Goal: Task Accomplishment & Management: Manage account settings

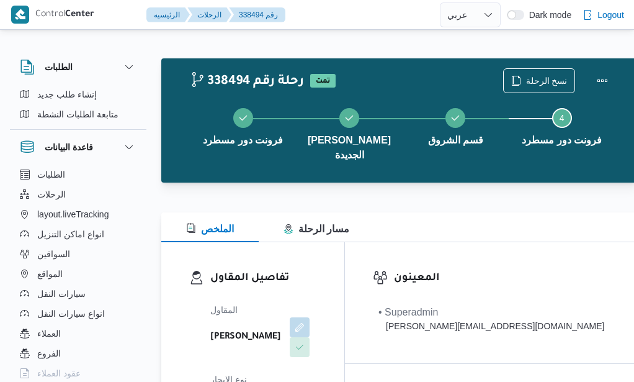
select select "ar"
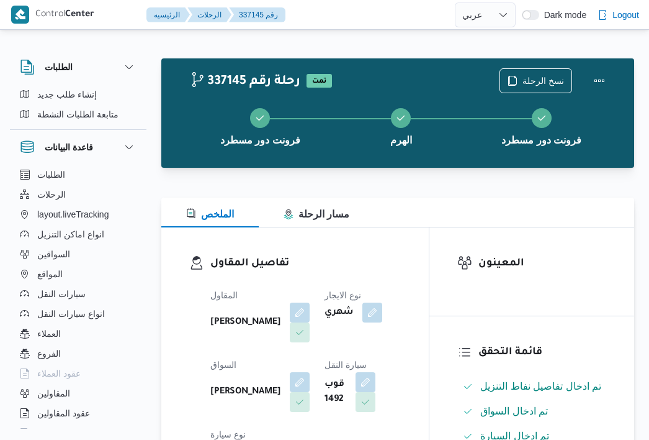
select select "ar"
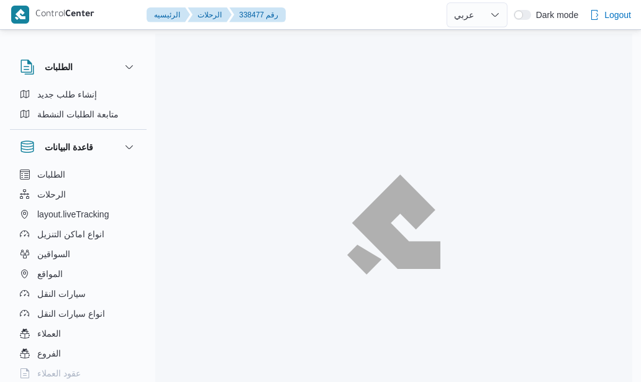
select select "ar"
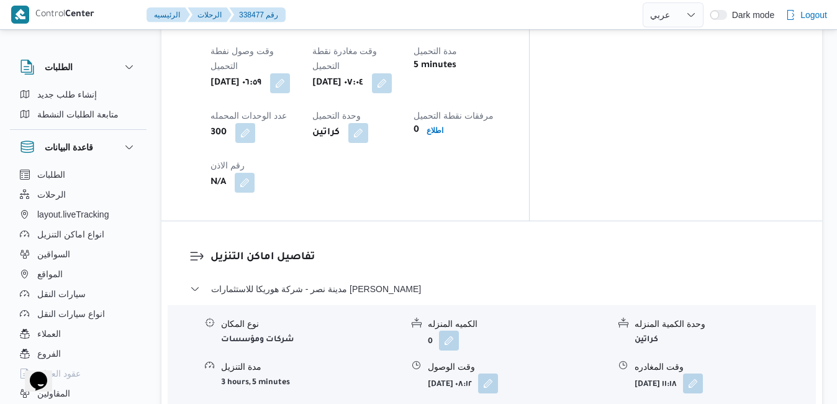
scroll to position [1043, 0]
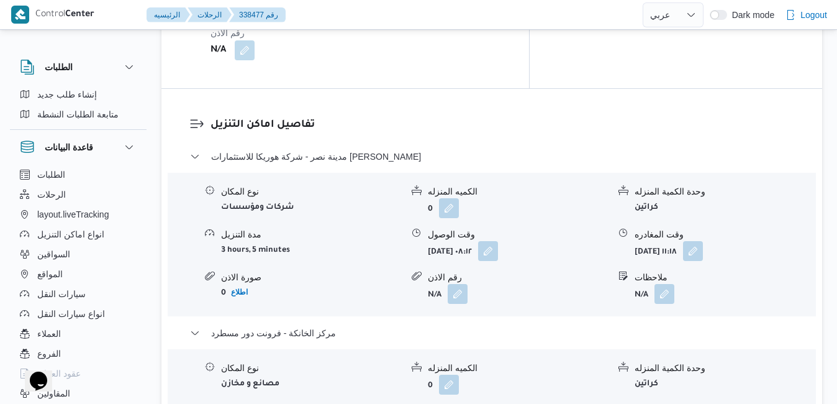
scroll to position [1217, 0]
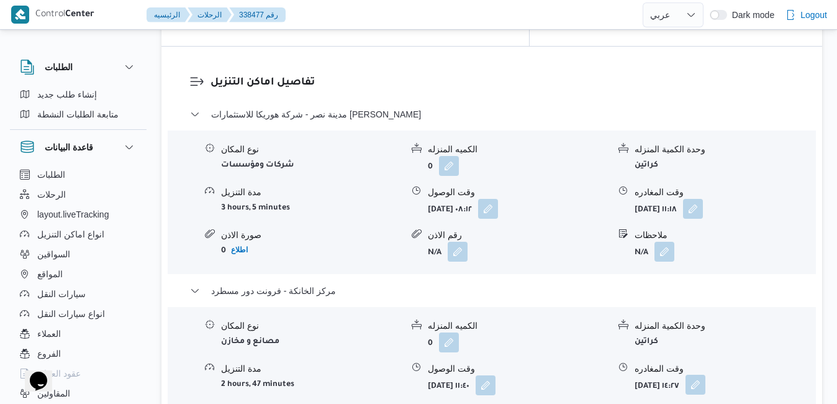
click at [640, 374] on button "button" at bounding box center [695, 384] width 20 height 20
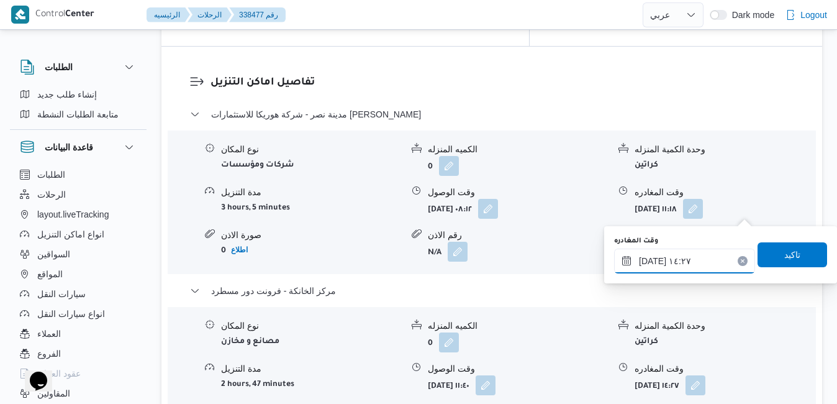
click at [640, 264] on input "٢٣/٠٩/٢٠٢٥ ١٤:٢٧" at bounding box center [684, 260] width 141 height 25
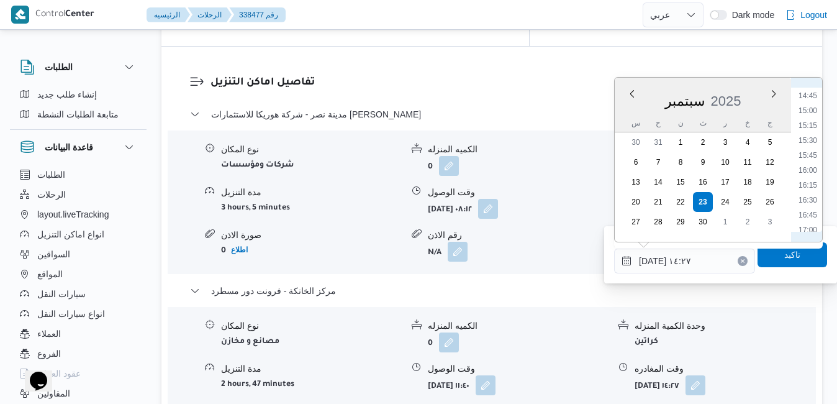
scroll to position [900, 0]
click at [640, 134] on li "15:45" at bounding box center [807, 133] width 29 height 12
type input "[DATE] ١٥:٤٥"
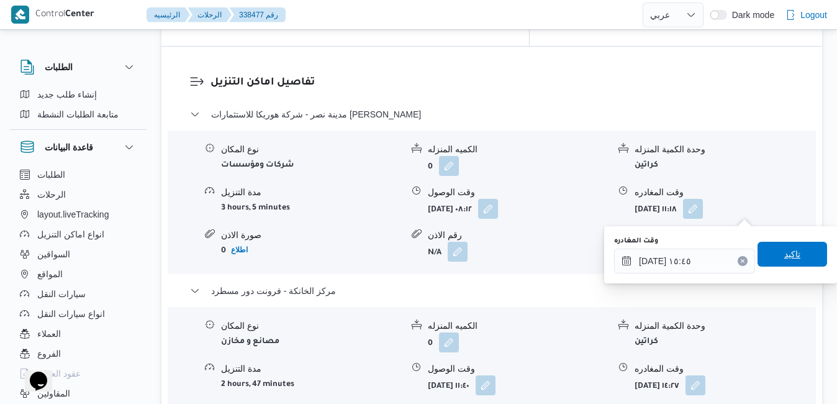
click at [640, 255] on span "تاكيد" at bounding box center [792, 253] width 70 height 25
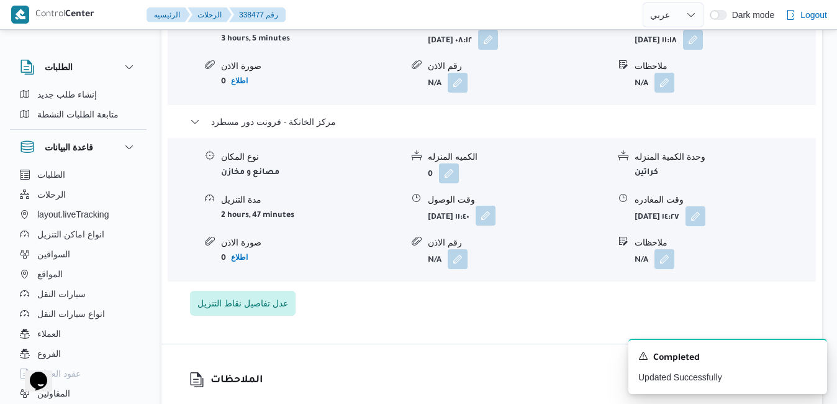
click at [495, 211] on button "button" at bounding box center [486, 215] width 20 height 20
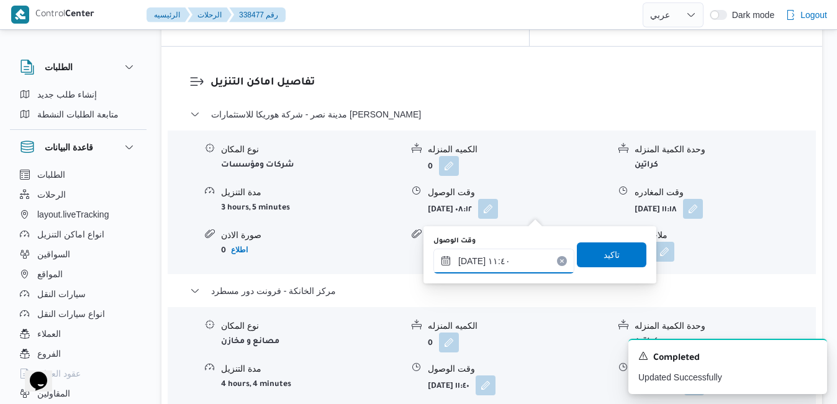
click at [521, 259] on input "٢٣/٠٩/٢٠٢٥ ١١:٤٠" at bounding box center [503, 260] width 141 height 25
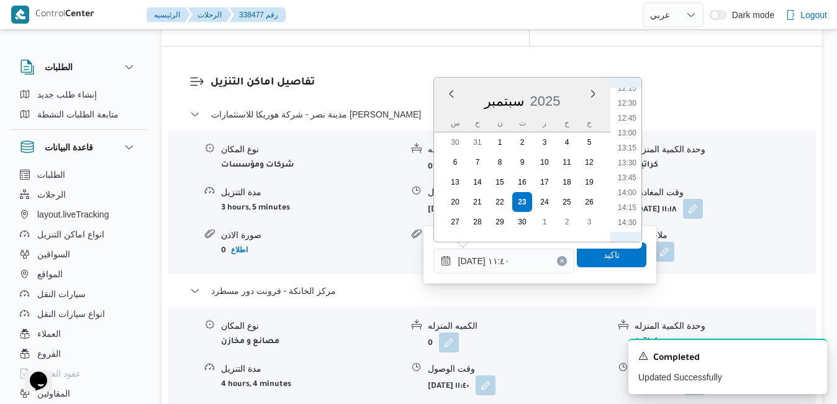
scroll to position [862, 0]
click at [630, 158] on li "15:30" at bounding box center [627, 156] width 29 height 12
type input "٢٣/٠٩/٢٠٢٥ ١٥:٣٠"
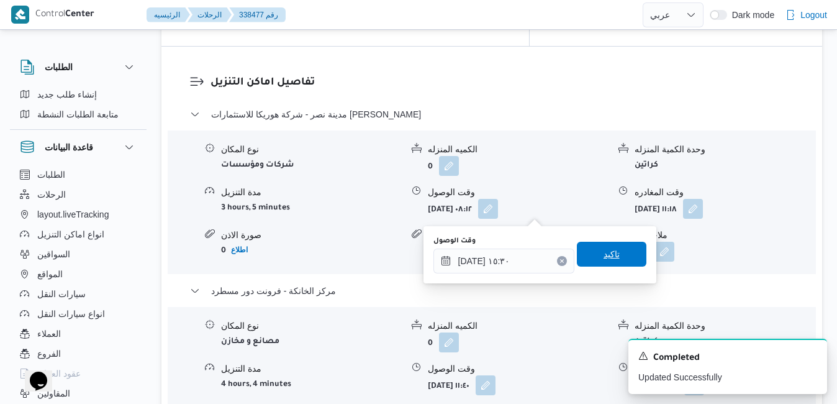
click at [603, 251] on span "تاكيد" at bounding box center [611, 253] width 16 height 15
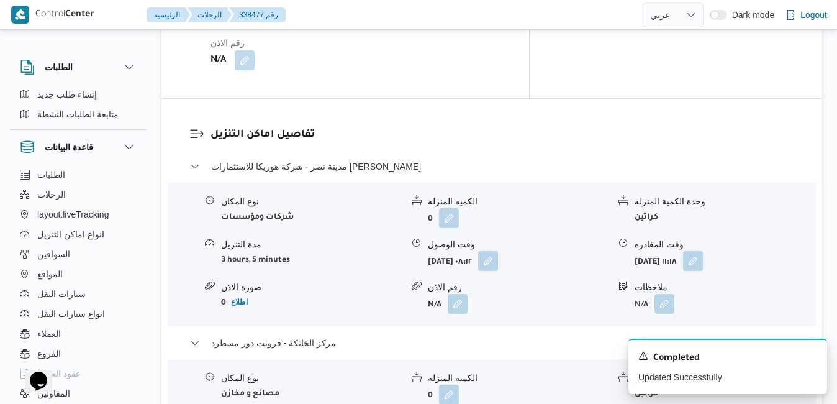
scroll to position [1142, 0]
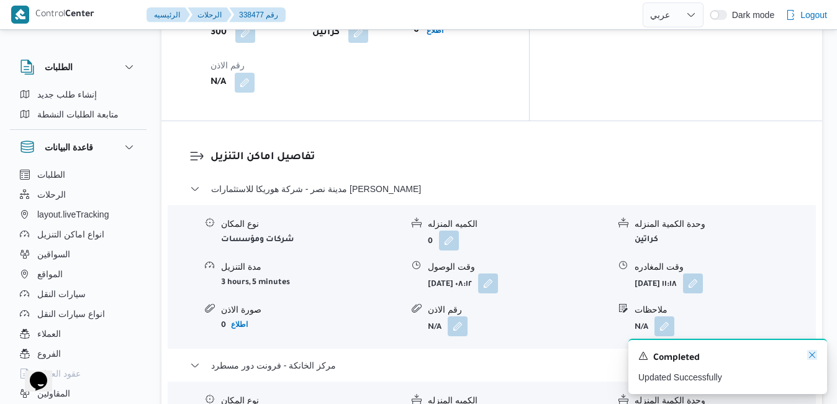
click at [640, 358] on icon "Dismiss toast" at bounding box center [812, 354] width 10 height 10
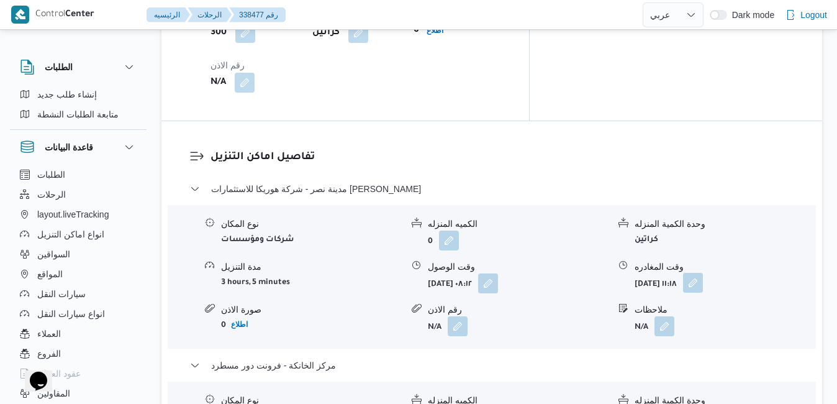
click at [640, 273] on button "button" at bounding box center [693, 283] width 20 height 20
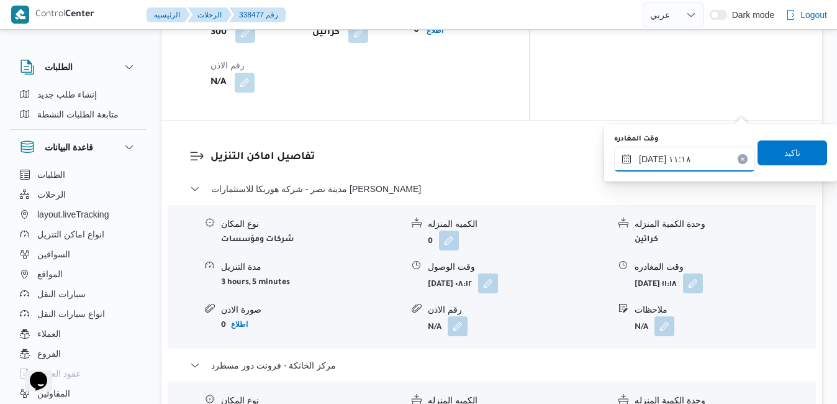
click at [640, 157] on input "٢٣/٠٩/٢٠٢٥ ١١:١٨" at bounding box center [684, 159] width 141 height 25
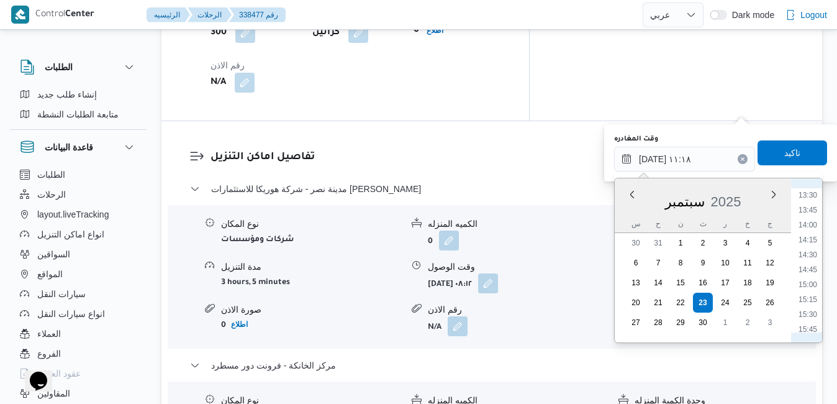
scroll to position [847, 0]
click at [640, 223] on li "14:45" at bounding box center [807, 226] width 29 height 12
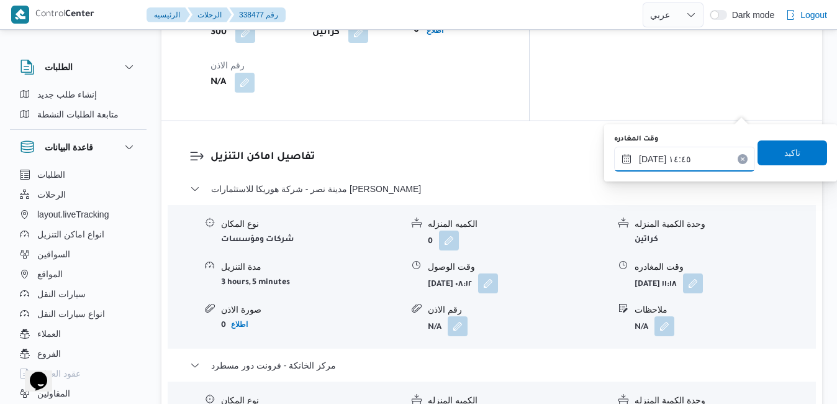
click at [640, 156] on input "٢٣/٠٩/٢٠٢٥ ١٤:٤٥" at bounding box center [684, 159] width 141 height 25
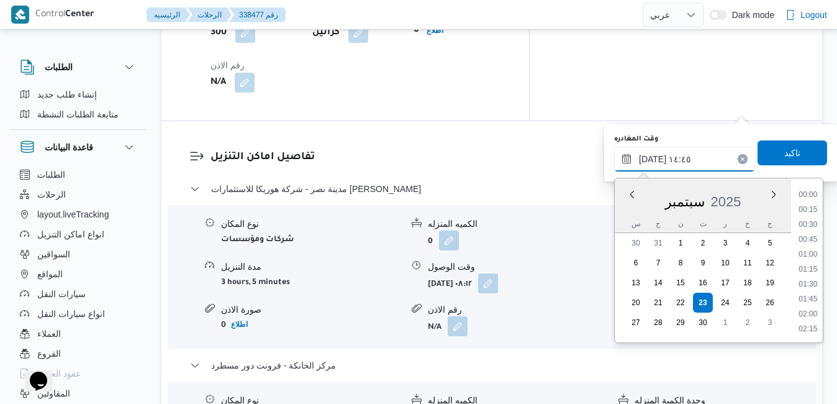
scroll to position [803, 0]
click at [640, 156] on input "٢٣/٠٩/٢٠٢٥ ١٤:٤٥" at bounding box center [684, 159] width 141 height 25
type input "٢٣/٠٩/٢٠٢٥ ١٤:55"
click at [640, 150] on span "تاكيد" at bounding box center [792, 152] width 70 height 25
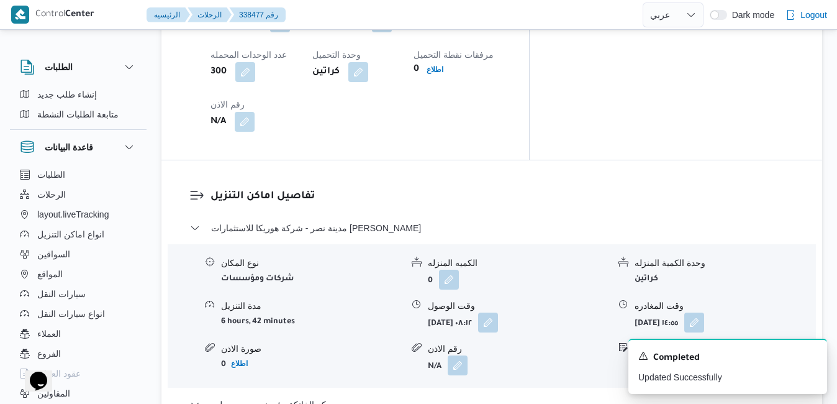
scroll to position [0, 0]
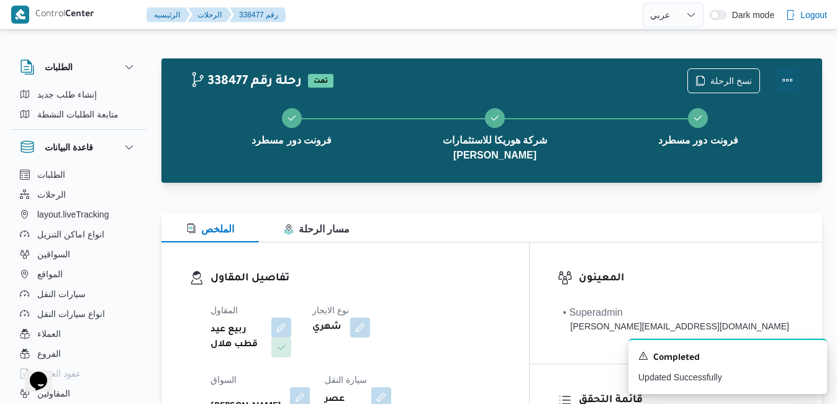
click at [640, 79] on button "Actions" at bounding box center [787, 80] width 25 height 25
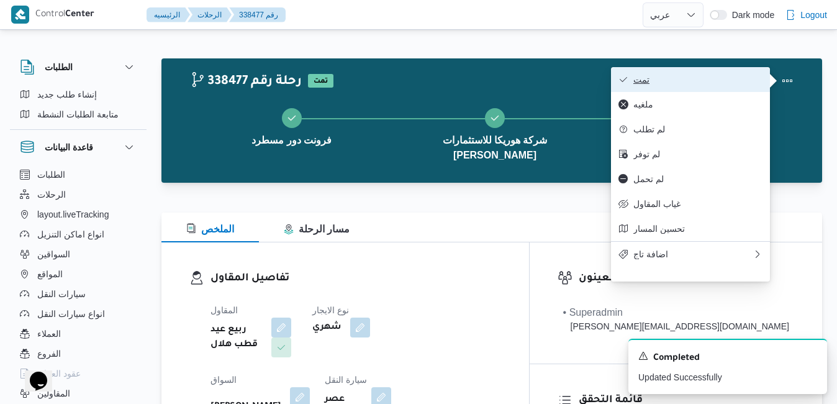
click at [640, 75] on span "تمت" at bounding box center [697, 79] width 129 height 10
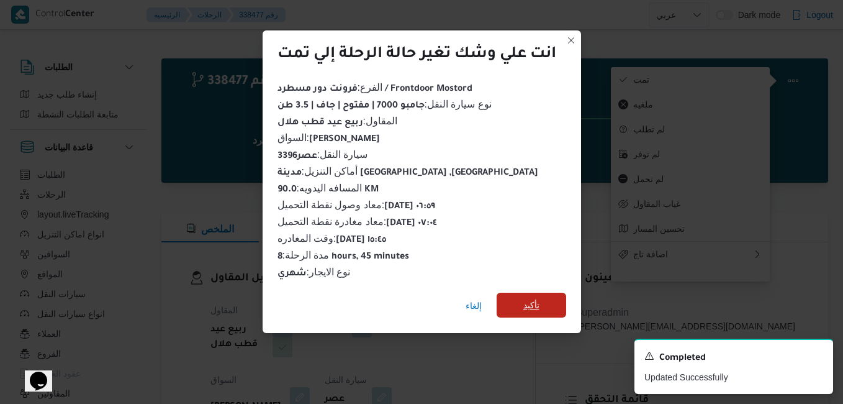
click at [554, 292] on span "تأكيد" at bounding box center [532, 304] width 70 height 25
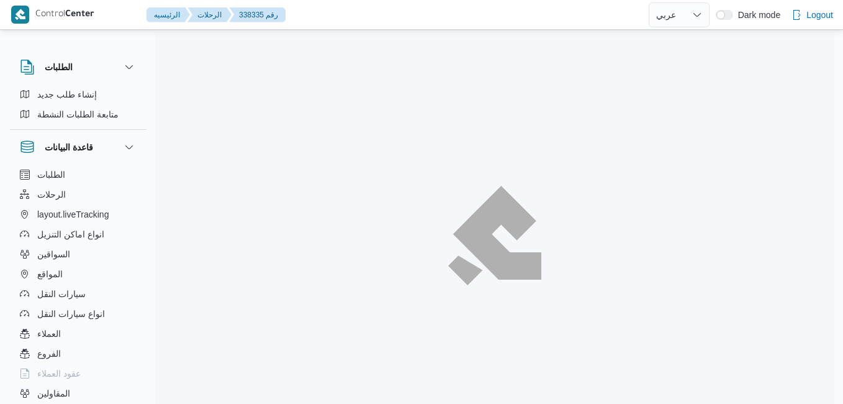
select select "ar"
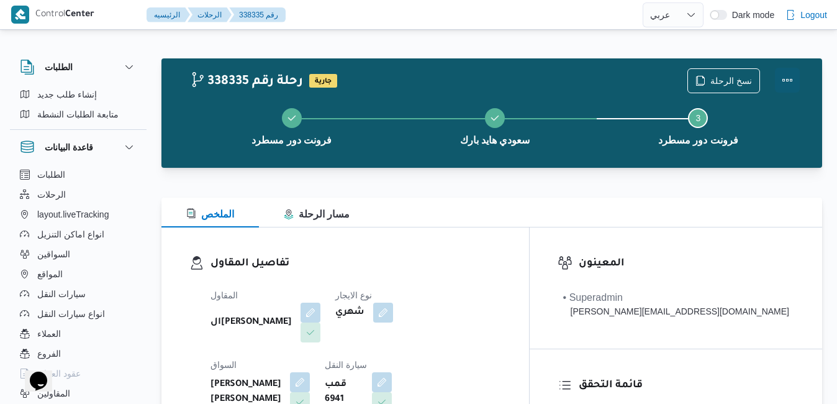
click at [798, 85] on button "Actions" at bounding box center [787, 80] width 25 height 25
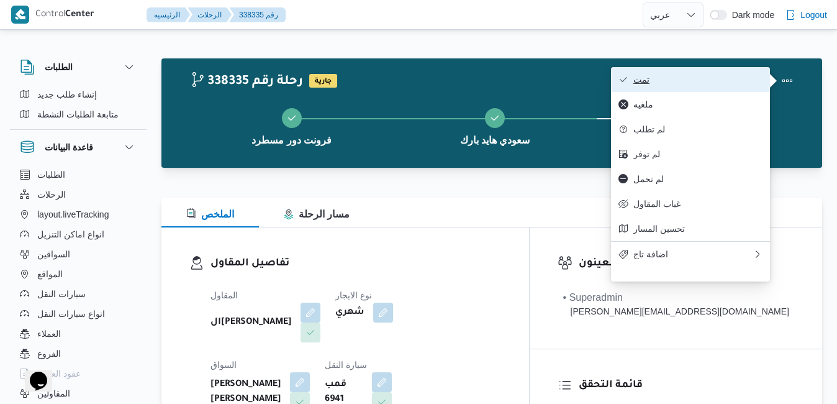
click at [697, 76] on span "تمت" at bounding box center [697, 79] width 129 height 10
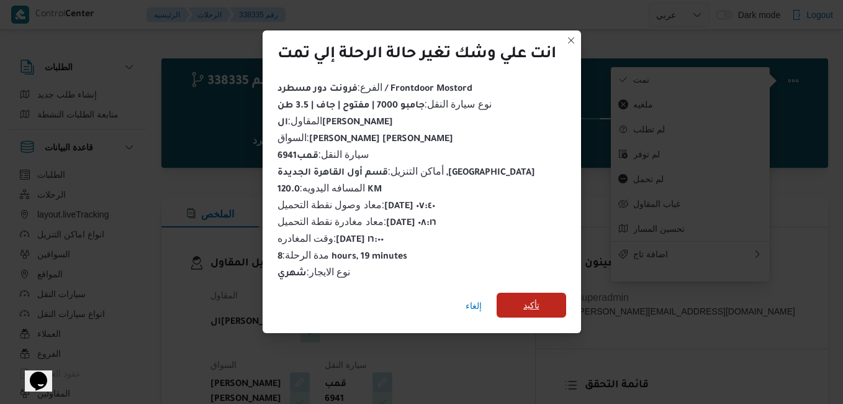
click at [556, 300] on span "تأكيد" at bounding box center [532, 304] width 70 height 25
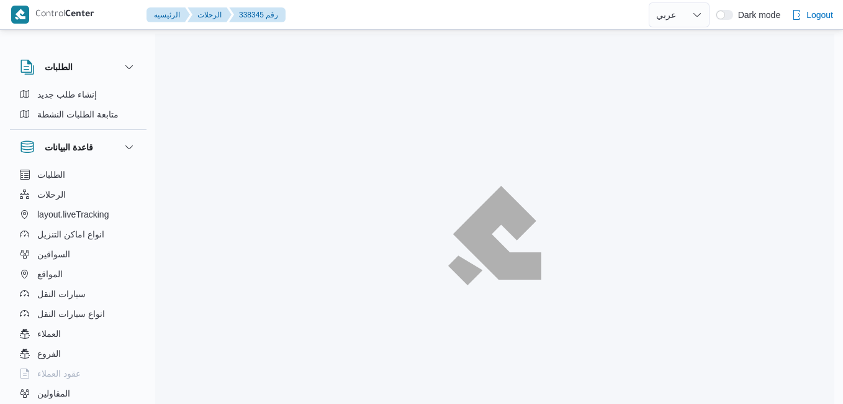
select select "ar"
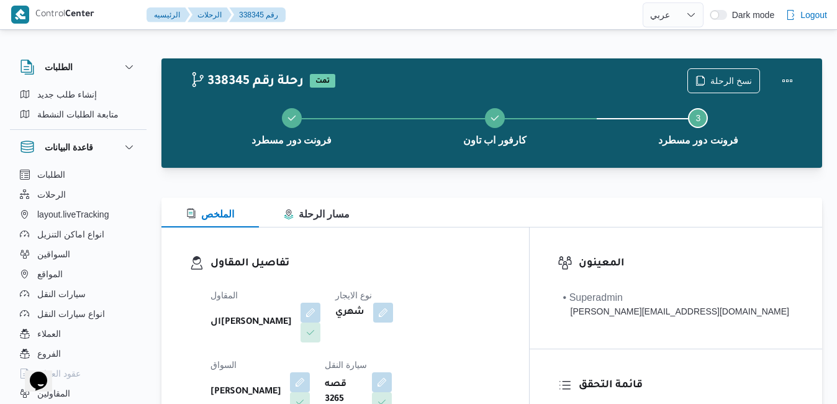
click at [561, 196] on div at bounding box center [491, 190] width 661 height 15
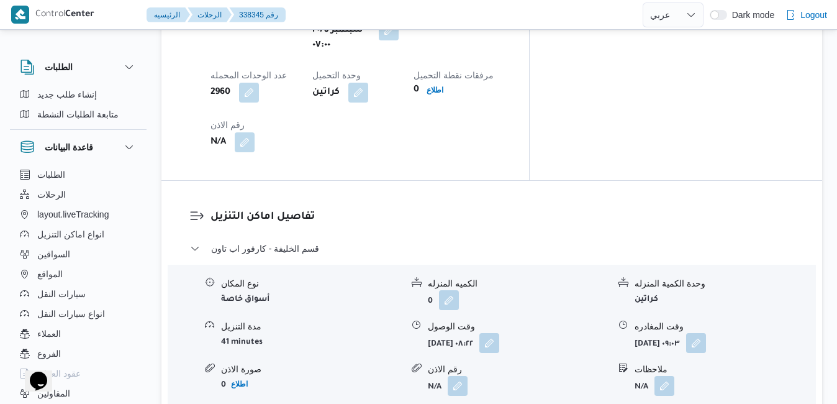
scroll to position [1117, 0]
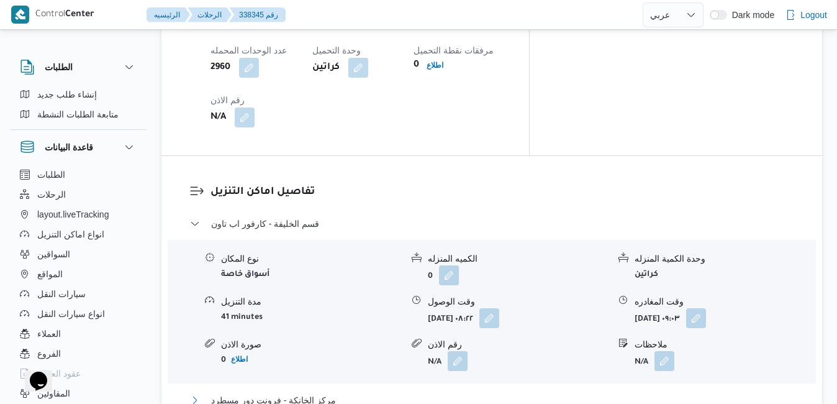
click at [534, 392] on button "مركز الخانكة - فرونت دور مسطرد" at bounding box center [492, 399] width 604 height 15
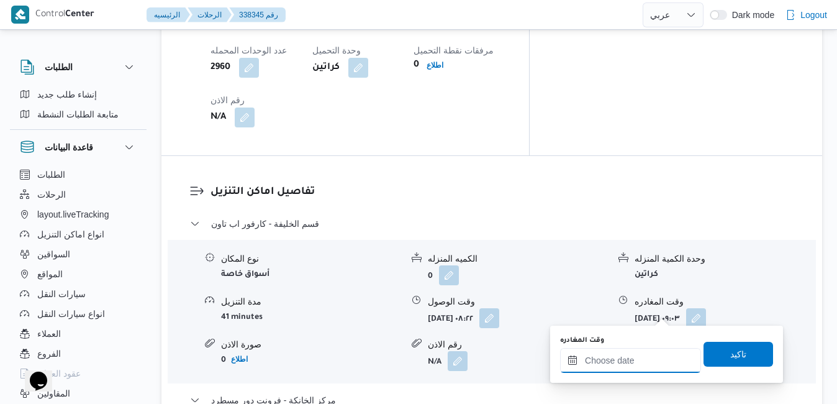
click at [612, 354] on input "وقت المغادره" at bounding box center [630, 360] width 141 height 25
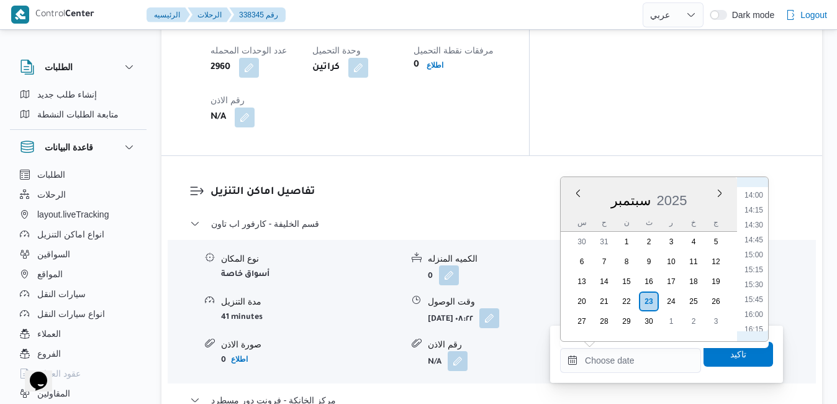
scroll to position [826, 0]
click at [752, 292] on li "15:30" at bounding box center [753, 290] width 29 height 12
type input "[DATE] ١٥:٣٠"
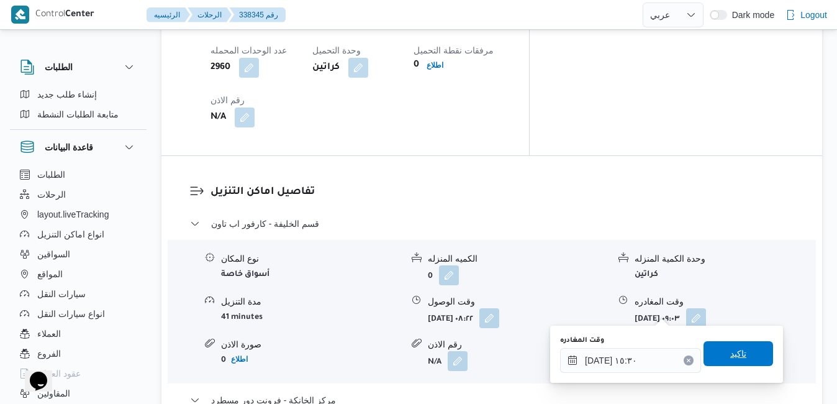
click at [730, 354] on span "تاكيد" at bounding box center [738, 353] width 16 height 15
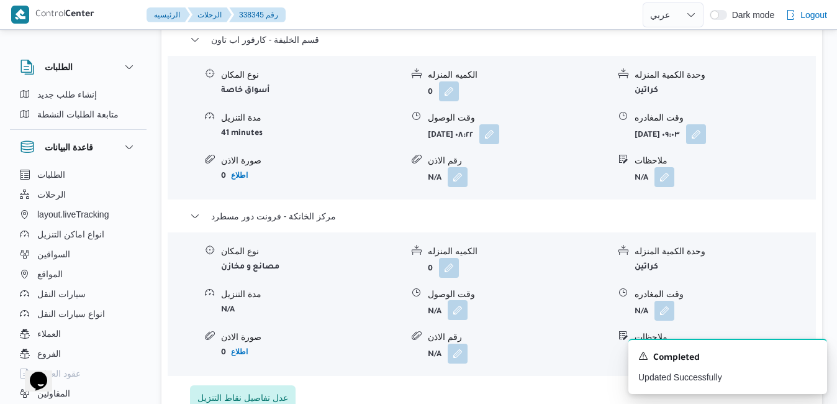
click at [457, 317] on button "button" at bounding box center [458, 310] width 20 height 20
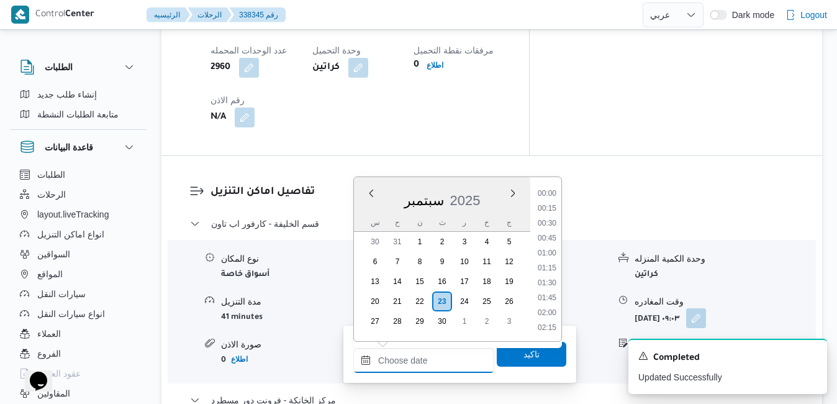
click at [442, 366] on input "وقت الوصول" at bounding box center [423, 360] width 141 height 25
click at [359, 215] on div "س ح ن ث ر خ ج" at bounding box center [442, 222] width 176 height 17
click at [552, 274] on li "15:15" at bounding box center [547, 275] width 29 height 12
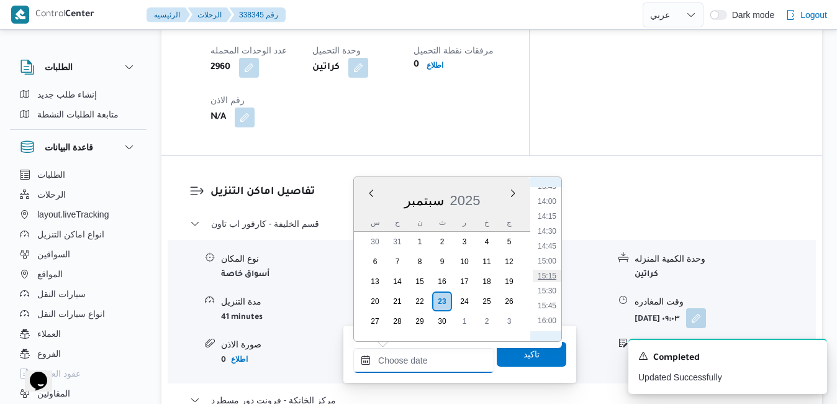
type input "[DATE] ١٥:١٥"
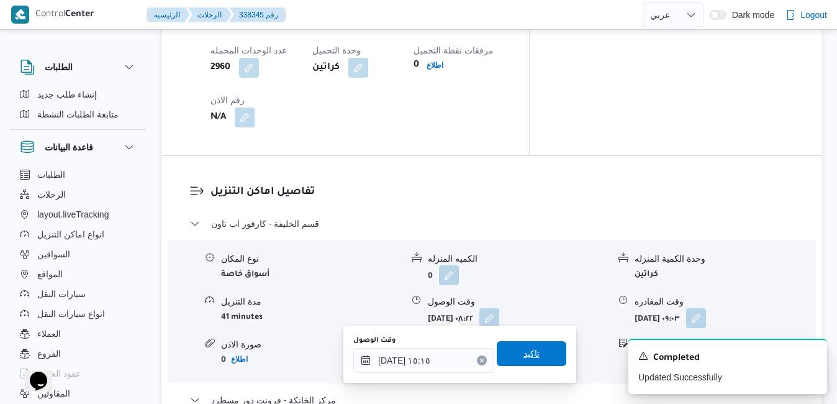
click at [523, 350] on span "تاكيد" at bounding box center [531, 353] width 16 height 15
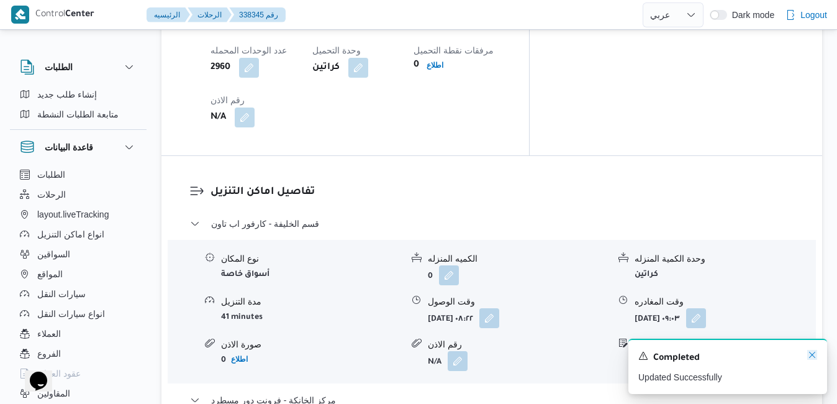
click at [812, 351] on icon "Dismiss toast" at bounding box center [812, 354] width 10 height 10
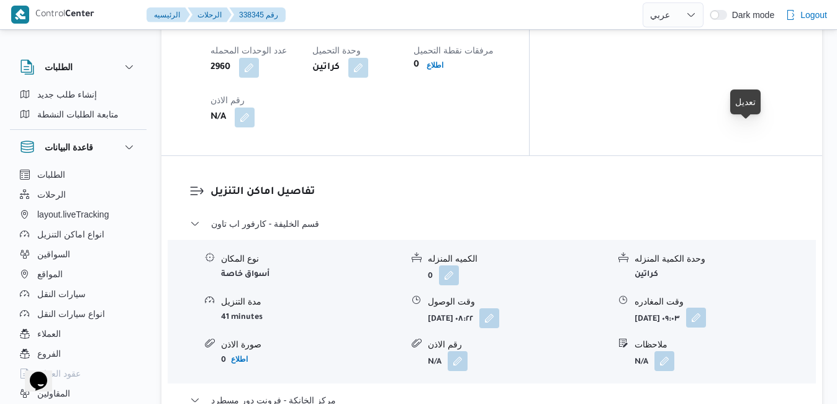
click at [706, 307] on button "button" at bounding box center [696, 317] width 20 height 20
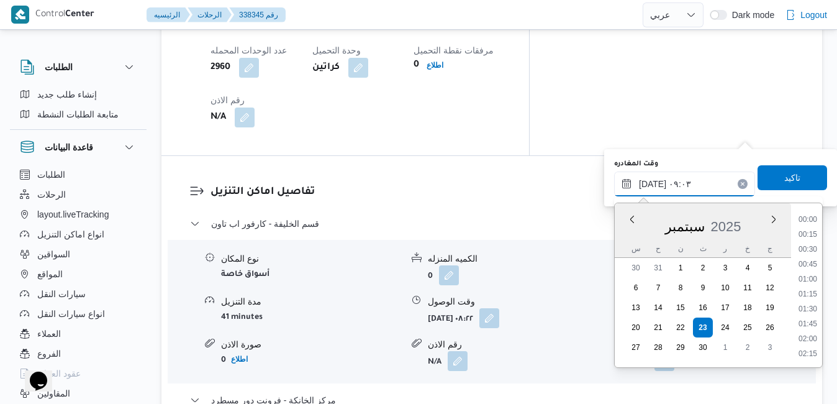
click at [690, 184] on input "٢٣/٠٩/٢٠٢٥ ٠٩:٠٣" at bounding box center [684, 183] width 141 height 25
click at [807, 244] on li "14:30" at bounding box center [807, 244] width 29 height 12
type input "٢٣/٠٩/٢٠٢٥ ١٤:٣٠"
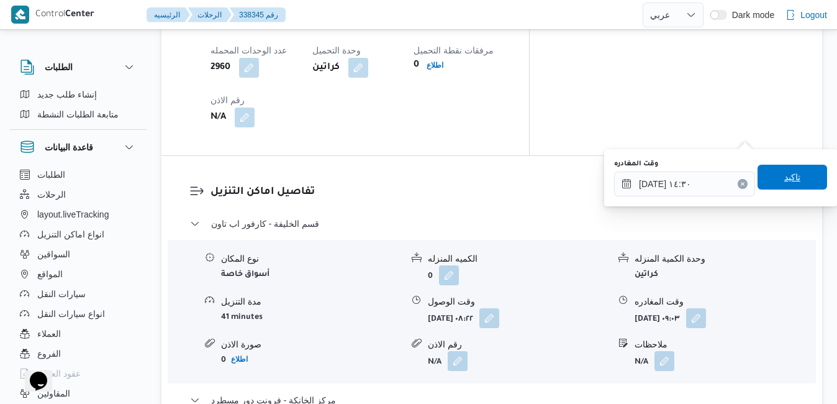
click at [794, 174] on span "تاكيد" at bounding box center [792, 177] width 70 height 25
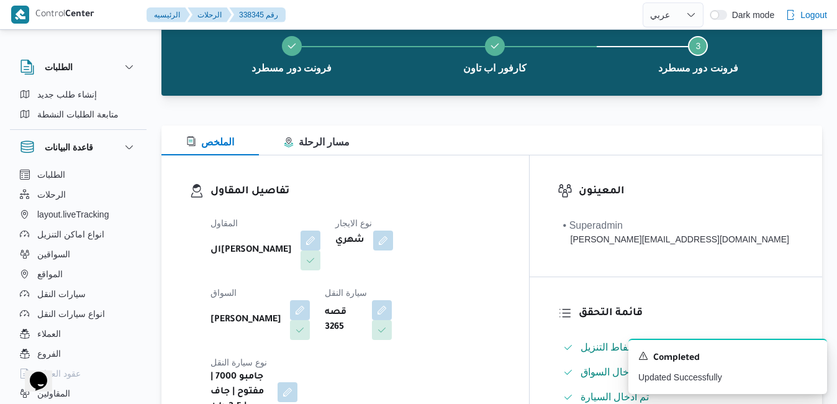
scroll to position [0, 0]
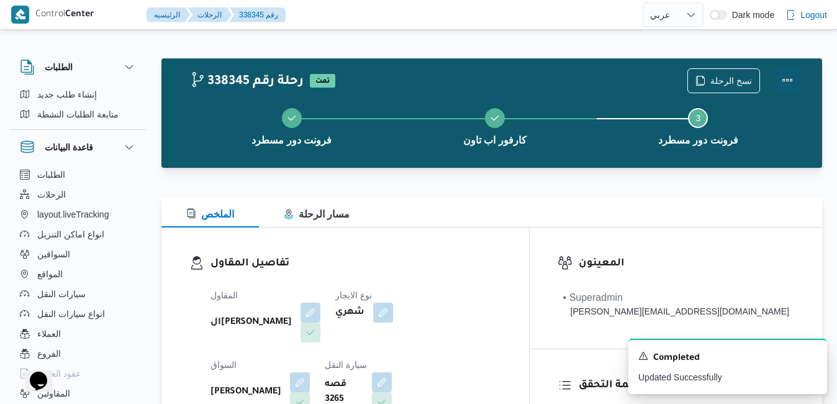
click at [789, 78] on button "Actions" at bounding box center [787, 80] width 25 height 25
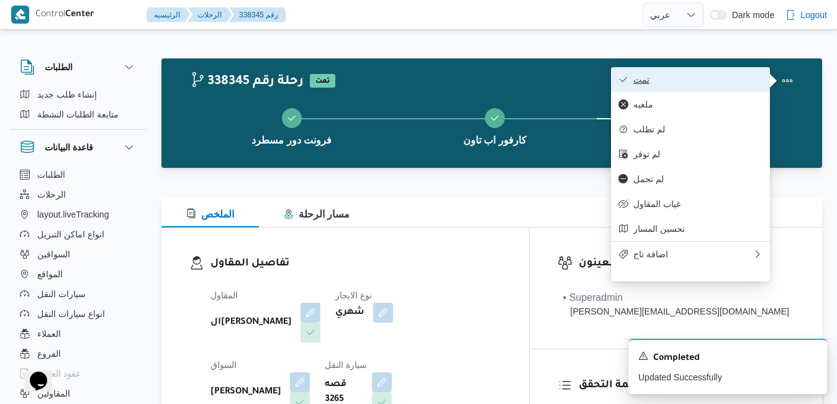
click at [748, 84] on span "تمت" at bounding box center [697, 79] width 129 height 10
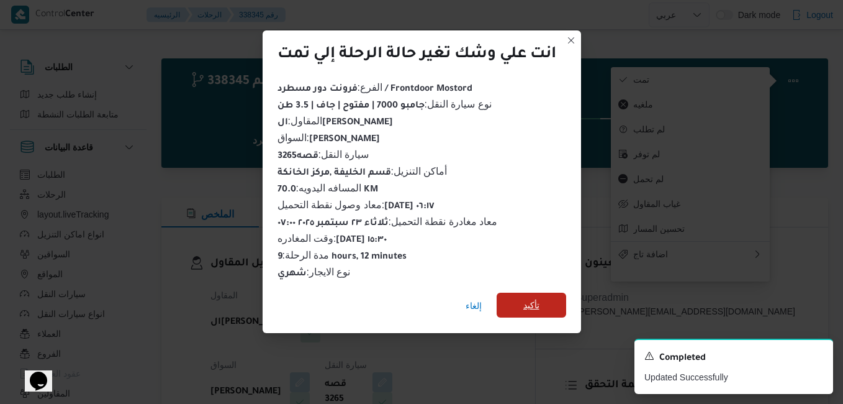
click at [539, 302] on span "تأكيد" at bounding box center [531, 304] width 16 height 15
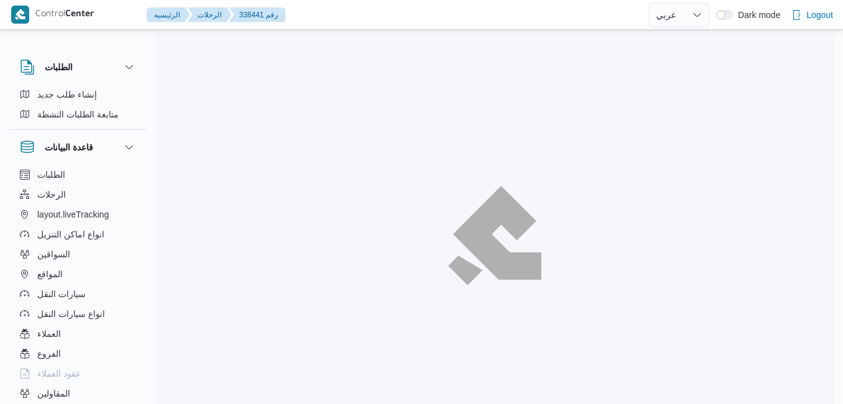
select select "ar"
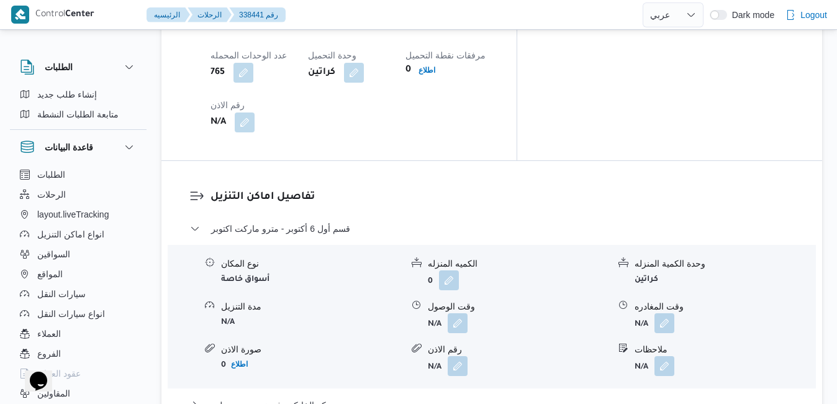
scroll to position [1124, 0]
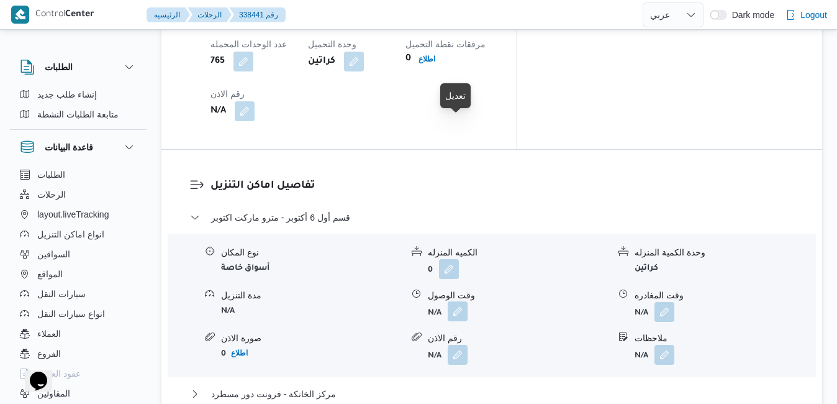
click at [453, 301] on button "button" at bounding box center [458, 311] width 20 height 20
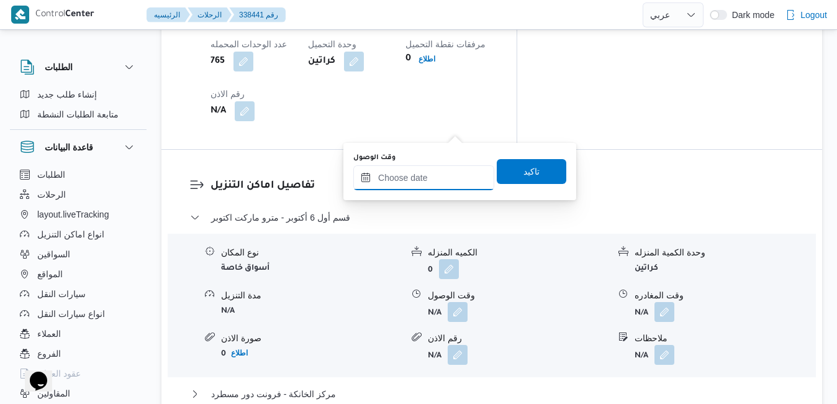
click at [406, 178] on input "وقت الوصول" at bounding box center [423, 177] width 141 height 25
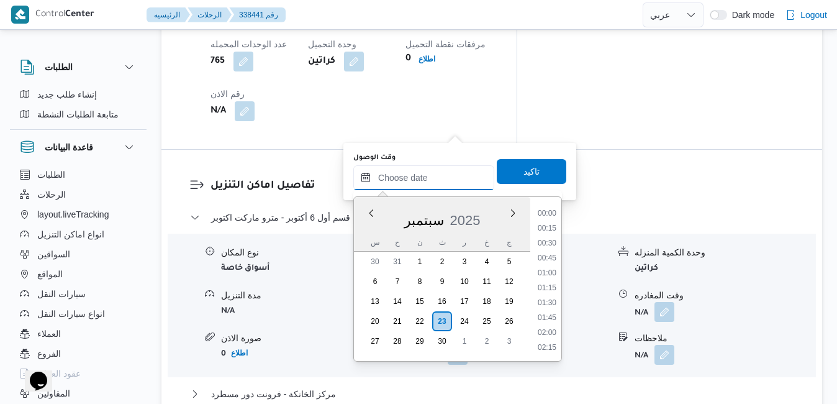
scroll to position [952, 0]
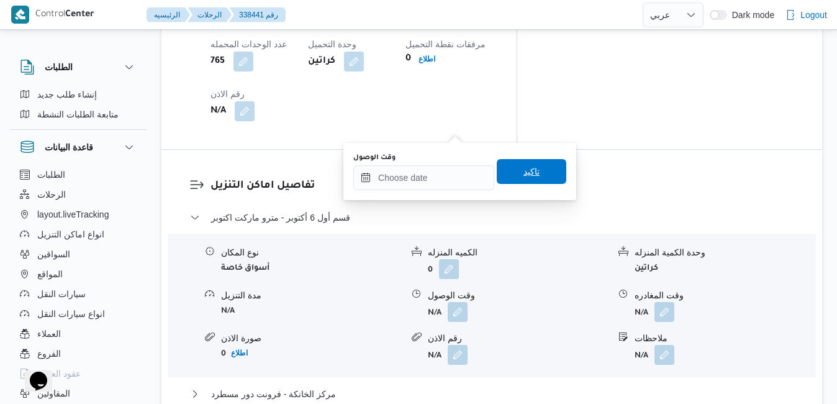
drag, startPoint x: 547, startPoint y: 182, endPoint x: 408, endPoint y: 171, distance: 138.8
click at [408, 171] on div "وقت الوصول تاكيد" at bounding box center [459, 171] width 215 height 40
click at [392, 183] on input "وقت الوصول" at bounding box center [423, 177] width 141 height 25
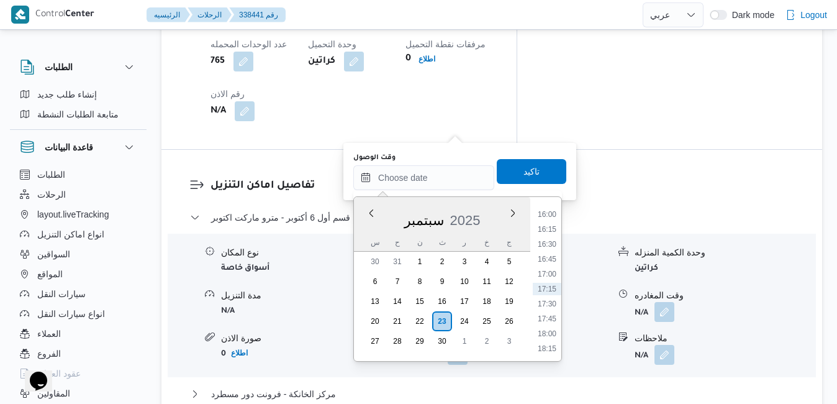
click at [360, 228] on div "سبتمبر 2025" at bounding box center [442, 218] width 176 height 32
click at [549, 261] on li "10:30" at bounding box center [547, 265] width 29 height 12
type input "٢٣/٠٩/٢٠٢٥ ١٠:٣٠"
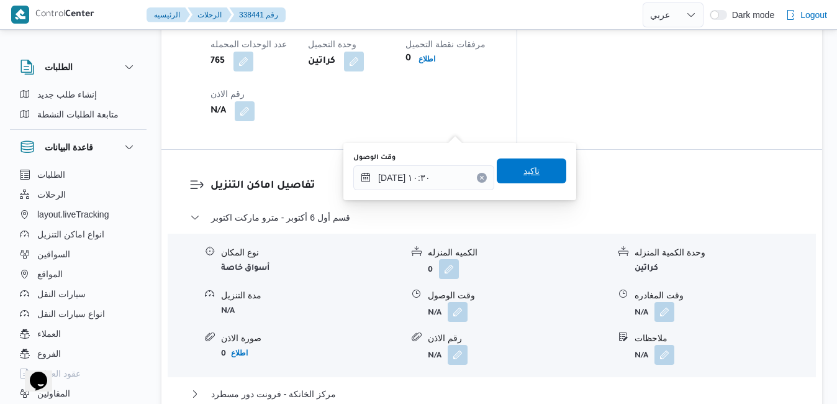
click at [537, 173] on span "تاكيد" at bounding box center [532, 170] width 70 height 25
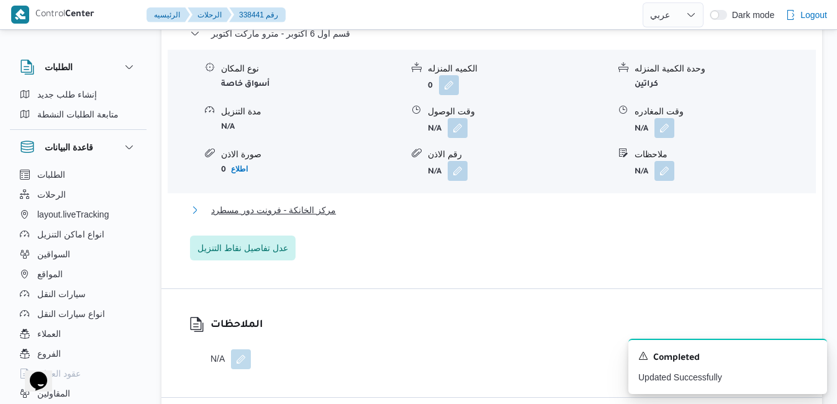
click at [502, 210] on button "مركز الخانكة - فرونت دور مسطرد" at bounding box center [492, 209] width 604 height 15
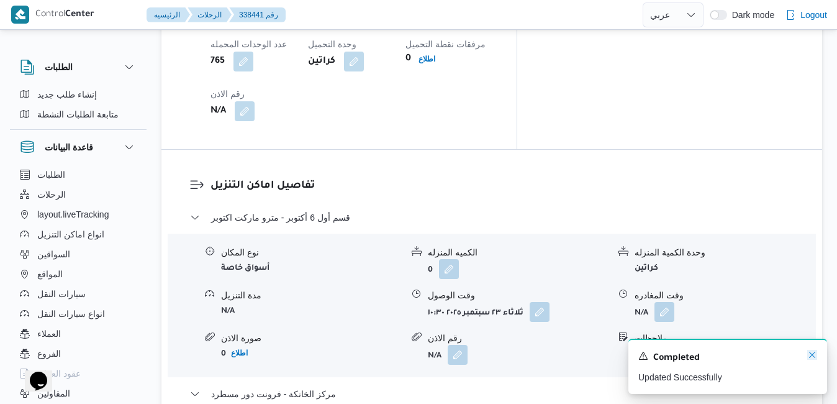
click at [815, 352] on icon "Dismiss toast" at bounding box center [812, 354] width 10 height 10
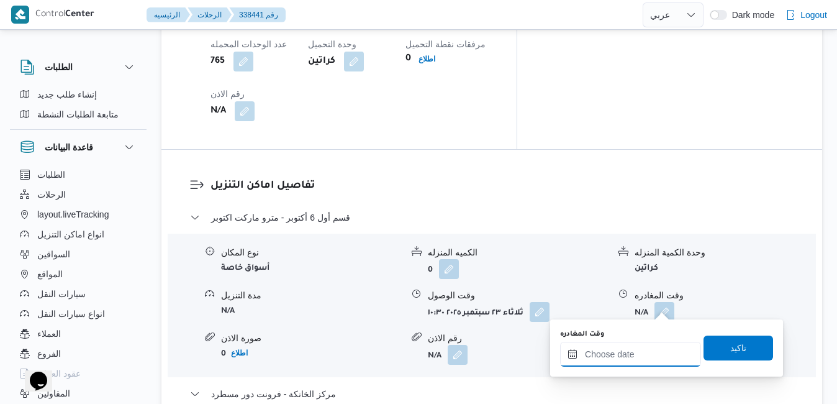
click at [615, 355] on input "وقت المغادره" at bounding box center [630, 353] width 141 height 25
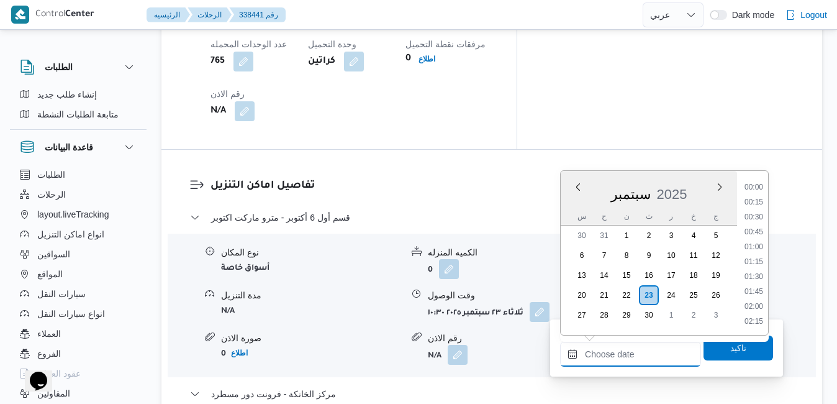
scroll to position [952, 0]
click at [756, 206] on li "16:15" at bounding box center [753, 203] width 29 height 12
type input "٢٣/٠٩/٢٠٢٥ ١٦:١٥"
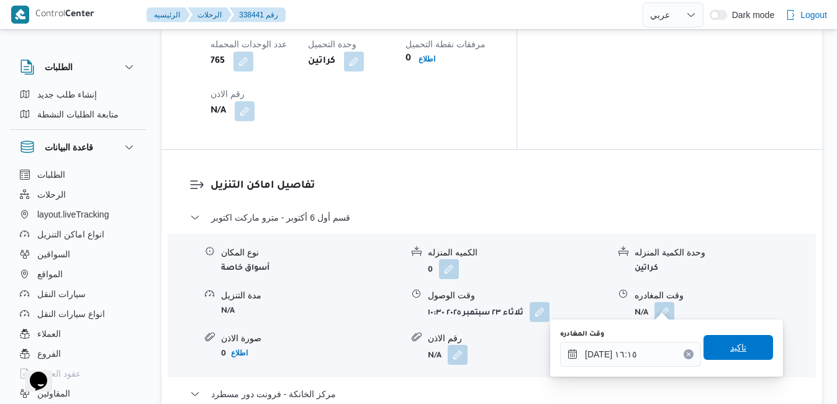
click at [734, 342] on span "تاكيد" at bounding box center [738, 347] width 16 height 15
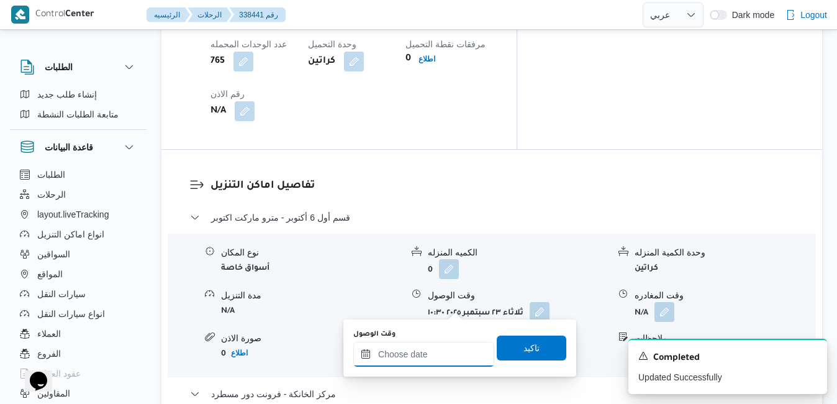
click at [425, 354] on input "وقت الوصول" at bounding box center [423, 353] width 141 height 25
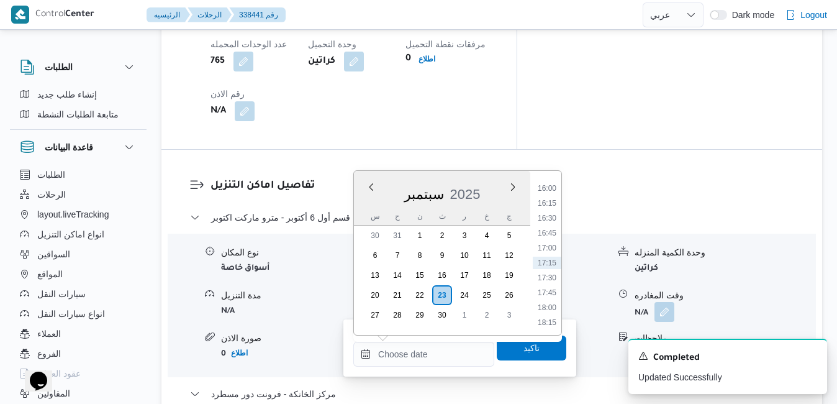
click at [366, 200] on div "سبتمبر 2025" at bounding box center [442, 192] width 176 height 32
click at [549, 189] on li "16:00" at bounding box center [547, 188] width 29 height 12
type input "[DATE] ١٦:٠٠"
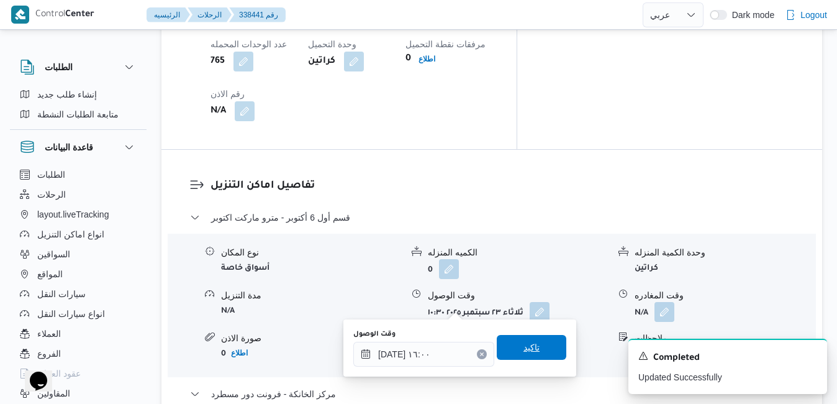
click at [533, 346] on span "تاكيد" at bounding box center [532, 347] width 70 height 25
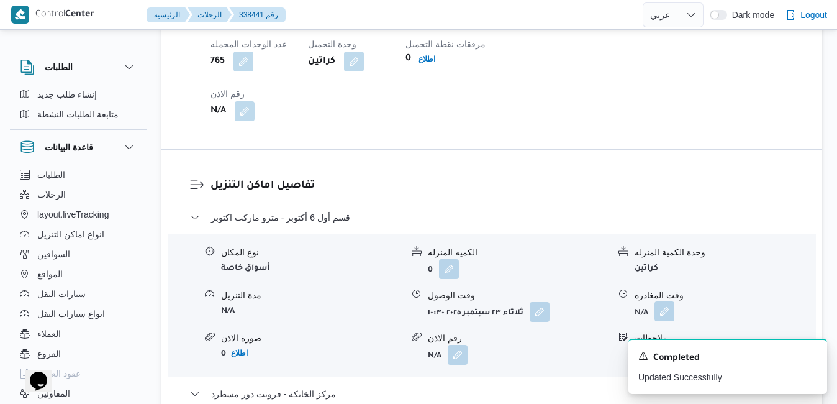
click at [665, 301] on button "button" at bounding box center [664, 311] width 20 height 20
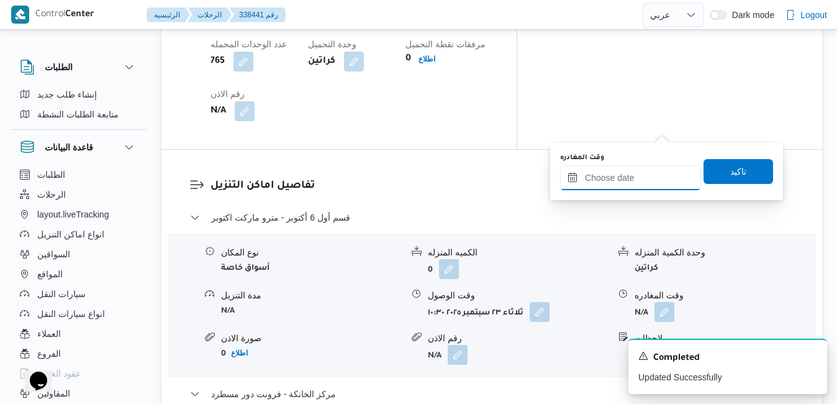
click at [629, 181] on input "وقت المغادره" at bounding box center [630, 177] width 141 height 25
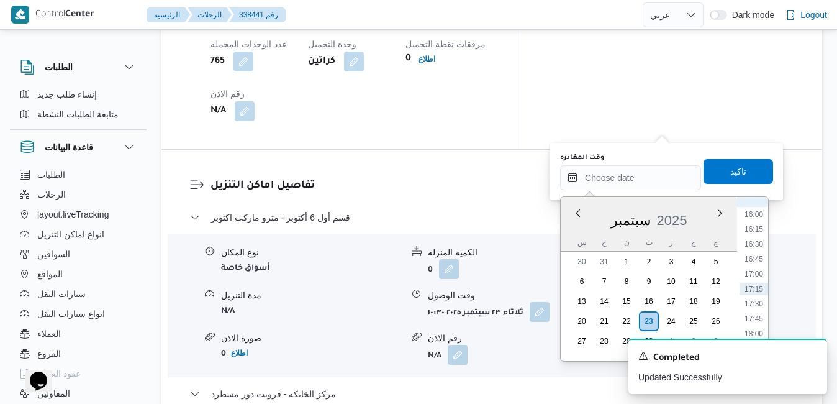
scroll to position [826, 0]
click at [759, 279] on li "15:00" at bounding box center [753, 280] width 29 height 12
type input "٢٣/٠٩/٢٠٢٥ ١٥:٠٠"
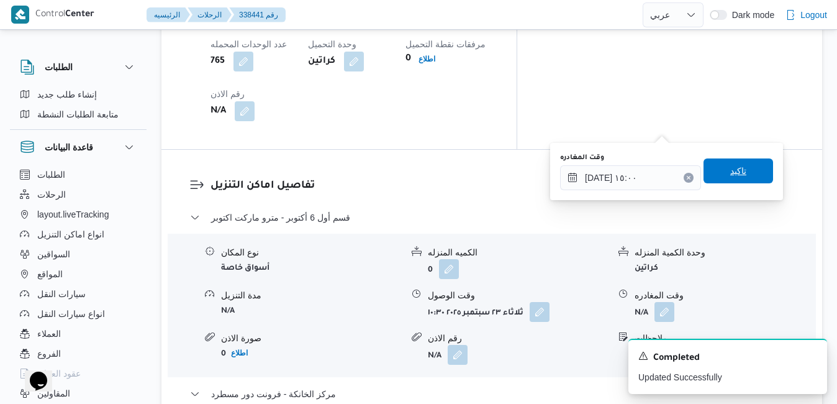
click at [752, 178] on span "تاكيد" at bounding box center [738, 170] width 70 height 25
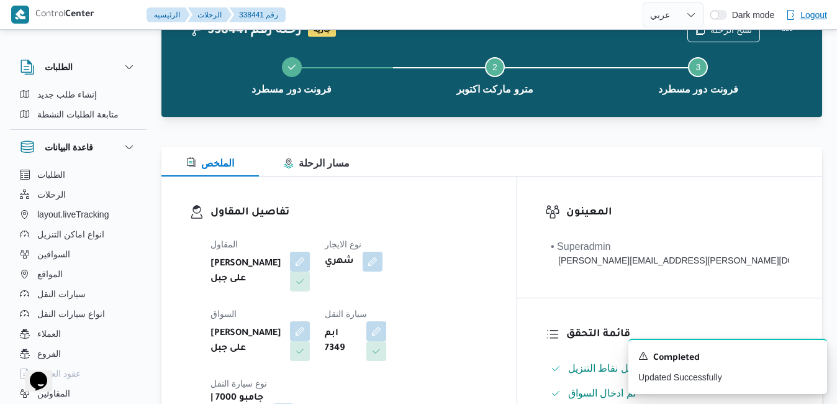
scroll to position [0, 0]
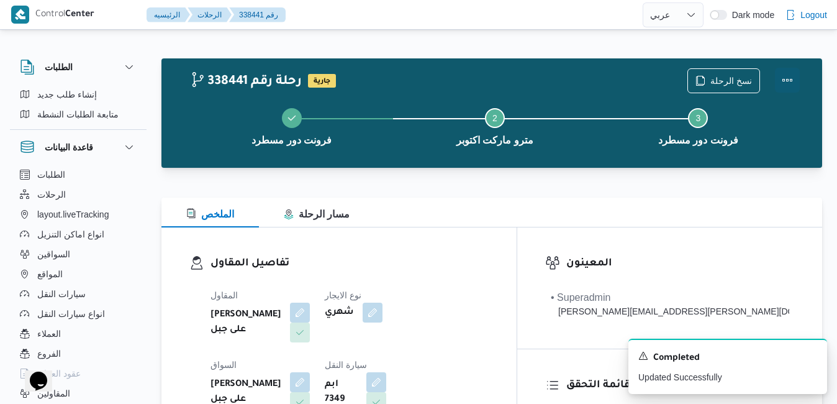
click at [785, 83] on button "Actions" at bounding box center [787, 80] width 25 height 25
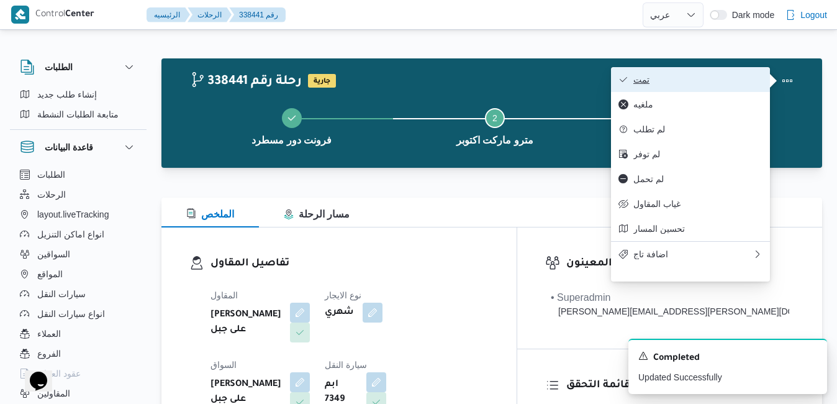
click at [728, 84] on span "تمت" at bounding box center [697, 79] width 129 height 10
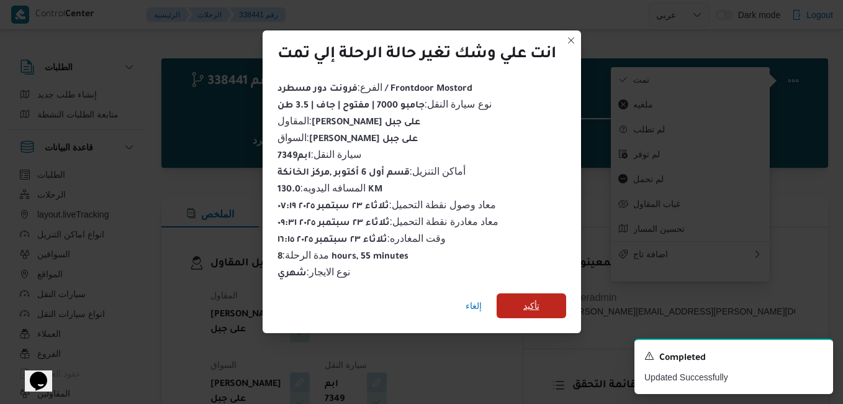
click at [545, 305] on span "تأكيد" at bounding box center [532, 305] width 70 height 25
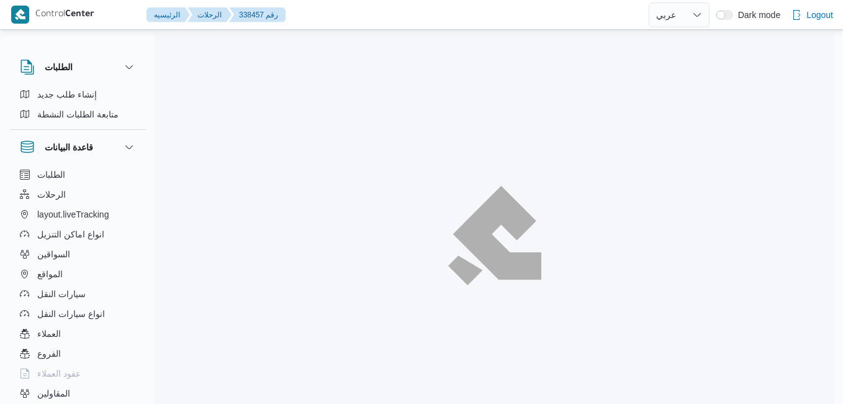
select select "ar"
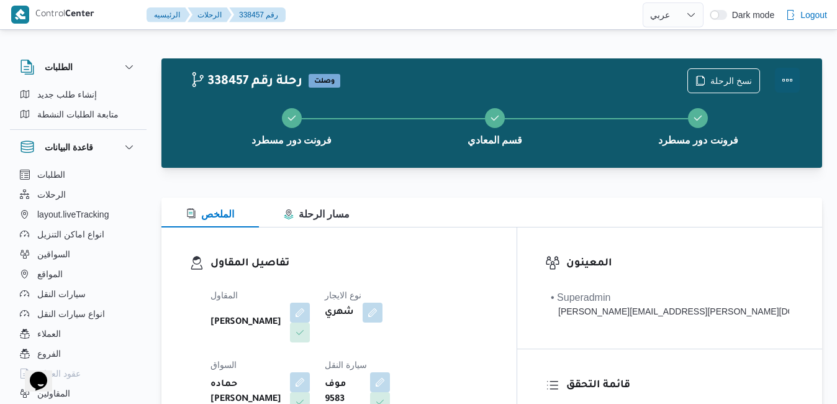
click at [781, 81] on button "Actions" at bounding box center [787, 80] width 25 height 25
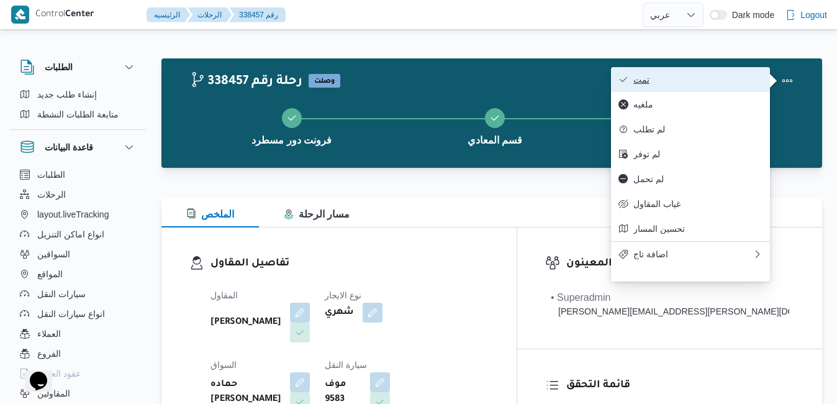
click at [743, 81] on span "تمت" at bounding box center [697, 79] width 129 height 10
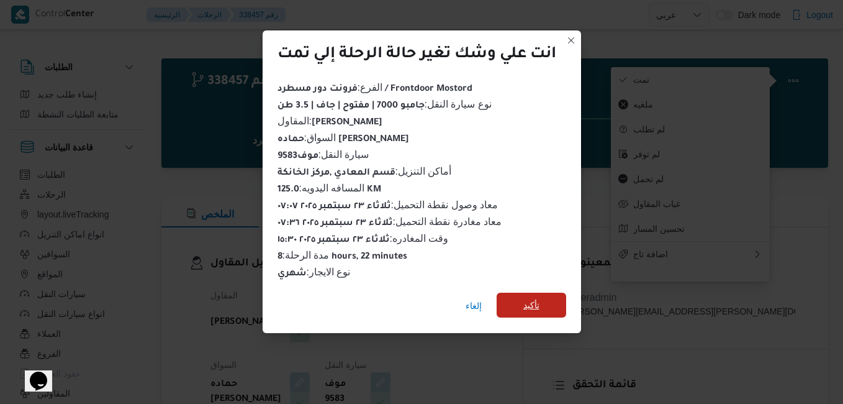
click at [544, 301] on span "تأكيد" at bounding box center [532, 304] width 70 height 25
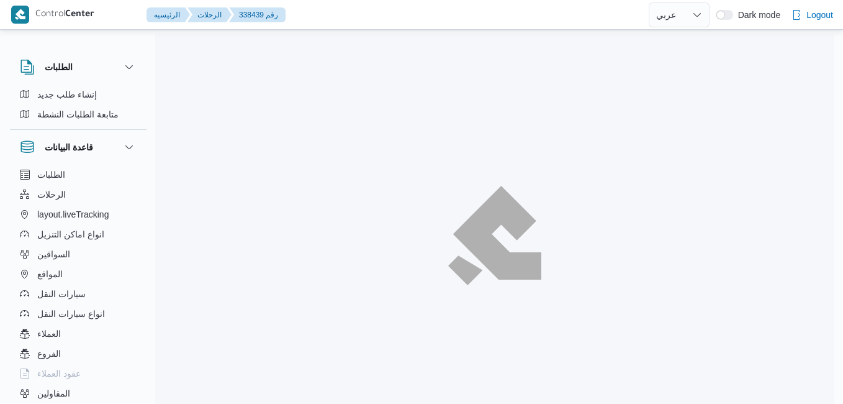
select select "ar"
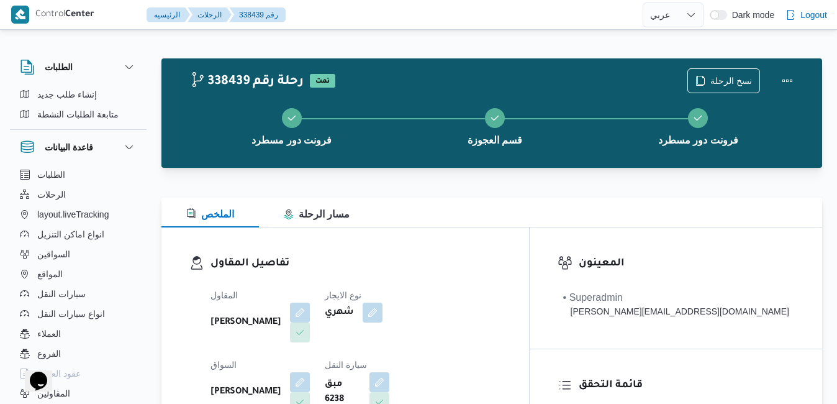
click at [646, 248] on div "المعينون • Superadmin [PERSON_NAME][EMAIL_ADDRESS][DOMAIN_NAME]" at bounding box center [676, 287] width 292 height 121
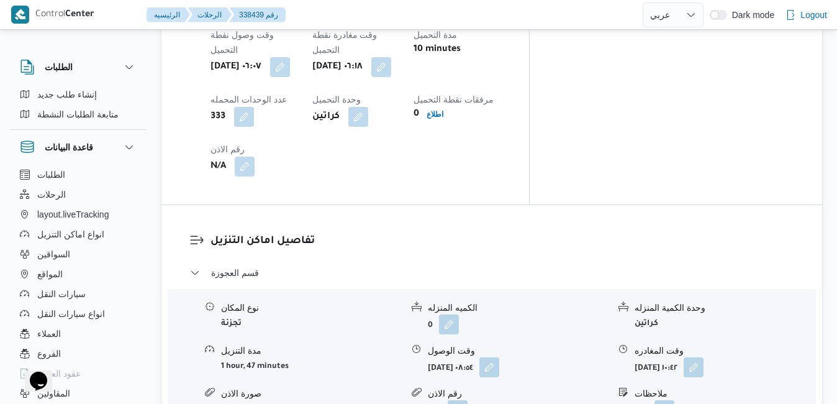
scroll to position [1068, 0]
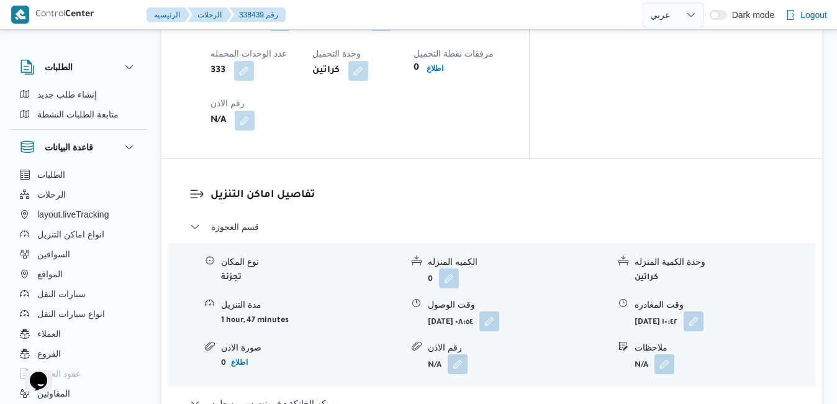
scroll to position [1093, 0]
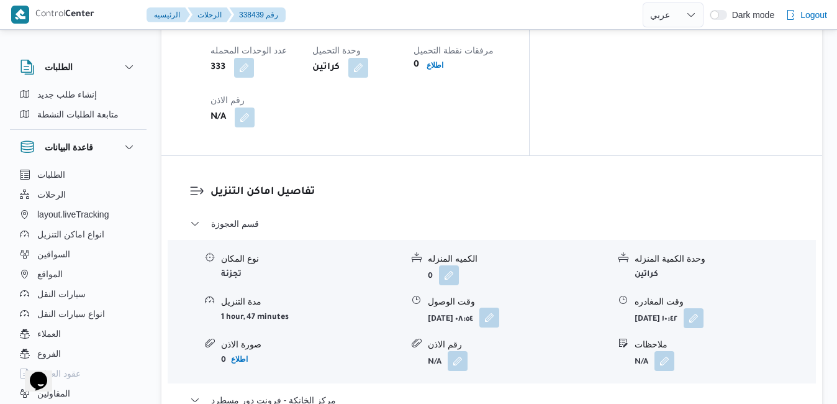
click at [499, 307] on button "button" at bounding box center [489, 317] width 20 height 20
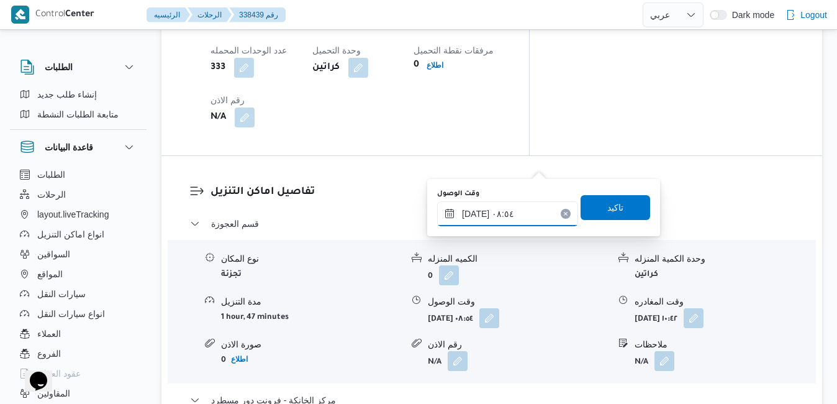
click at [494, 209] on input "[DATE] ٠٨:٥٤" at bounding box center [507, 213] width 141 height 25
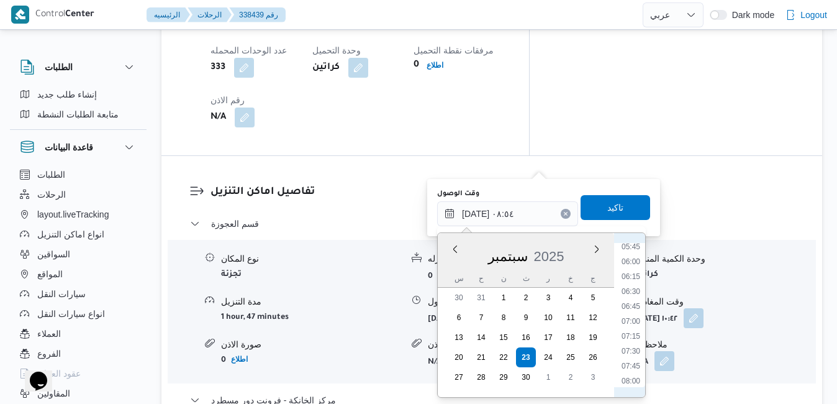
scroll to position [320, 0]
click at [630, 363] on li "07:15" at bounding box center [630, 361] width 29 height 12
type input "[DATE] ٠٧:١٥"
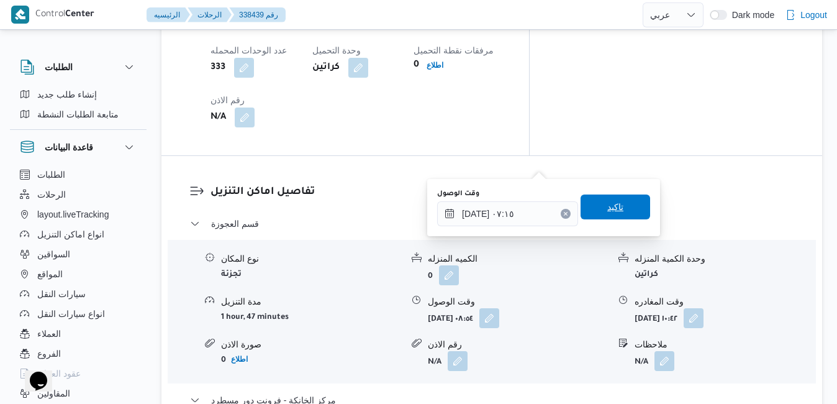
click at [627, 202] on span "تاكيد" at bounding box center [615, 206] width 70 height 25
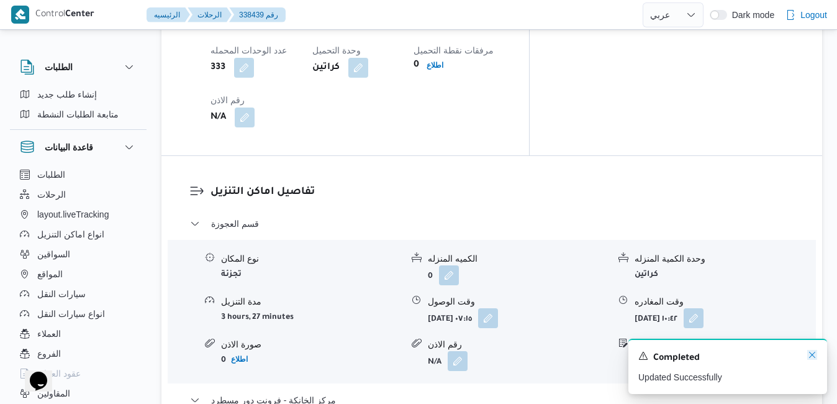
click at [814, 358] on icon "Dismiss toast" at bounding box center [812, 354] width 10 height 10
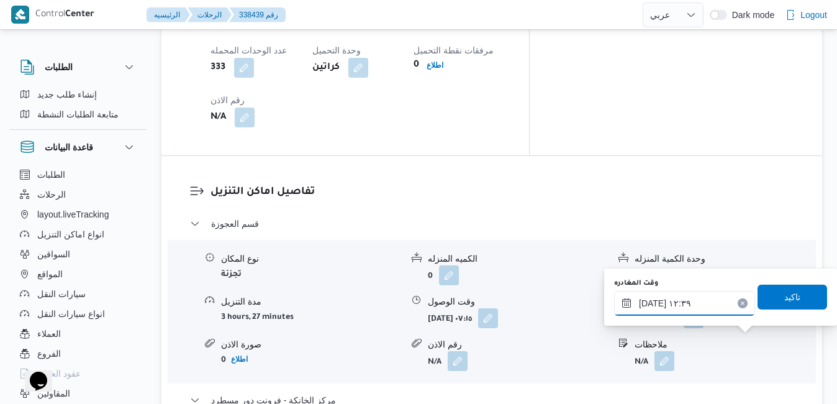
click at [689, 305] on input "[DATE] ١٢:٣٩" at bounding box center [684, 303] width 141 height 25
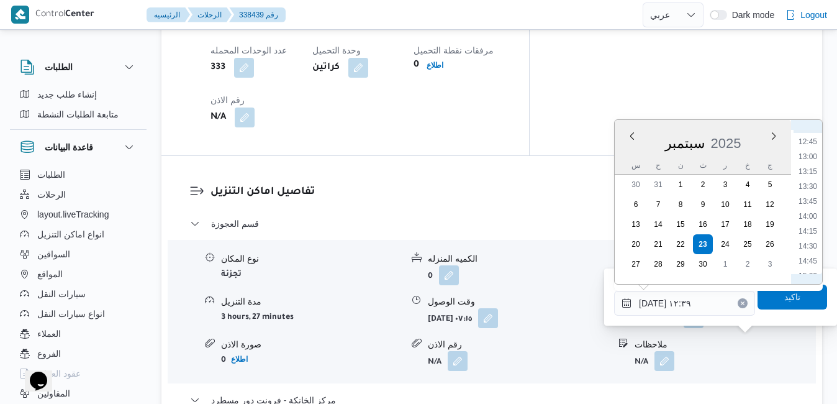
scroll to position [795, 0]
click at [811, 261] on li "15:30" at bounding box center [807, 264] width 29 height 12
type input "[DATE] ١٥:٣٠"
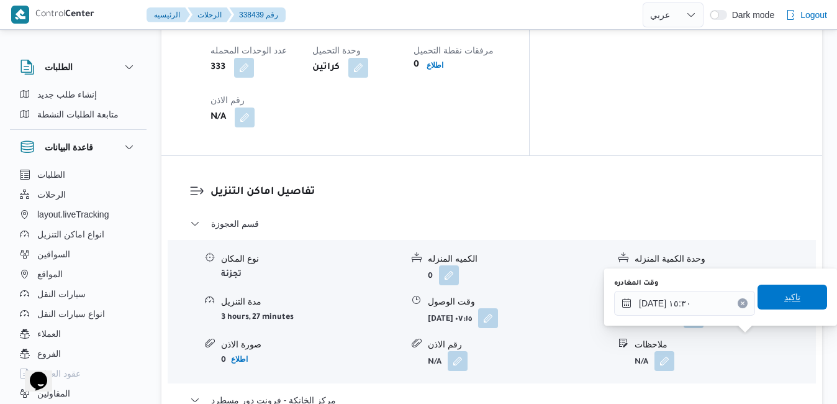
click at [791, 297] on span "تاكيد" at bounding box center [792, 296] width 70 height 25
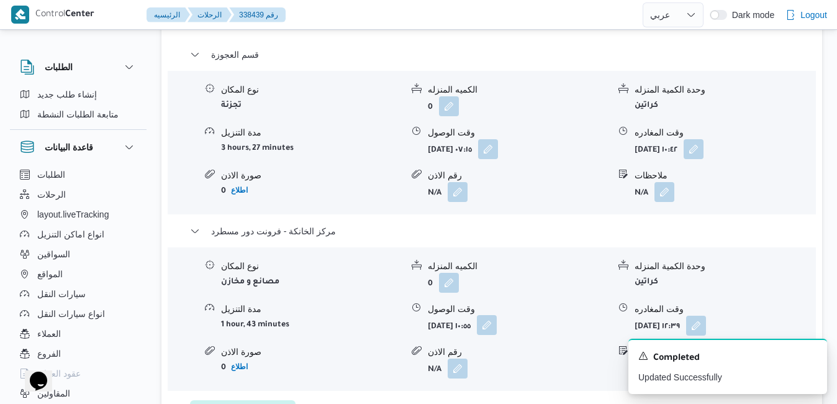
click at [497, 335] on button "button" at bounding box center [487, 325] width 20 height 20
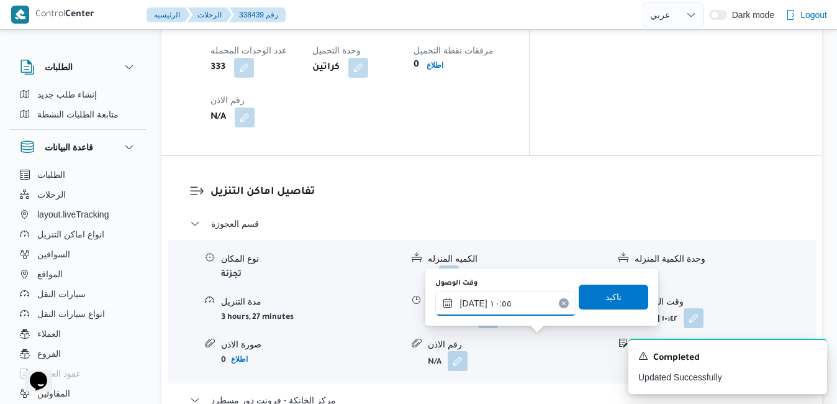
click at [512, 309] on input "[DATE] ١٠:٥٥" at bounding box center [505, 303] width 141 height 25
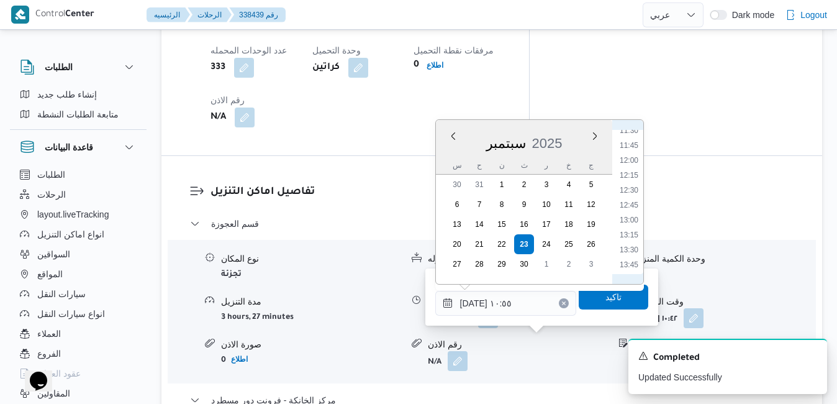
scroll to position [817, 0]
click at [631, 227] on li "15:15" at bounding box center [629, 228] width 29 height 12
type input "[DATE] ١٥:١٥"
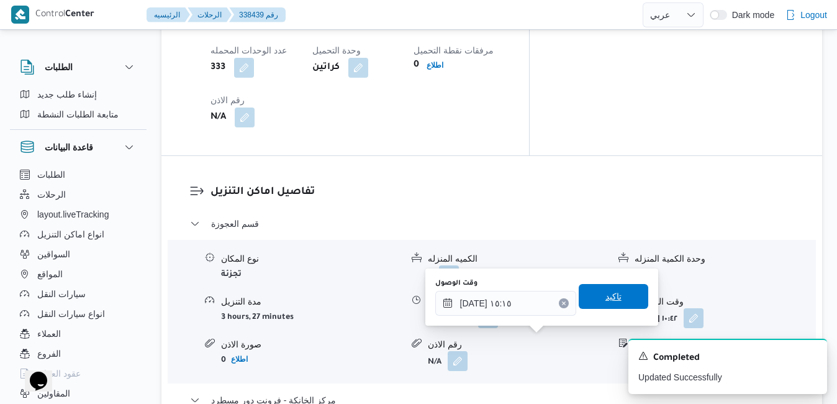
click at [614, 289] on span "تاكيد" at bounding box center [614, 296] width 70 height 25
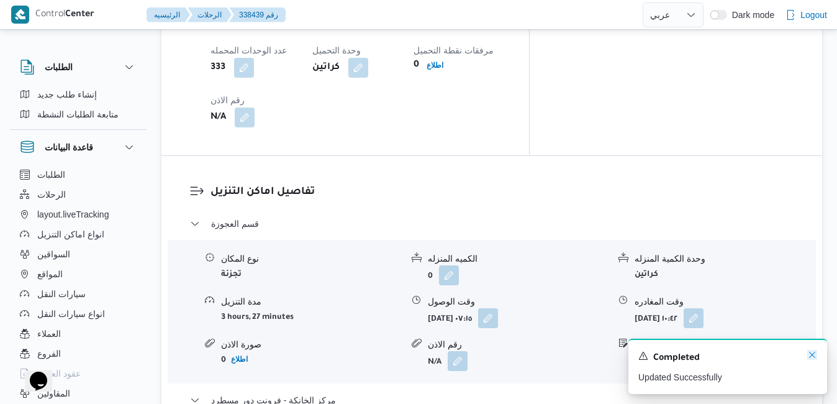
click at [811, 354] on icon "Dismiss toast" at bounding box center [812, 354] width 10 height 10
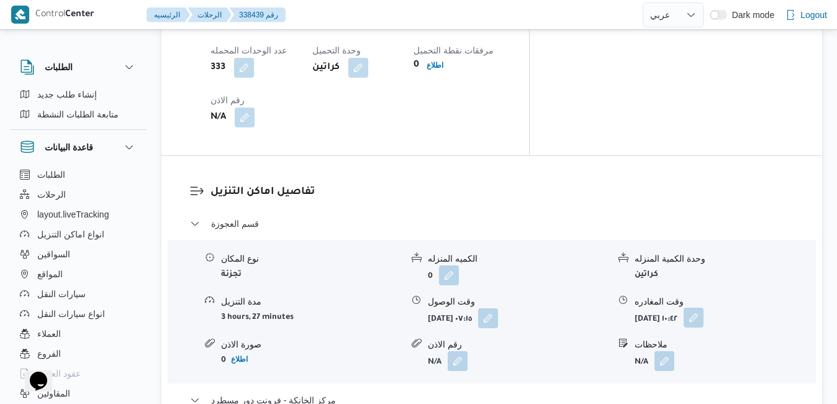
click at [703, 307] on button "button" at bounding box center [693, 317] width 20 height 20
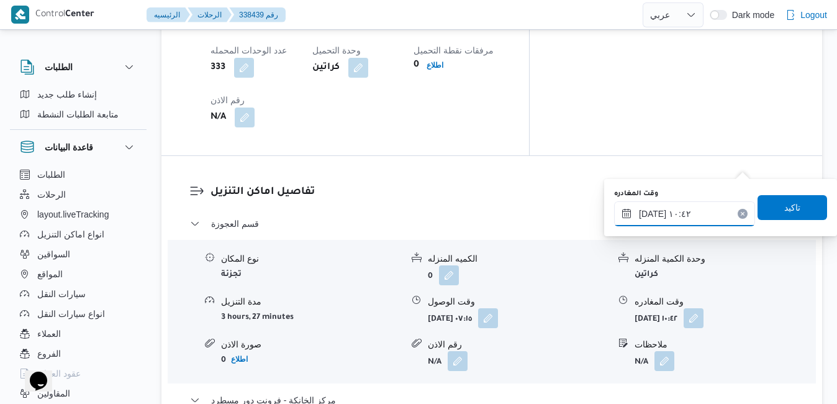
click at [706, 219] on input "[DATE] ١٠:٤٢" at bounding box center [684, 213] width 141 height 25
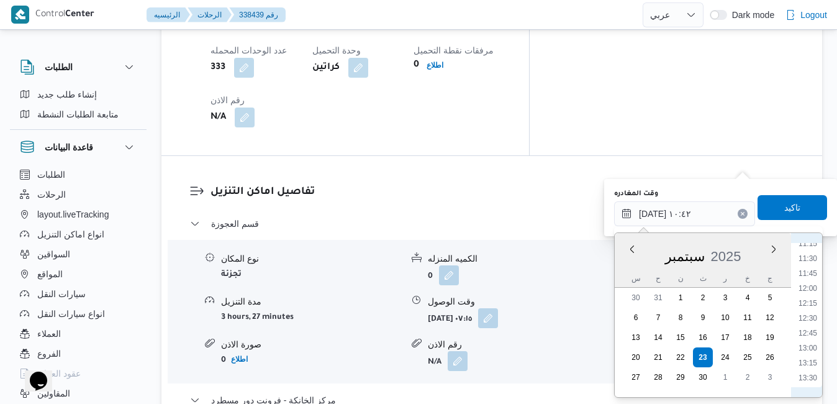
scroll to position [802, 0]
click at [811, 324] on li "14:45" at bounding box center [807, 326] width 29 height 12
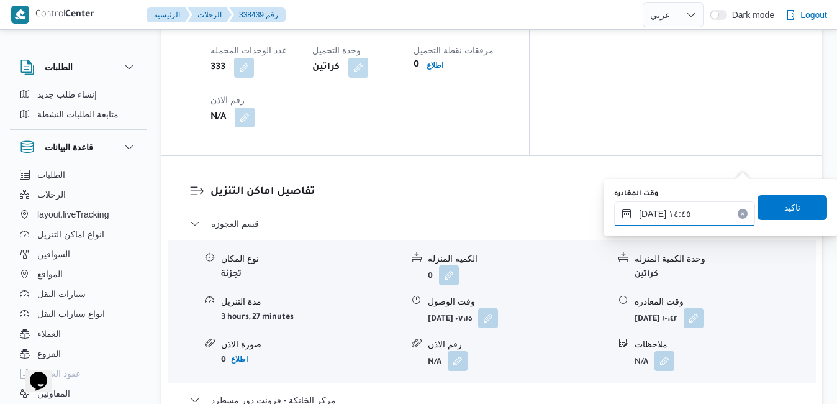
click at [651, 211] on input "[DATE] ١٤:٤٥" at bounding box center [684, 213] width 141 height 25
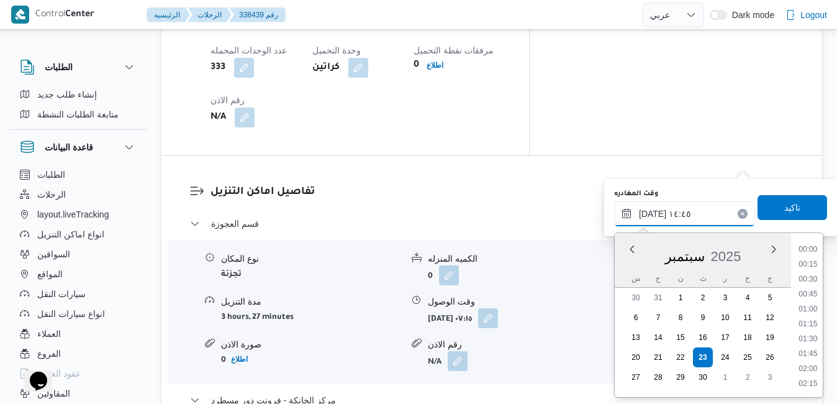
click at [651, 211] on input "[DATE] ١٤:٤٥" at bounding box center [684, 213] width 141 height 25
type input "[DATE] ١٤:25"
click at [762, 201] on span "تاكيد" at bounding box center [792, 206] width 70 height 25
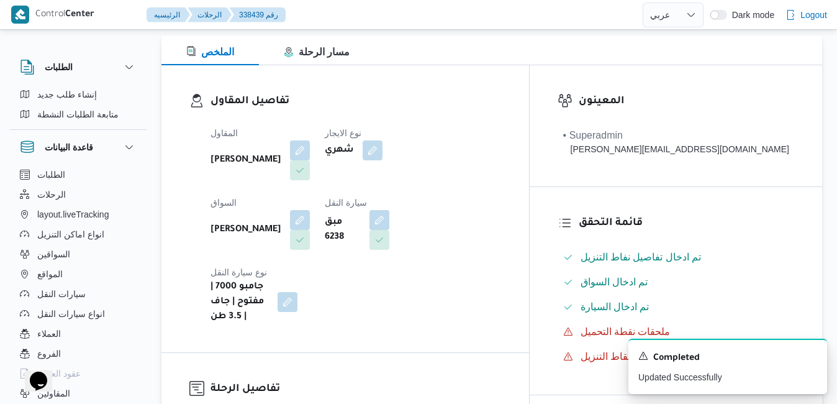
scroll to position [0, 0]
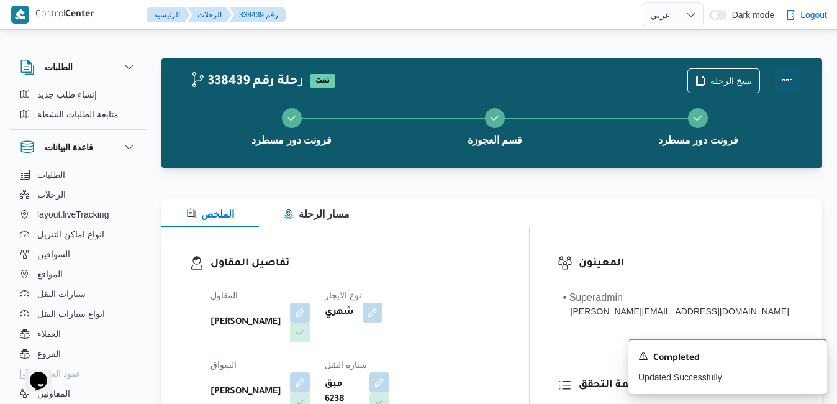
click at [787, 81] on button "Actions" at bounding box center [787, 80] width 25 height 25
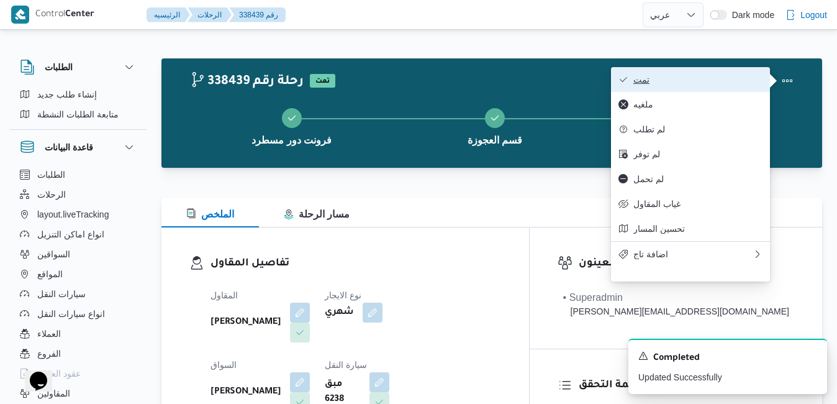
click at [739, 81] on span "تمت" at bounding box center [697, 79] width 129 height 10
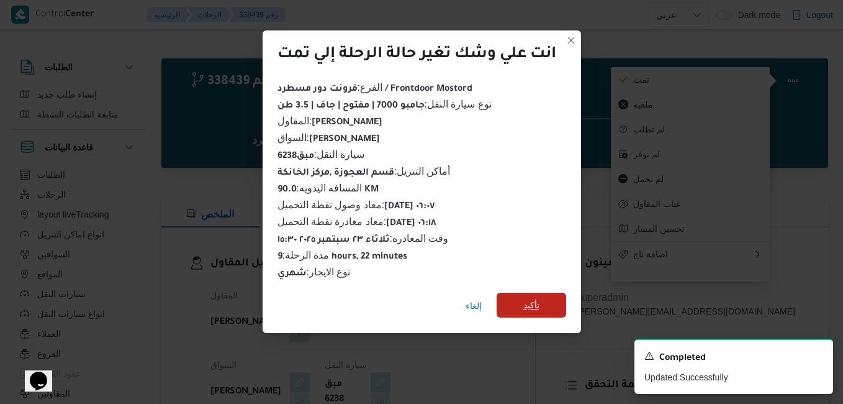
click at [539, 302] on span "تأكيد" at bounding box center [531, 304] width 16 height 15
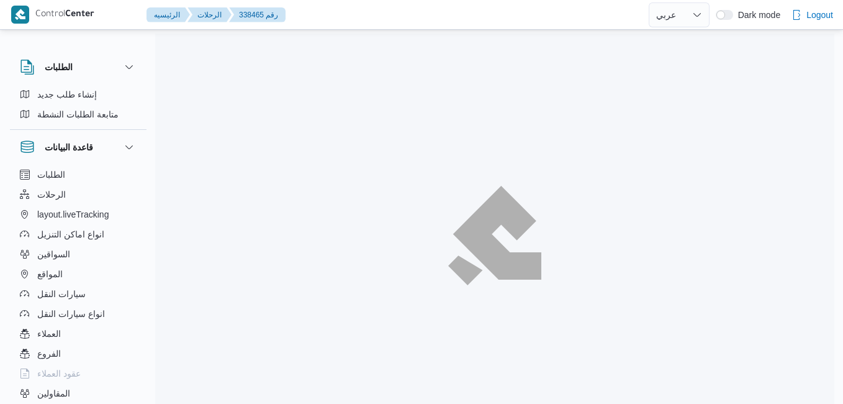
select select "ar"
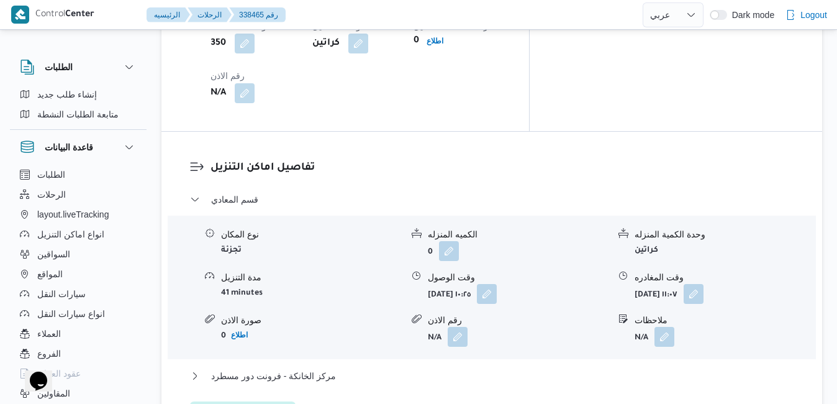
scroll to position [1117, 0]
click at [439, 367] on button "مركز الخانكة - فرونت دور مسطرد" at bounding box center [492, 374] width 604 height 15
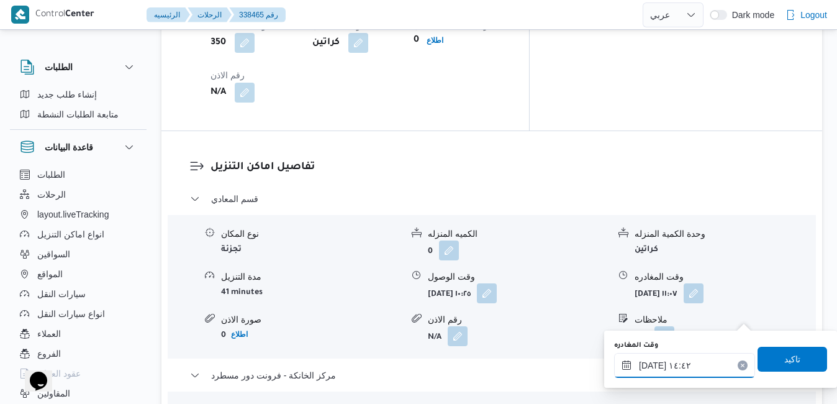
click at [678, 374] on input "[DATE] ١٤:٤٢" at bounding box center [684, 365] width 141 height 25
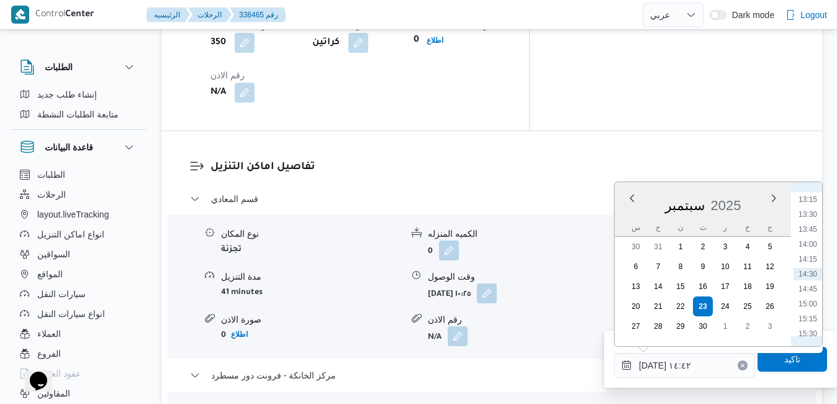
scroll to position [914, 0]
click at [809, 253] on li "16:15" at bounding box center [807, 252] width 29 height 12
type input "٢٣/٠٩/٢٠٢٥ ١٦:١٥"
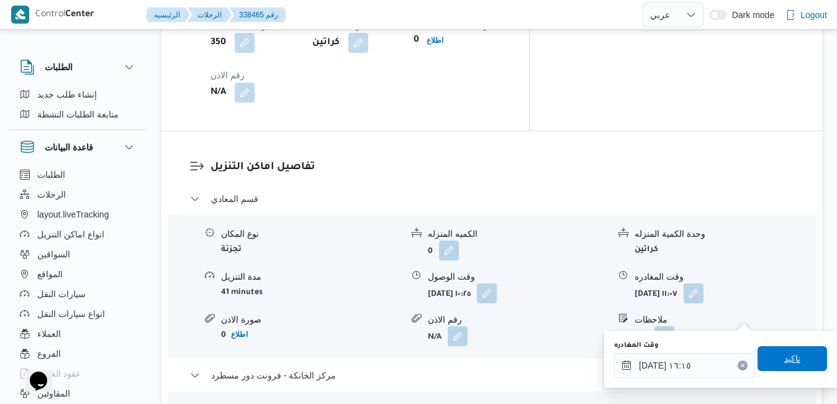
click at [764, 367] on span "تاكيد" at bounding box center [792, 358] width 70 height 25
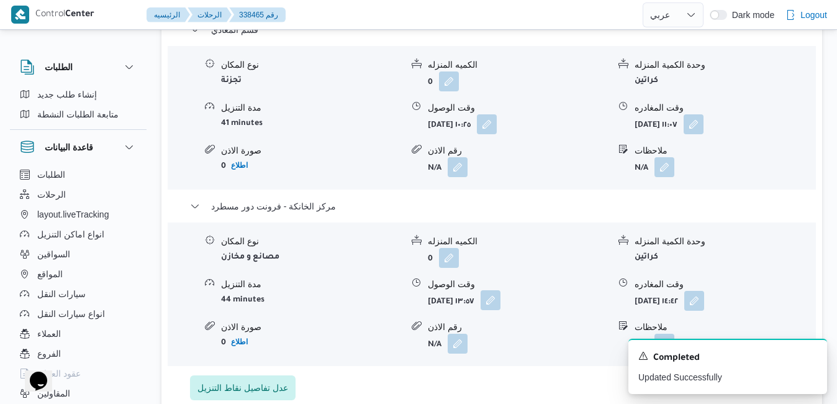
click at [500, 310] on button "button" at bounding box center [490, 300] width 20 height 20
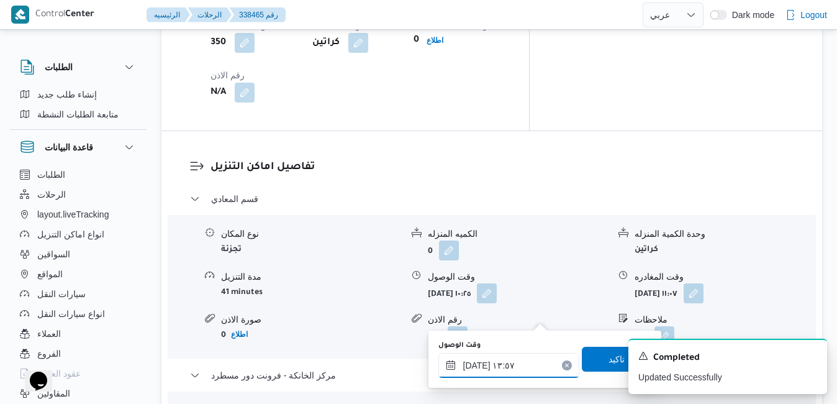
click at [494, 367] on input "٢٣/٠٩/٢٠٢٥ ١٣:٥٧" at bounding box center [508, 365] width 141 height 25
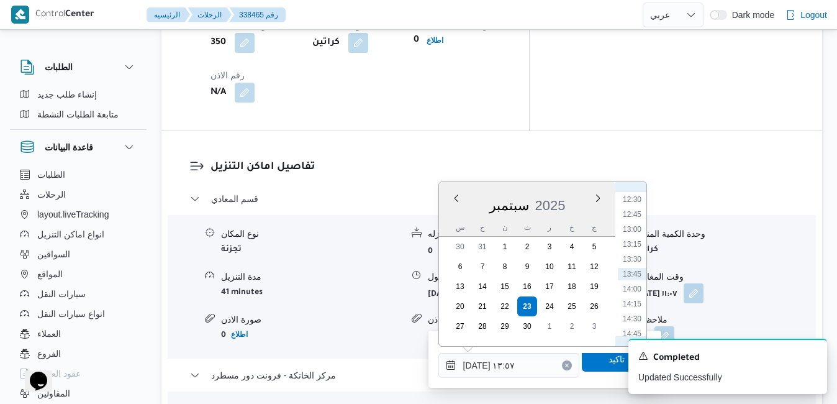
scroll to position [870, 0]
click at [634, 284] on li "16:00" at bounding box center [632, 282] width 29 height 12
type input "[DATE] ١٦:٠٠"
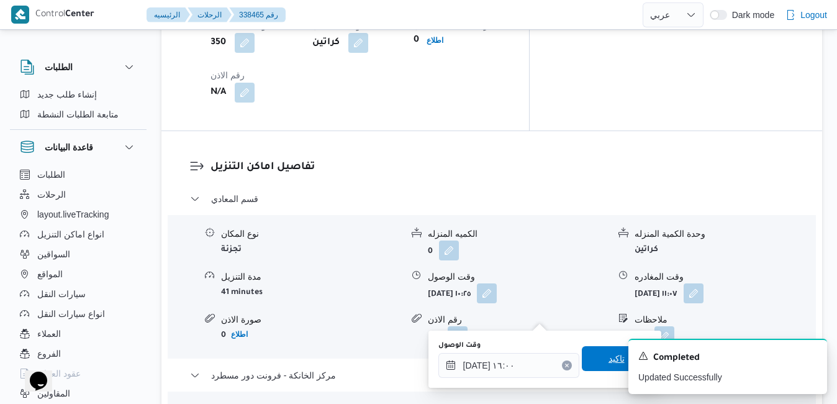
click at [584, 361] on span "تاكيد" at bounding box center [617, 358] width 70 height 25
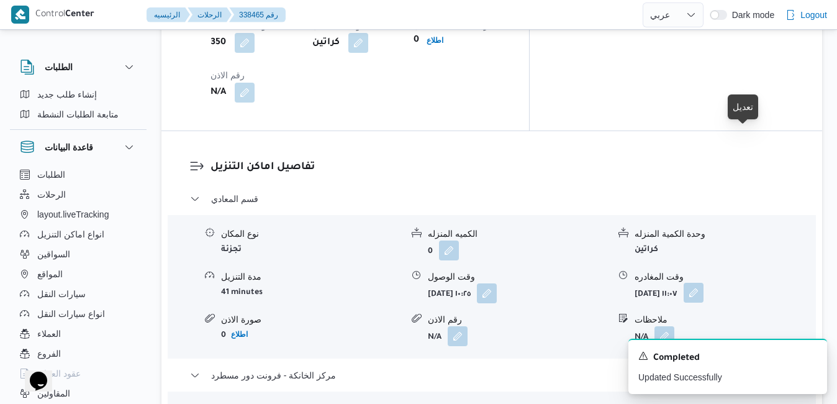
click at [703, 282] on button "button" at bounding box center [693, 292] width 20 height 20
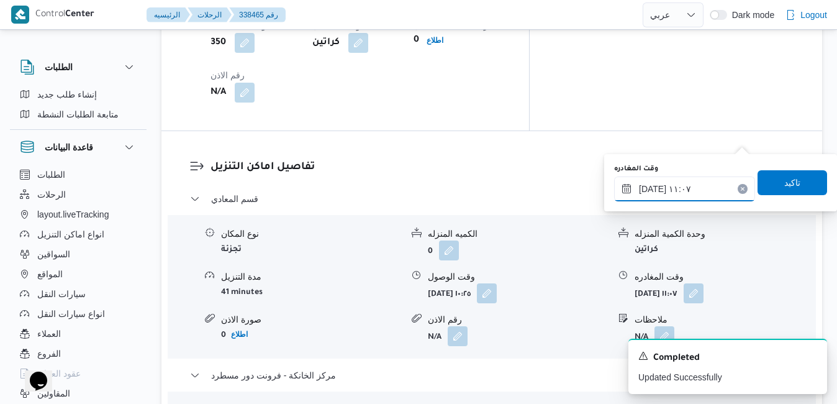
click at [693, 189] on input "٢٣/٠٩/٢٠٢٥ ١١:٠٧" at bounding box center [684, 188] width 141 height 25
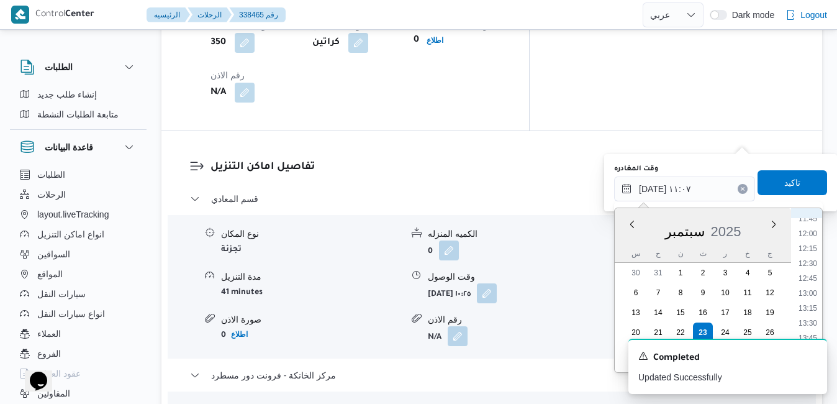
scroll to position [832, 0]
click at [809, 288] on li "15:00" at bounding box center [807, 286] width 29 height 12
type input "[DATE] ١٥:٠٠"
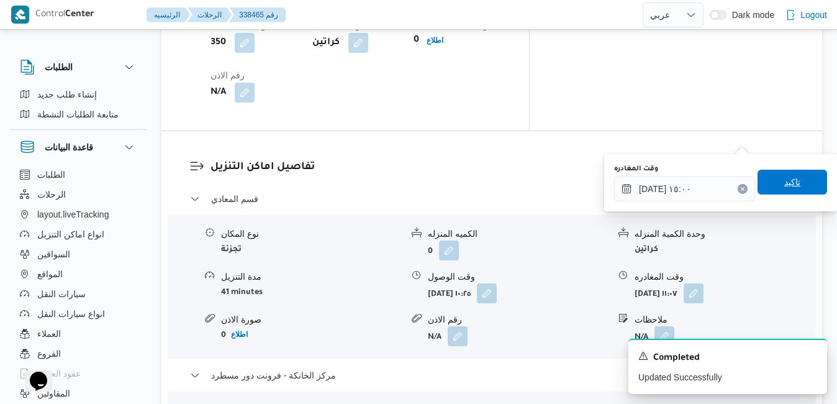
click at [797, 187] on span "تاكيد" at bounding box center [792, 181] width 70 height 25
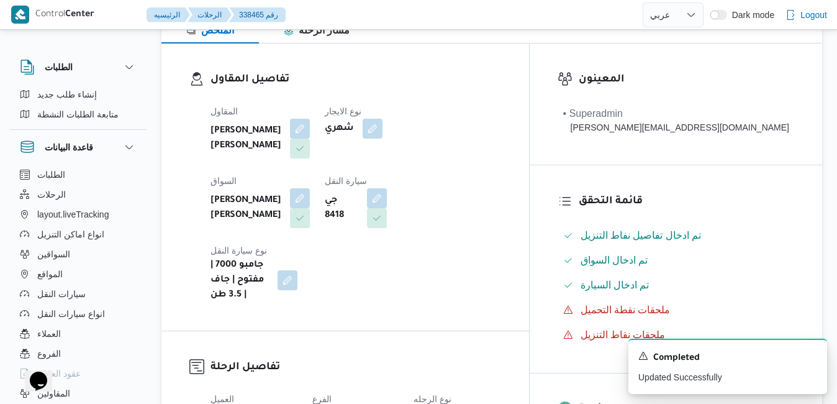
scroll to position [0, 0]
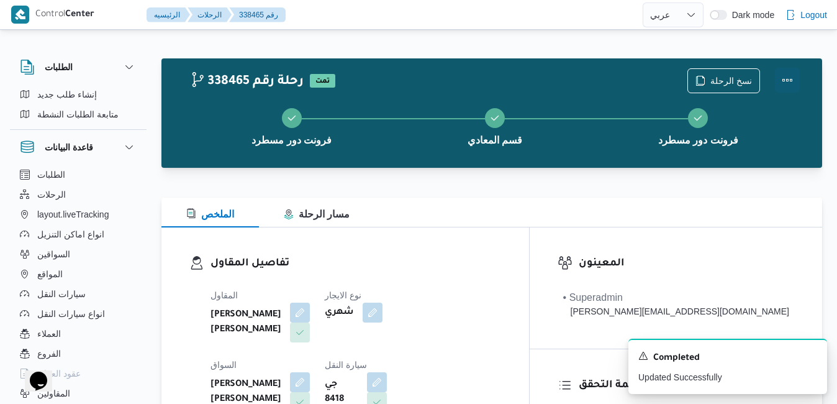
click at [785, 79] on button "Actions" at bounding box center [787, 80] width 25 height 25
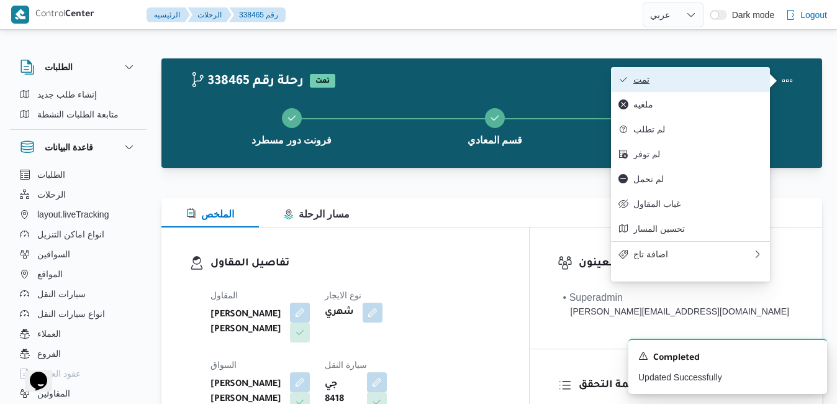
click at [736, 81] on span "تمت" at bounding box center [697, 79] width 129 height 10
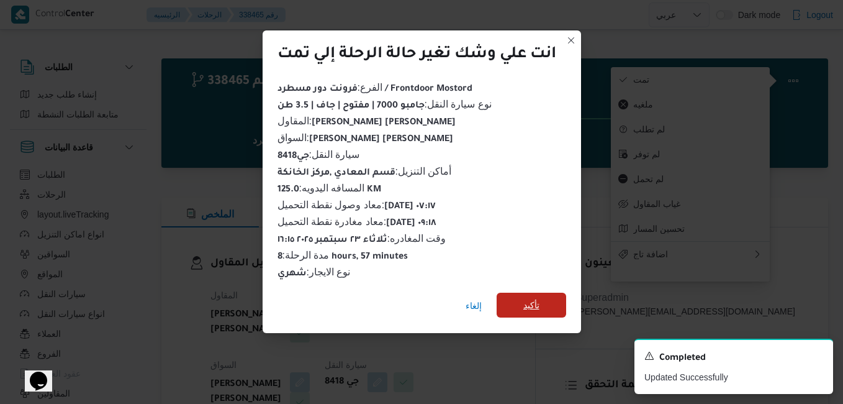
click at [538, 303] on span "تأكيد" at bounding box center [531, 304] width 16 height 15
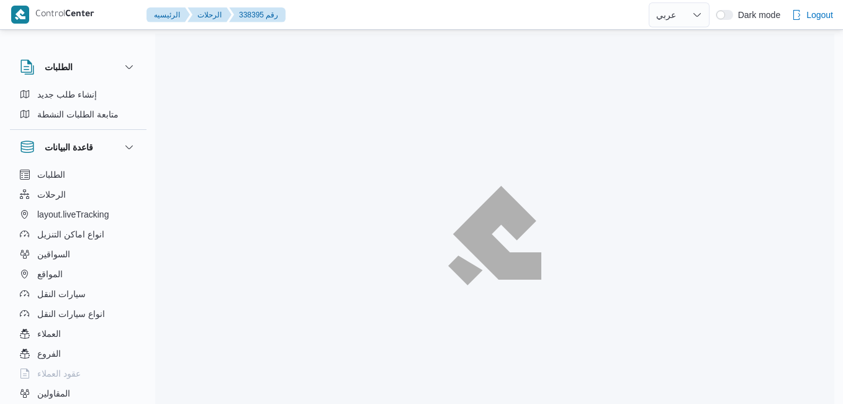
select select "ar"
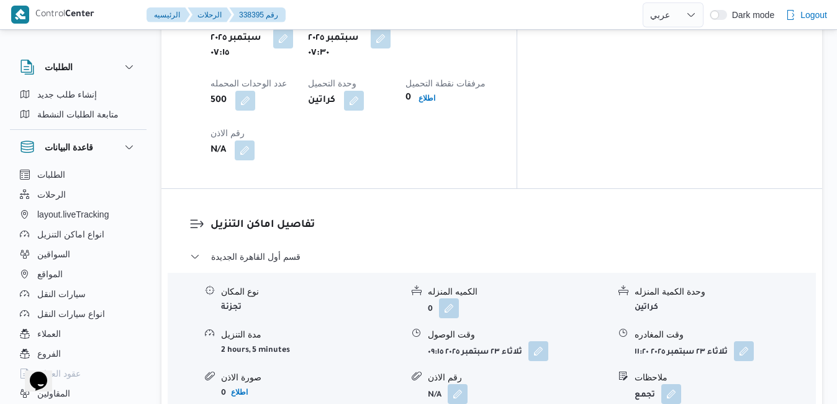
scroll to position [1093, 0]
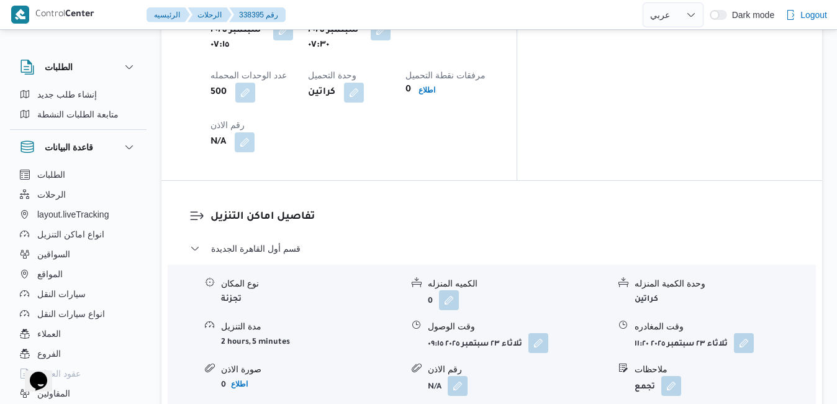
click at [543, 332] on button "button" at bounding box center [538, 342] width 20 height 20
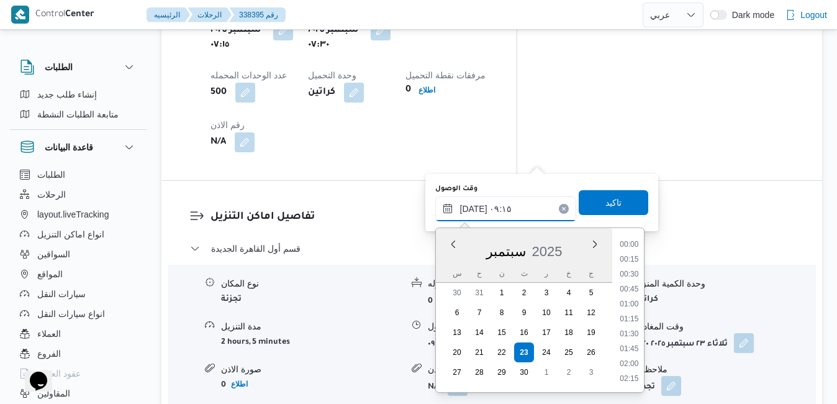
click at [505, 208] on input "[DATE] ٠٩:١٥" at bounding box center [505, 208] width 141 height 25
click at [633, 261] on li "08:15" at bounding box center [629, 260] width 29 height 12
type input "[DATE] ٠٨:١٥"
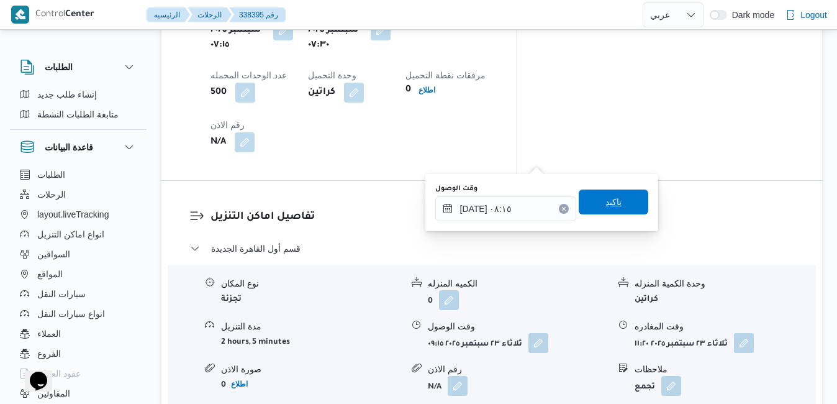
click at [621, 199] on span "تاكيد" at bounding box center [614, 201] width 70 height 25
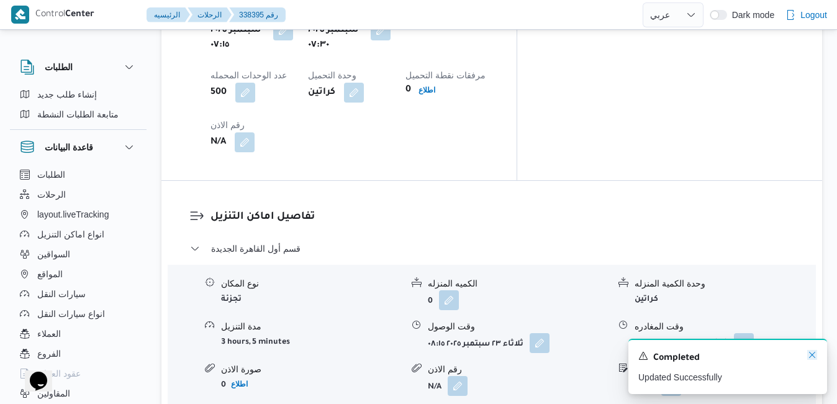
click at [808, 354] on icon "Dismiss toast" at bounding box center [812, 354] width 10 height 10
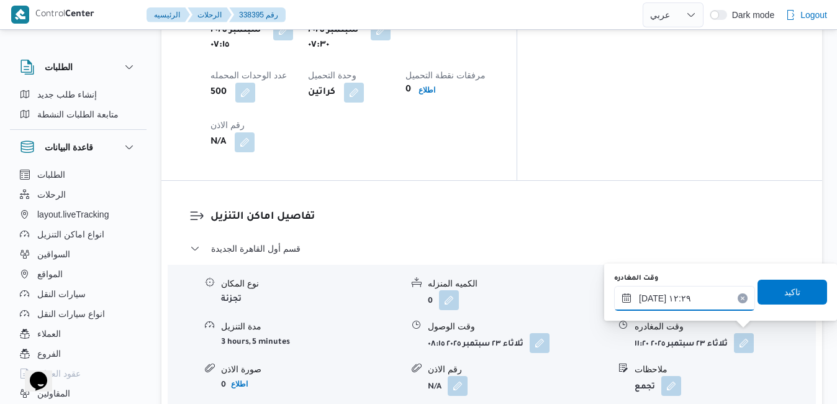
click at [705, 299] on input "[DATE] ١٢:٢٩" at bounding box center [684, 298] width 141 height 25
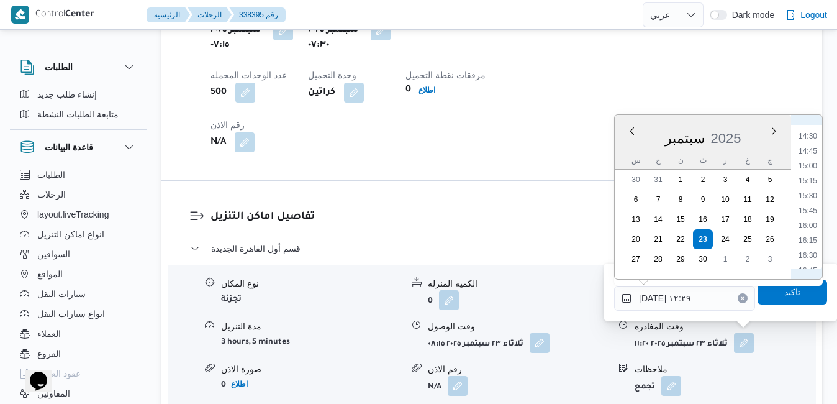
scroll to position [906, 0]
click at [807, 181] on li "16:00" at bounding box center [807, 178] width 29 height 12
type input "[DATE] ١٦:٠٠"
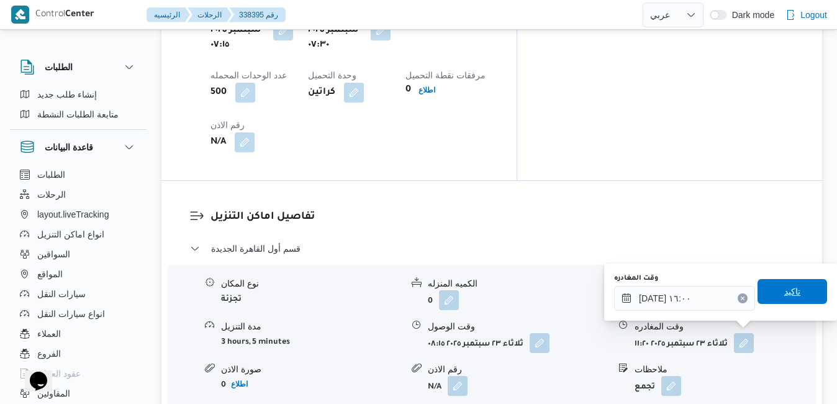
click at [787, 291] on span "تاكيد" at bounding box center [792, 291] width 16 height 15
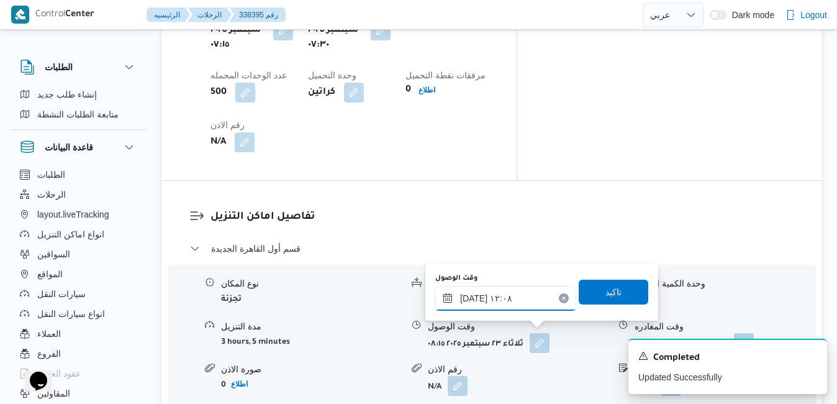
click at [510, 292] on input "٢٣/٠٩/٢٠٢٥ ١٢:٠٨" at bounding box center [505, 298] width 141 height 25
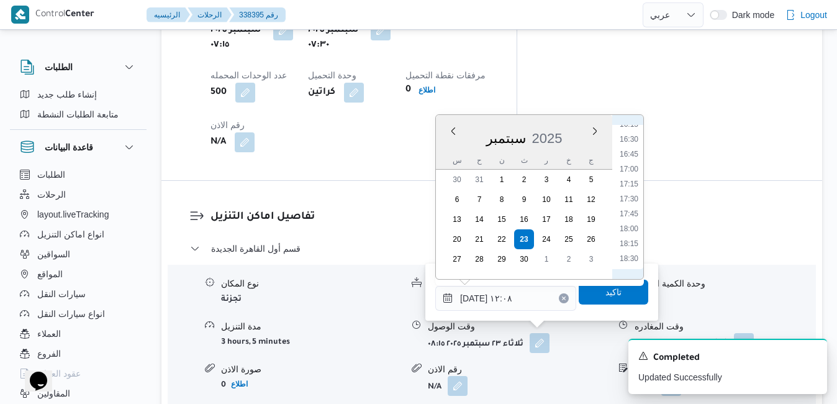
scroll to position [849, 0]
click at [633, 219] on li "15:45" at bounding box center [629, 220] width 29 height 12
type input "٢٣/٠٩/٢٠٢٥ ١٥:٤٥"
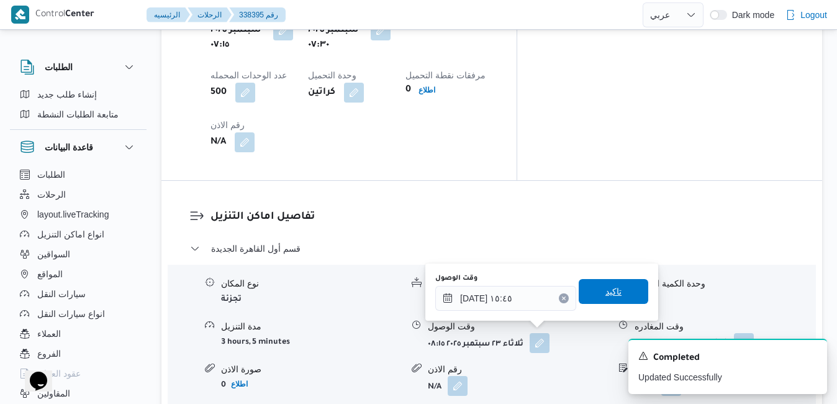
click at [607, 295] on span "تاكيد" at bounding box center [613, 291] width 16 height 15
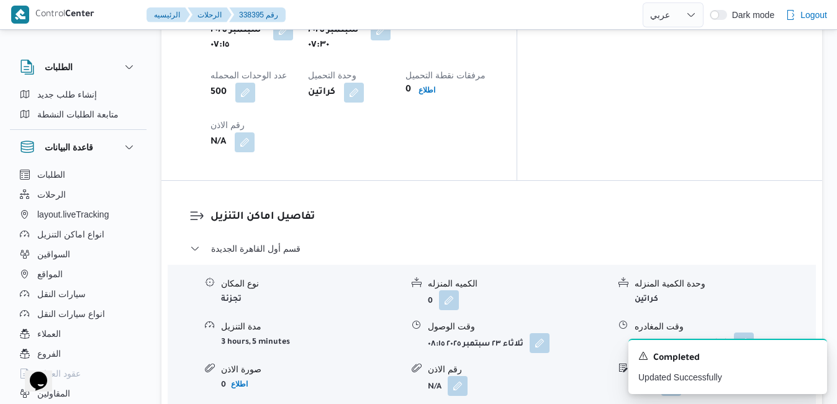
click at [746, 332] on button "button" at bounding box center [744, 342] width 20 height 20
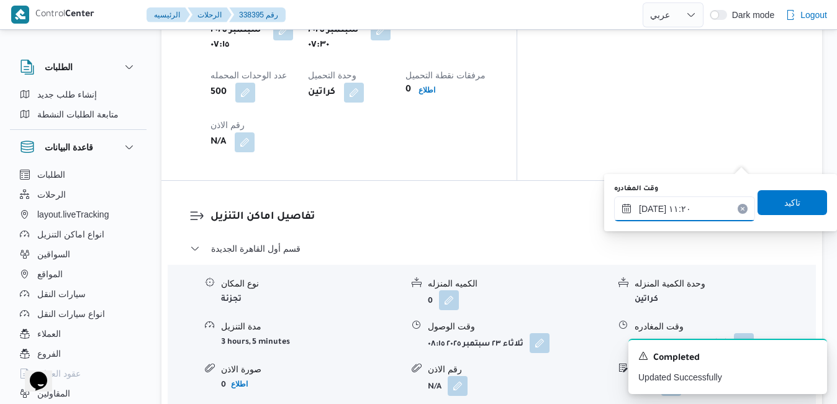
click at [697, 213] on input "٢٣/٠٩/٢٠٢٥ ١١:٢٠" at bounding box center [684, 208] width 141 height 25
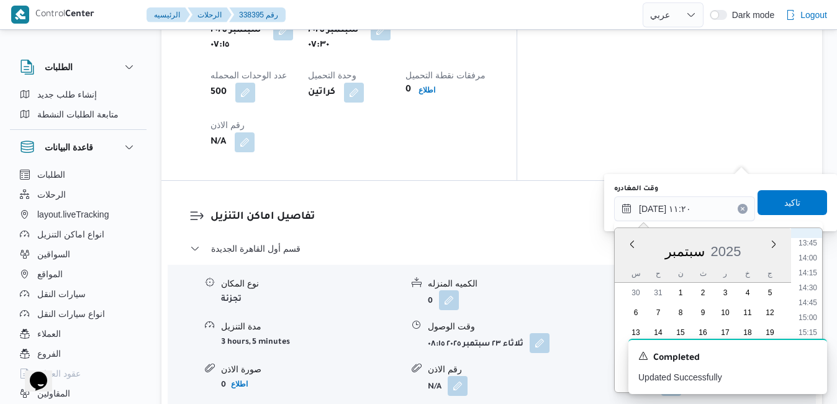
scroll to position [870, 0]
click at [812, 270] on li "15:00" at bounding box center [807, 267] width 29 height 12
type input "[DATE] ١٥:٠٠"
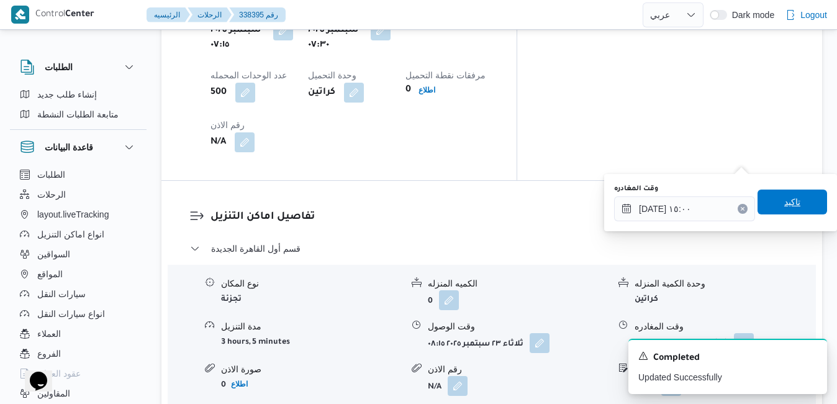
click at [794, 206] on span "تاكيد" at bounding box center [792, 201] width 70 height 25
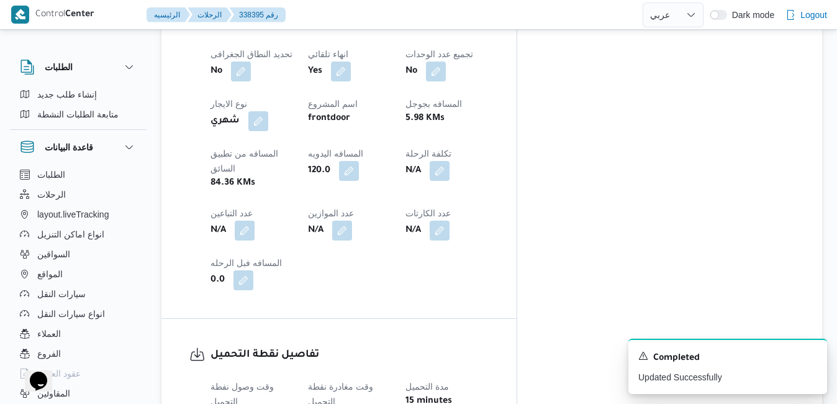
scroll to position [0, 0]
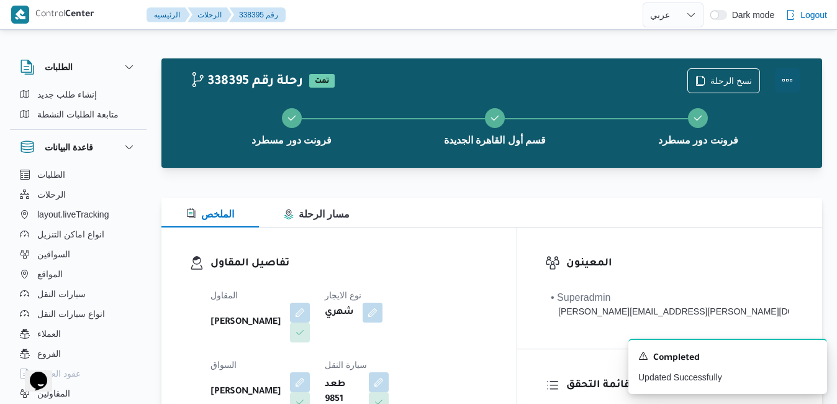
click at [788, 78] on button "Actions" at bounding box center [787, 80] width 25 height 25
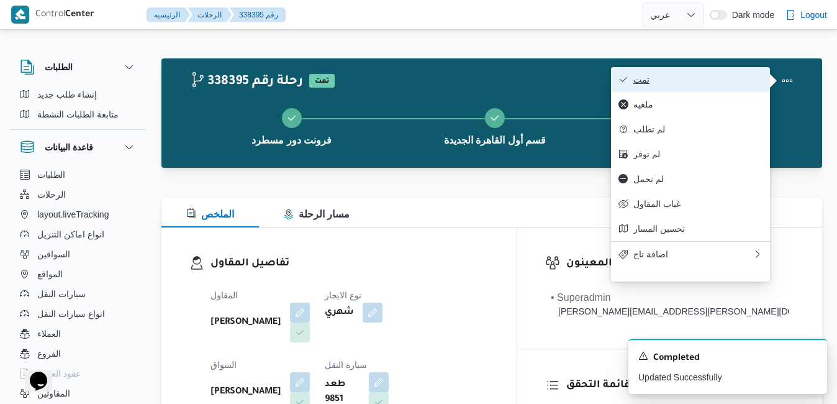
click at [733, 78] on span "تمت" at bounding box center [697, 79] width 129 height 10
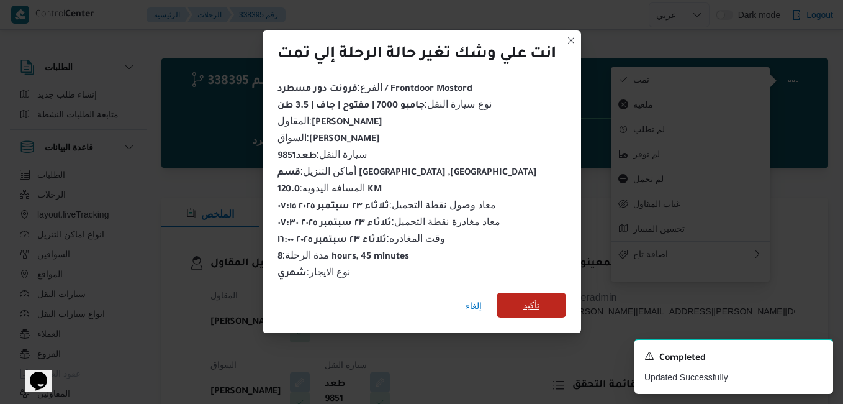
click at [547, 295] on span "تأكيد" at bounding box center [532, 304] width 70 height 25
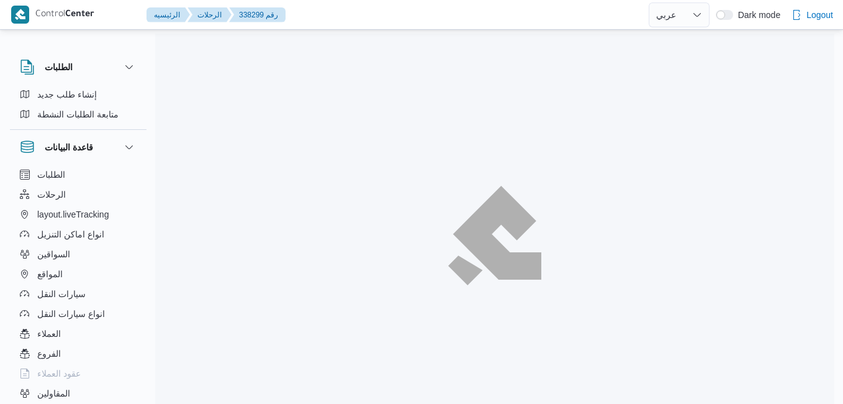
select select "ar"
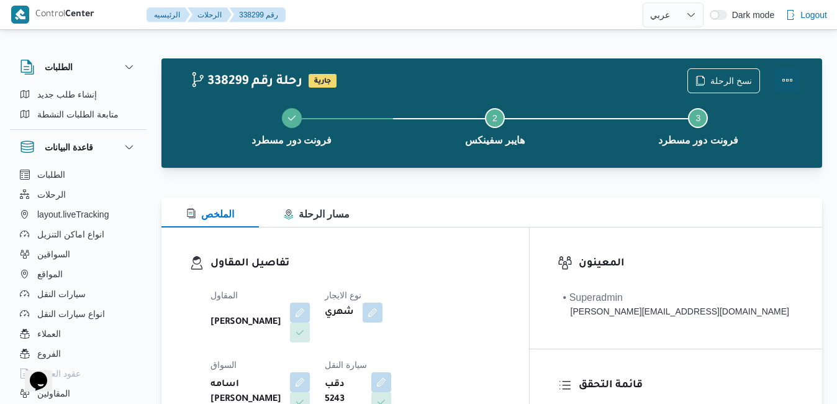
click at [785, 83] on button "Actions" at bounding box center [787, 80] width 25 height 25
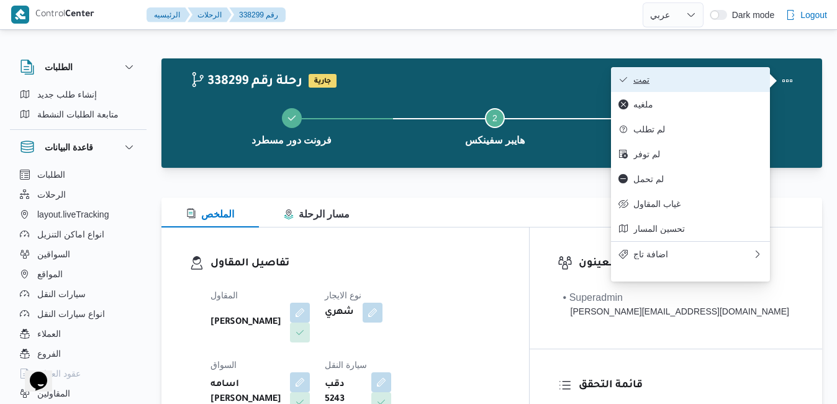
click at [738, 81] on span "تمت" at bounding box center [697, 79] width 129 height 10
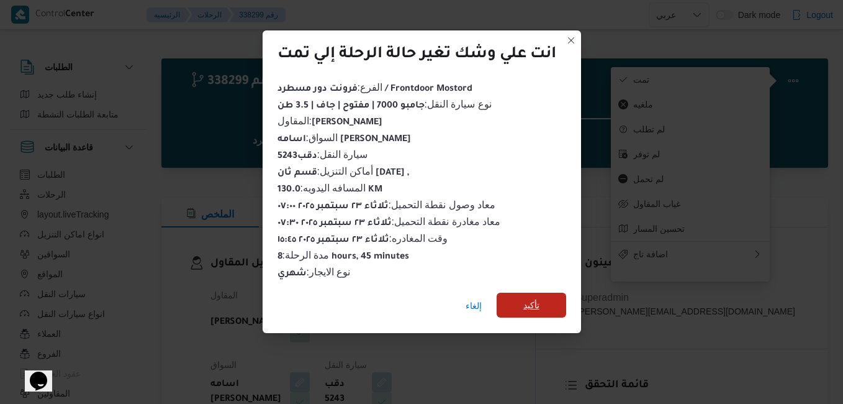
click at [546, 297] on span "تأكيد" at bounding box center [532, 304] width 70 height 25
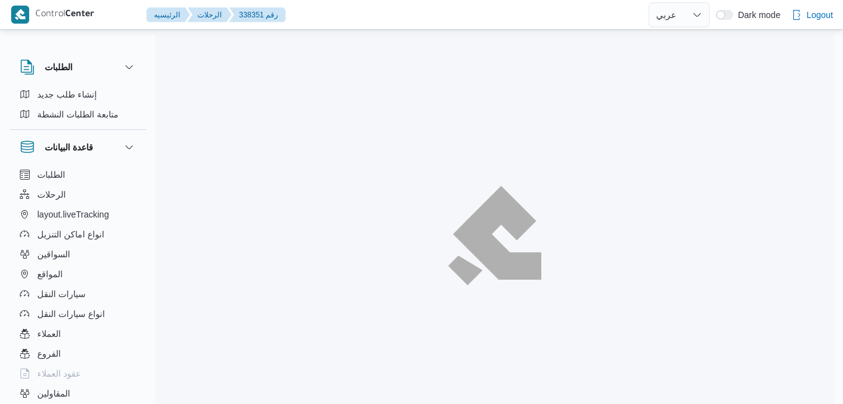
select select "ar"
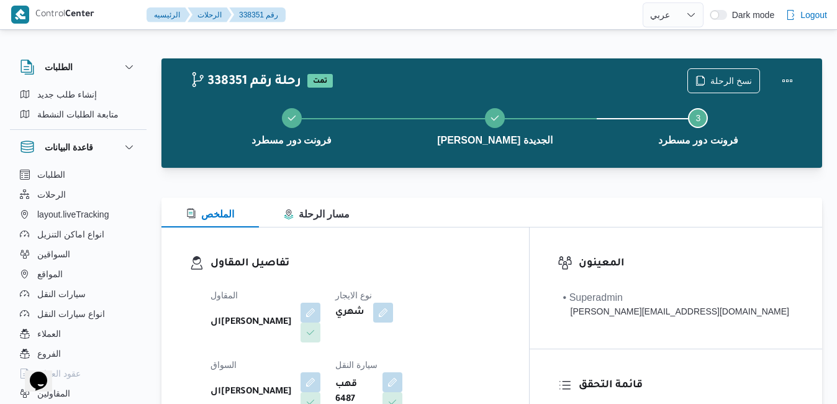
click at [557, 201] on div "الملخص مسار الرحلة" at bounding box center [491, 212] width 661 height 30
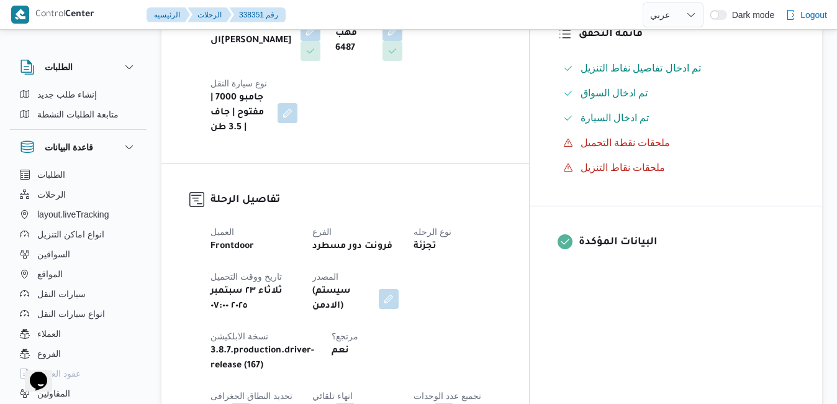
scroll to position [397, 0]
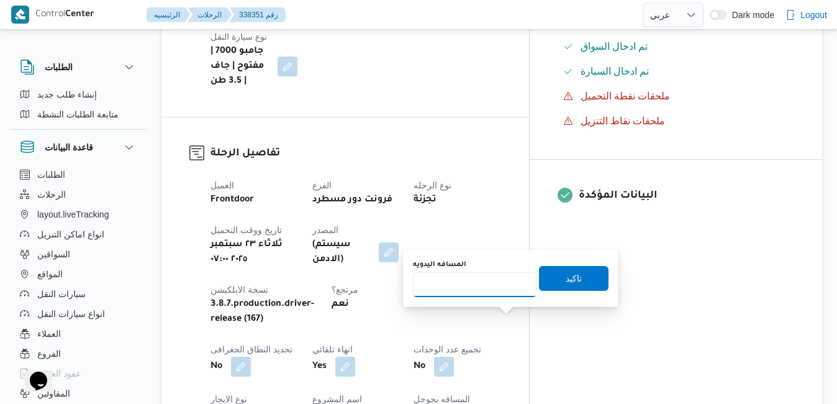
click at [490, 287] on input "المسافه اليدويه" at bounding box center [475, 284] width 124 height 25
type input "120"
click at [552, 280] on span "تاكيد" at bounding box center [574, 277] width 70 height 25
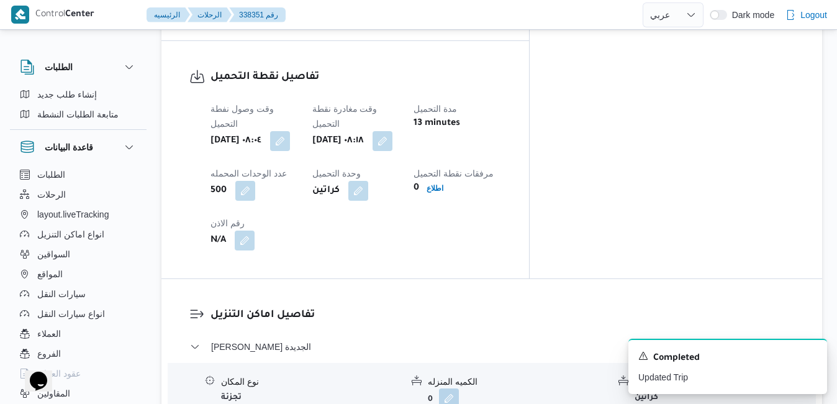
scroll to position [993, 0]
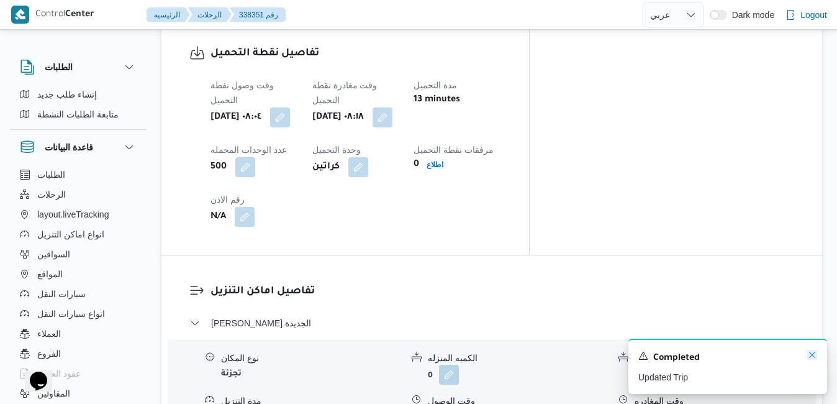
click at [809, 354] on icon "Dismiss toast" at bounding box center [812, 354] width 10 height 10
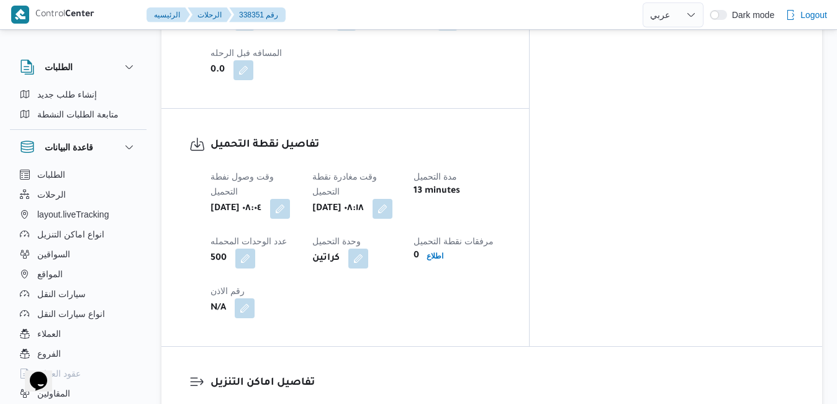
scroll to position [1018, 0]
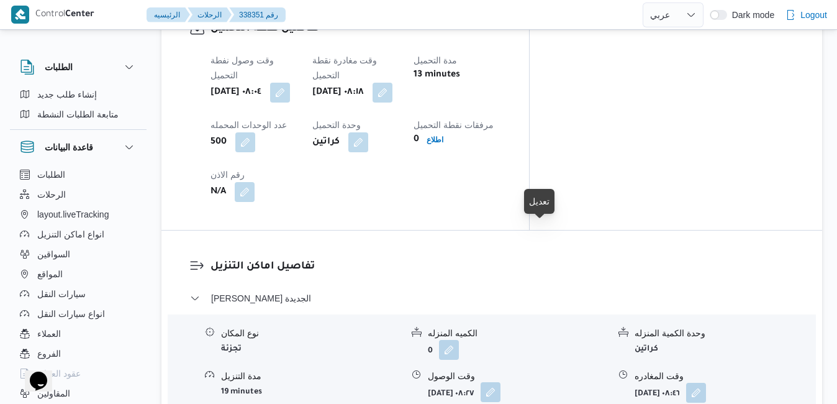
click at [500, 382] on button "button" at bounding box center [490, 392] width 20 height 20
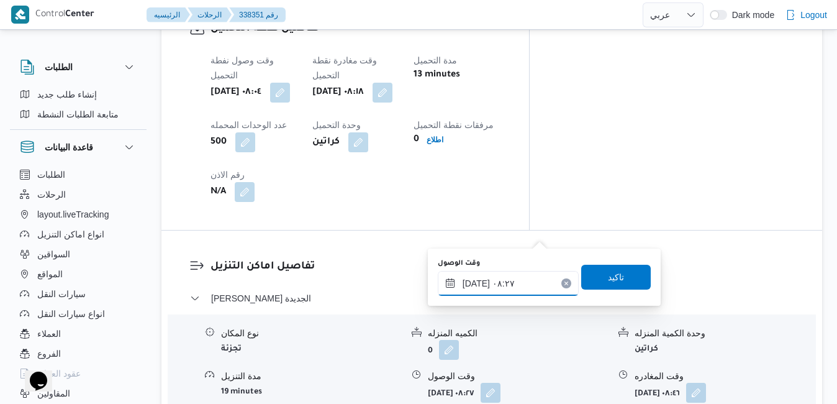
click at [497, 286] on input "٢٣/٠٩/٢٠٢٥ ٠٨:٢٧" at bounding box center [508, 283] width 141 height 25
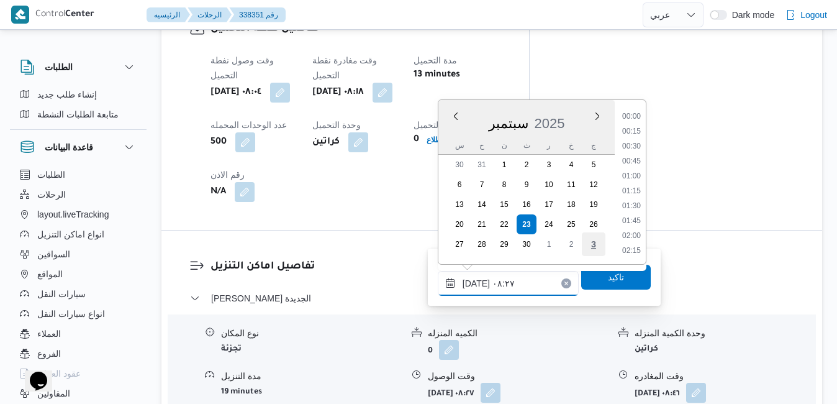
scroll to position [416, 0]
click at [639, 237] on li "09:00" at bounding box center [631, 236] width 29 height 12
type input "٢٣/٠٩/٢٠٢٥ ٠٩:٠٠"
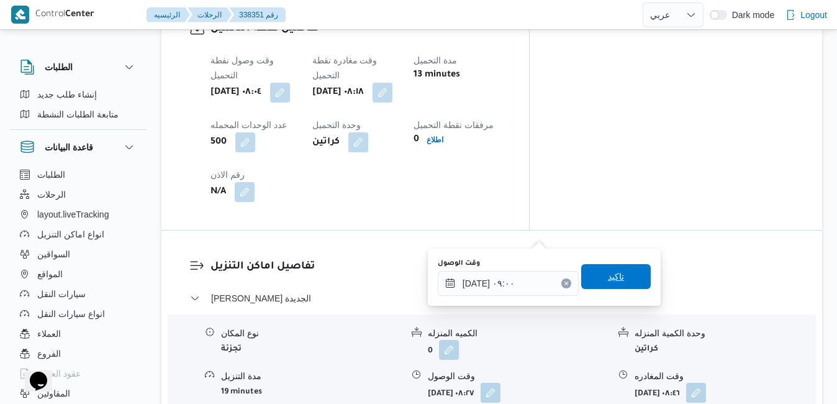
click at [610, 281] on span "تاكيد" at bounding box center [616, 276] width 16 height 15
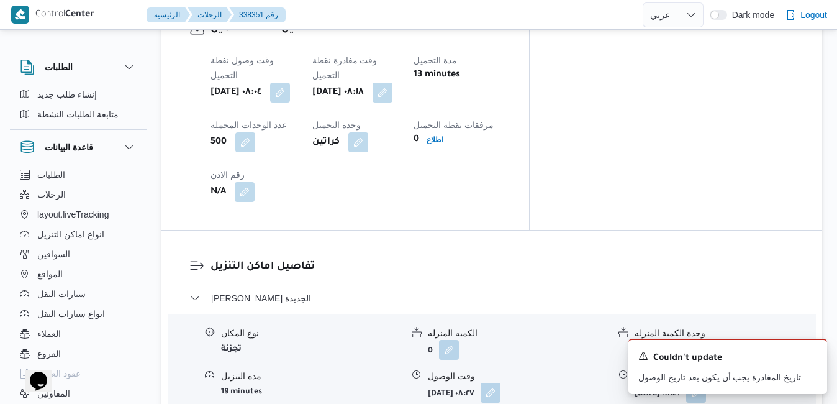
click at [816, 352] on icon "Dismiss toast" at bounding box center [812, 354] width 10 height 10
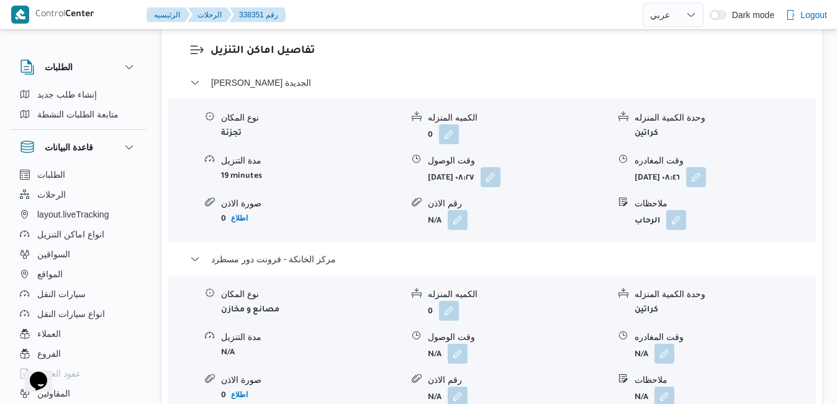
scroll to position [1242, 0]
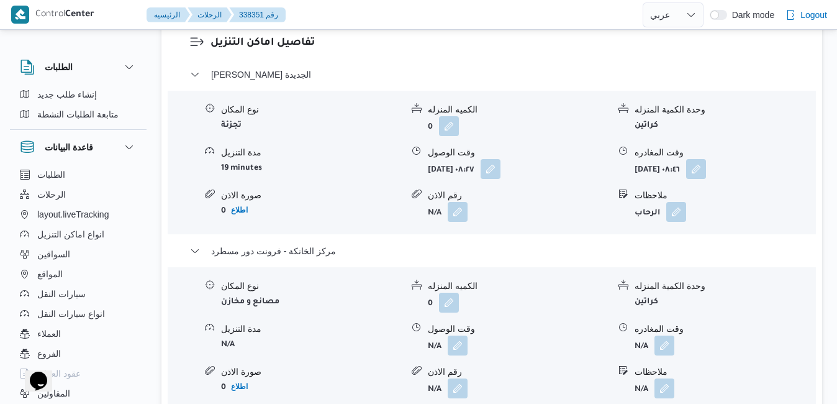
click at [653, 268] on div "نوع المكان مصانع و مخازن الكميه المنزله 0 وحدة الكمية المنزله كراتين مدة التنزي…" at bounding box center [492, 338] width 658 height 141
click at [664, 335] on button "button" at bounding box center [664, 345] width 20 height 20
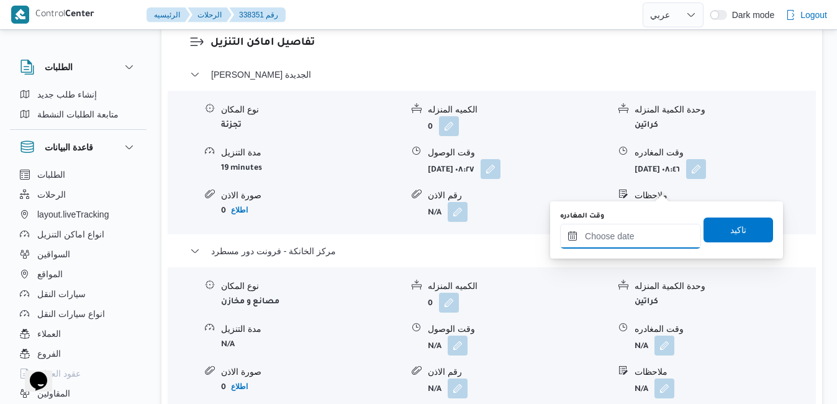
click at [621, 233] on input "وقت المغادره" at bounding box center [630, 235] width 141 height 25
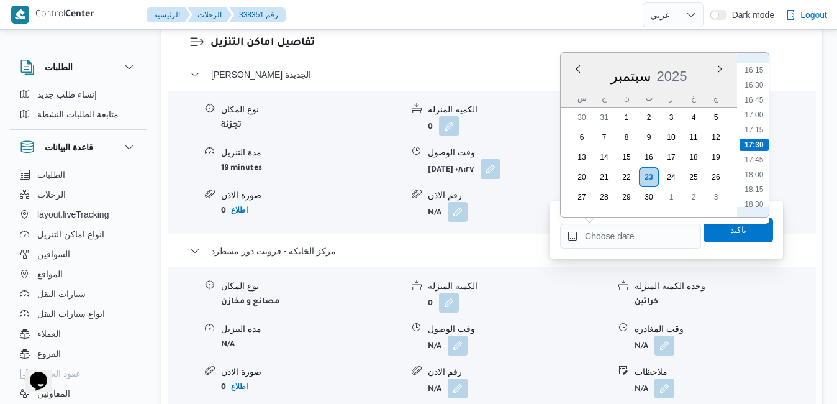
scroll to position [841, 0]
click at [756, 182] on li "16:00" at bounding box center [753, 181] width 29 height 12
type input "٢٣/٠٩/٢٠٢٥ ١٦:٠٠"
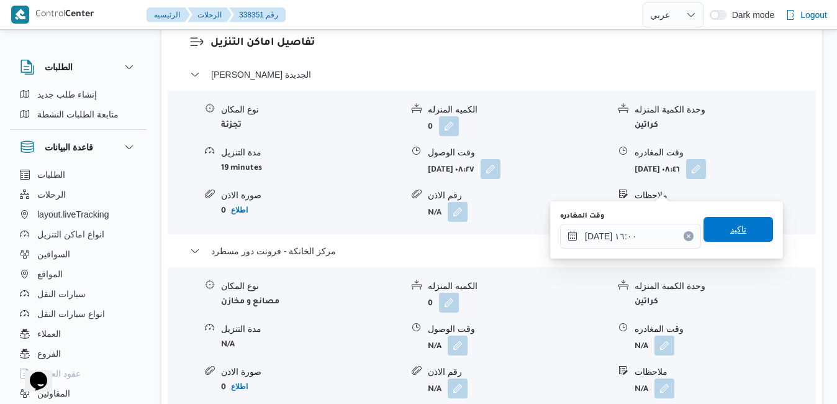
click at [733, 223] on span "تاكيد" at bounding box center [738, 229] width 16 height 15
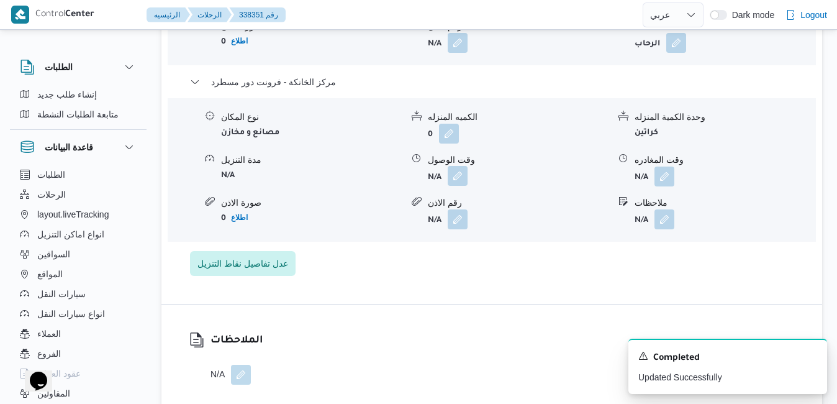
click at [457, 185] on button "button" at bounding box center [458, 176] width 20 height 20
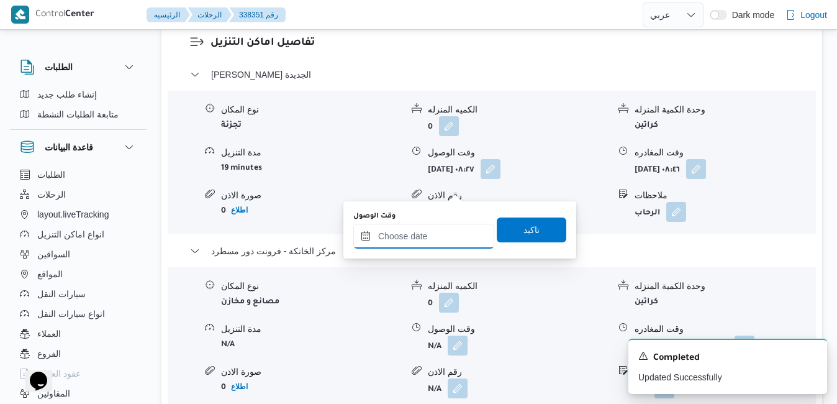
click at [435, 231] on input "وقت الوصول" at bounding box center [423, 235] width 141 height 25
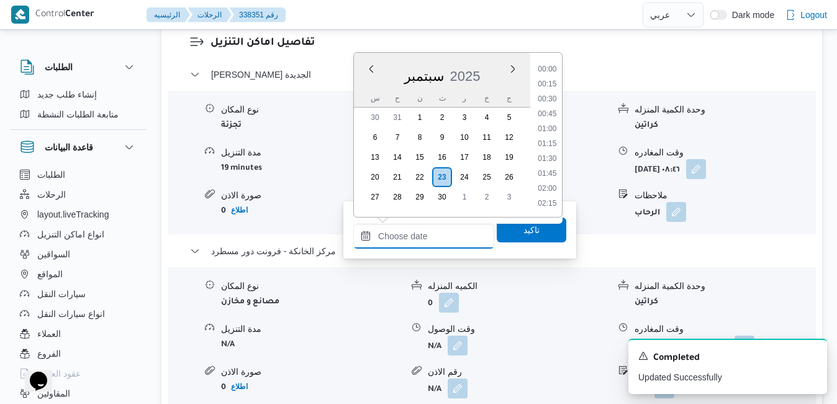
scroll to position [967, 0]
click at [367, 84] on div "سبتمبر 2025" at bounding box center [442, 74] width 176 height 32
click at [548, 168] on li "15:45" at bounding box center [547, 166] width 29 height 12
type input "[DATE] ١٥:٤٥"
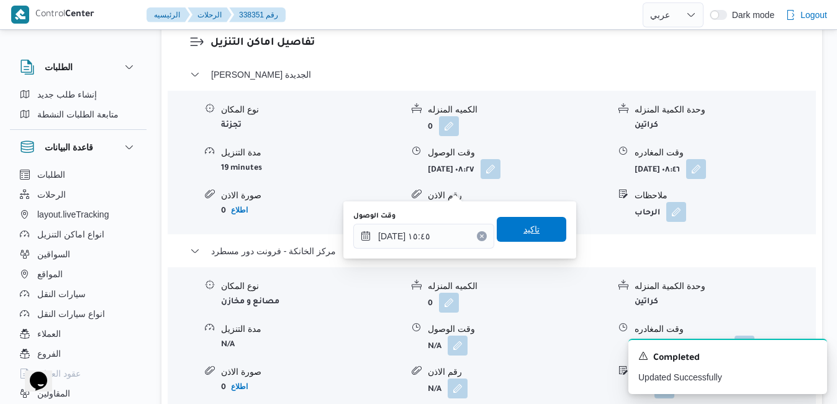
click at [530, 234] on span "تاكيد" at bounding box center [531, 229] width 16 height 15
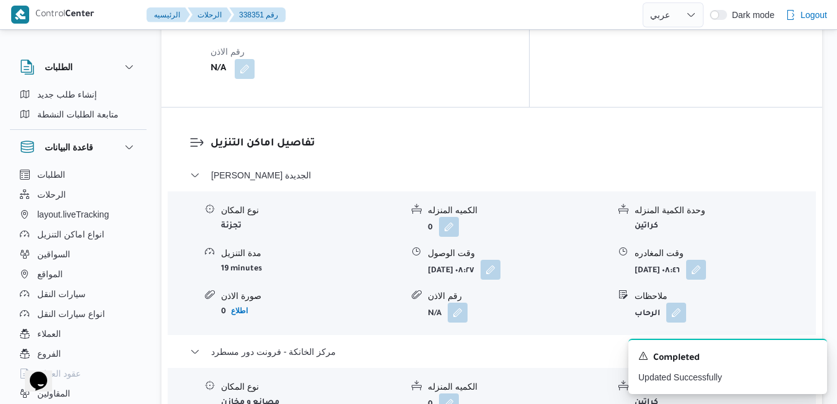
scroll to position [1142, 0]
click at [706, 258] on button "button" at bounding box center [696, 268] width 20 height 20
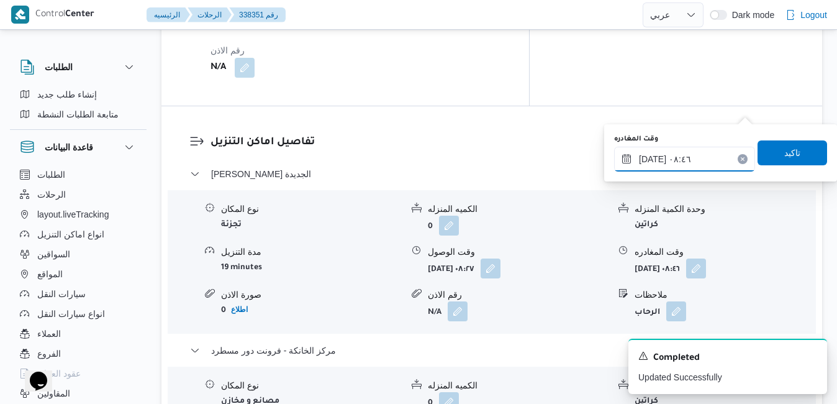
click at [698, 159] on input "٢٣/٠٩/٢٠٢٥ ٠٨:٤٦" at bounding box center [684, 159] width 141 height 25
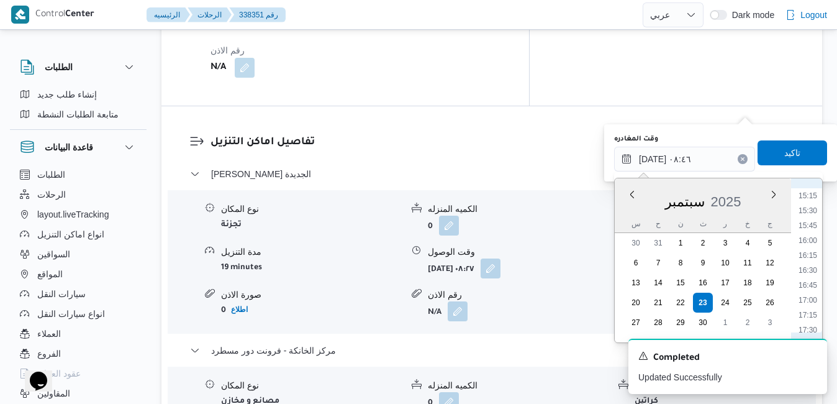
scroll to position [782, 0]
click at [809, 306] on li "15:00" at bounding box center [807, 306] width 29 height 12
type input "[DATE] ١٥:٠٠"
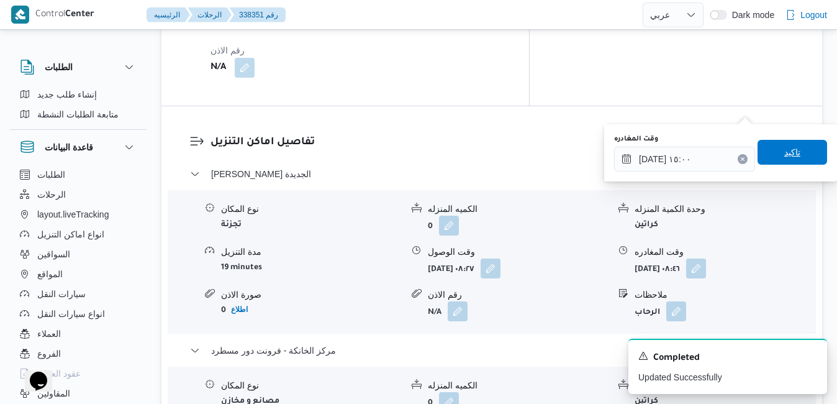
click at [798, 151] on span "تاكيد" at bounding box center [792, 152] width 70 height 25
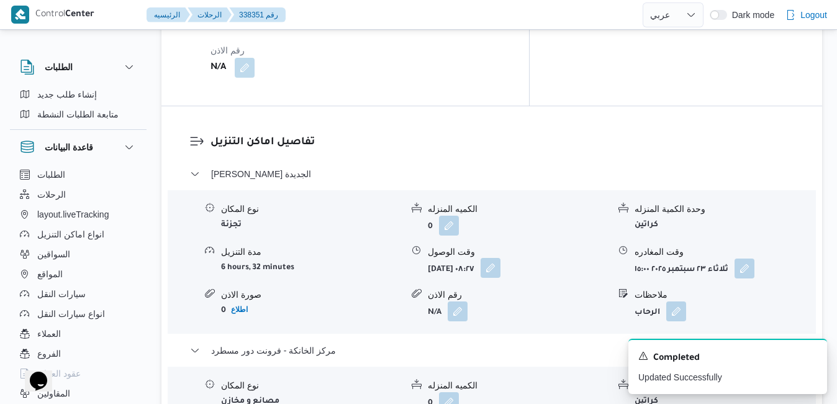
click at [500, 258] on button "button" at bounding box center [490, 268] width 20 height 20
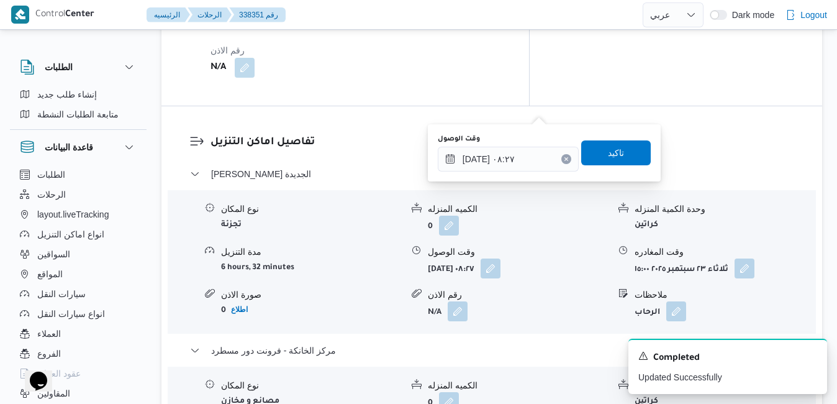
click at [508, 171] on div "وقت الوصول ٢٣/٠٩/٢٠٢٥ ٠٨:٢٧ تاكيد" at bounding box center [543, 153] width 215 height 40
click at [514, 156] on input "٢٣/٠٩/٢٠٢٥ ٠٨:٢٧" at bounding box center [508, 159] width 141 height 25
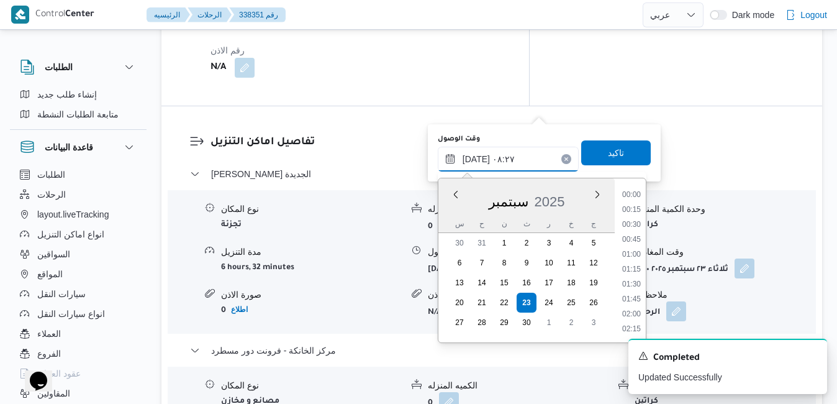
scroll to position [416, 0]
click at [633, 312] on li "09:00" at bounding box center [631, 315] width 29 height 12
type input "٢٣/٠٩/٢٠٢٥ ٠٩:٠٠"
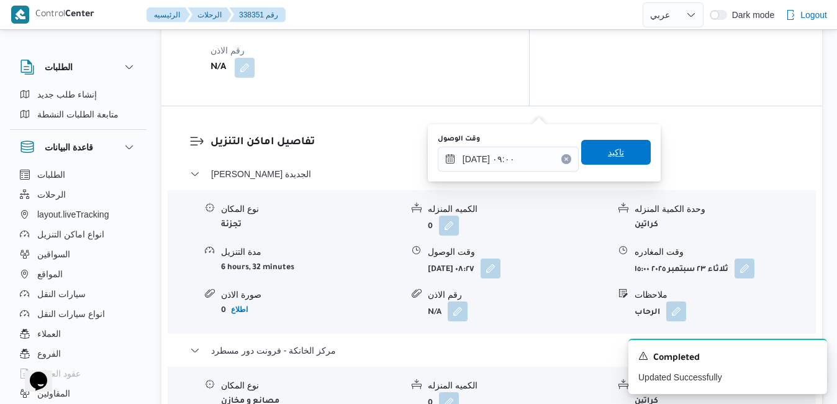
click at [621, 153] on span "تاكيد" at bounding box center [616, 152] width 70 height 25
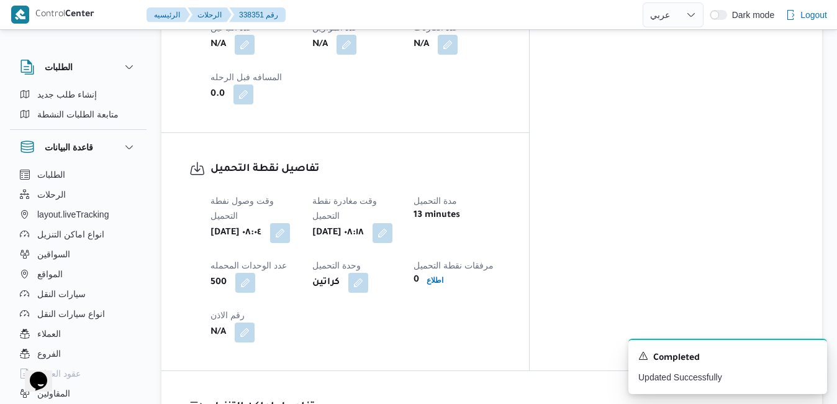
scroll to position [0, 0]
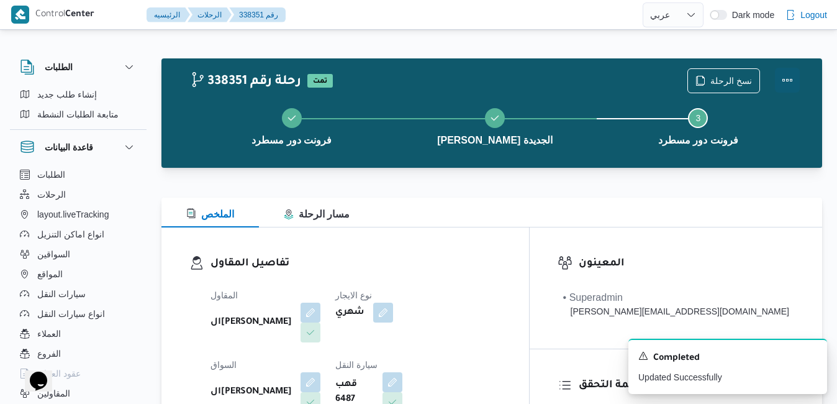
click at [791, 78] on button "Actions" at bounding box center [787, 80] width 25 height 25
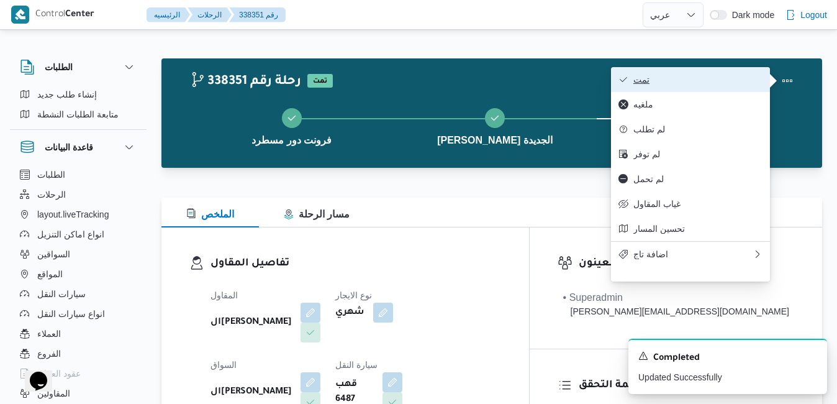
click at [733, 76] on span "تمت" at bounding box center [697, 79] width 129 height 10
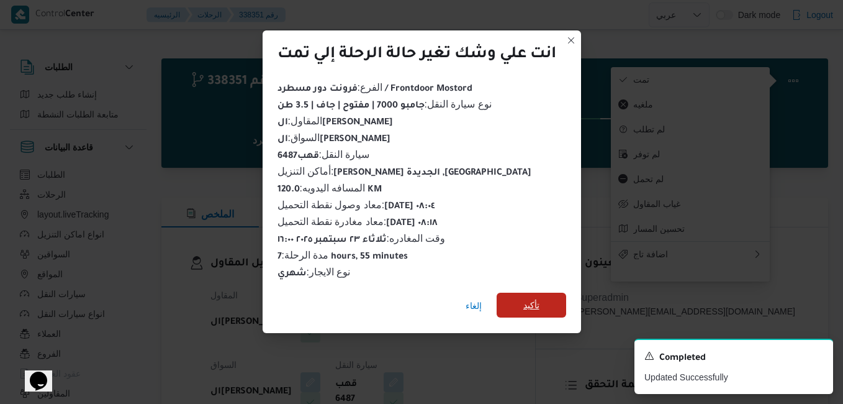
click at [539, 302] on span "تأكيد" at bounding box center [531, 304] width 16 height 15
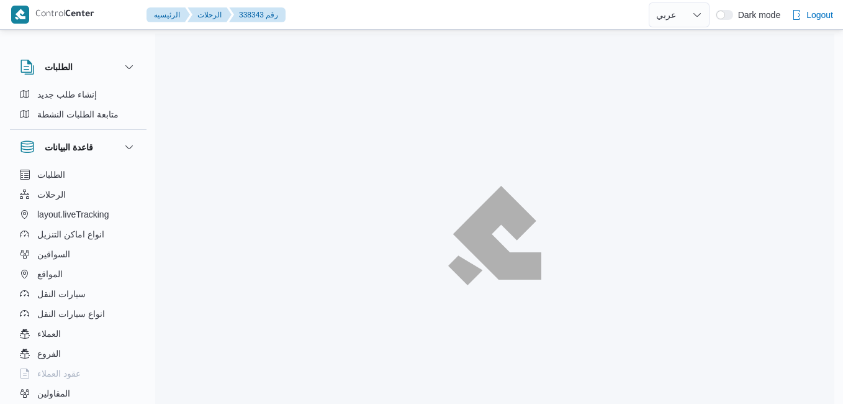
select select "ar"
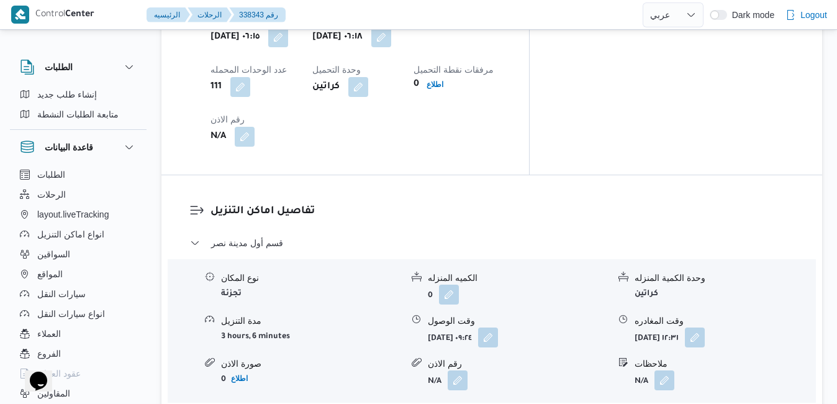
scroll to position [1093, 0]
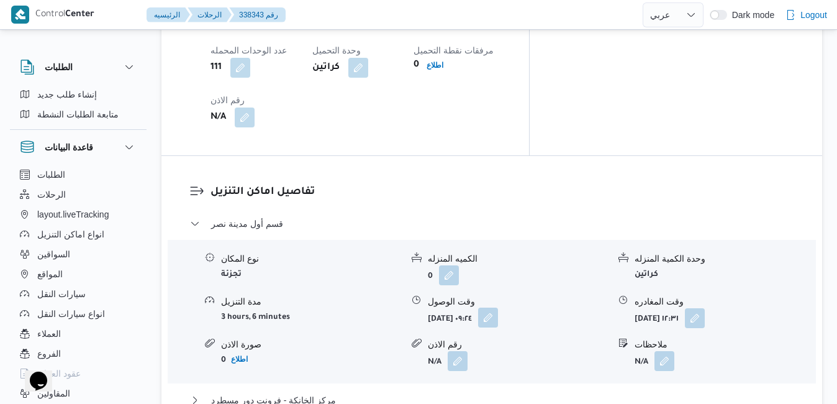
click at [498, 307] on button "button" at bounding box center [488, 317] width 20 height 20
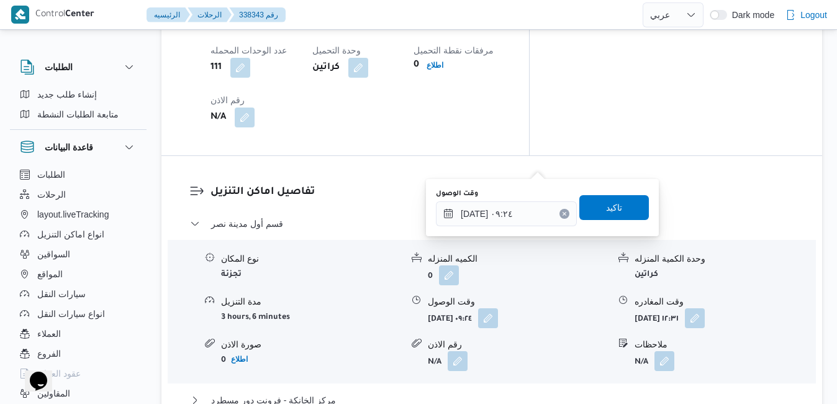
click at [490, 227] on div "وقت الوصول [DATE] ٠٩:٢٤ تاكيد" at bounding box center [542, 207] width 215 height 40
click at [502, 211] on input "[DATE] ٠٩:٢٤" at bounding box center [506, 213] width 141 height 25
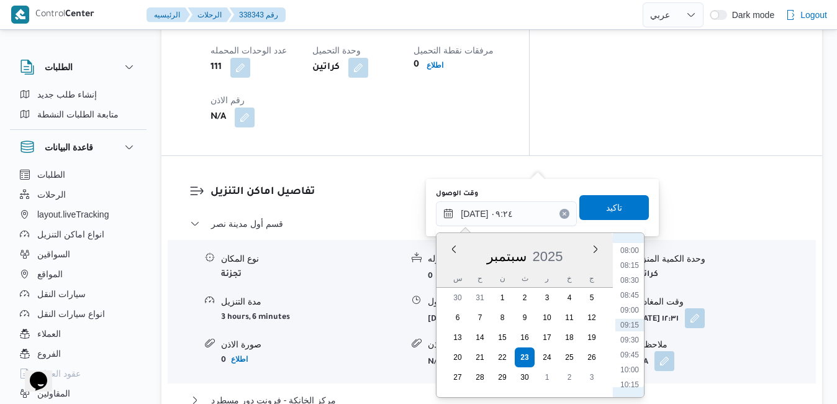
scroll to position [349, 0]
click at [630, 332] on li "07:15" at bounding box center [629, 331] width 29 height 12
type input "[DATE] ٠٧:١٥"
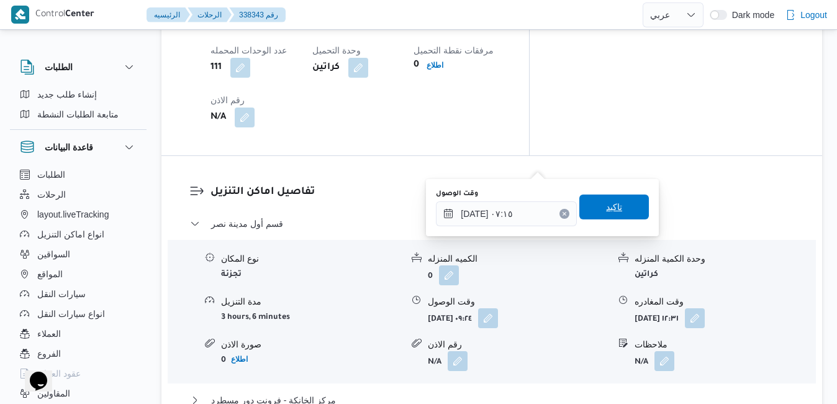
click at [609, 203] on span "تاكيد" at bounding box center [614, 206] width 16 height 15
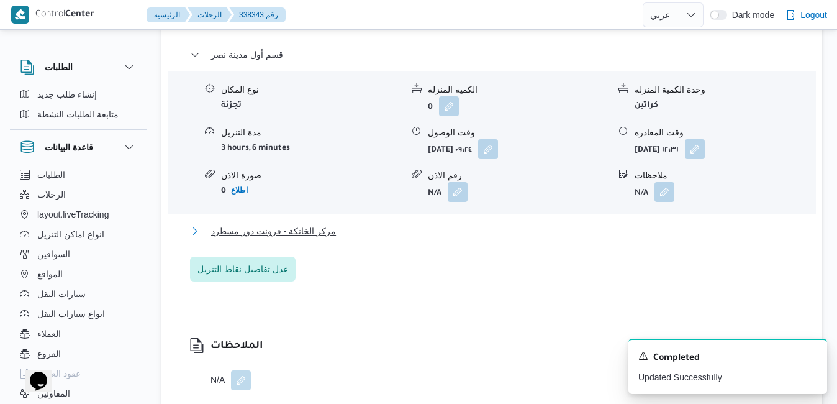
click at [530, 238] on button "مركز الخانكة - فرونت دور مسطرد" at bounding box center [492, 230] width 604 height 15
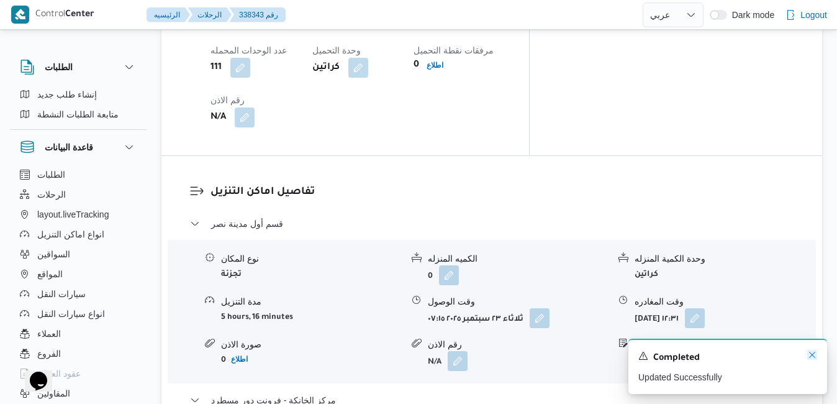
click at [810, 354] on icon "Dismiss toast" at bounding box center [812, 354] width 6 height 6
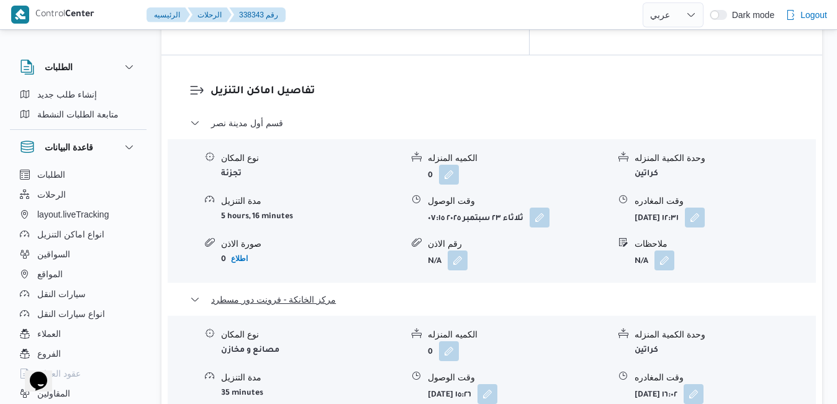
scroll to position [1192, 0]
click at [705, 208] on button "button" at bounding box center [695, 218] width 20 height 20
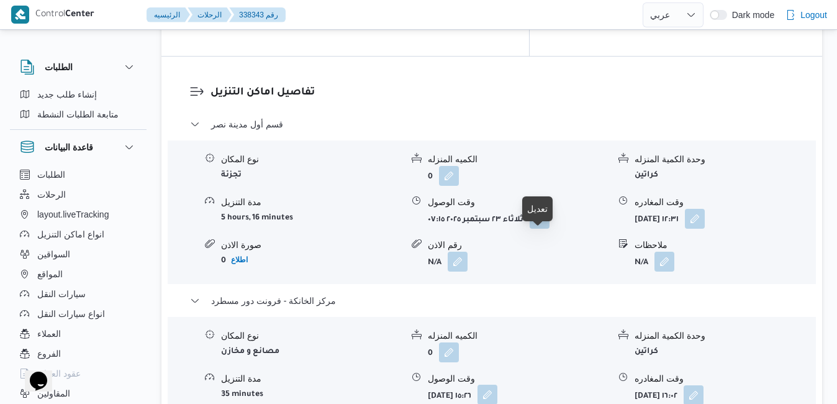
click at [497, 384] on button "button" at bounding box center [487, 394] width 20 height 20
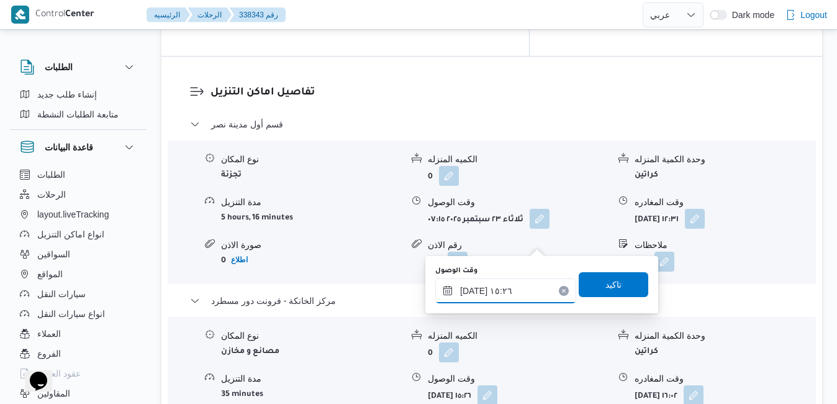
click at [514, 294] on input "[DATE] ١٥:٢٦" at bounding box center [505, 290] width 141 height 25
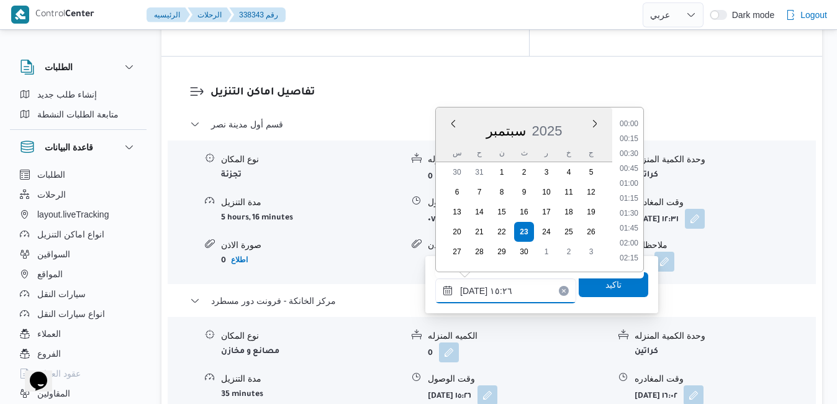
scroll to position [833, 0]
click at [628, 230] on li "15:45" at bounding box center [629, 229] width 29 height 12
type input "[DATE] ١٥:٤٥"
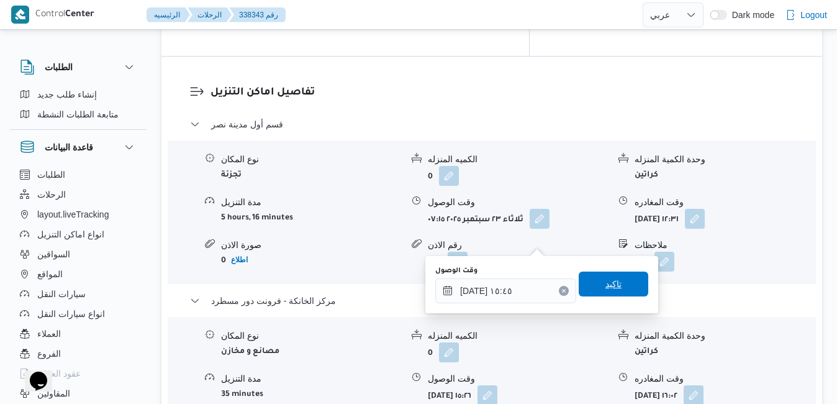
click at [611, 286] on span "تاكيد" at bounding box center [613, 283] width 16 height 15
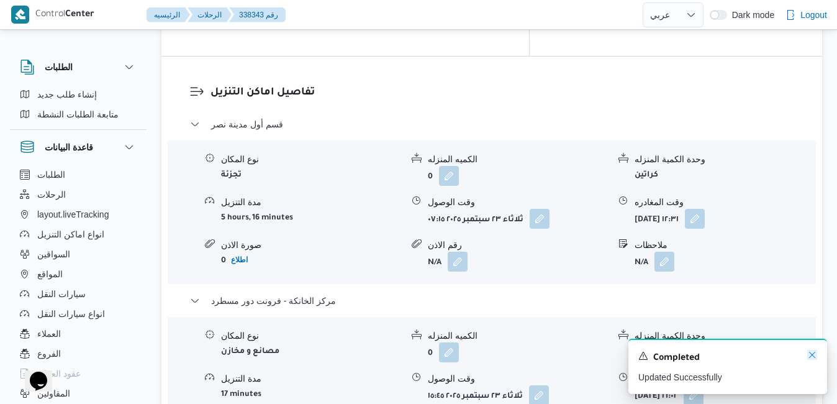
click at [813, 354] on icon "Dismiss toast" at bounding box center [812, 354] width 10 height 10
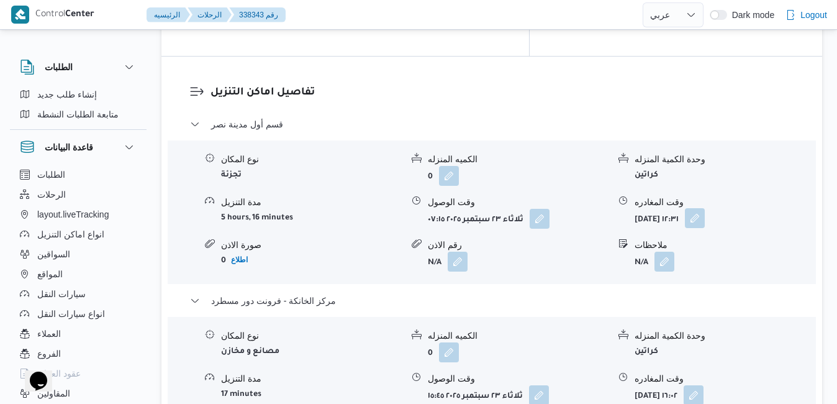
click at [705, 208] on button "button" at bounding box center [695, 218] width 20 height 20
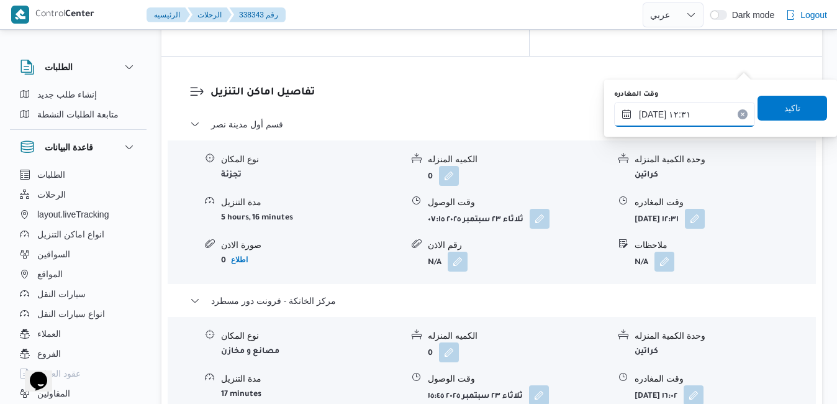
click at [705, 113] on input "[DATE] ١٢:٣١" at bounding box center [684, 114] width 141 height 25
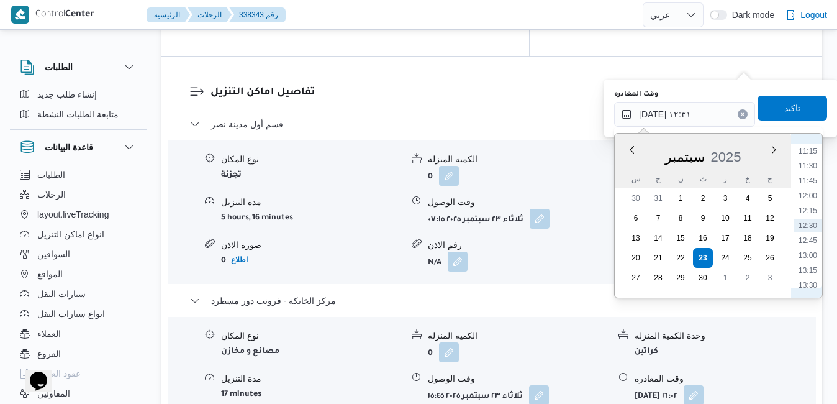
scroll to position [795, 0]
click at [808, 251] on li "15:00" at bounding box center [807, 248] width 29 height 12
type input "[DATE] ١٥:٠٠"
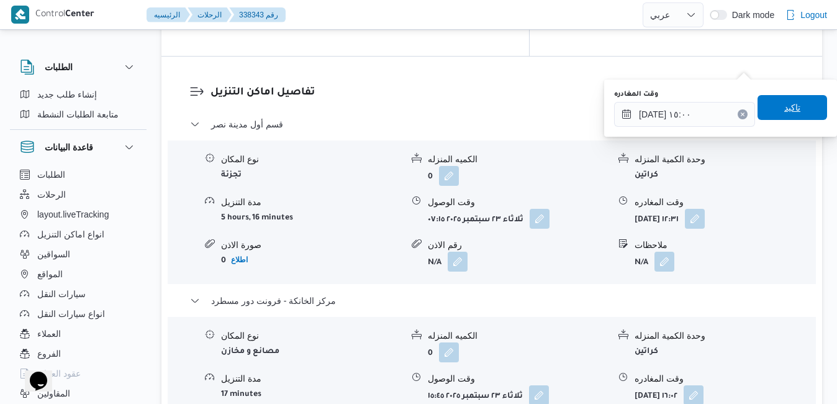
click at [788, 114] on span "تاكيد" at bounding box center [792, 107] width 16 height 15
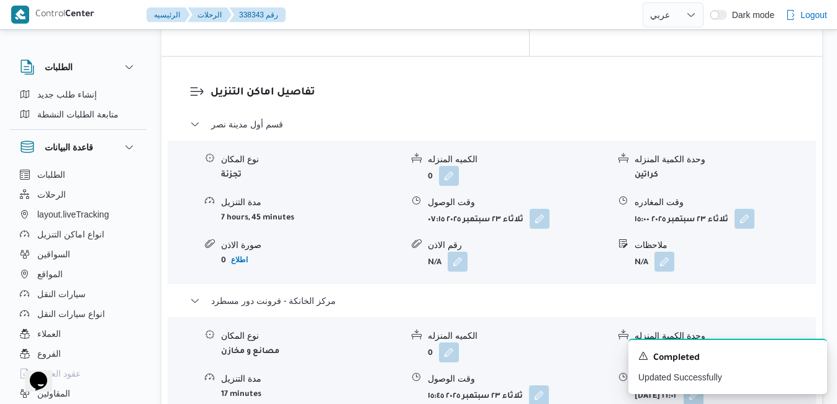
scroll to position [0, 0]
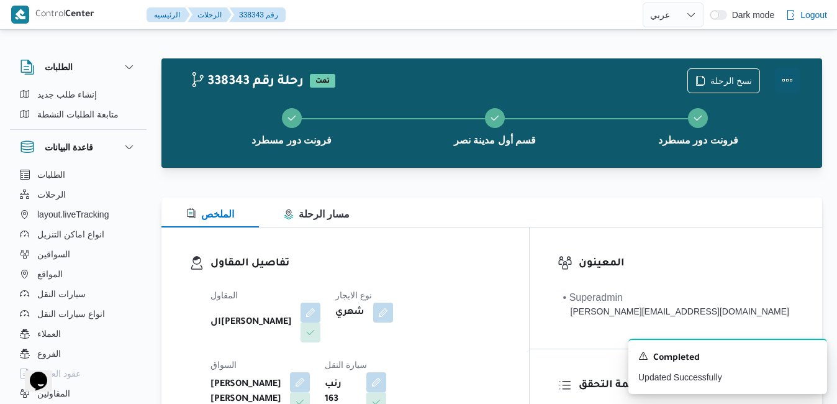
click at [782, 82] on button "Actions" at bounding box center [787, 80] width 25 height 25
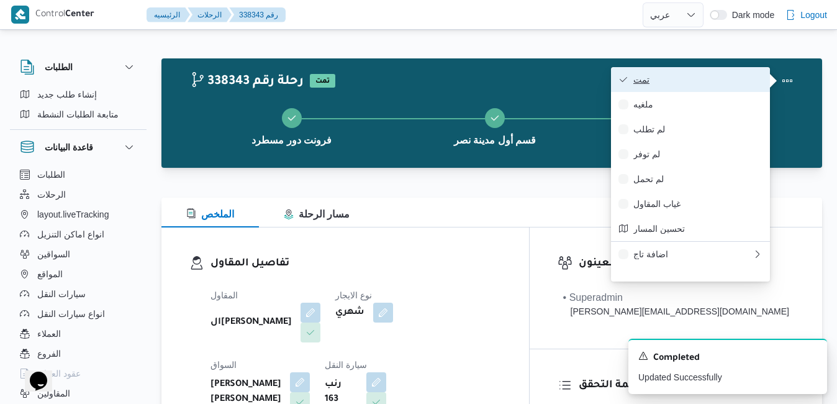
click at [718, 79] on span "تمت" at bounding box center [697, 79] width 129 height 10
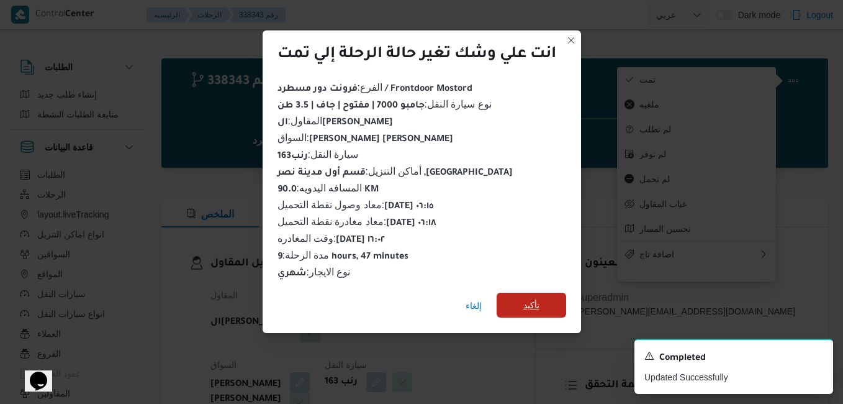
click at [536, 292] on span "تأكيد" at bounding box center [532, 304] width 70 height 25
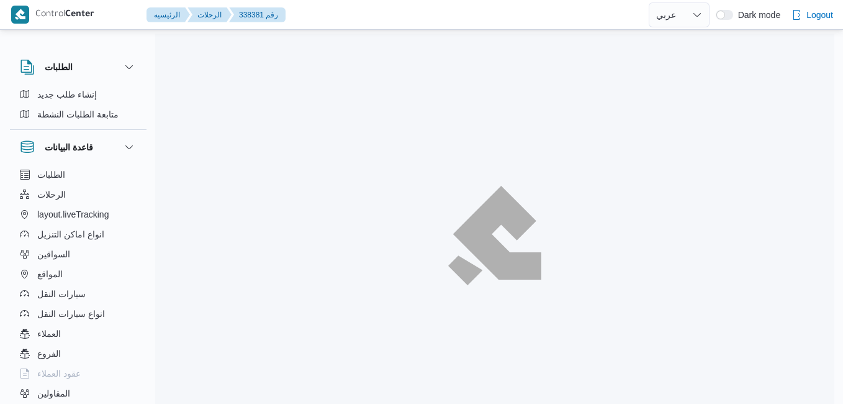
select select "ar"
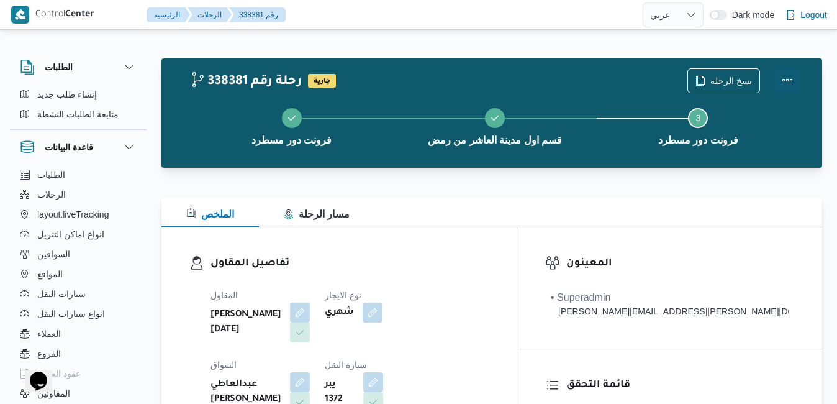
click at [784, 83] on button "Actions" at bounding box center [787, 80] width 25 height 25
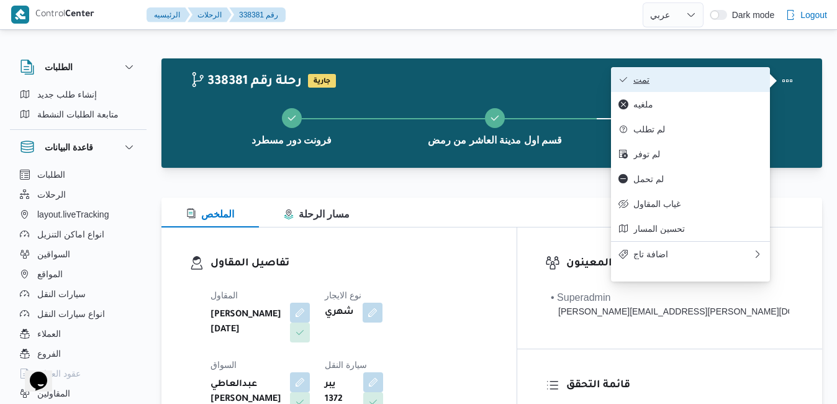
click at [744, 81] on span "تمت" at bounding box center [697, 79] width 129 height 10
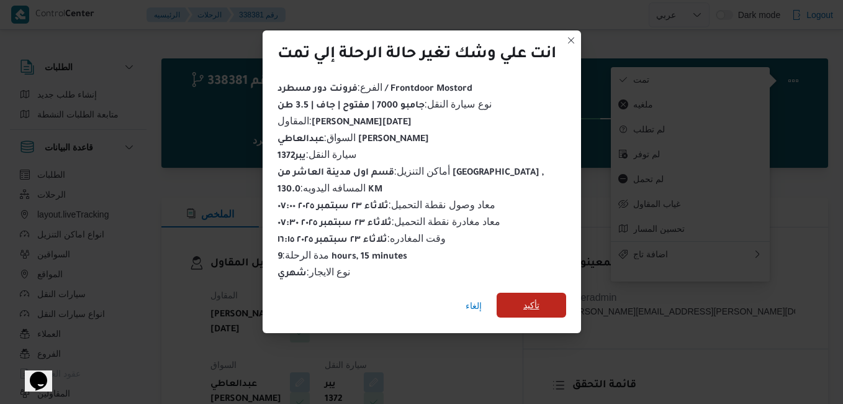
click at [544, 293] on span "تأكيد" at bounding box center [532, 304] width 70 height 25
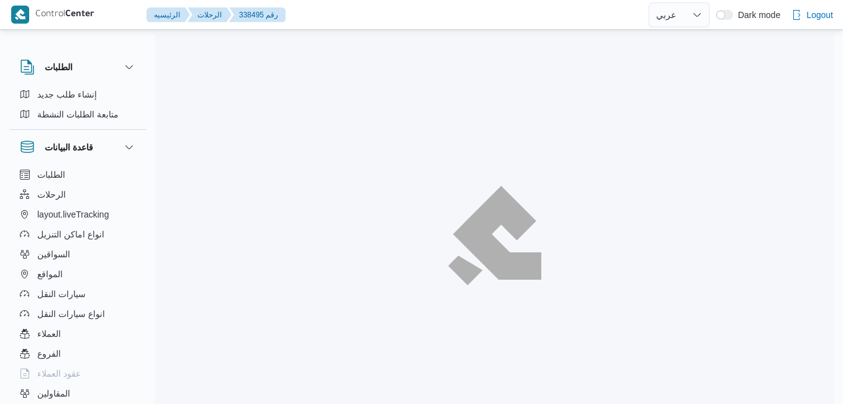
select select "ar"
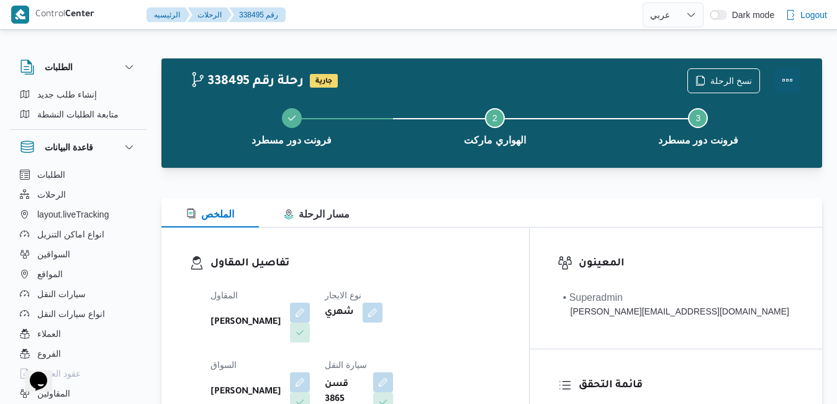
click at [791, 78] on button "Actions" at bounding box center [787, 80] width 25 height 25
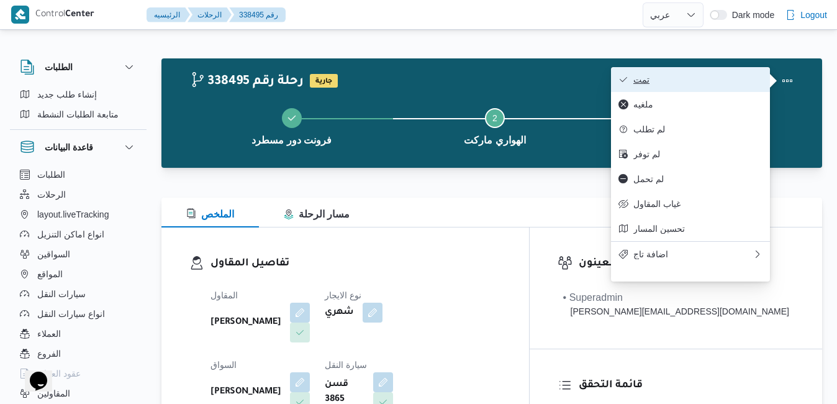
click at [726, 84] on span "تمت" at bounding box center [697, 79] width 129 height 10
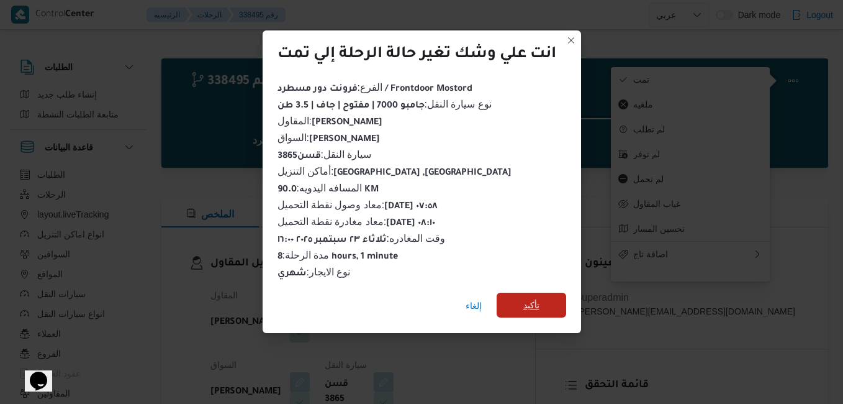
click at [533, 300] on span "تأكيد" at bounding box center [531, 304] width 16 height 15
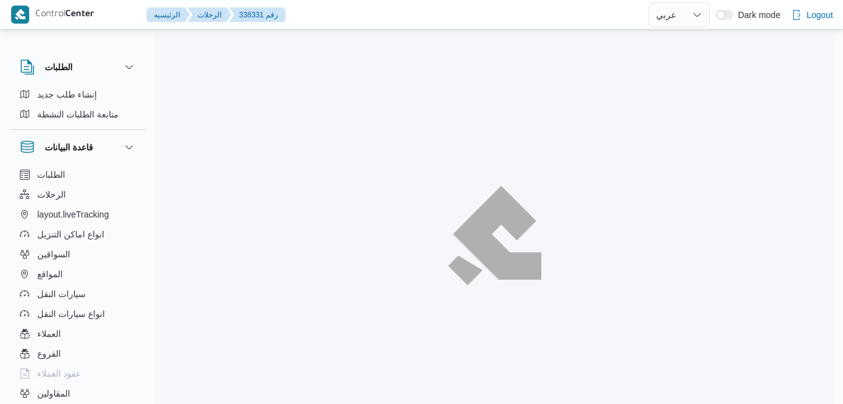
select select "ar"
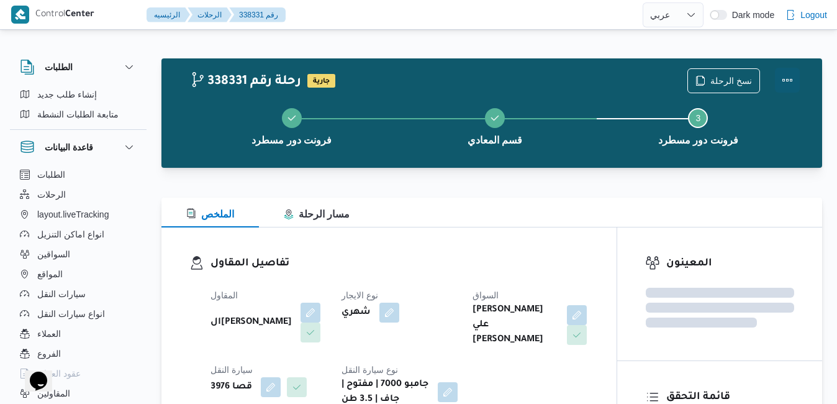
click at [783, 81] on button "Actions" at bounding box center [787, 80] width 25 height 25
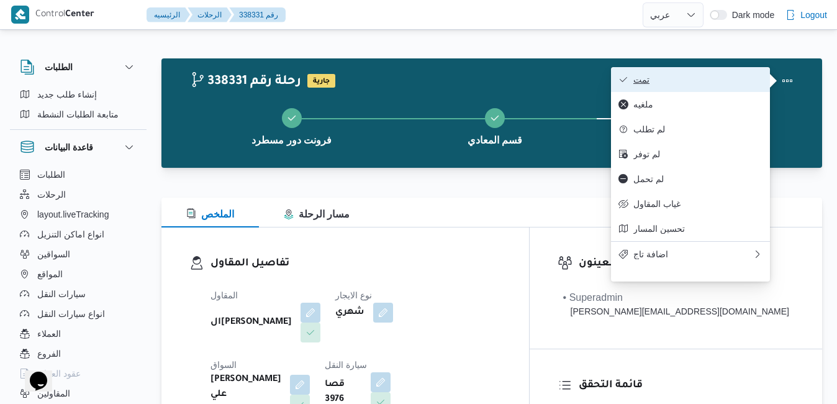
click at [739, 81] on span "تمت" at bounding box center [697, 79] width 129 height 10
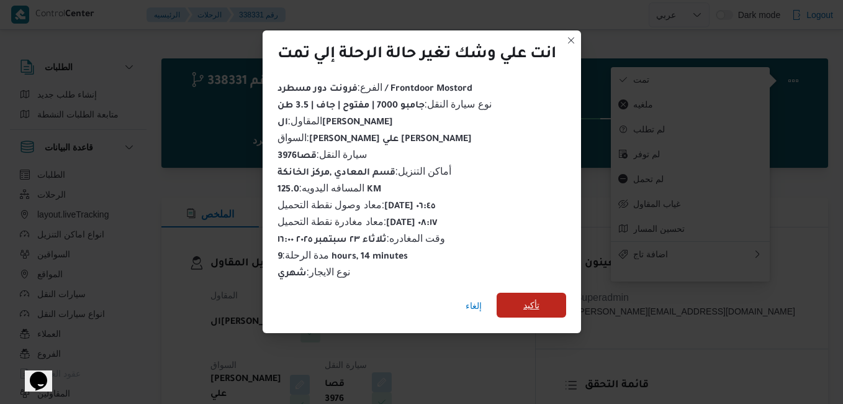
click at [528, 299] on span "تأكيد" at bounding box center [531, 304] width 16 height 15
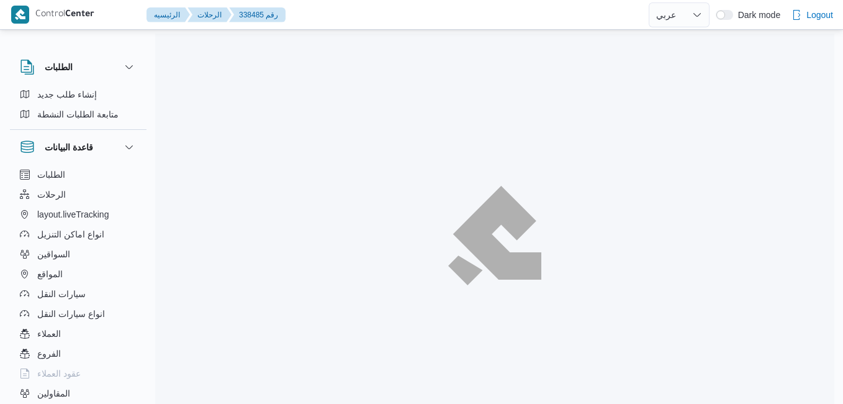
select select "ar"
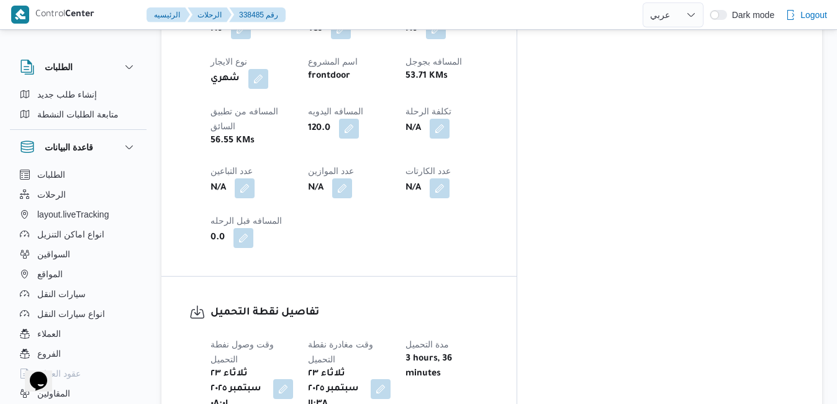
scroll to position [770, 0]
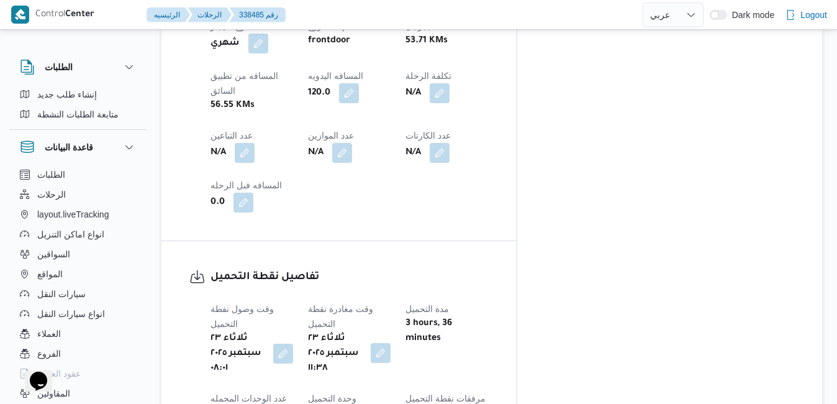
click at [390, 343] on button "button" at bounding box center [381, 353] width 20 height 20
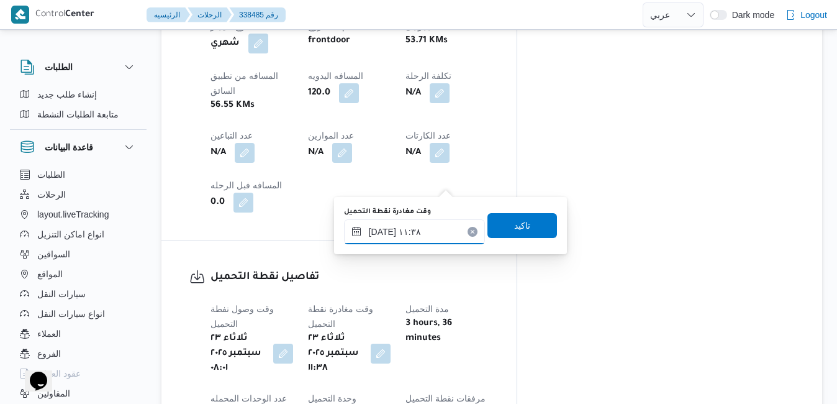
click at [418, 232] on input "[DATE] ١١:٣٨" at bounding box center [414, 231] width 141 height 25
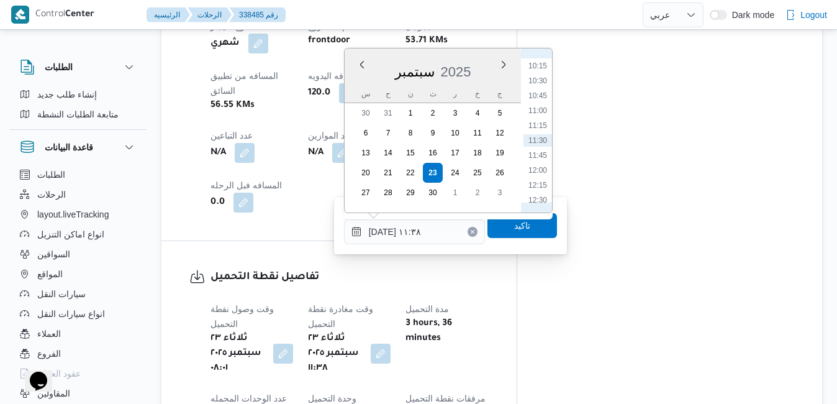
scroll to position [484, 0]
click at [540, 75] on li "08:15" at bounding box center [537, 72] width 29 height 12
type input "[DATE] ٠٨:١٥"
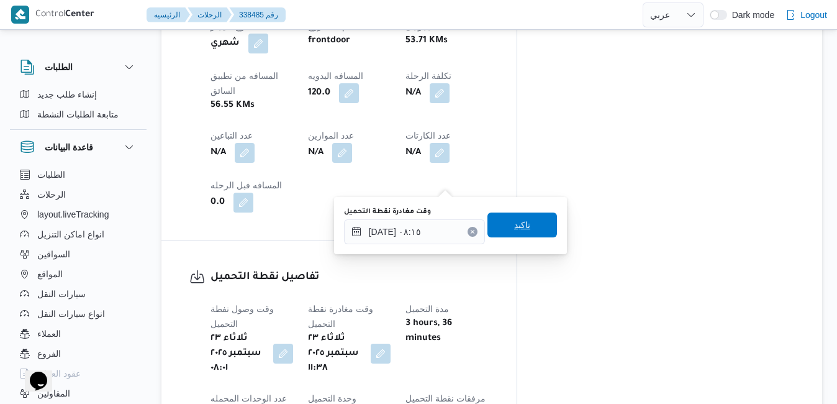
click at [516, 224] on span "تاكيد" at bounding box center [522, 224] width 16 height 15
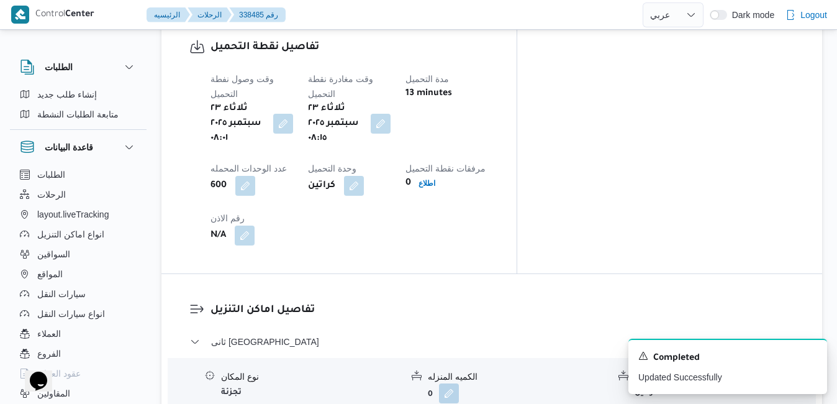
scroll to position [1068, 0]
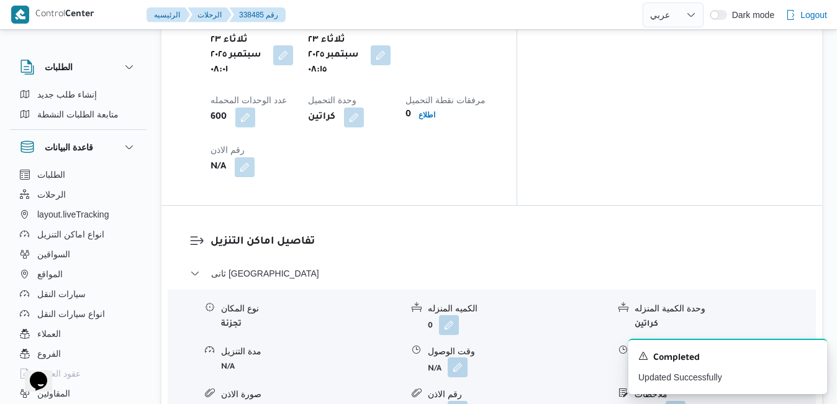
click at [455, 357] on button "button" at bounding box center [458, 367] width 20 height 20
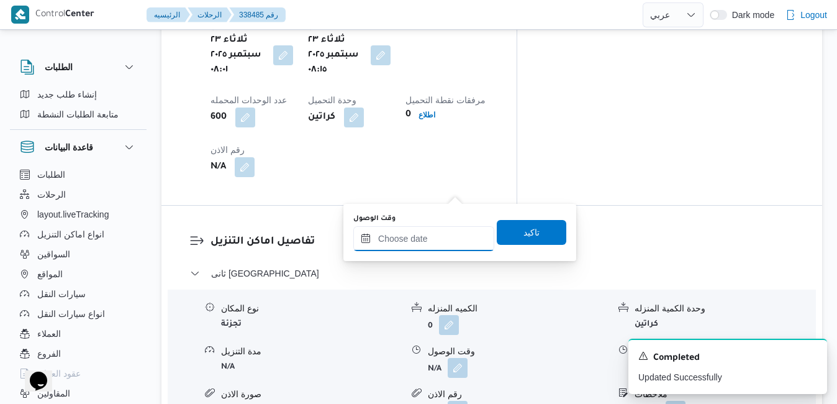
click at [428, 236] on input "وقت الوصول" at bounding box center [423, 238] width 141 height 25
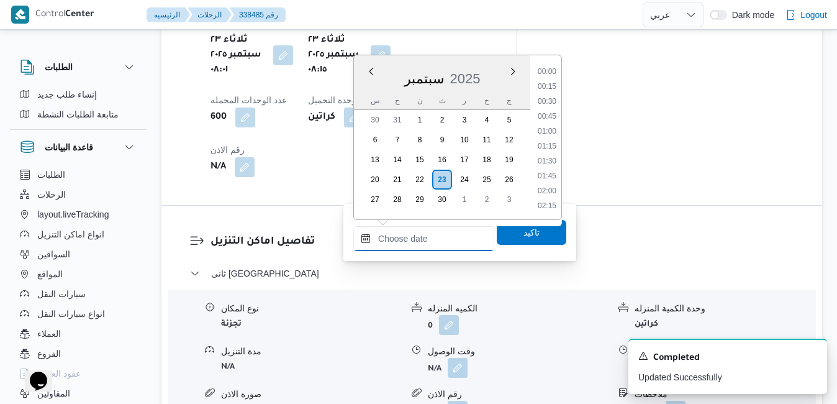
scroll to position [967, 0]
click at [365, 92] on div "س" at bounding box center [375, 100] width 20 height 17
click at [548, 104] on li "09:00" at bounding box center [547, 102] width 29 height 12
type input "[DATE] ٠٩:٠٠"
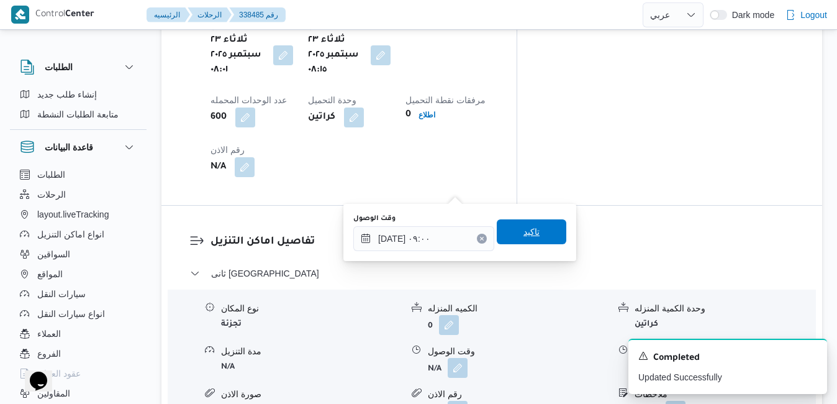
click at [518, 243] on span "تاكيد" at bounding box center [532, 231] width 70 height 25
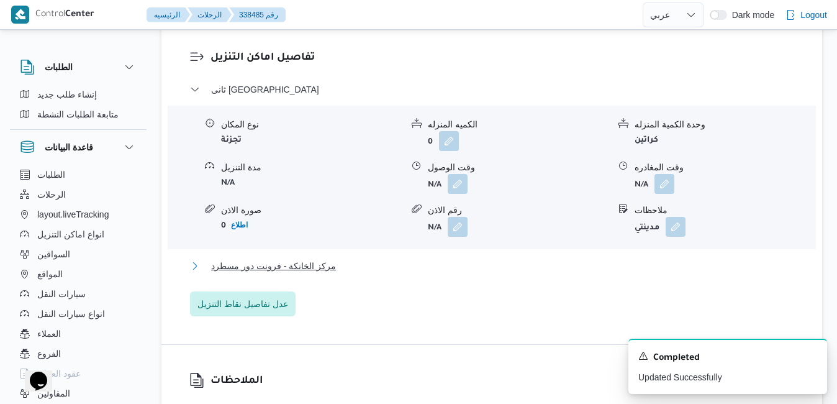
click at [486, 270] on button "مركز الخانكة - فرونت دور مسطرد" at bounding box center [492, 265] width 604 height 15
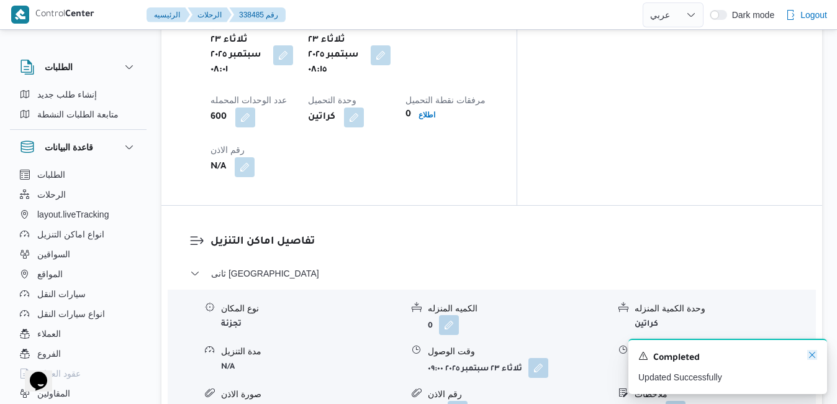
click at [809, 354] on icon "Dismiss toast" at bounding box center [812, 354] width 10 height 10
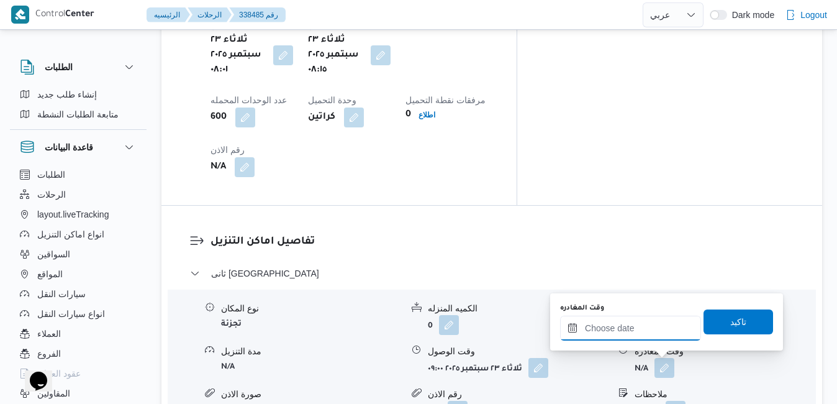
click at [661, 327] on input "وقت المغادره" at bounding box center [630, 327] width 141 height 25
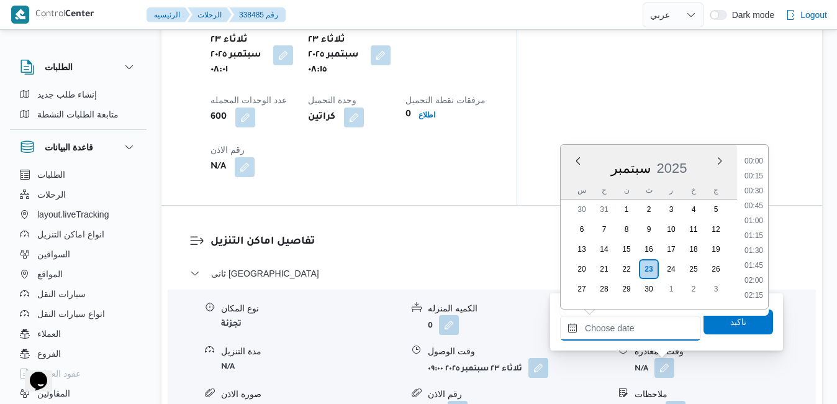
scroll to position [967, 0]
click at [751, 163] on li "16:15" at bounding box center [753, 162] width 29 height 12
type input "[DATE] ١٦:١٥"
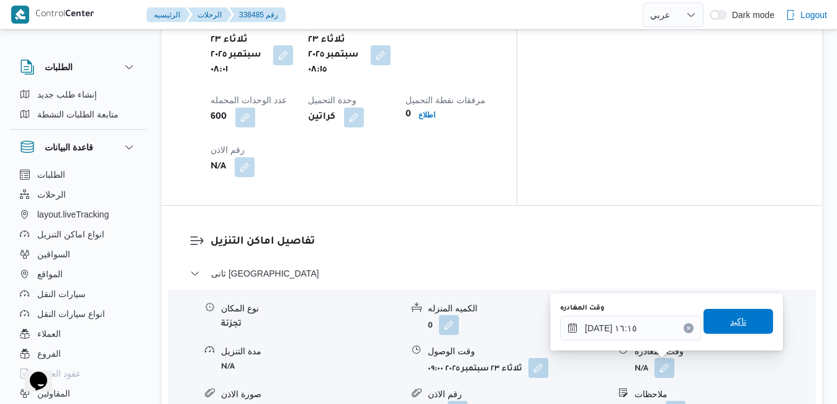
click at [730, 327] on span "تاكيد" at bounding box center [738, 320] width 16 height 15
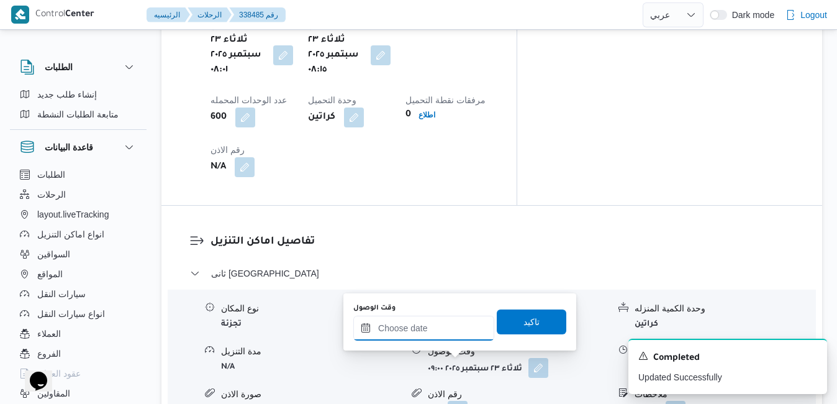
click at [426, 328] on input "وقت الوصول" at bounding box center [423, 327] width 141 height 25
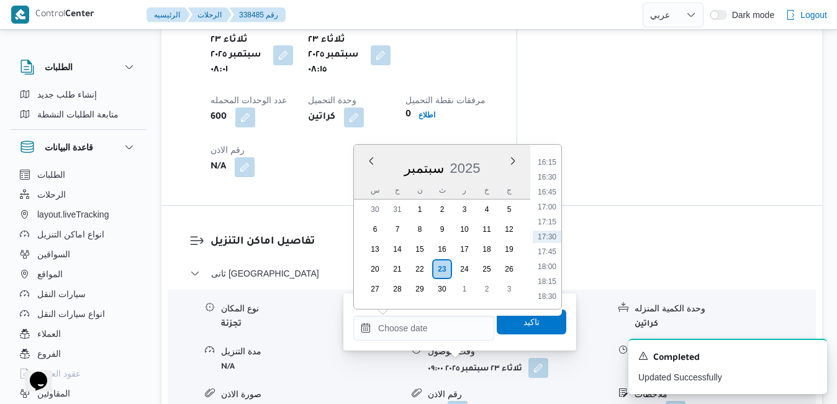
click at [363, 172] on div "سبتمبر 2025" at bounding box center [442, 166] width 176 height 32
click at [552, 269] on li "16:00" at bounding box center [547, 273] width 29 height 12
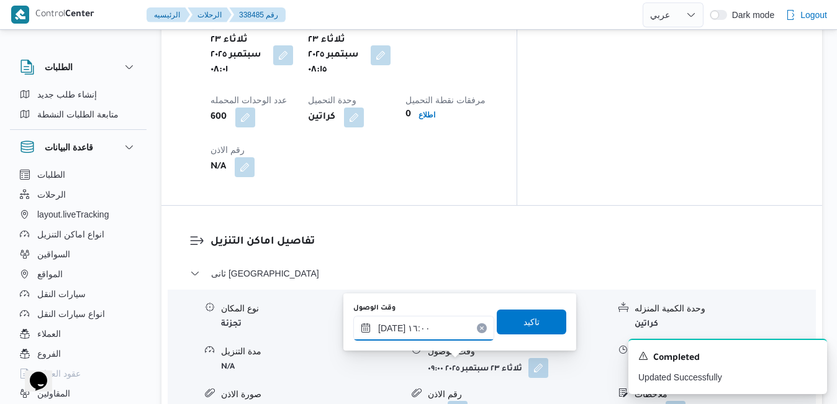
type input "[DATE] ١٦:٠٠"
click at [525, 322] on span "تاكيد" at bounding box center [531, 320] width 16 height 15
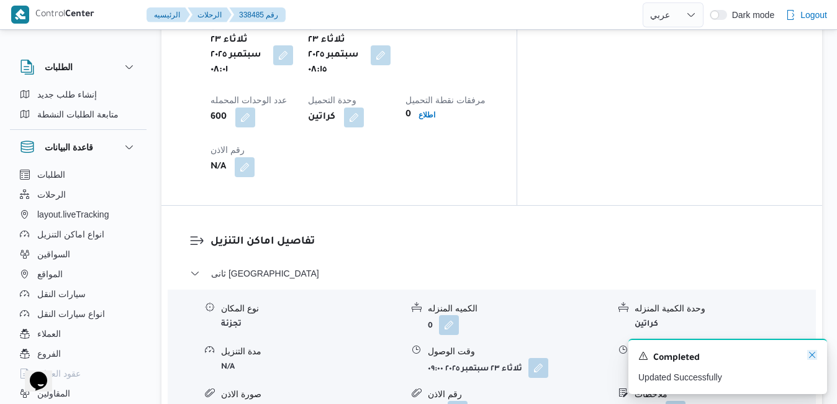
click at [812, 358] on icon "Dismiss toast" at bounding box center [812, 354] width 10 height 10
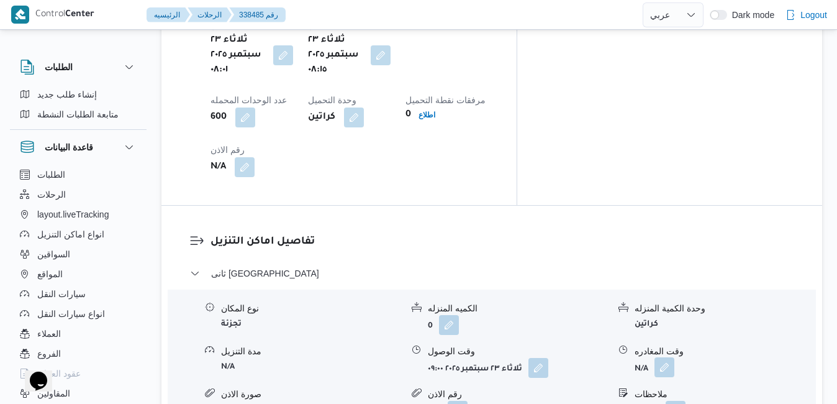
click at [667, 357] on button "button" at bounding box center [664, 367] width 20 height 20
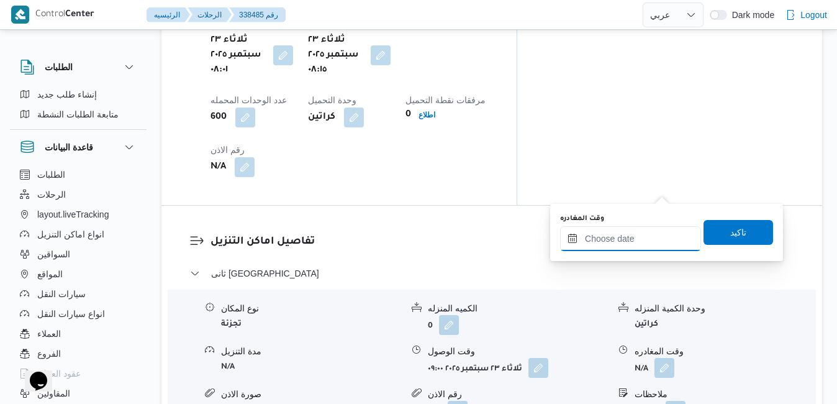
click at [629, 240] on input "وقت المغادره" at bounding box center [630, 238] width 141 height 25
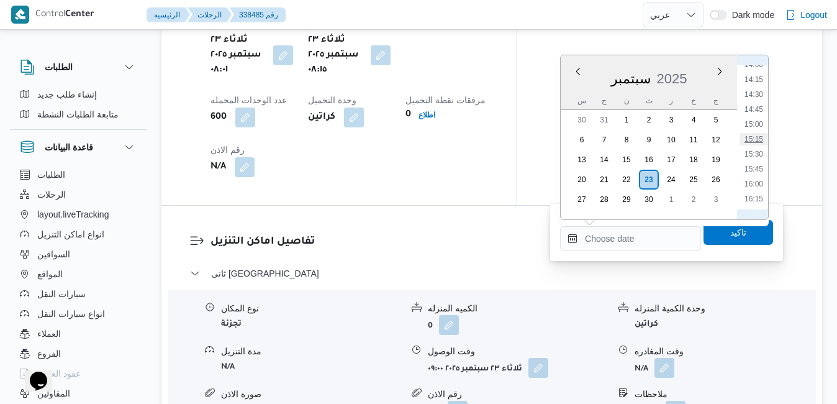
click at [755, 139] on li "15:15" at bounding box center [753, 139] width 29 height 12
type input "[DATE] ١٥:١٥"
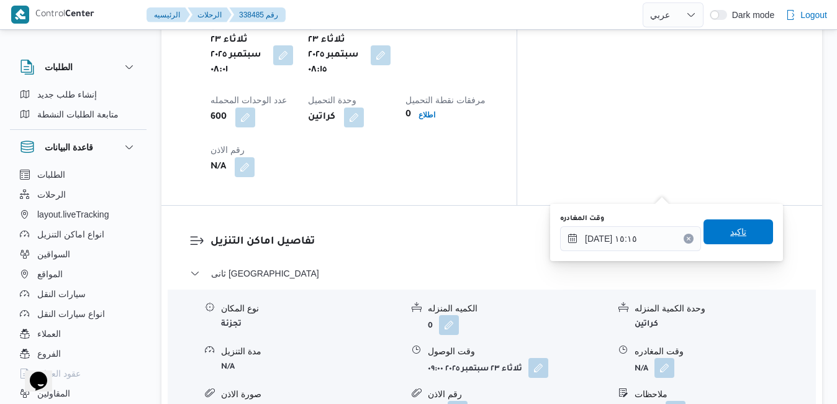
click at [730, 228] on span "تاكيد" at bounding box center [738, 231] width 16 height 15
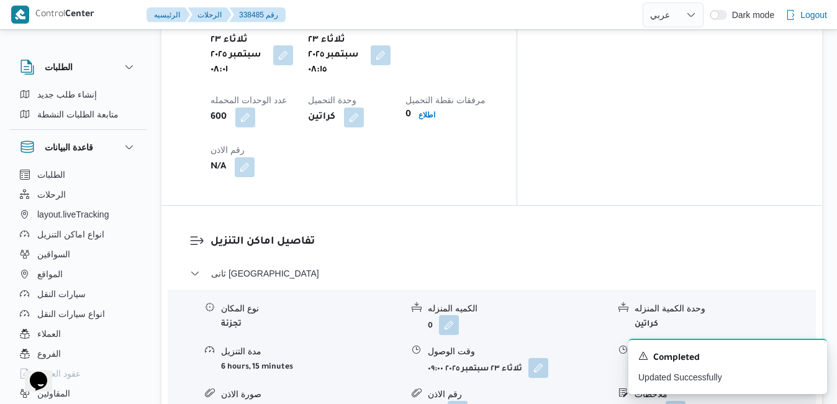
scroll to position [0, 0]
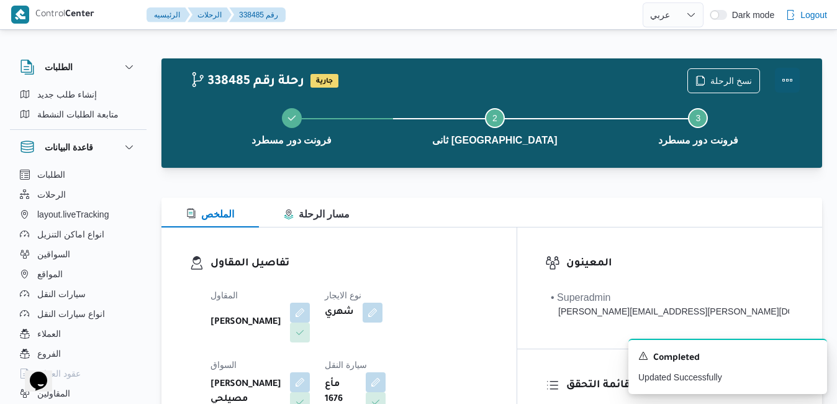
click at [787, 84] on button "Actions" at bounding box center [787, 80] width 25 height 25
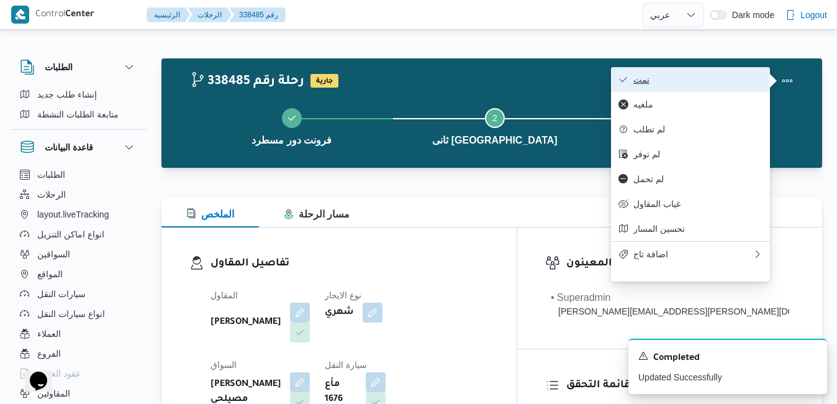
click at [718, 79] on span "تمت" at bounding box center [697, 79] width 129 height 10
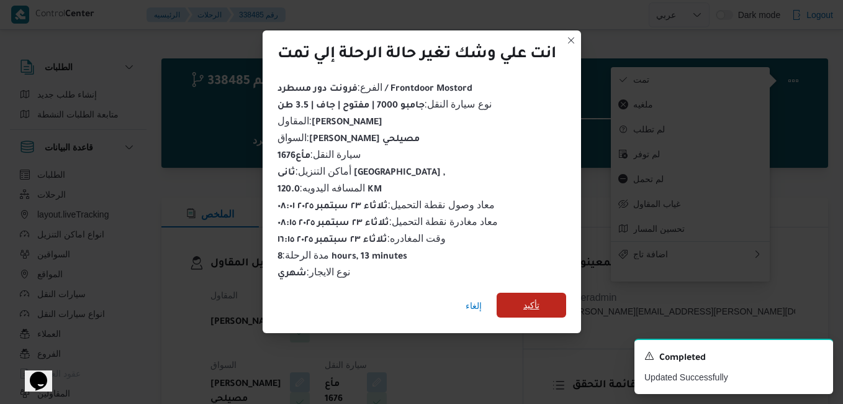
click at [528, 300] on span "تأكيد" at bounding box center [531, 304] width 16 height 15
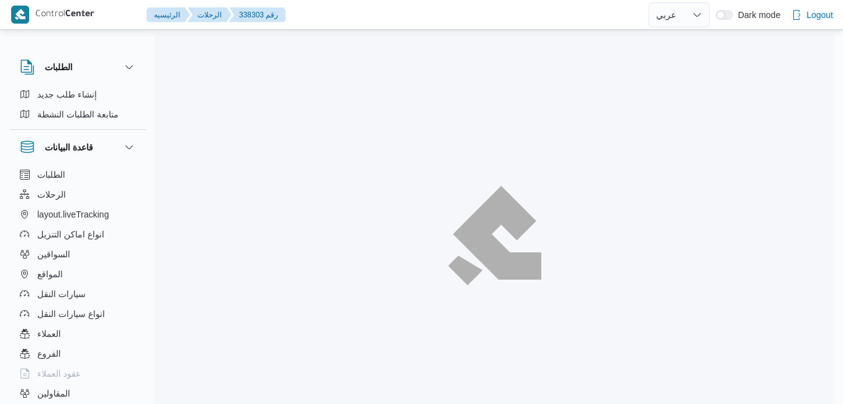
select select "ar"
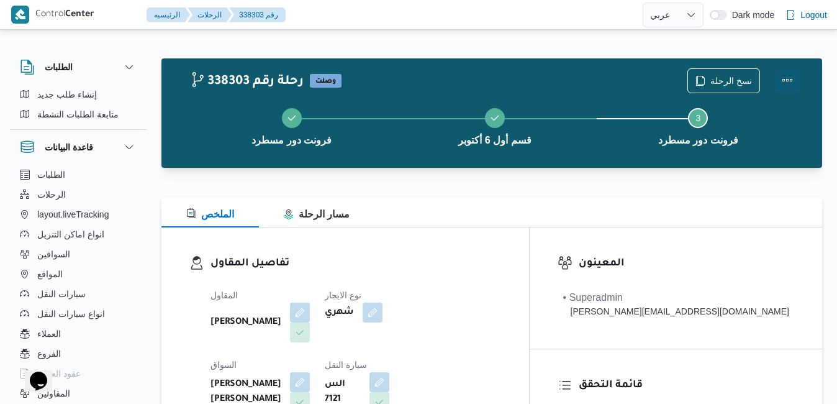
click at [793, 83] on button "Actions" at bounding box center [787, 80] width 25 height 25
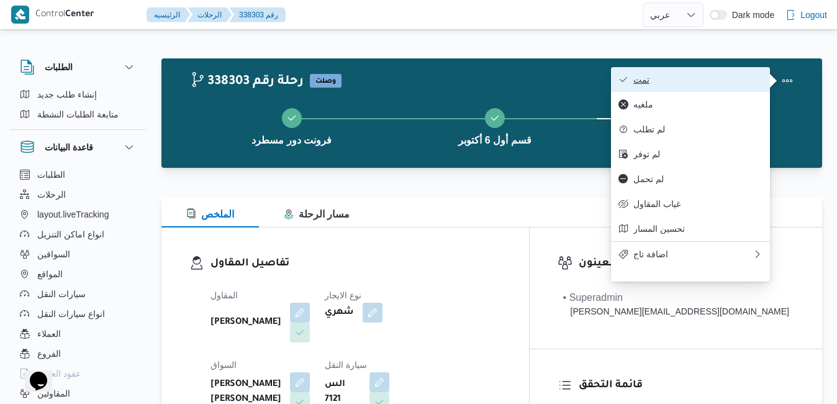
click at [744, 83] on span "تمت" at bounding box center [697, 79] width 129 height 10
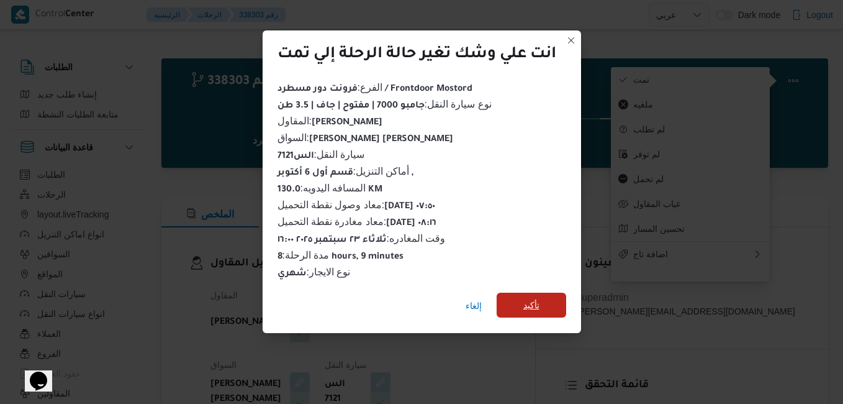
click at [552, 292] on span "تأكيد" at bounding box center [532, 304] width 70 height 25
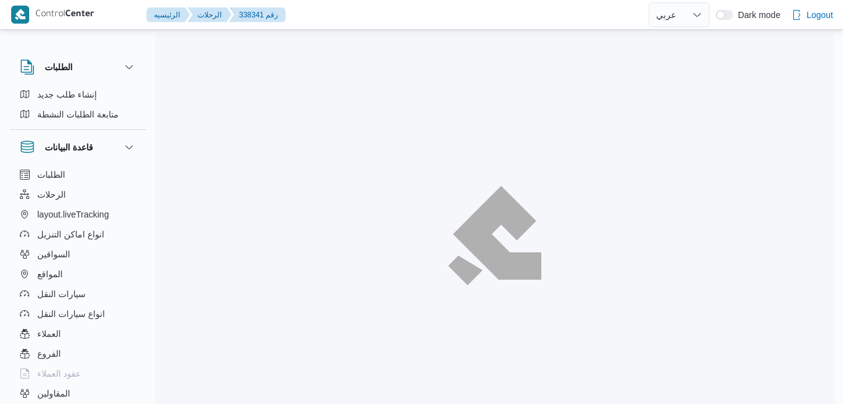
select select "ar"
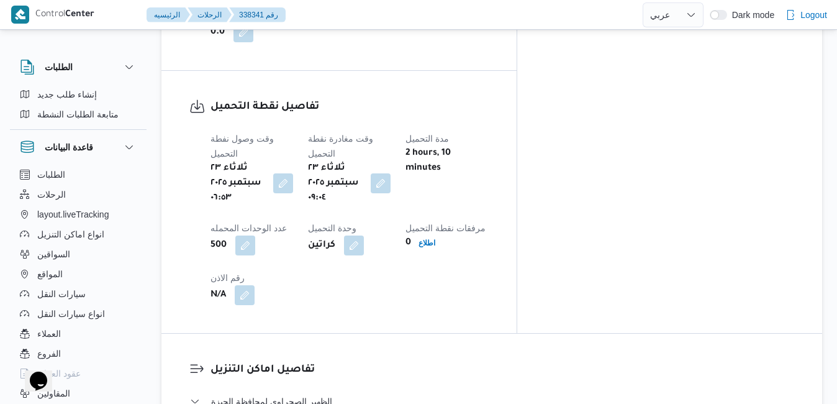
scroll to position [1043, 0]
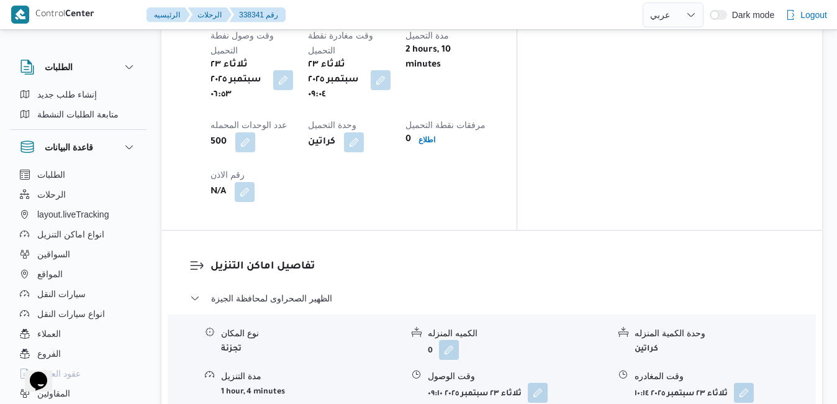
click at [538, 382] on button "button" at bounding box center [538, 392] width 20 height 20
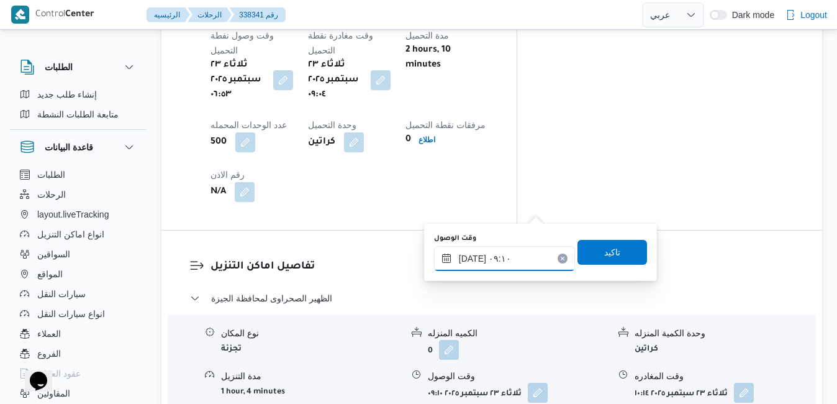
click at [500, 259] on input "٢٣/٠٩/٢٠٢٥ ٠٩:١٠" at bounding box center [504, 258] width 141 height 25
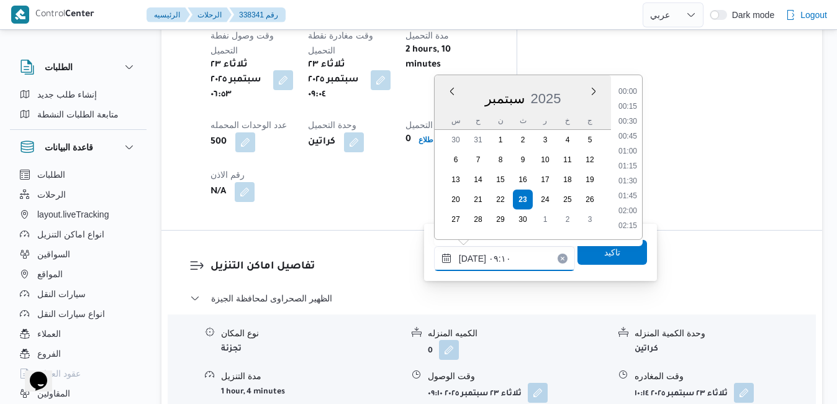
scroll to position [461, 0]
click at [631, 222] on li "10:00" at bounding box center [627, 226] width 29 height 12
type input "٢٣/٠٩/٢٠٢٥ ١٠:٠٠"
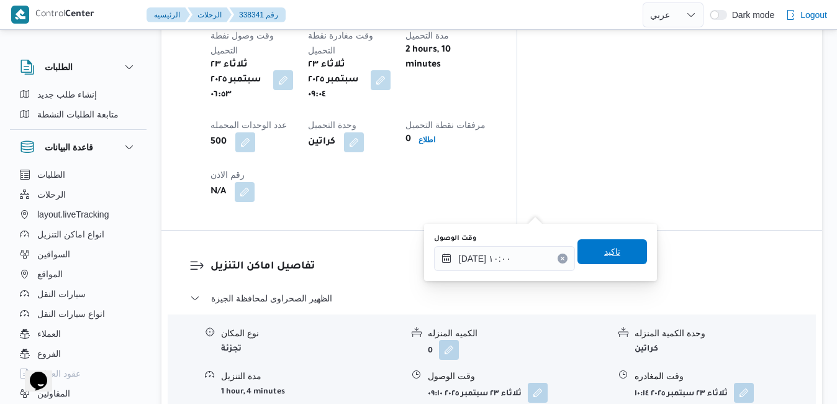
click at [616, 246] on span "تاكيد" at bounding box center [612, 251] width 70 height 25
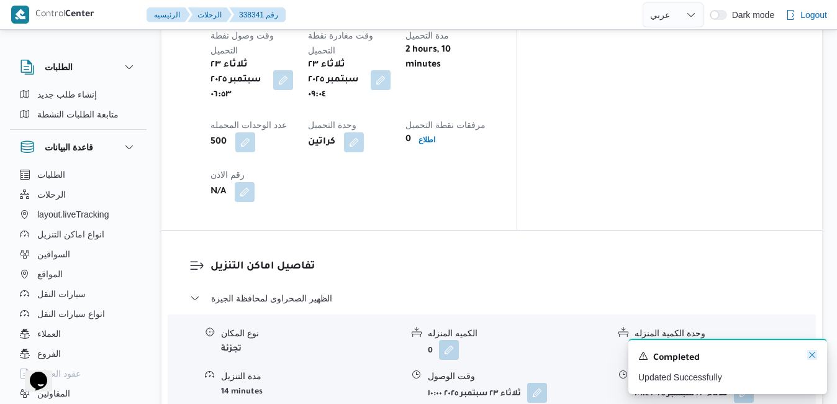
click at [811, 356] on icon "Dismiss toast" at bounding box center [812, 354] width 10 height 10
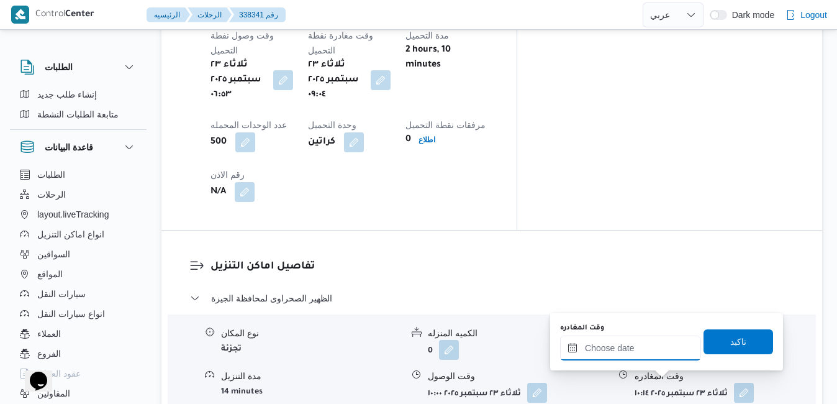
click at [628, 346] on input "وقت المغادره" at bounding box center [630, 347] width 141 height 25
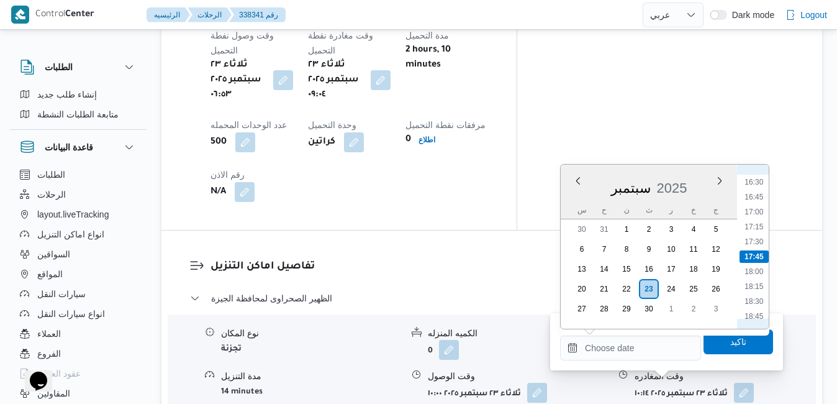
scroll to position [856, 0]
click at [752, 295] on li "16:15" at bounding box center [753, 293] width 29 height 12
type input "٢٣/٠٩/٢٠٢٥ ١٦:١٥"
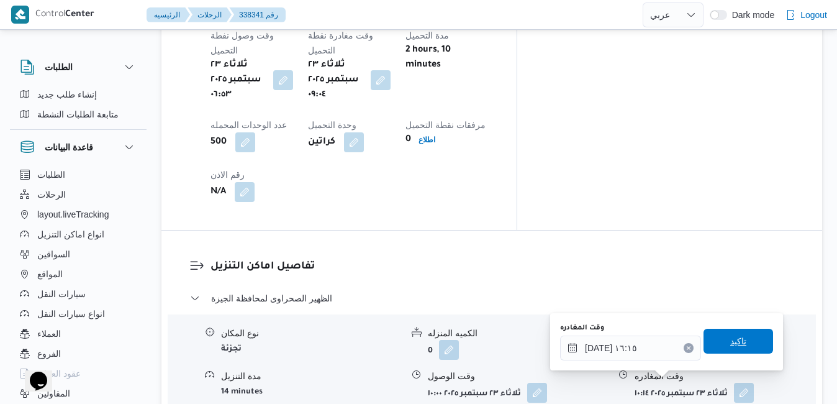
click at [730, 341] on span "تاكيد" at bounding box center [738, 340] width 16 height 15
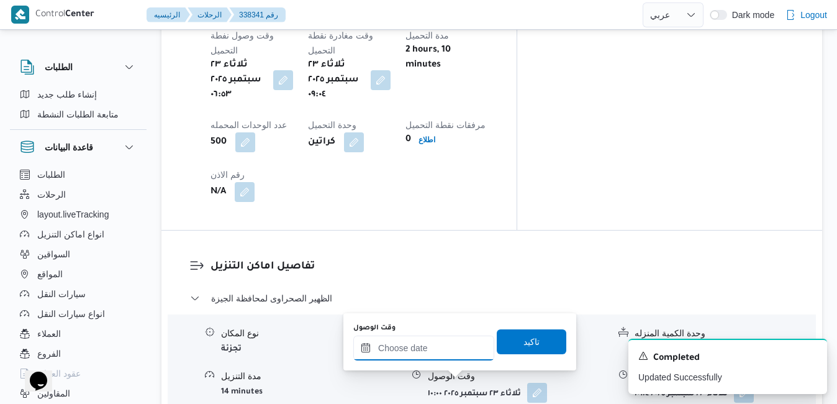
click at [451, 351] on input "وقت الوصول" at bounding box center [423, 347] width 141 height 25
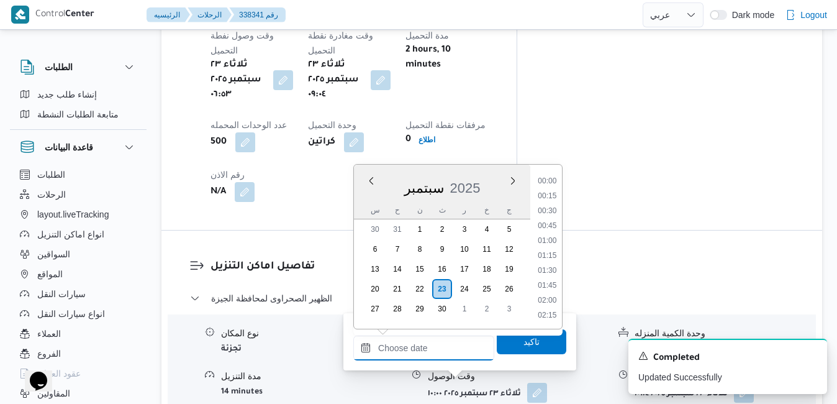
scroll to position [982, 0]
click at [368, 201] on div "س" at bounding box center [375, 209] width 20 height 17
click at [545, 281] on li "16:00" at bounding box center [547, 278] width 29 height 12
type input "٢٣/٠٩/٢٠٢٥ ١٦:٠٠"
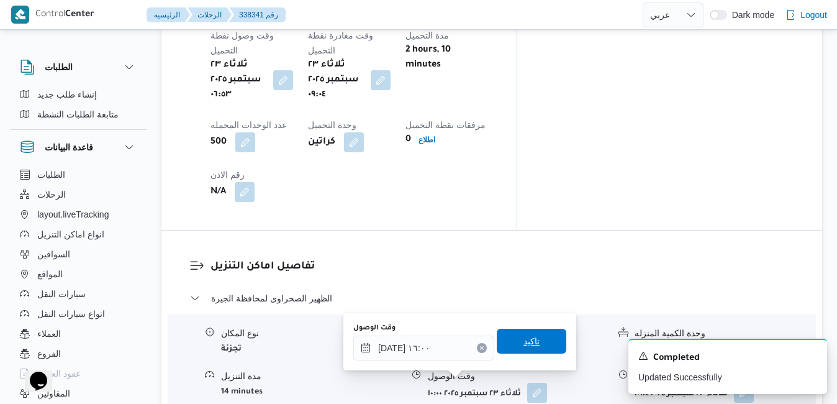
click at [526, 343] on span "تاكيد" at bounding box center [531, 340] width 16 height 15
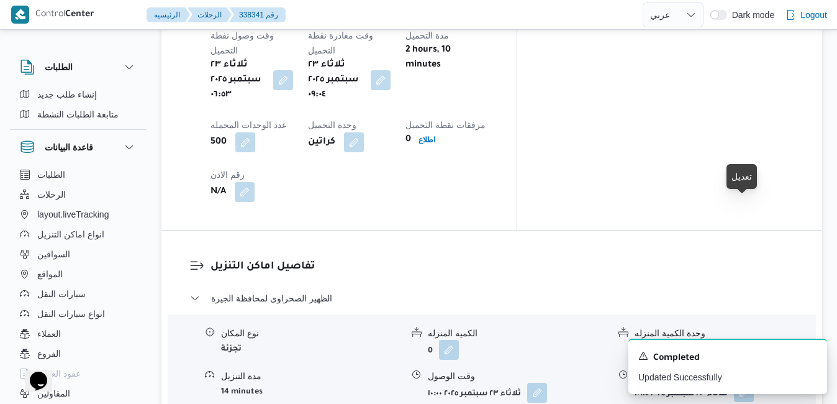
click at [742, 382] on button "button" at bounding box center [744, 392] width 20 height 20
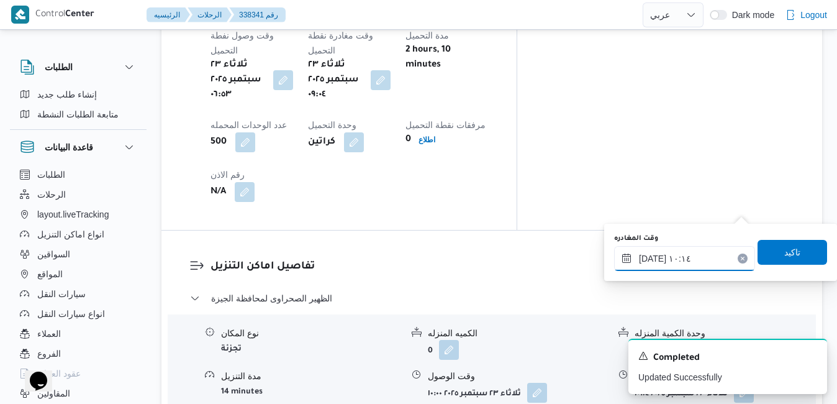
click at [701, 255] on input "٢٣/٠٩/٢٠٢٥ ١٠:١٤" at bounding box center [684, 258] width 141 height 25
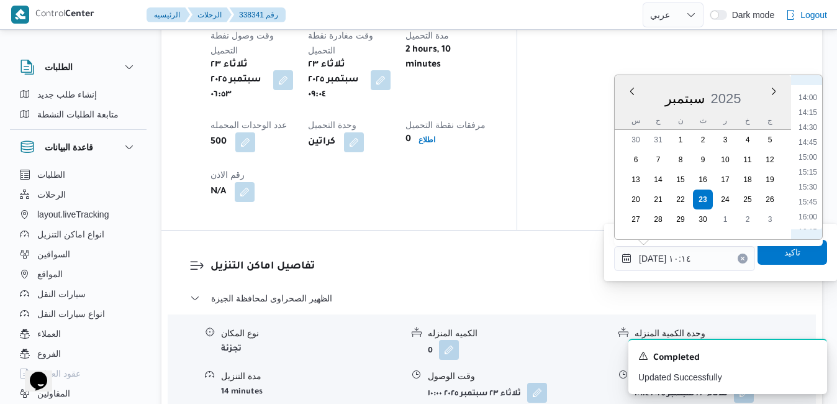
scroll to position [857, 0]
click at [808, 132] on li "15:00" at bounding box center [807, 128] width 29 height 12
type input "٢٣/٠٩/٢٠٢٥ ١٥:٠٠"
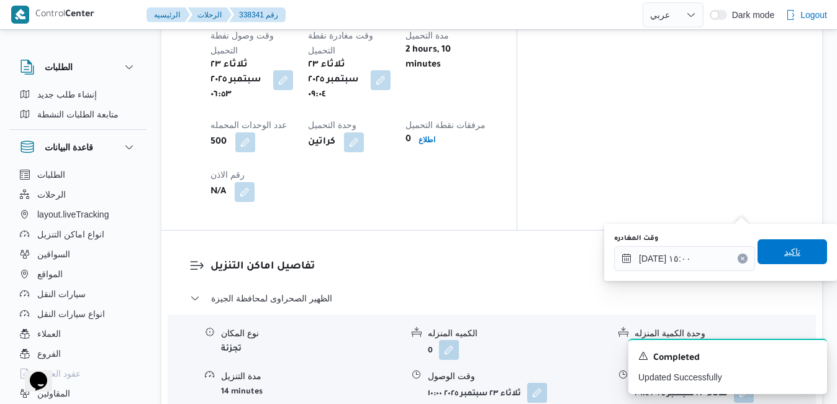
click at [796, 253] on span "تاكيد" at bounding box center [792, 251] width 70 height 25
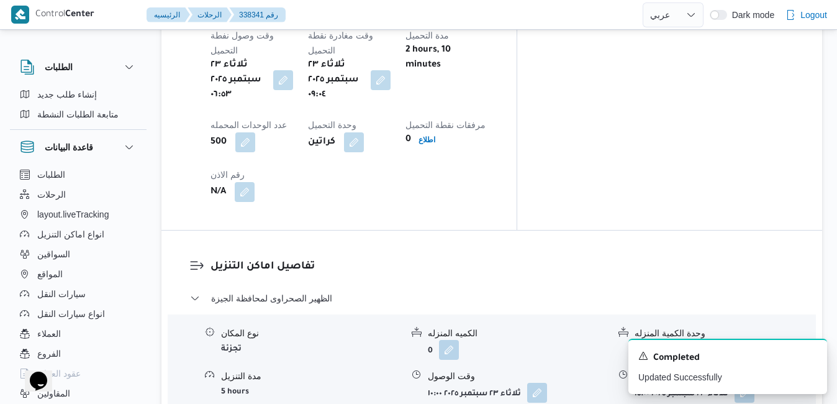
scroll to position [0, 0]
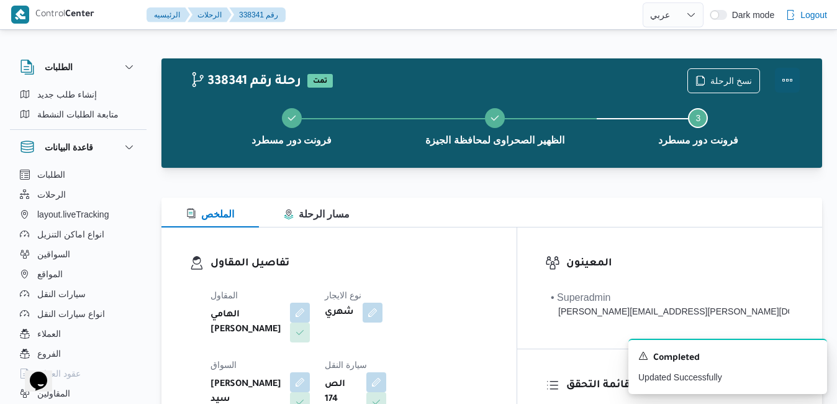
click at [791, 88] on button "Actions" at bounding box center [787, 80] width 25 height 25
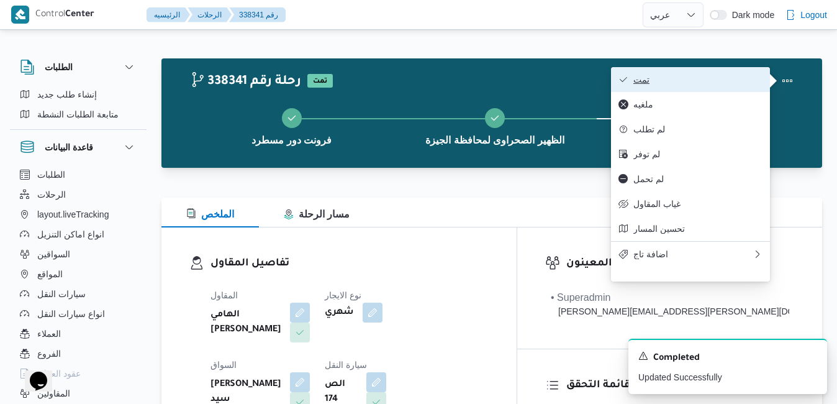
click at [692, 74] on span "تمت" at bounding box center [697, 79] width 129 height 10
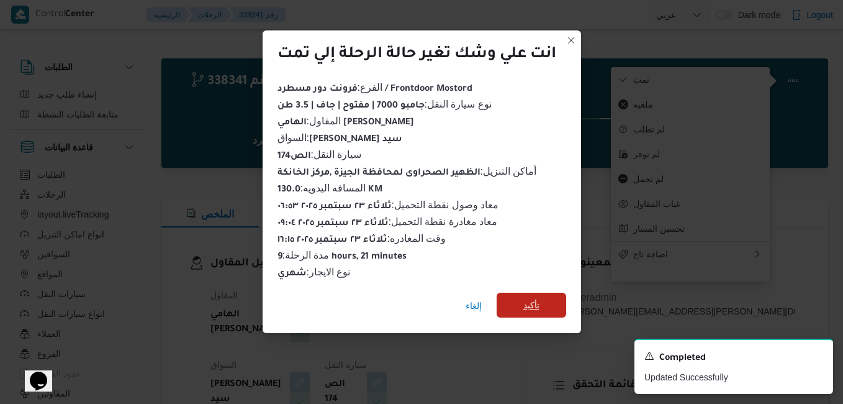
click at [550, 299] on span "تأكيد" at bounding box center [532, 304] width 70 height 25
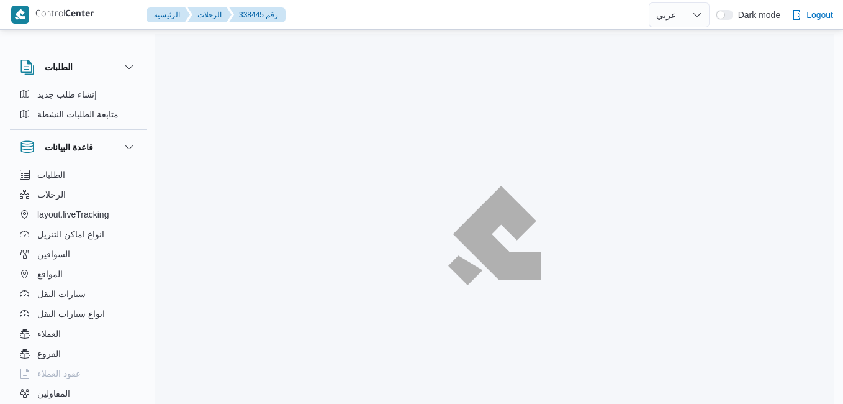
select select "ar"
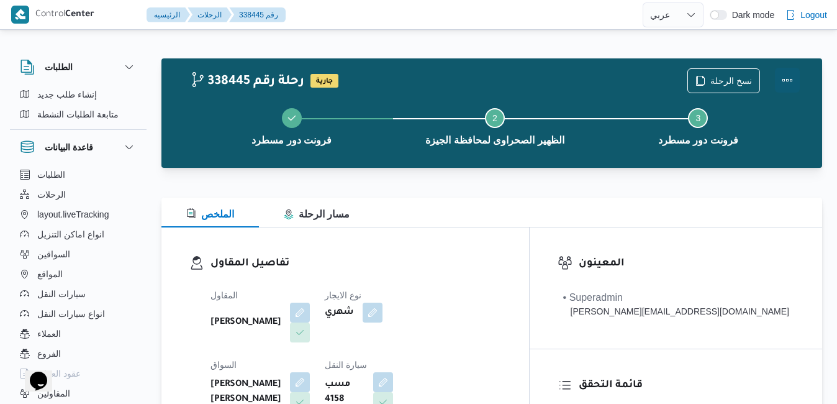
click at [791, 86] on button "Actions" at bounding box center [787, 80] width 25 height 25
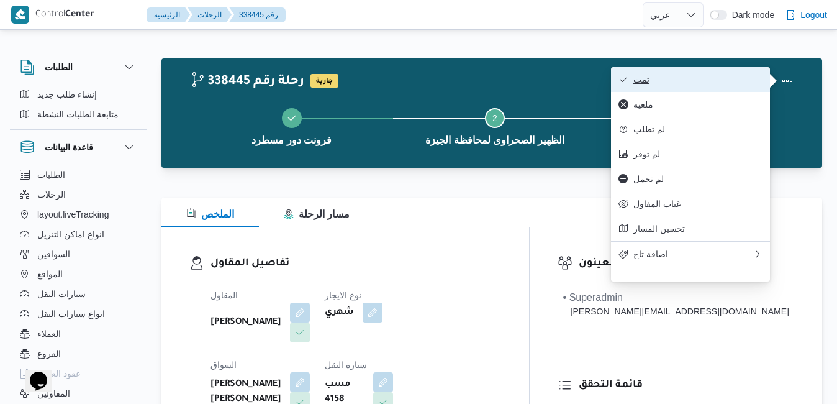
click at [717, 73] on button "تمت" at bounding box center [690, 79] width 159 height 25
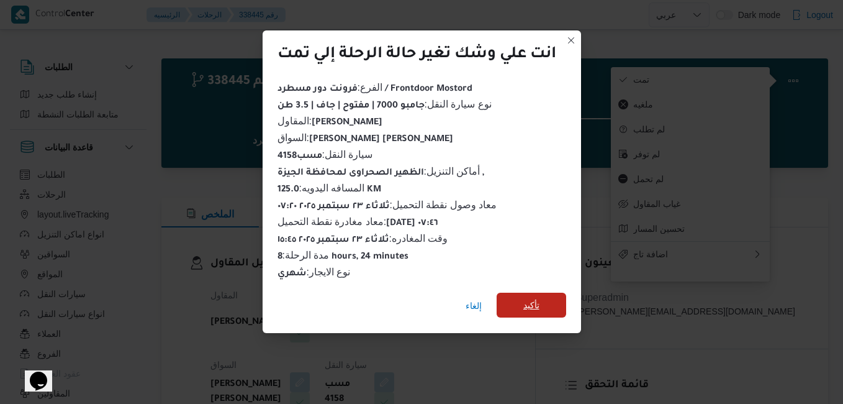
click at [526, 297] on span "تأكيد" at bounding box center [531, 304] width 16 height 15
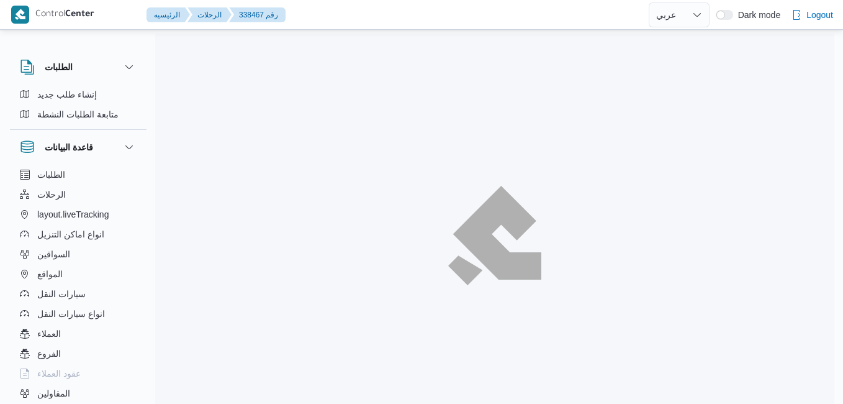
select select "ar"
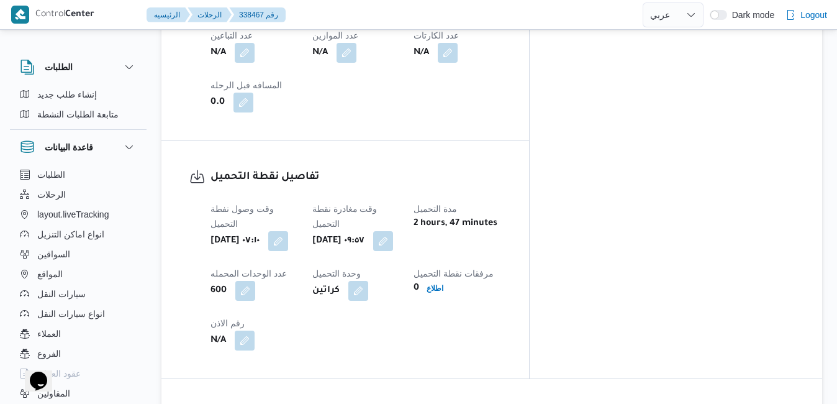
scroll to position [845, 0]
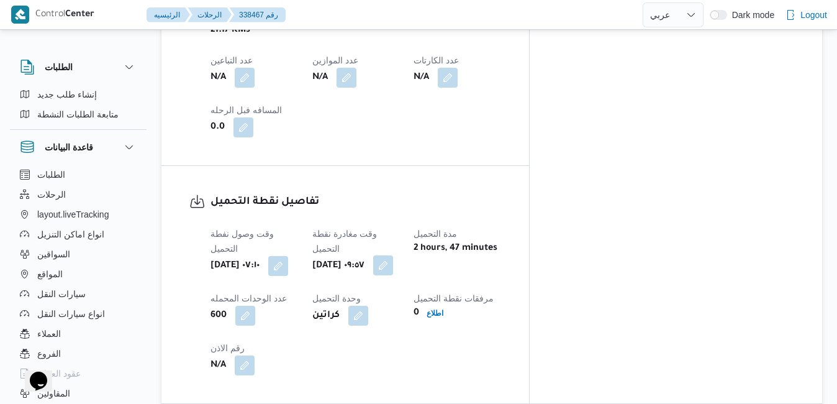
click at [393, 255] on button "button" at bounding box center [383, 265] width 20 height 20
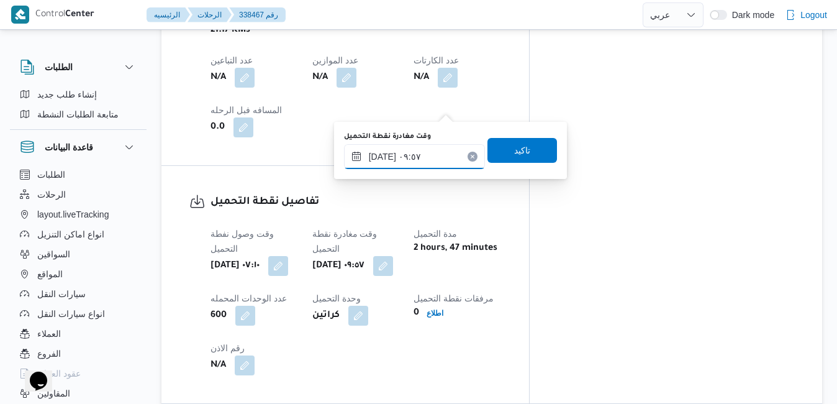
click at [420, 161] on input "[DATE] ٠٩:٥٧" at bounding box center [414, 156] width 141 height 25
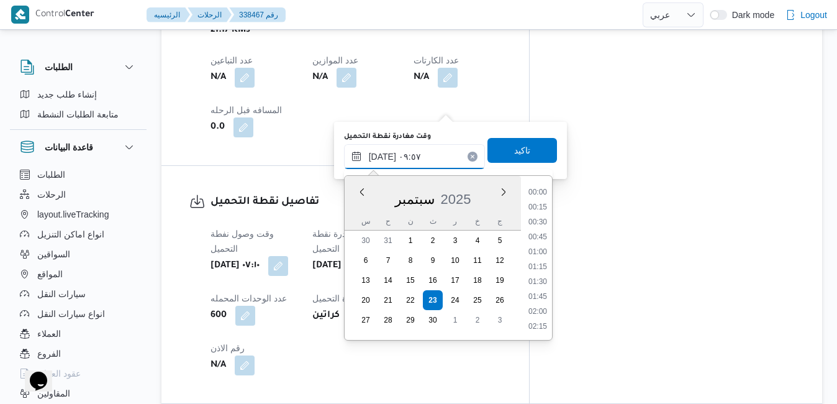
scroll to position [505, 0]
click at [532, 250] on li "09:30" at bounding box center [537, 252] width 29 height 12
type input "٢٣/٠٩/٢٠٢٥ ٠٩:٣٠"
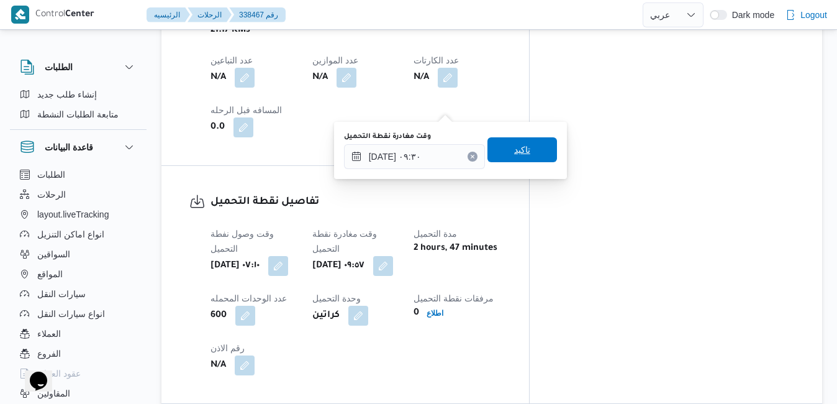
click at [525, 150] on span "تاكيد" at bounding box center [522, 149] width 70 height 25
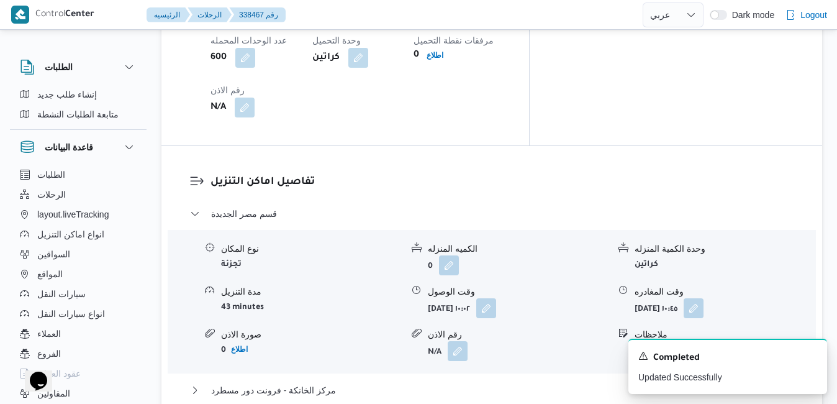
scroll to position [1118, 0]
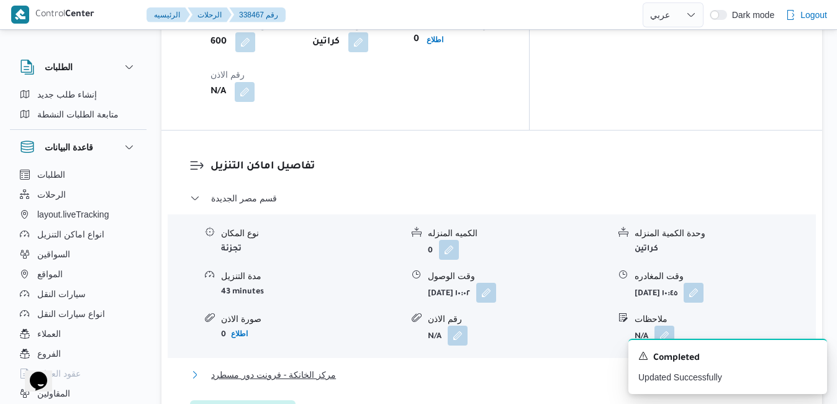
click at [437, 367] on button "مركز الخانكة - فرونت دور مسطرد" at bounding box center [492, 374] width 604 height 15
click at [810, 354] on icon "Dismiss toast" at bounding box center [812, 354] width 6 height 6
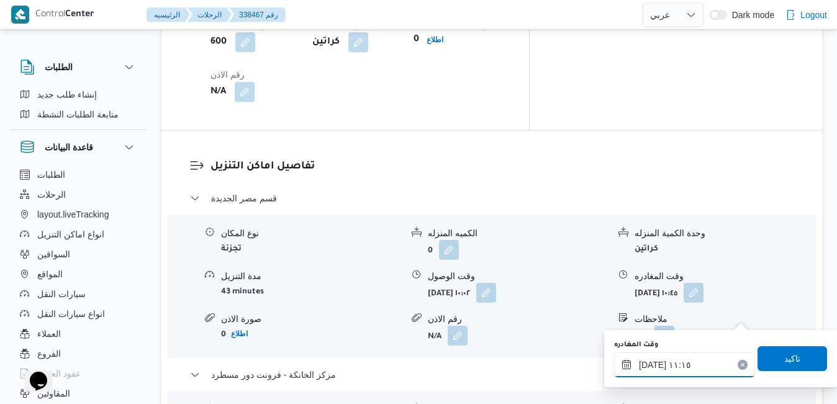
click at [675, 371] on input "٢٣/٠٩/٢٠٢٥ ١١:١٥" at bounding box center [684, 364] width 141 height 25
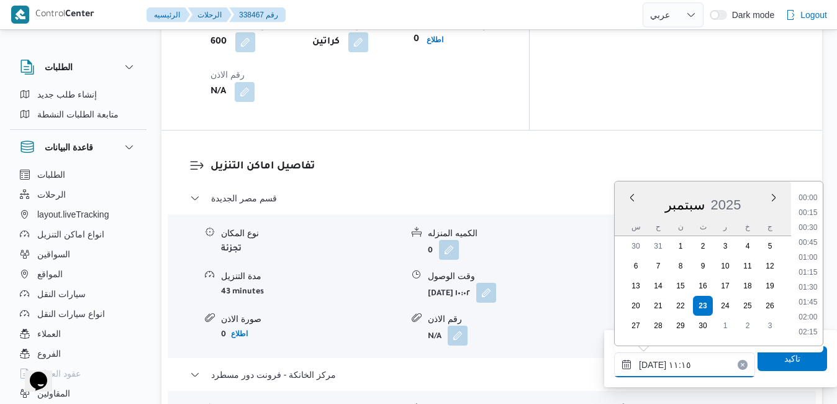
scroll to position [595, 0]
click at [822, 295] on ul "00:00 00:15 00:30 00:45 01:00 01:15 01:30 01:45 02:00 02:15 02:30 02:45 03:00 0…" at bounding box center [807, 263] width 29 height 144
click at [811, 286] on li "15:45" at bounding box center [807, 289] width 29 height 12
type input "٢٣/٠٩/٢٠٢٥ ١٥:٤٥"
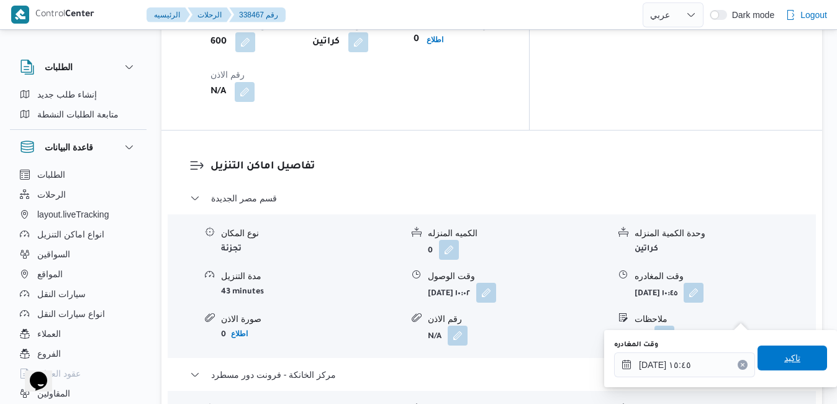
click at [770, 363] on span "تاكيد" at bounding box center [792, 357] width 70 height 25
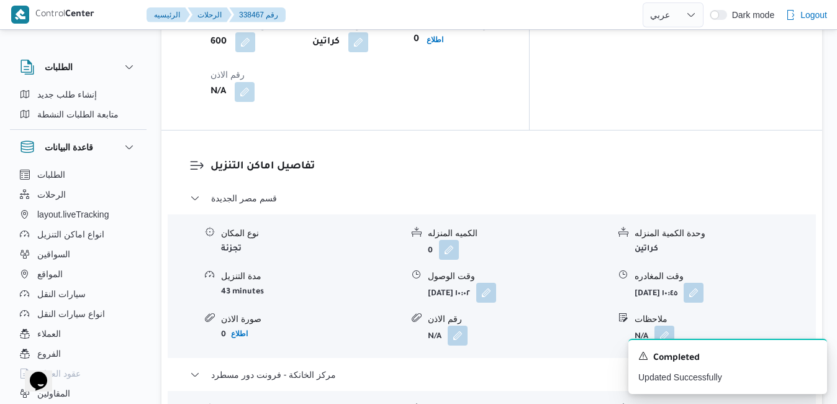
click at [813, 354] on icon "Dismiss toast" at bounding box center [812, 354] width 10 height 10
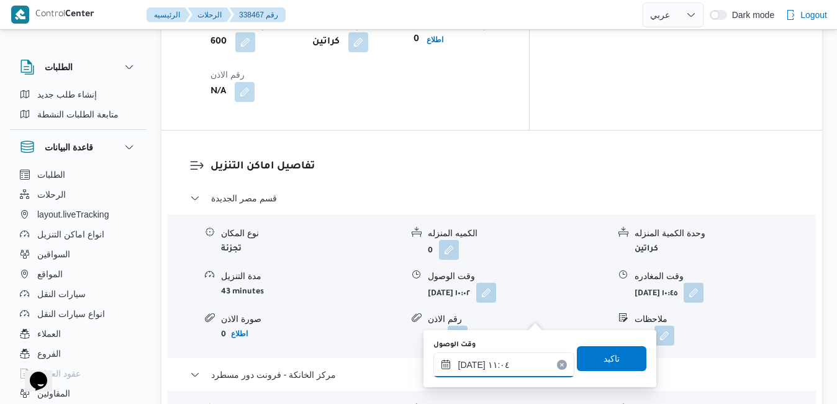
click at [494, 366] on input "٢٣/٠٩/٢٠٢٥ ١١:٠٤" at bounding box center [503, 364] width 141 height 25
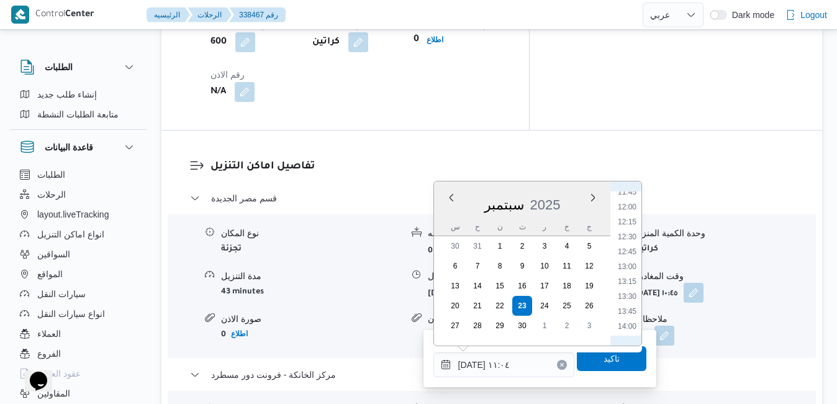
scroll to position [832, 0]
click at [631, 289] on li "15:30" at bounding box center [627, 289] width 29 height 12
type input "[DATE] ١٥:٣٠"
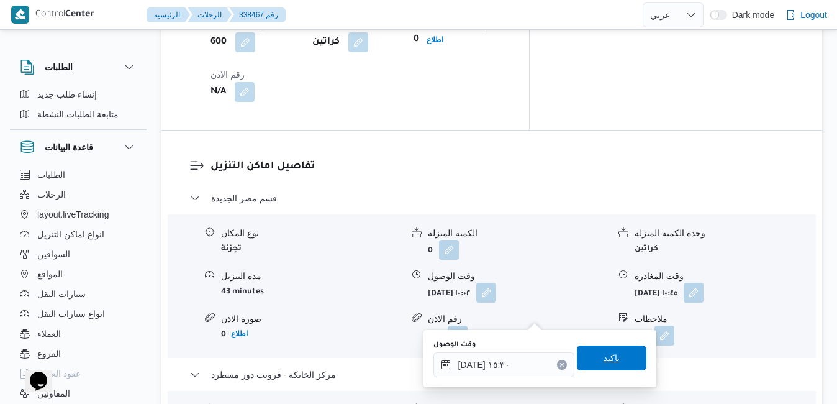
click at [606, 359] on span "تاكيد" at bounding box center [611, 357] width 16 height 15
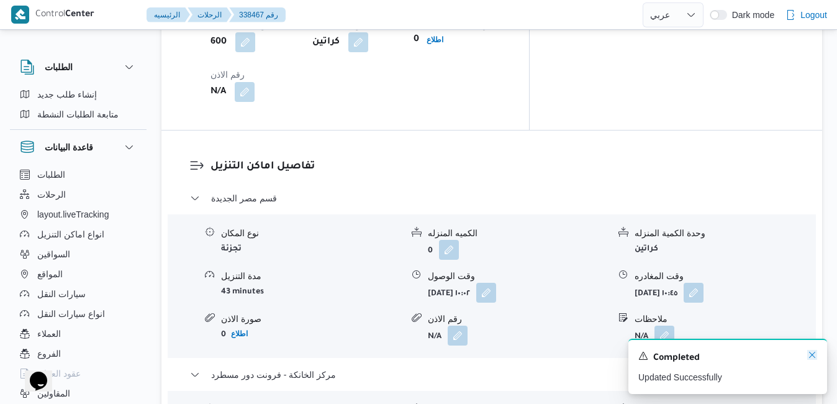
click at [814, 357] on icon "Dismiss toast" at bounding box center [812, 354] width 10 height 10
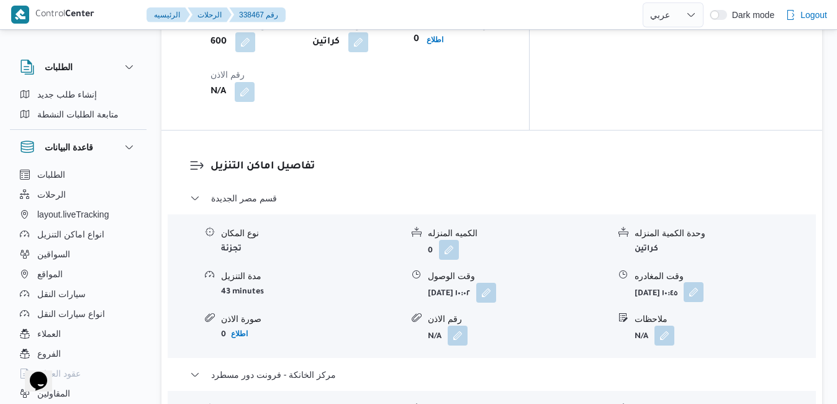
click at [703, 282] on button "button" at bounding box center [693, 292] width 20 height 20
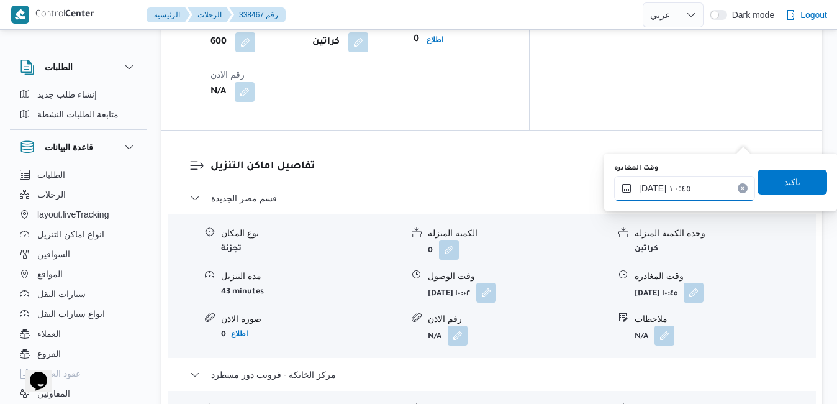
click at [689, 183] on input "٢٣/٠٩/٢٠٢٥ ١٠:٤٥" at bounding box center [684, 188] width 141 height 25
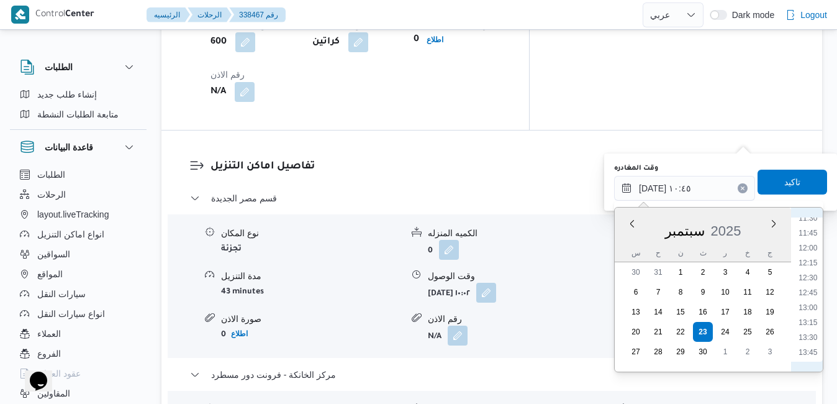
scroll to position [817, 0]
click at [811, 283] on li "14:45" at bounding box center [807, 285] width 29 height 12
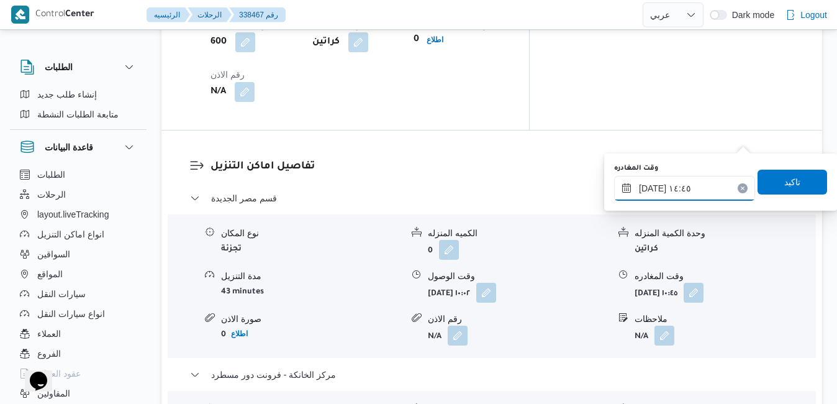
click at [652, 189] on input "٢٣/٠٩/٢٠٢٥ ١٤:٤٥" at bounding box center [684, 188] width 141 height 25
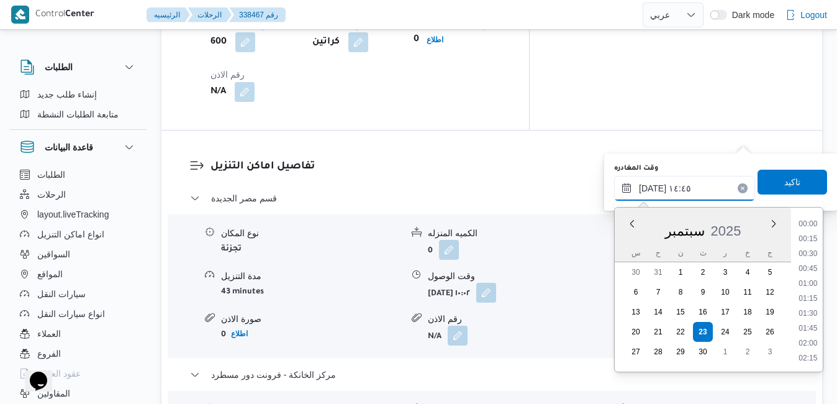
scroll to position [803, 0]
type input "٢٣/٠٩/٢٠٢٥ ١٤:55"
click at [784, 183] on span "تاكيد" at bounding box center [792, 181] width 16 height 15
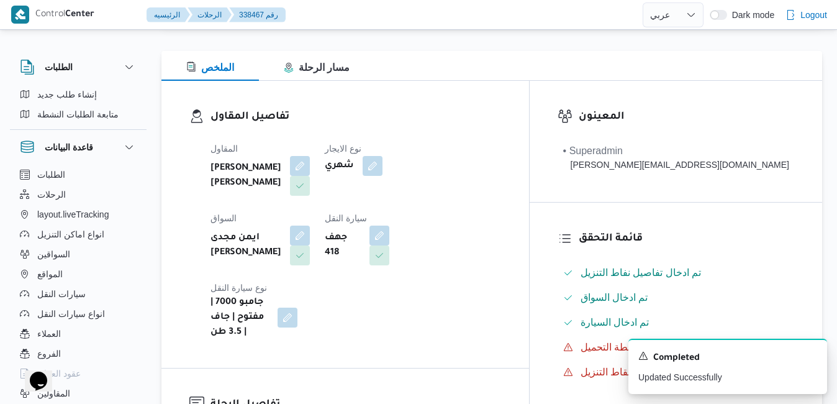
scroll to position [0, 0]
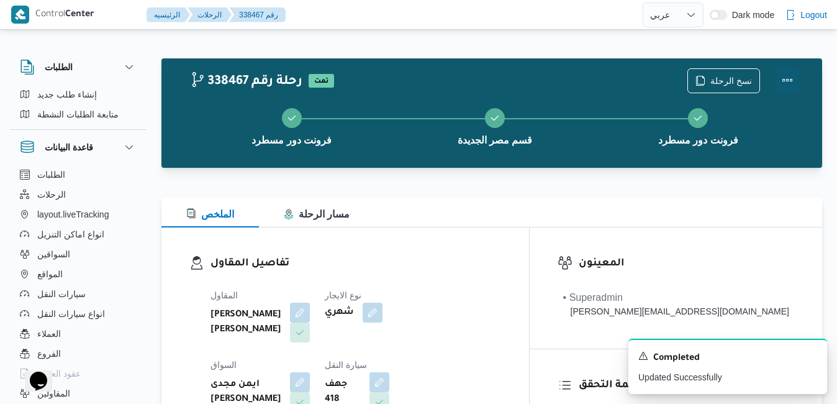
click at [793, 79] on button "Actions" at bounding box center [787, 80] width 25 height 25
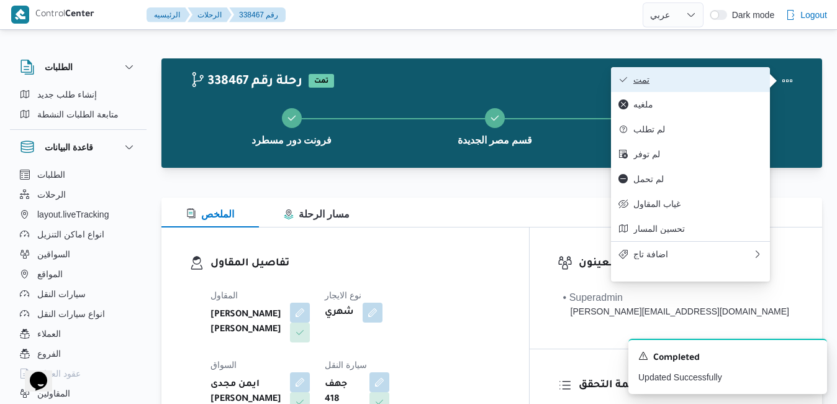
click at [742, 80] on span "تمت" at bounding box center [697, 79] width 129 height 10
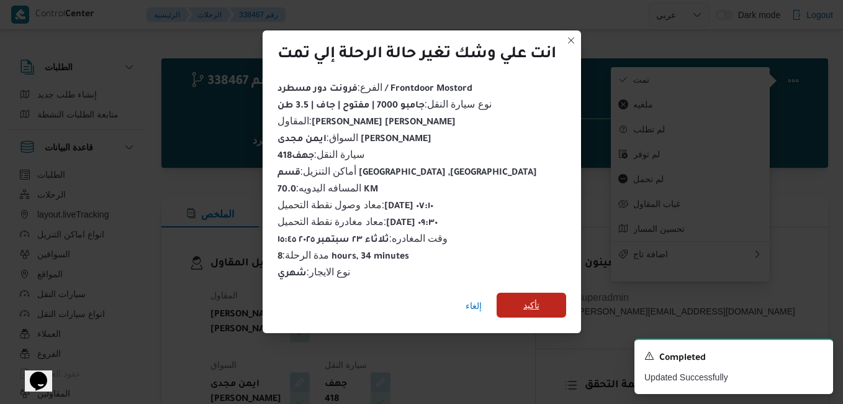
click at [544, 302] on span "تأكيد" at bounding box center [532, 304] width 70 height 25
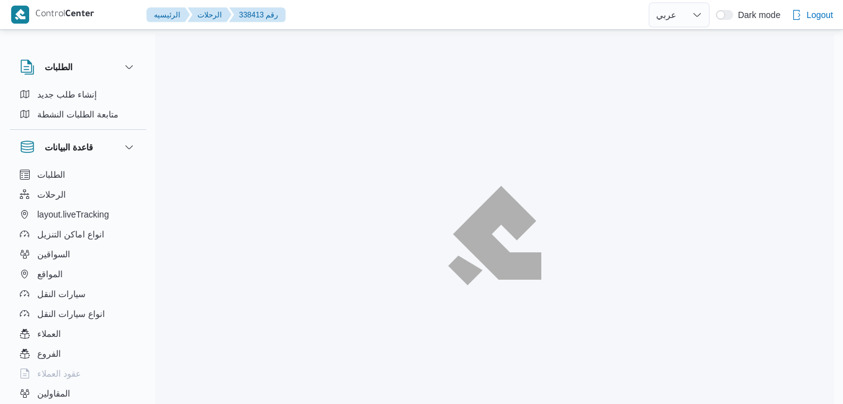
select select "ar"
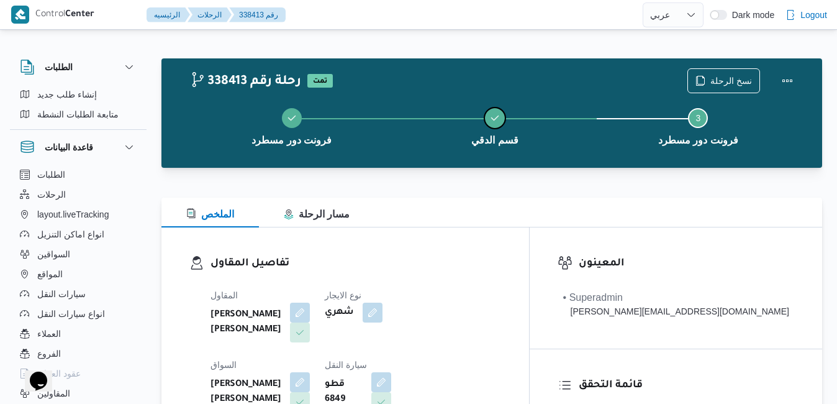
click at [567, 155] on button "قسم الدقي" at bounding box center [494, 125] width 203 height 65
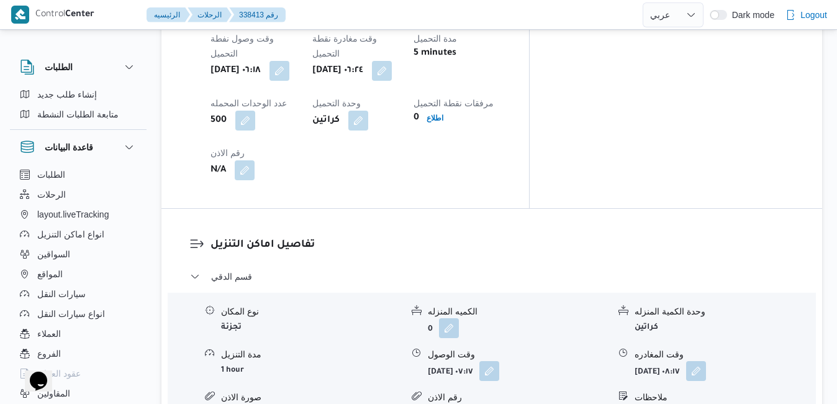
scroll to position [1043, 0]
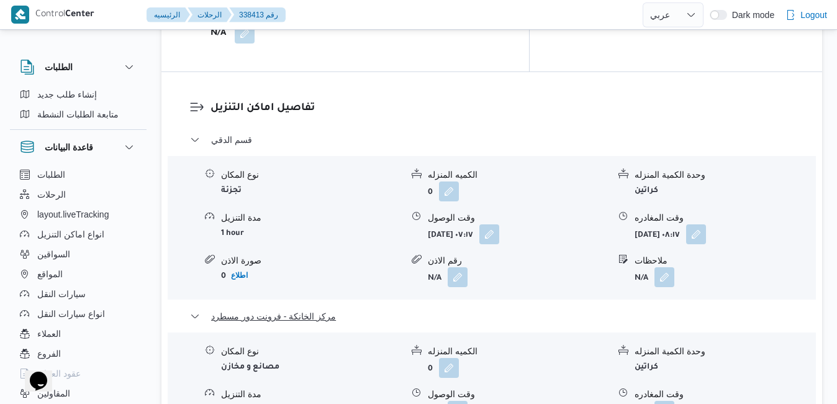
scroll to position [1242, 0]
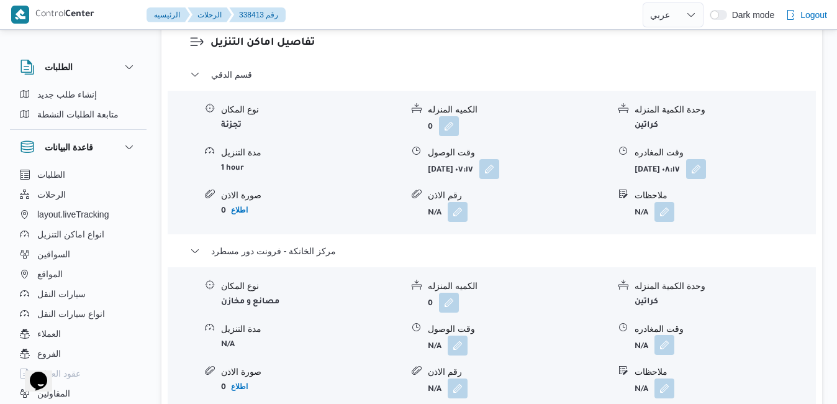
click at [670, 335] on button "button" at bounding box center [664, 345] width 20 height 20
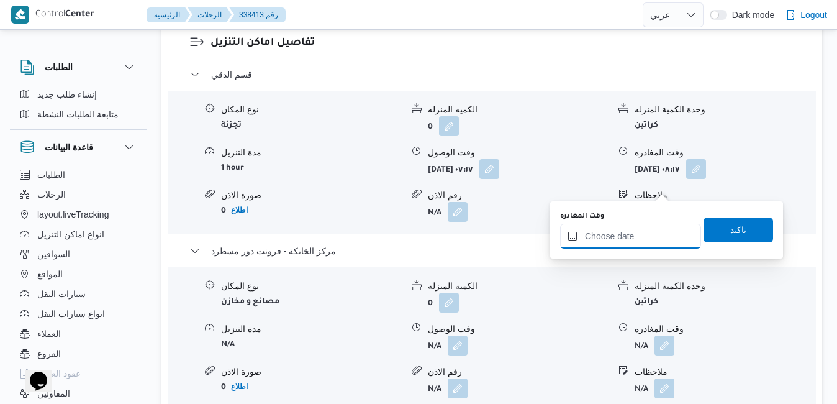
click at [632, 237] on input "وقت المغادره" at bounding box center [630, 235] width 141 height 25
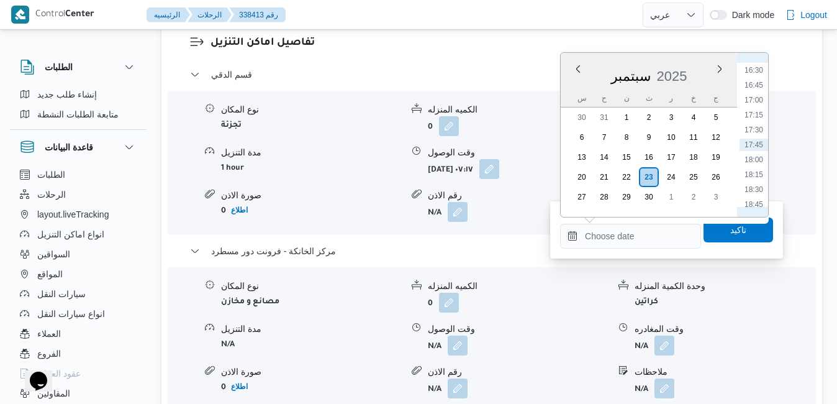
scroll to position [856, 0]
click at [755, 140] on li "15:30" at bounding box center [753, 136] width 29 height 12
type input "[DATE] ١٥:٣٠"
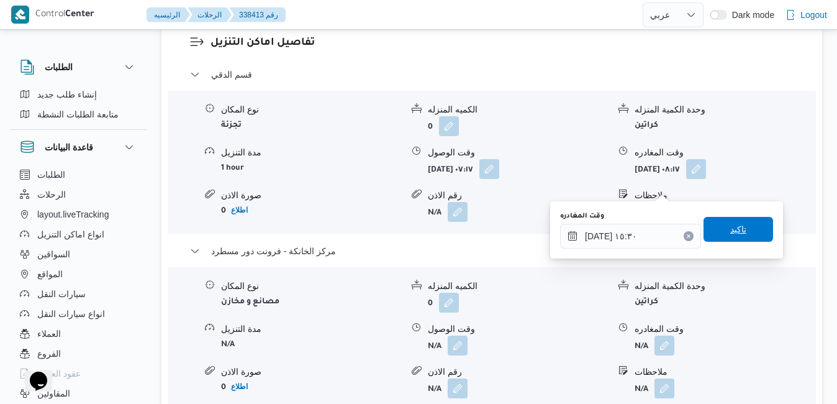
click at [730, 223] on span "تاكيد" at bounding box center [738, 229] width 16 height 15
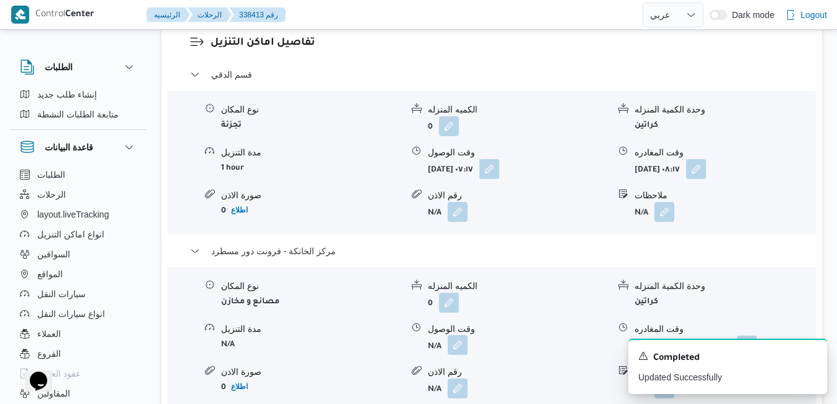
click at [456, 335] on button "button" at bounding box center [458, 345] width 20 height 20
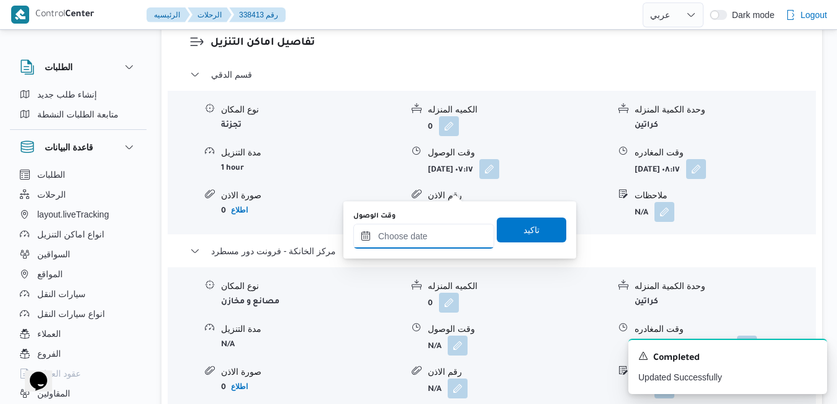
click at [446, 233] on input "وقت الوصول" at bounding box center [423, 235] width 141 height 25
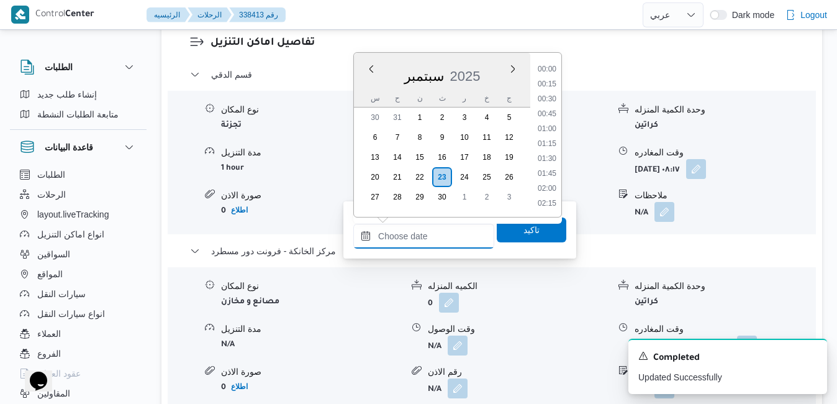
scroll to position [982, 0]
click at [368, 89] on div "سبتمبر 2025" at bounding box center [442, 74] width 176 height 32
click at [548, 127] on li "15:15" at bounding box center [547, 121] width 29 height 12
type input "[DATE] ١٥:١٥"
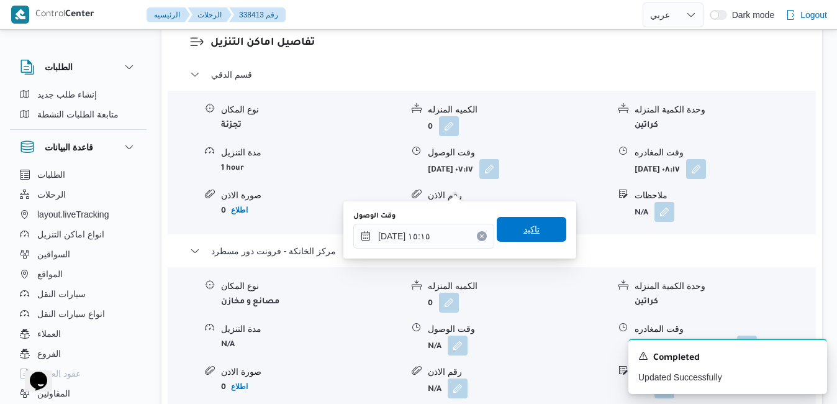
click at [530, 230] on span "تاكيد" at bounding box center [531, 229] width 16 height 15
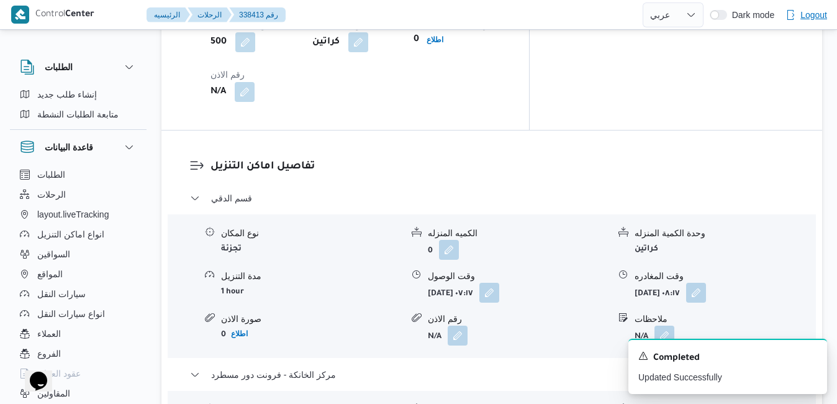
scroll to position [1117, 0]
click at [706, 282] on button "button" at bounding box center [696, 292] width 20 height 20
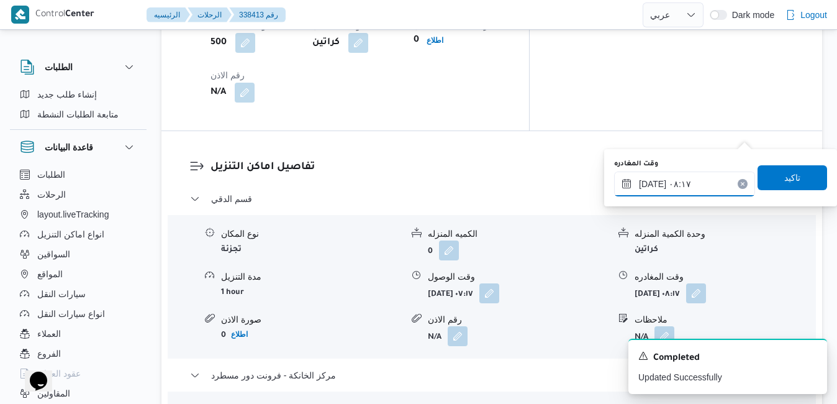
click at [695, 183] on input "[DATE] ٠٨:١٧" at bounding box center [684, 183] width 141 height 25
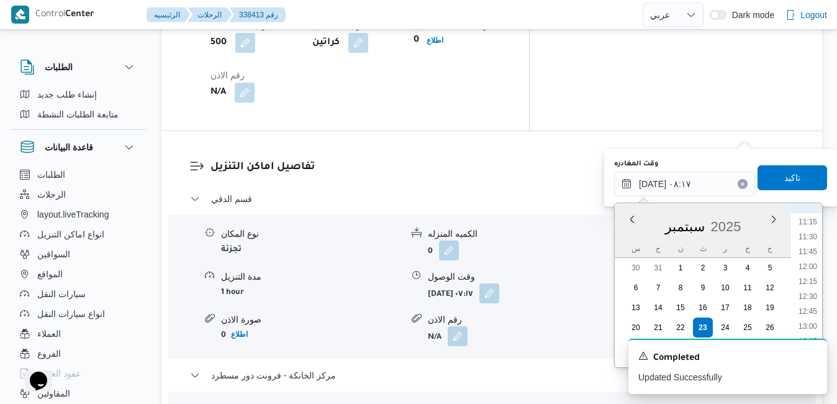
scroll to position [794, 0]
click at [811, 292] on li "14:30" at bounding box center [807, 289] width 29 height 12
type input "[DATE] ١٤:٣٠"
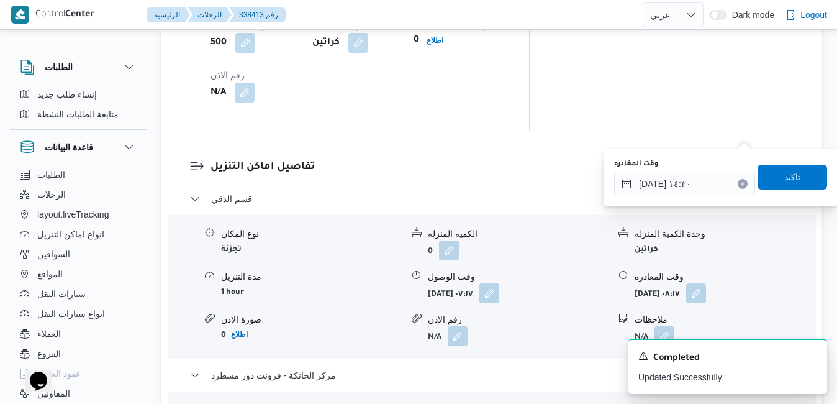
click at [790, 179] on span "تاكيد" at bounding box center [792, 176] width 16 height 15
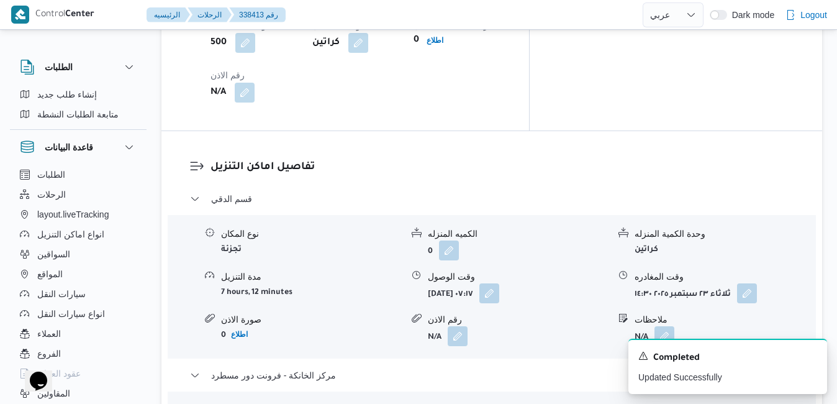
scroll to position [0, 0]
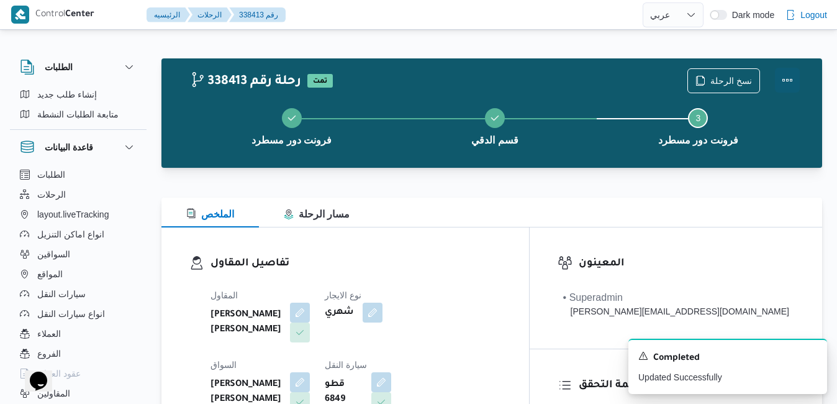
click at [786, 77] on button "Actions" at bounding box center [787, 80] width 25 height 25
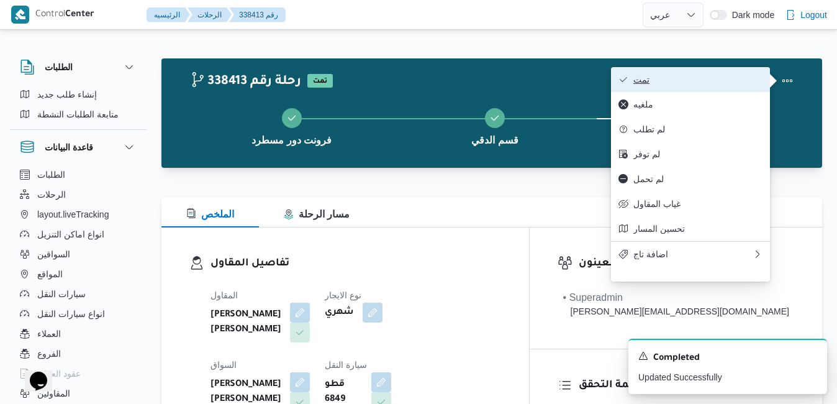
click at [735, 87] on button "تمت" at bounding box center [690, 79] width 159 height 25
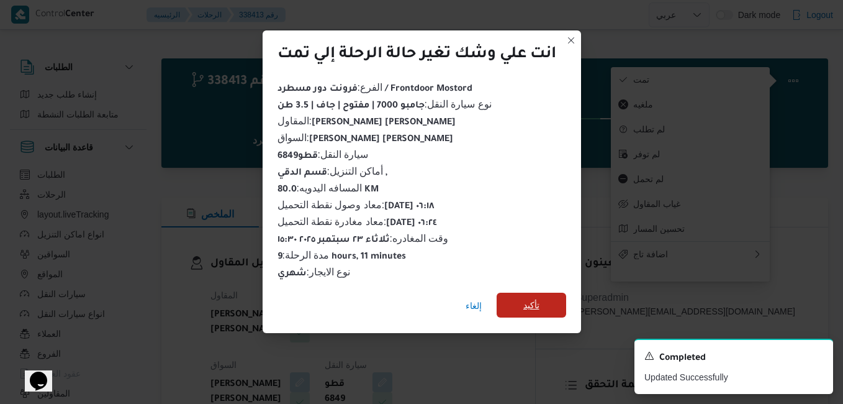
click at [543, 304] on span "تأكيد" at bounding box center [532, 304] width 70 height 25
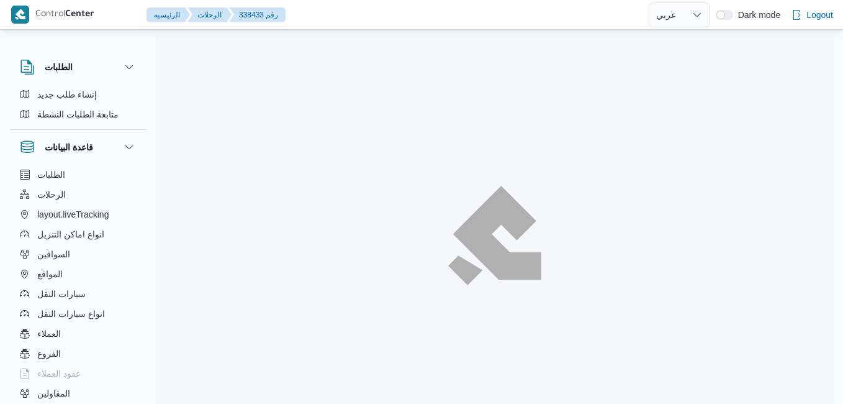
select select "ar"
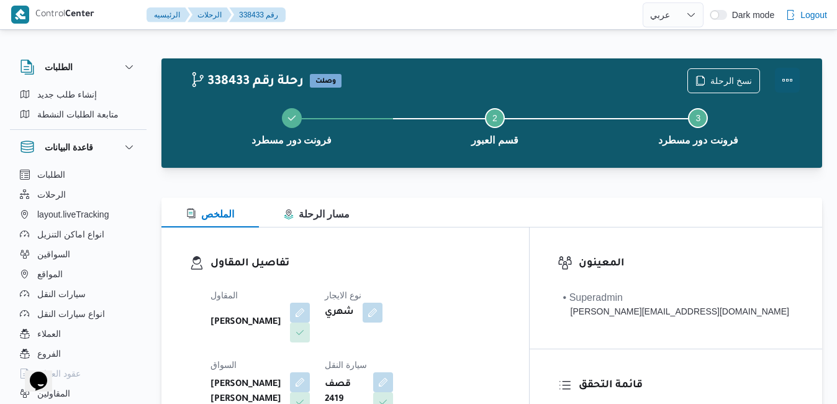
click at [787, 77] on button "Actions" at bounding box center [787, 80] width 25 height 25
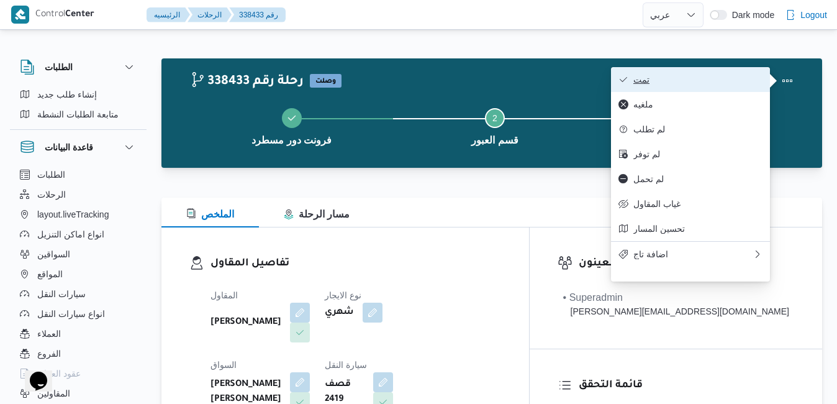
click at [753, 76] on span "تمت" at bounding box center [697, 79] width 129 height 10
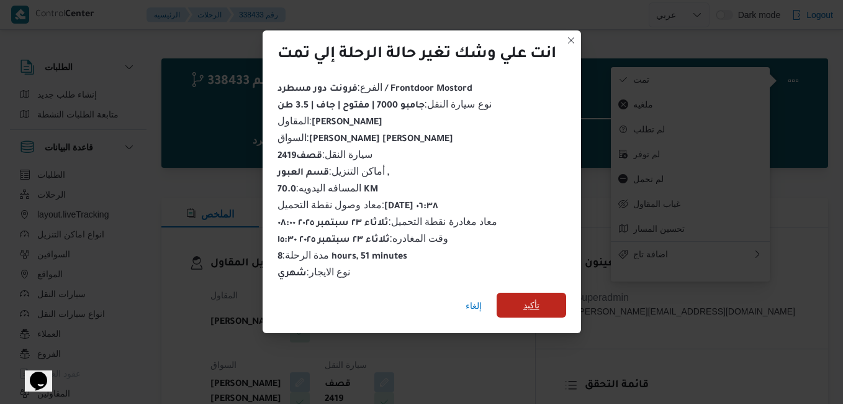
click at [549, 292] on span "تأكيد" at bounding box center [532, 304] width 70 height 25
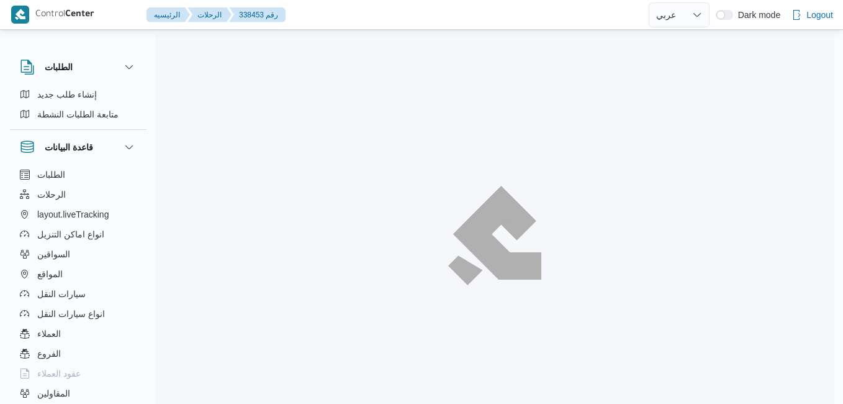
select select "ar"
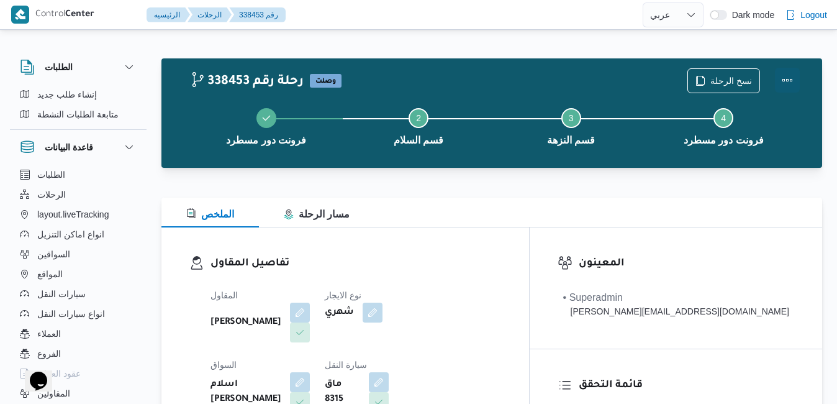
click at [785, 81] on button "Actions" at bounding box center [787, 80] width 25 height 25
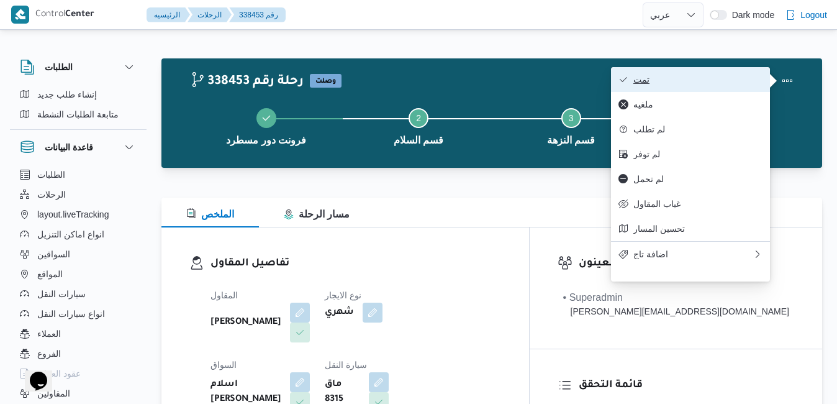
click at [692, 81] on span "تمت" at bounding box center [697, 79] width 129 height 10
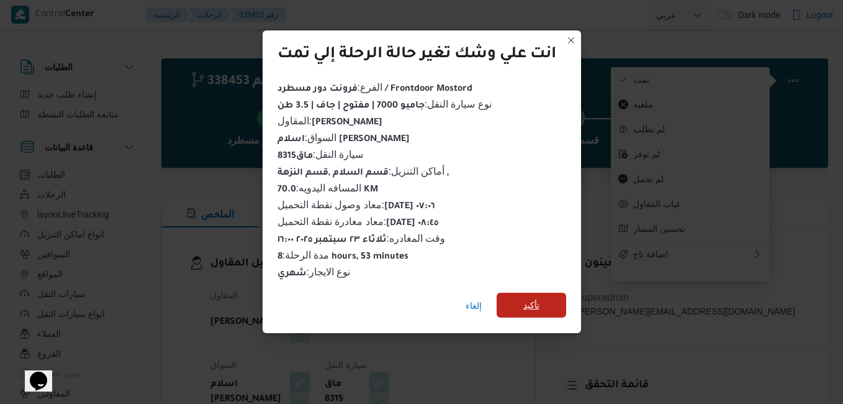
click at [535, 297] on span "تأكيد" at bounding box center [531, 304] width 16 height 15
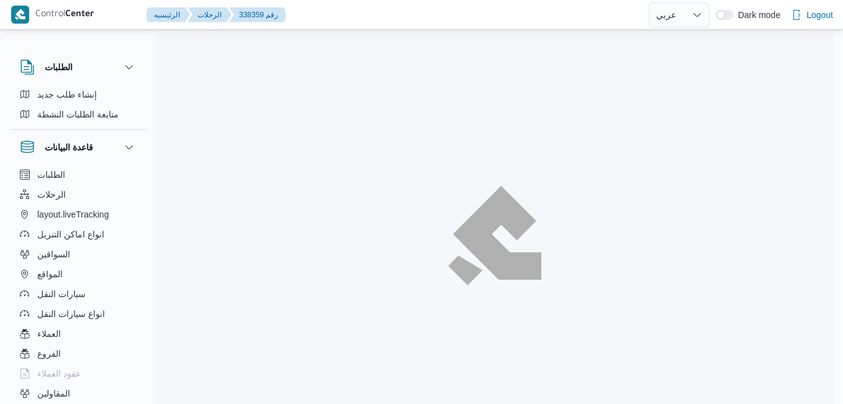
select select "ar"
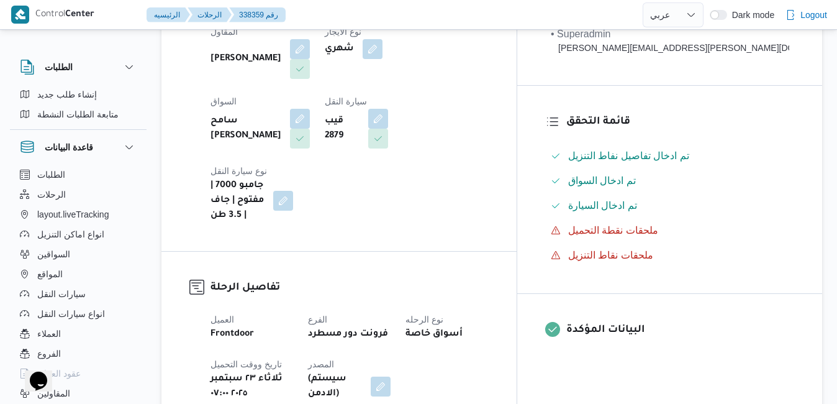
scroll to position [422, 0]
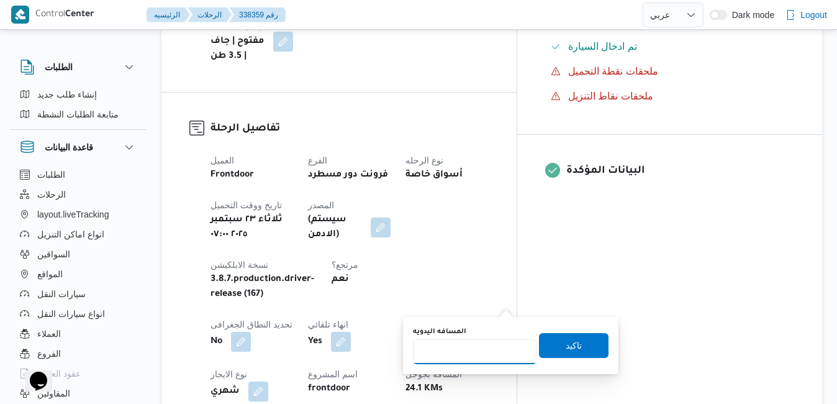
click at [464, 352] on input "المسافه اليدويه" at bounding box center [475, 351] width 124 height 25
type input "120"
click at [551, 354] on span "تاكيد" at bounding box center [574, 344] width 70 height 25
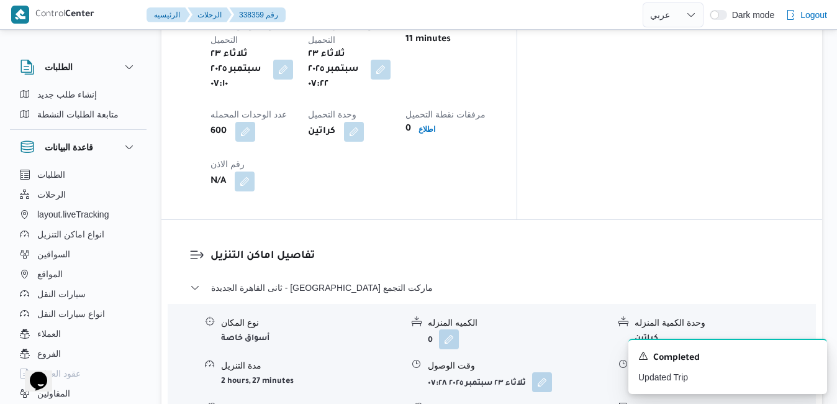
scroll to position [1093, 0]
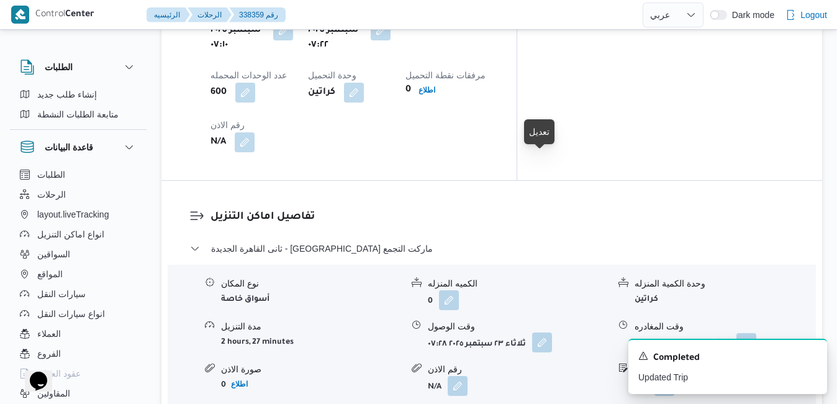
click at [540, 332] on button "button" at bounding box center [542, 342] width 20 height 20
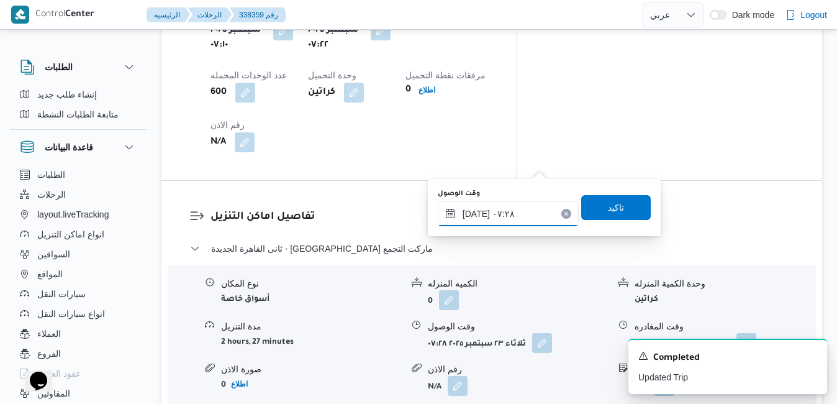
click at [484, 211] on input "٢٣/٠٩/٢٠٢٥ ٠٧:٢٨" at bounding box center [508, 213] width 141 height 25
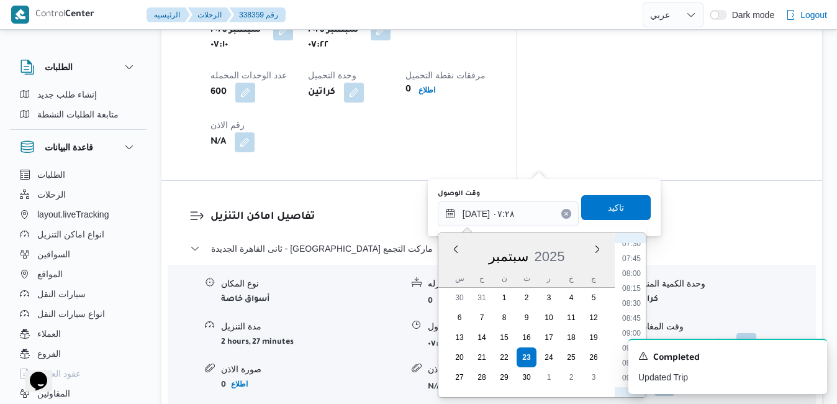
scroll to position [482, 0]
click at [635, 273] on li "08:30" at bounding box center [631, 273] width 29 height 12
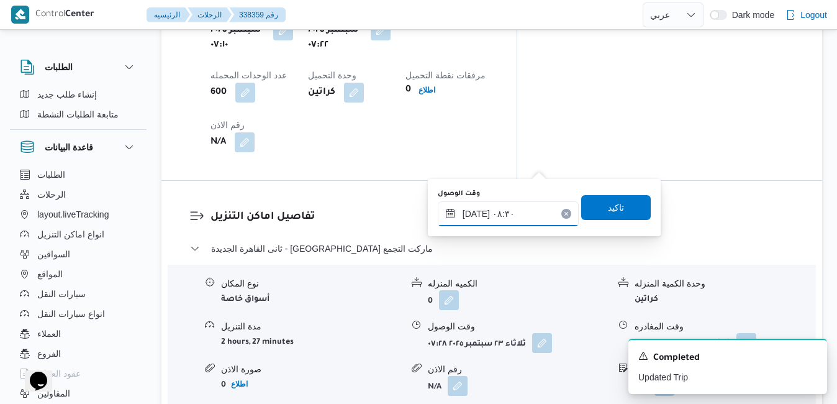
click at [477, 211] on input "٢٣/٠٩/٢٠٢٥ ٠٨:٣٠" at bounding box center [508, 213] width 141 height 25
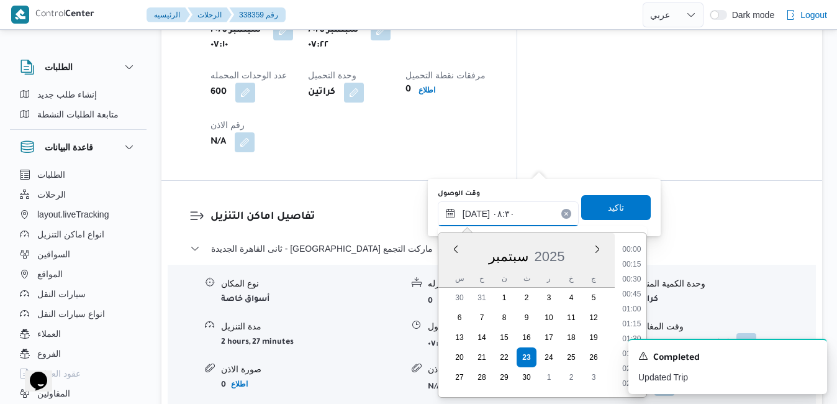
click at [477, 211] on input "٢٣/٠٩/٢٠٢٥ ٠٨:٣٠" at bounding box center [508, 213] width 141 height 25
type input "٢٣/٠٩/٢٠٢٥ ٠٨:10"
click at [608, 202] on span "تاكيد" at bounding box center [616, 206] width 16 height 15
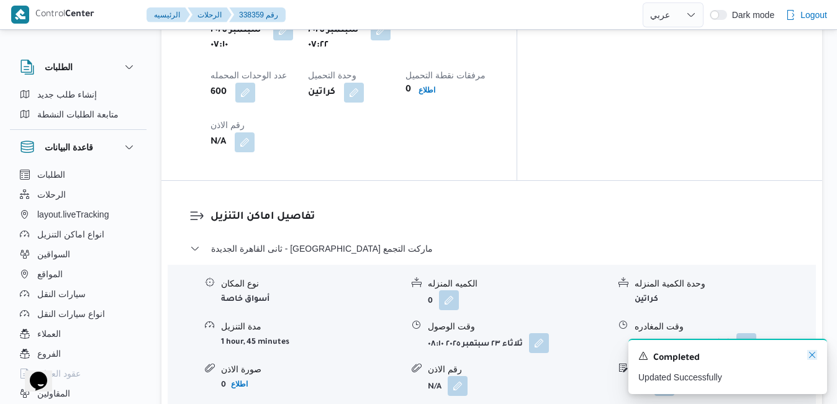
click at [814, 351] on icon "Dismiss toast" at bounding box center [812, 354] width 10 height 10
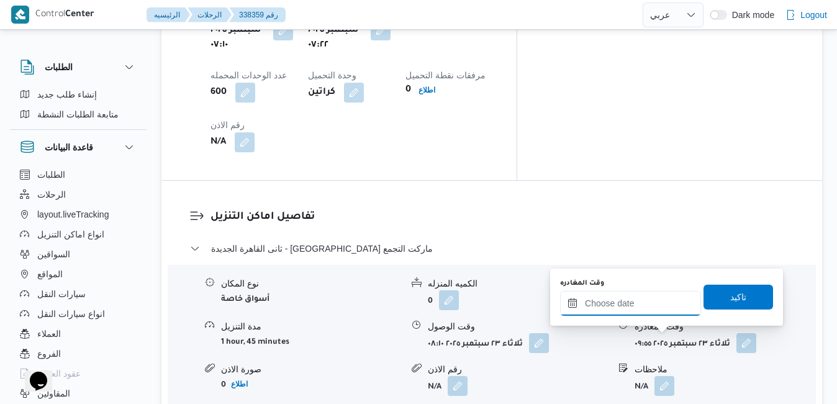
click at [620, 304] on input "وقت المغادره" at bounding box center [630, 303] width 141 height 25
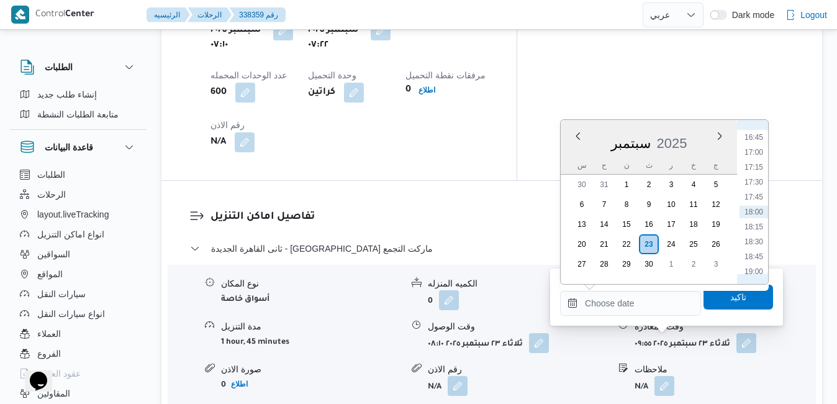
scroll to position [871, 0]
click at [754, 215] on li "16:00" at bounding box center [753, 218] width 29 height 12
type input "[DATE] ١٦:٠٠"
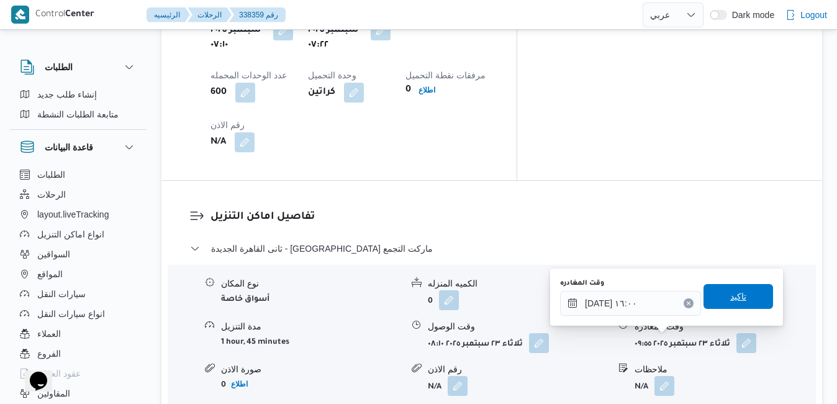
click at [733, 294] on span "تاكيد" at bounding box center [738, 296] width 16 height 15
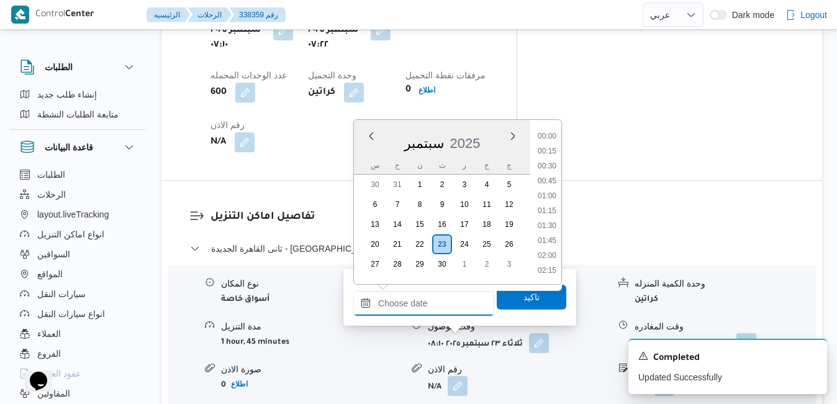
click at [455, 312] on input "وقت الوصول" at bounding box center [423, 303] width 141 height 25
click at [363, 147] on div "سبتمبر 2025" at bounding box center [442, 141] width 176 height 32
click at [554, 200] on li "15:45" at bounding box center [547, 203] width 29 height 12
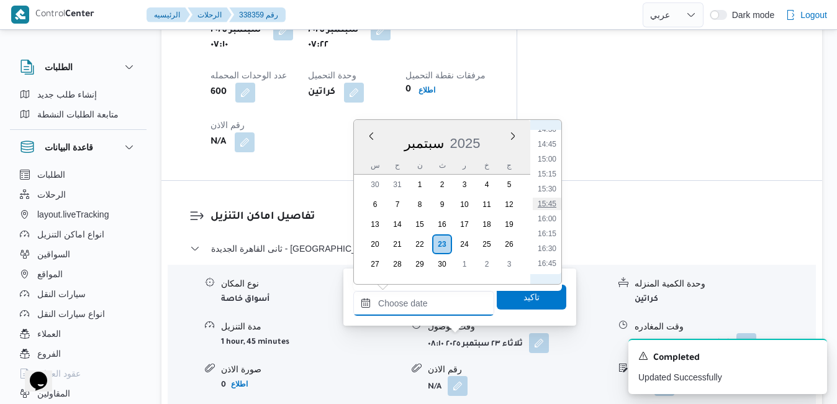
type input "٢٣/٠٩/٢٠٢٥ ١٥:٤٥"
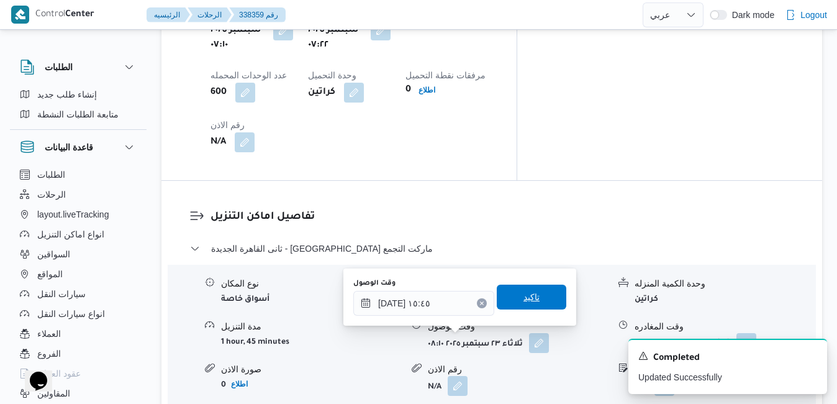
click at [526, 292] on span "تاكيد" at bounding box center [531, 296] width 16 height 15
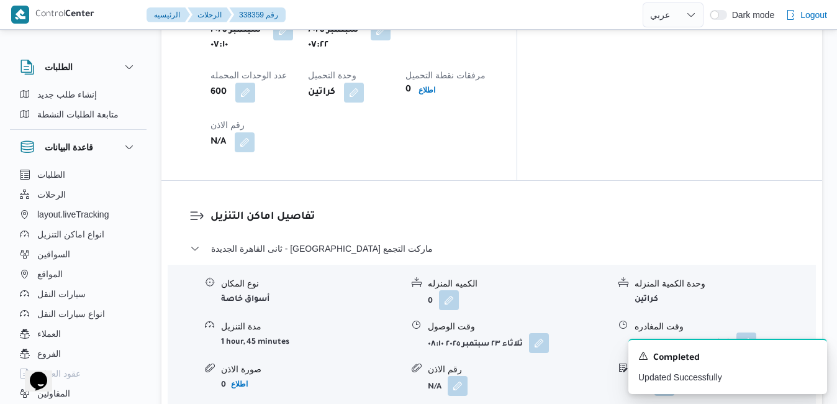
click at [750, 332] on button "button" at bounding box center [746, 342] width 20 height 20
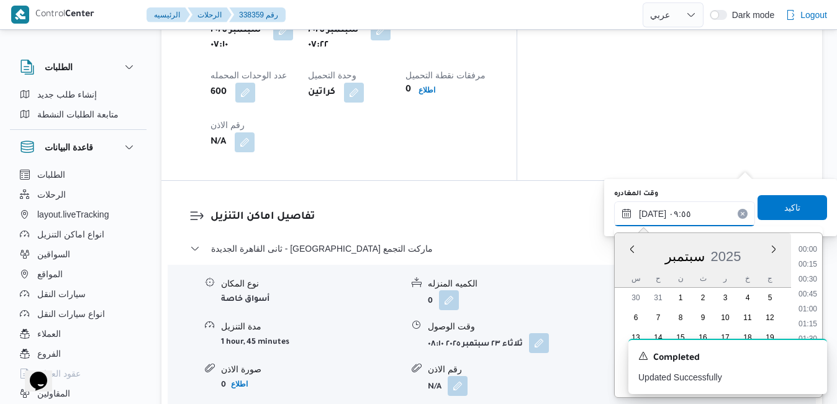
click at [693, 219] on input "٢٣/٠٩/٢٠٢٥ ٠٩:٥٥" at bounding box center [684, 213] width 141 height 25
click at [811, 280] on li "15:00" at bounding box center [807, 277] width 29 height 12
type input "٢٣/٠٩/٢٠٢٥ ١٥:٠٠"
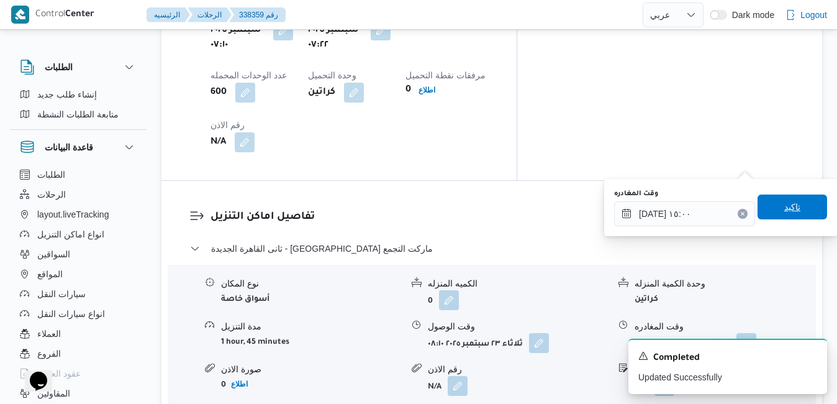
click at [789, 210] on span "تاكيد" at bounding box center [792, 206] width 16 height 15
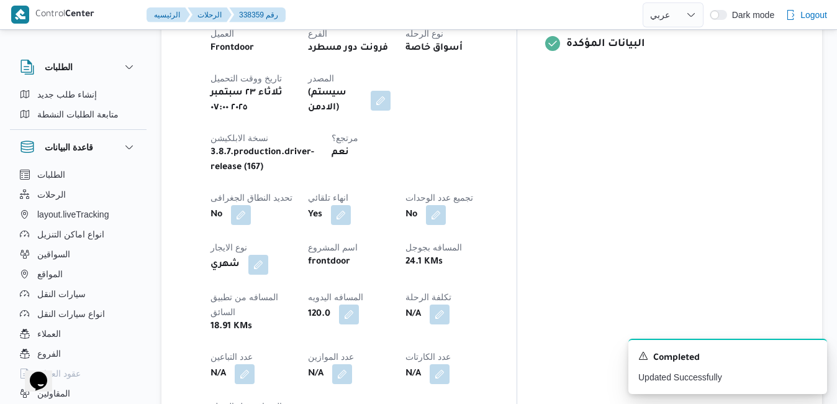
scroll to position [0, 0]
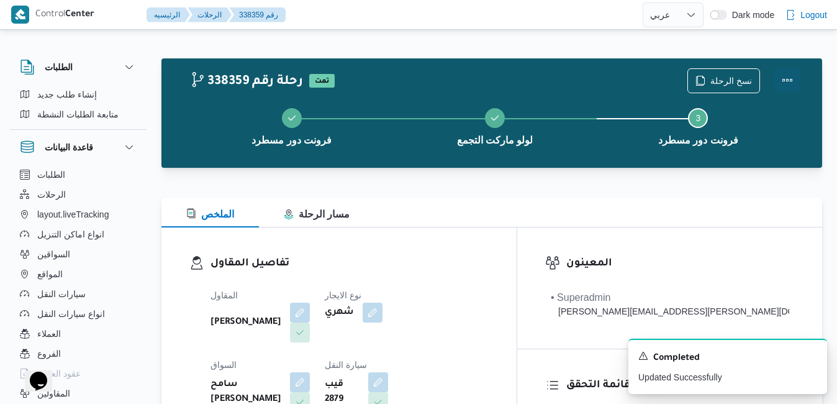
click at [777, 80] on button "Actions" at bounding box center [787, 80] width 25 height 25
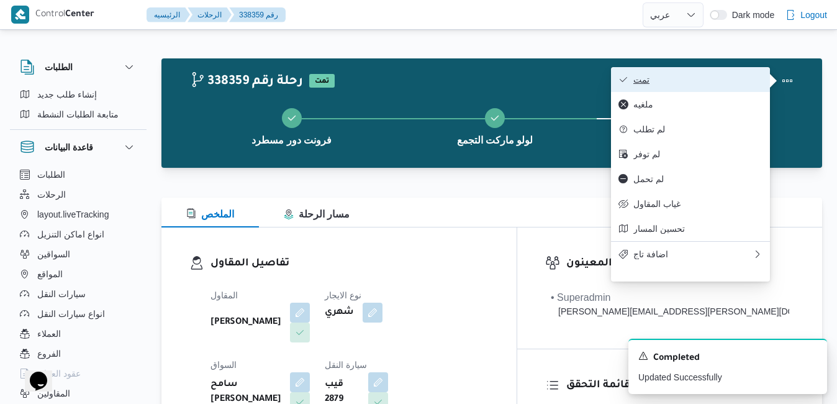
click at [713, 84] on span "تمت" at bounding box center [697, 79] width 129 height 10
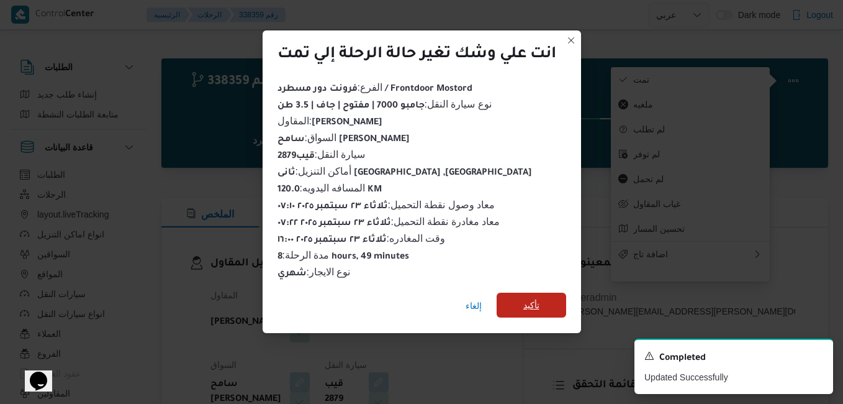
click at [547, 298] on span "تأكيد" at bounding box center [532, 304] width 70 height 25
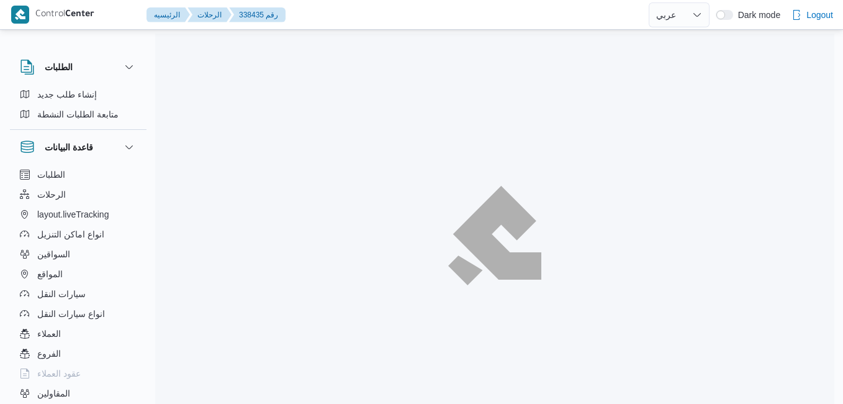
select select "ar"
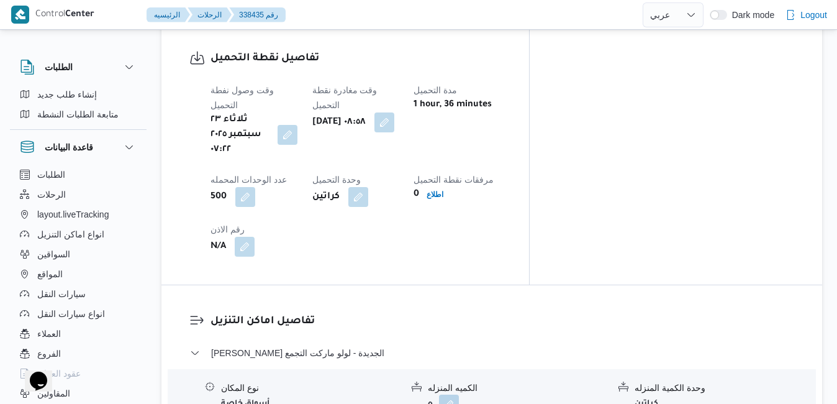
scroll to position [1068, 0]
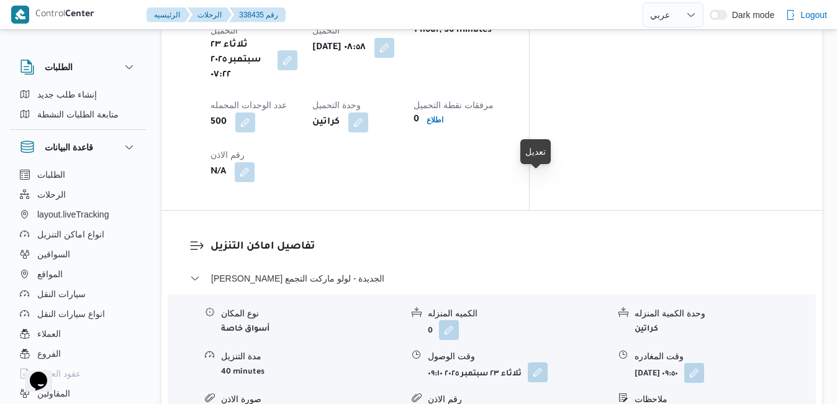
click at [536, 362] on button "button" at bounding box center [538, 372] width 20 height 20
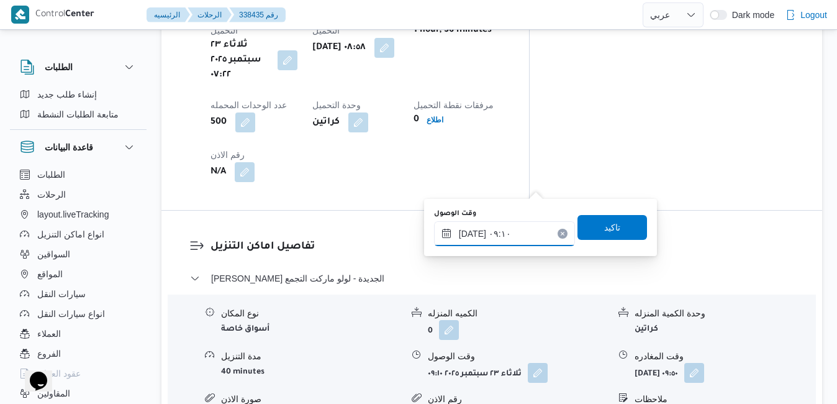
click at [499, 236] on input "٢٣/٠٩/٢٠٢٥ ٠٩:١٠" at bounding box center [504, 233] width 141 height 25
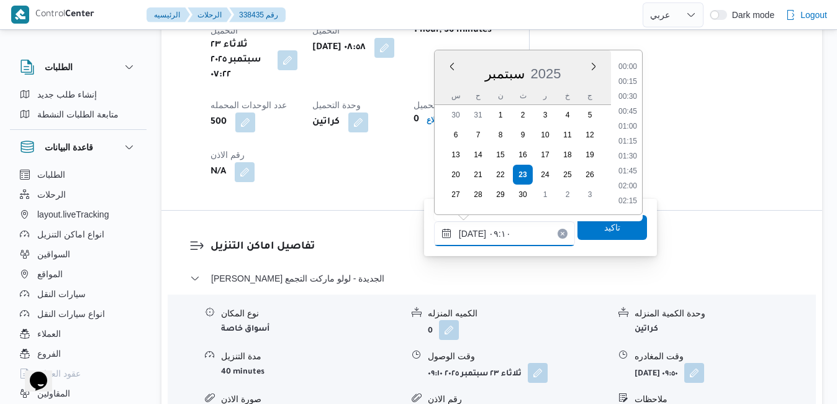
scroll to position [461, 0]
click at [628, 185] on li "09:45" at bounding box center [627, 187] width 29 height 12
type input "٢٣/٠٩/٢٠٢٥ ٠٩:٤٥"
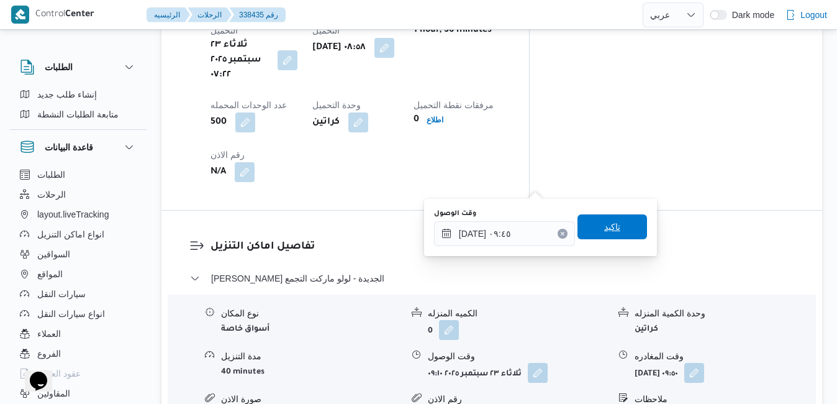
click at [611, 225] on span "تاكيد" at bounding box center [612, 226] width 70 height 25
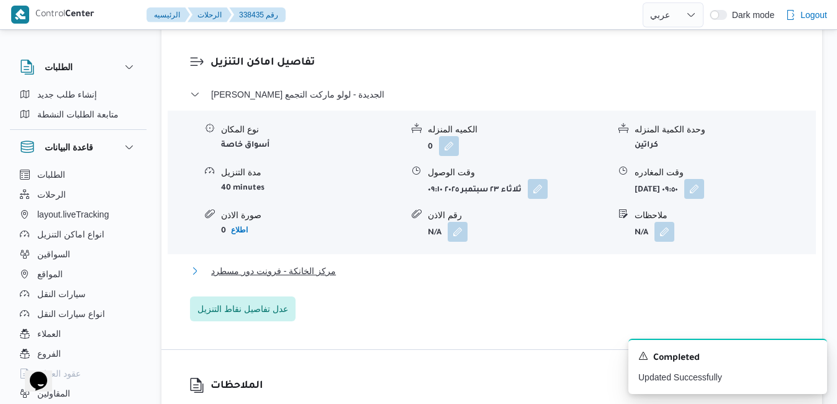
click at [525, 263] on button "مركز الخانكة - فرونت دور مسطرد" at bounding box center [492, 270] width 604 height 15
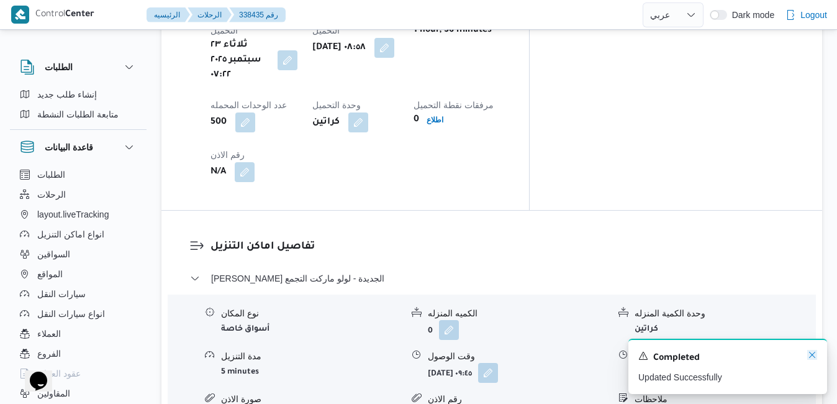
click at [812, 355] on icon "Dismiss toast" at bounding box center [812, 354] width 10 height 10
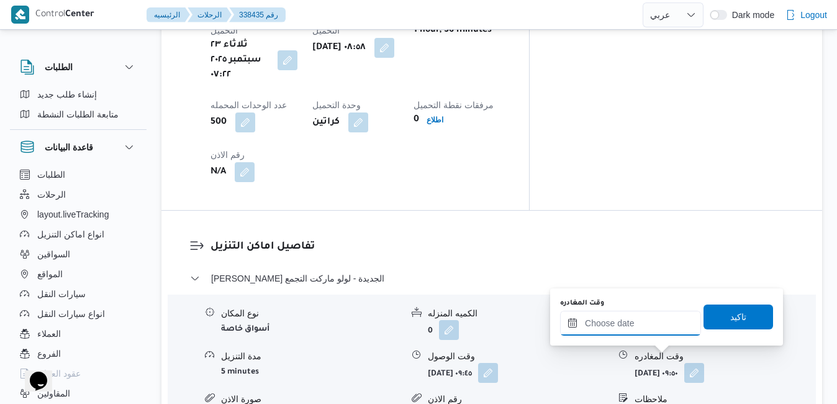
click at [667, 329] on input "وقت المغادره" at bounding box center [630, 322] width 141 height 25
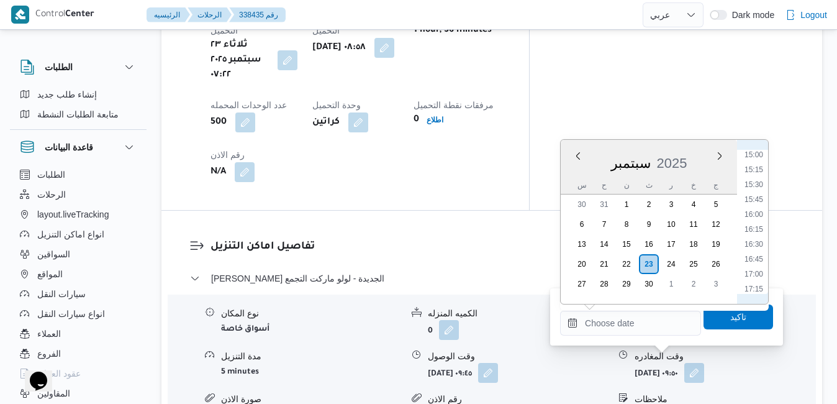
scroll to position [871, 0]
click at [755, 239] on li "16:00" at bounding box center [753, 238] width 29 height 12
type input "[DATE] ١٦:٠٠"
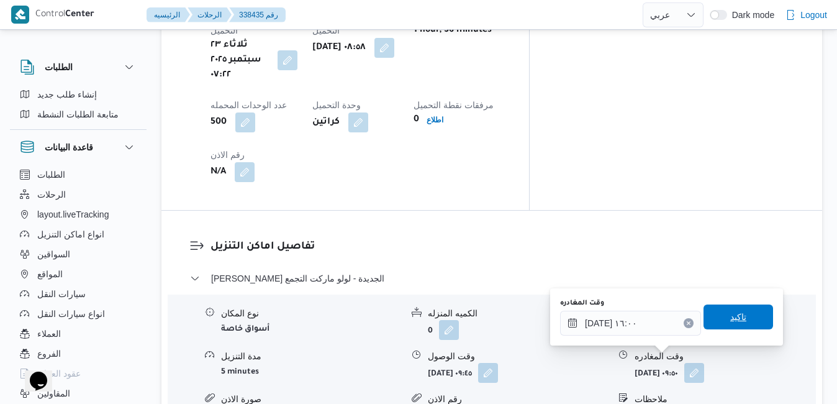
click at [734, 311] on span "تاكيد" at bounding box center [738, 316] width 16 height 15
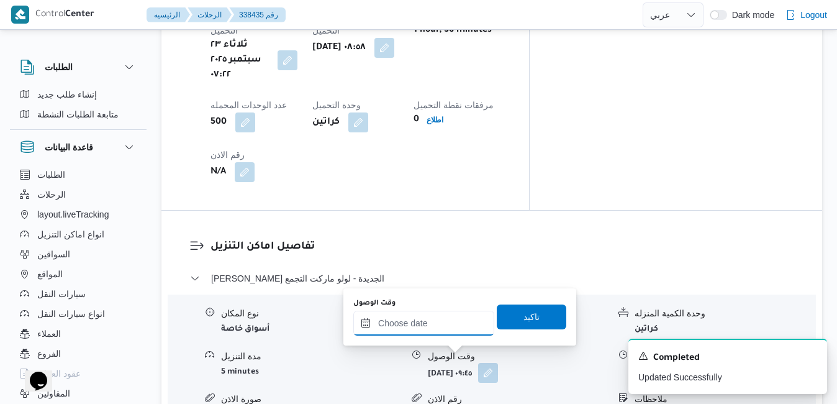
click at [462, 324] on input "وقت الوصول" at bounding box center [423, 322] width 141 height 25
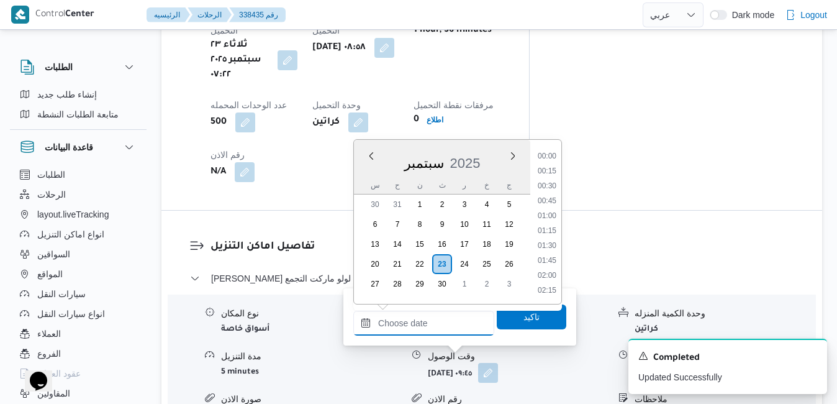
scroll to position [997, 0]
click at [369, 171] on div "سبتمبر 2025" at bounding box center [442, 161] width 176 height 32
click at [546, 220] on li "15:45" at bounding box center [547, 223] width 29 height 12
type input "٢٣/٠٩/٢٠٢٥ ١٥:٤٥"
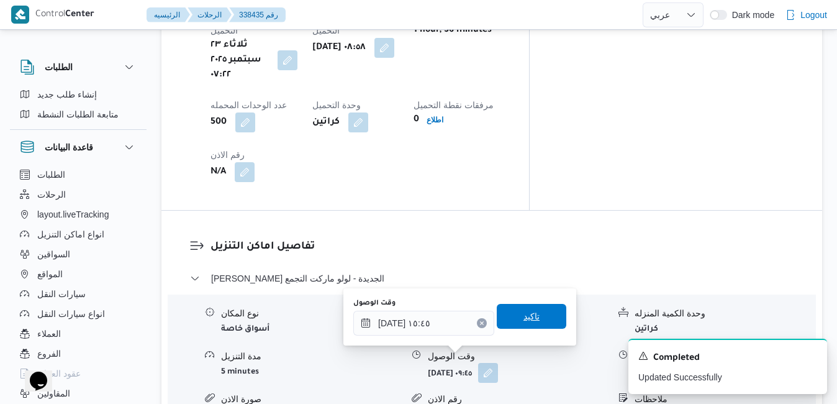
click at [531, 314] on span "تاكيد" at bounding box center [532, 316] width 70 height 25
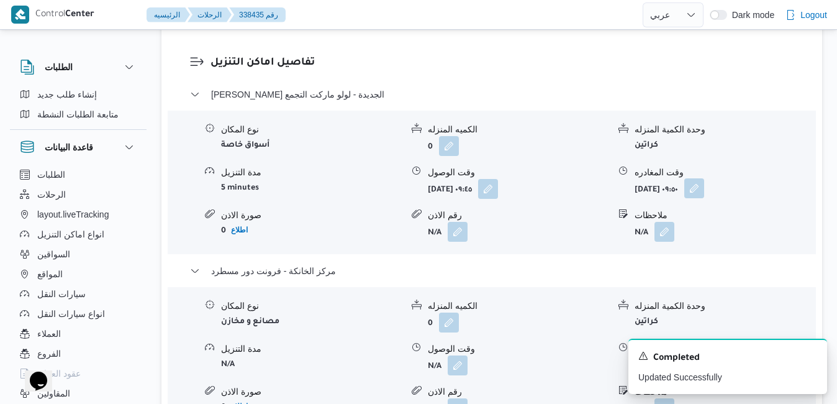
click at [704, 186] on button "button" at bounding box center [694, 188] width 20 height 20
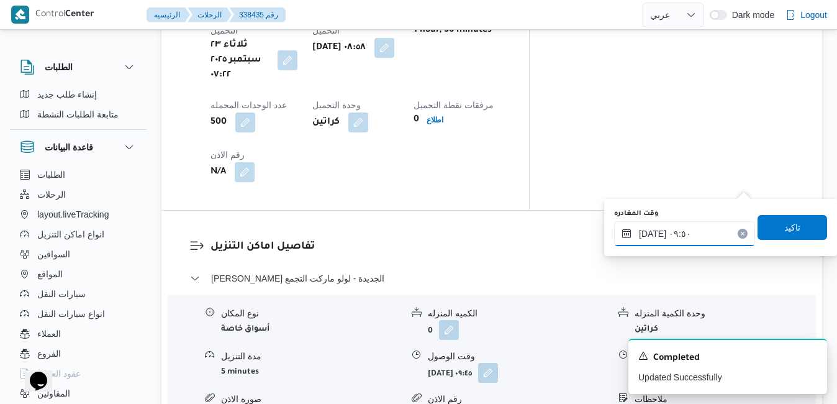
click at [690, 240] on input "٢٣/٠٩/٢٠٢٥ ٠٩:٥٠" at bounding box center [684, 233] width 141 height 25
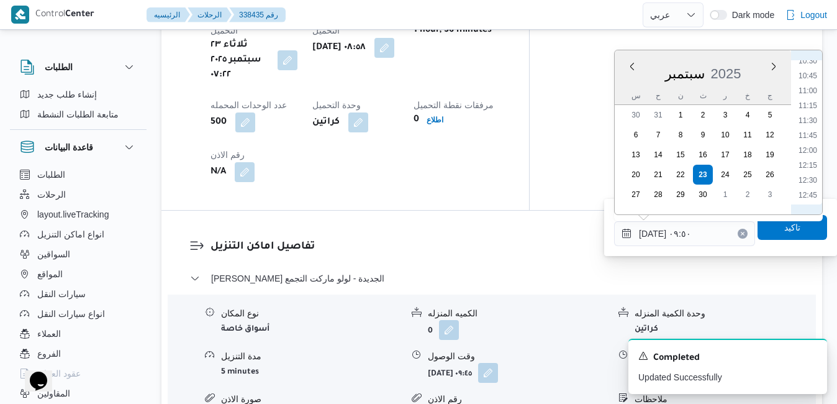
scroll to position [883, 0]
click at [807, 82] on li "15:00" at bounding box center [807, 77] width 29 height 12
type input "٢٣/٠٩/٢٠٢٥ ١٥:٠٠"
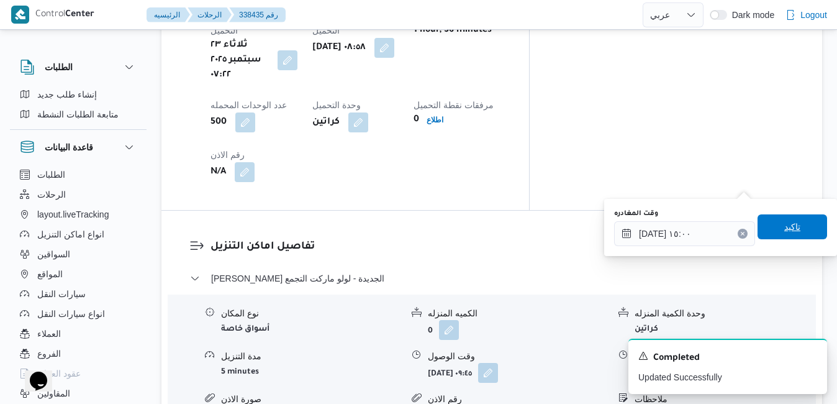
click at [784, 231] on span "تاكيد" at bounding box center [792, 226] width 16 height 15
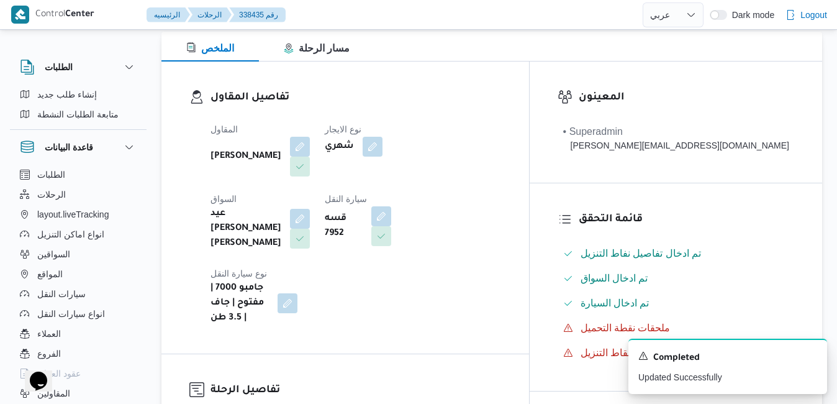
scroll to position [0, 0]
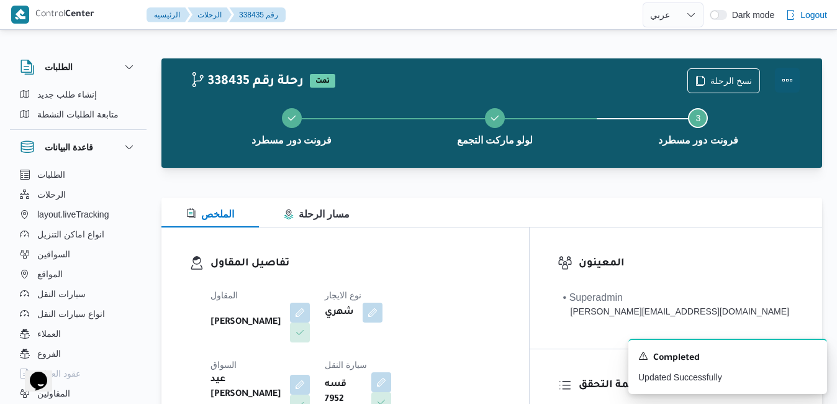
click at [786, 81] on button "Actions" at bounding box center [787, 80] width 25 height 25
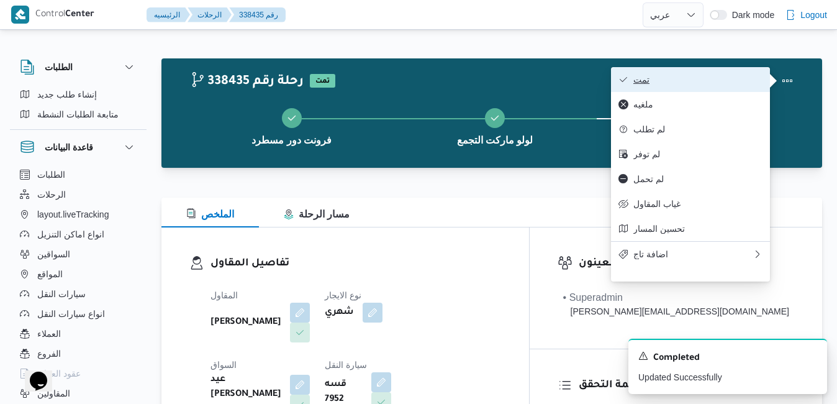
click at [699, 82] on span "تمت" at bounding box center [697, 79] width 129 height 10
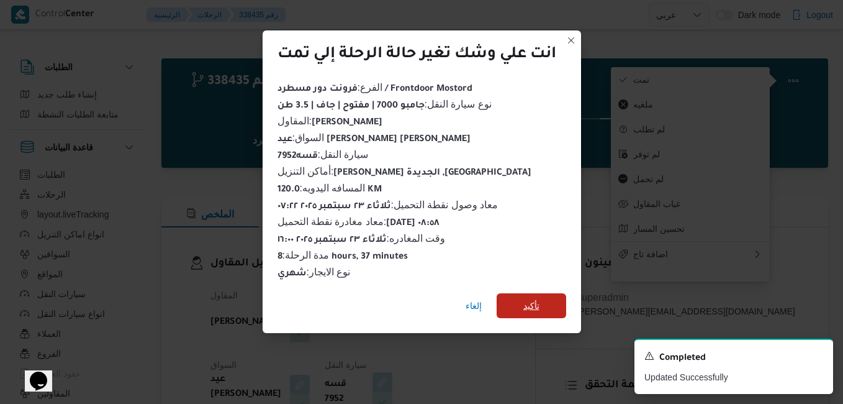
click at [531, 302] on span "تأكيد" at bounding box center [531, 305] width 16 height 15
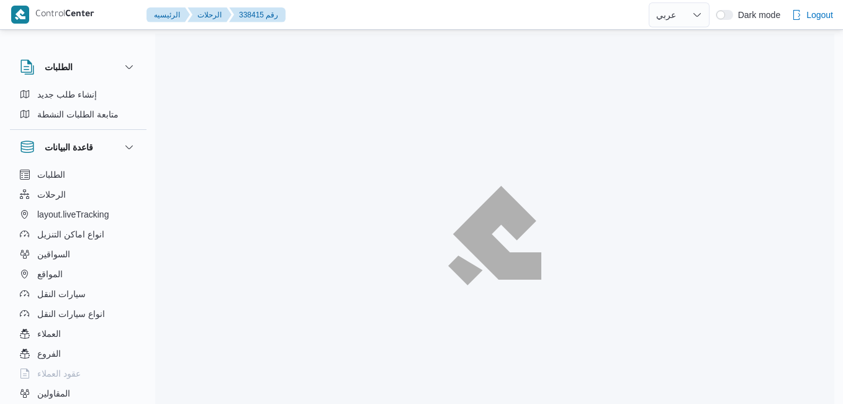
select select "ar"
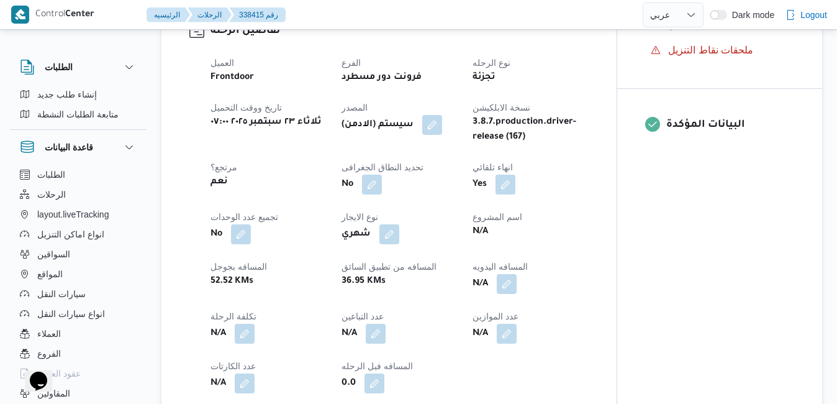
scroll to position [472, 0]
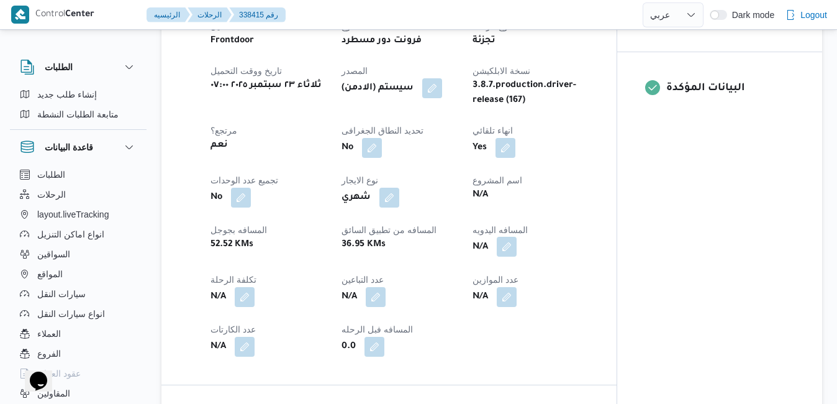
click at [511, 246] on button "button" at bounding box center [507, 247] width 20 height 20
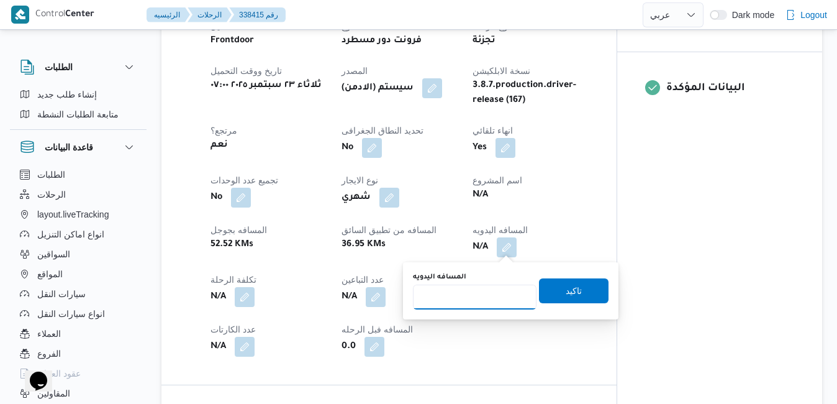
click at [474, 300] on input "المسافه اليدويه" at bounding box center [475, 296] width 124 height 25
type input "120"
click at [566, 291] on span "تاكيد" at bounding box center [574, 289] width 16 height 15
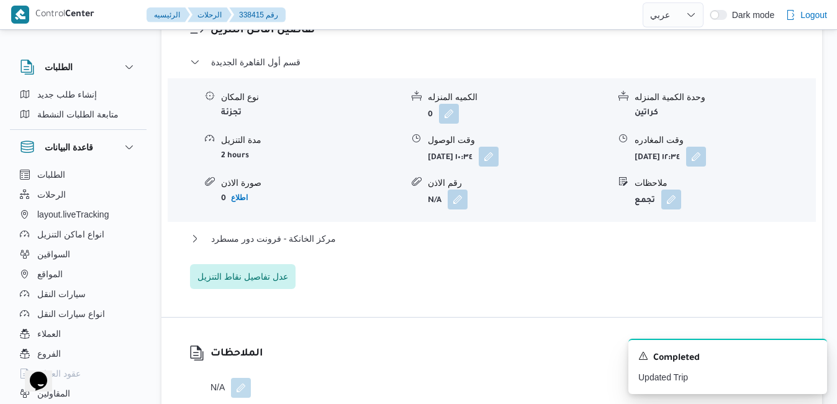
scroll to position [1093, 0]
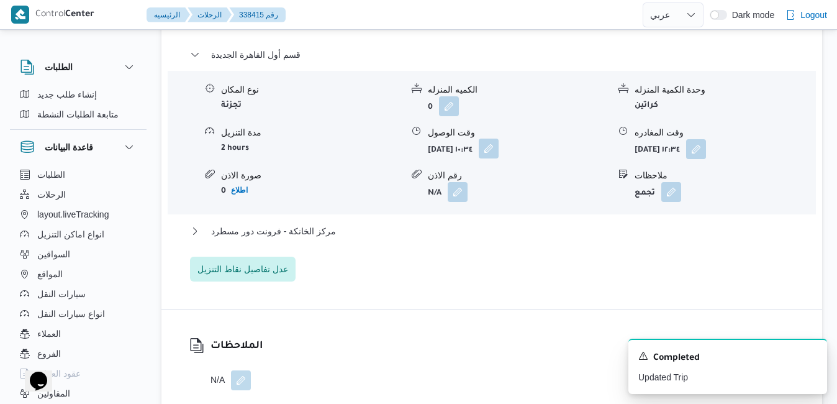
click at [498, 158] on button "button" at bounding box center [489, 148] width 20 height 20
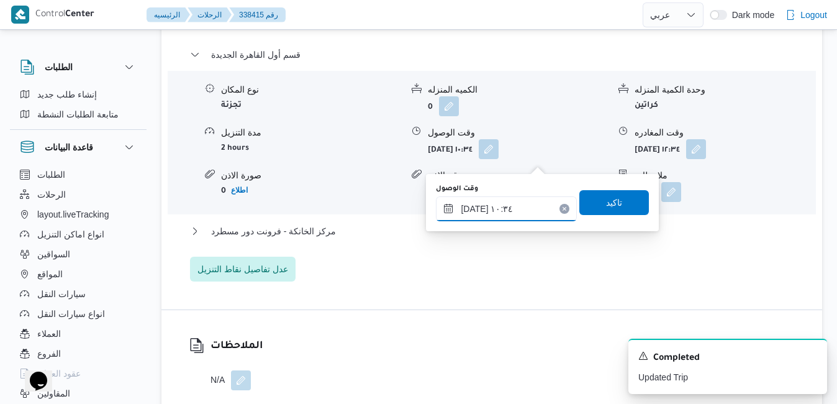
click at [510, 210] on input "٢٣/٠٩/٢٠٢٥ ١٠:٣٤" at bounding box center [506, 208] width 141 height 25
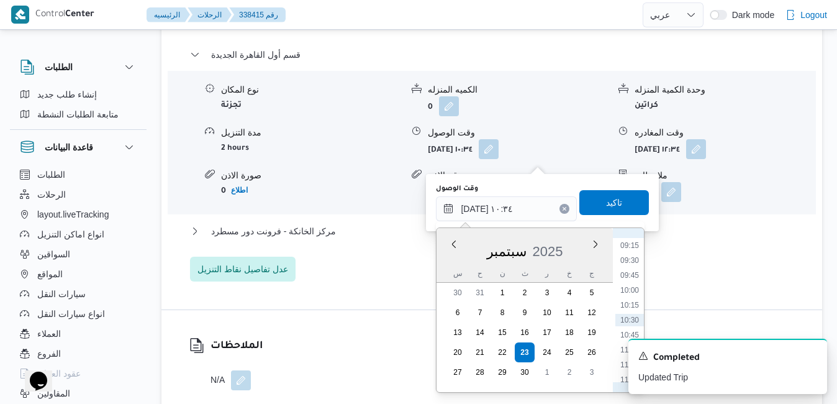
scroll to position [521, 0]
click at [634, 245] on li "08:45" at bounding box center [629, 244] width 29 height 12
type input "٢٣/٠٩/٢٠٢٥ ٠٨:٤٥"
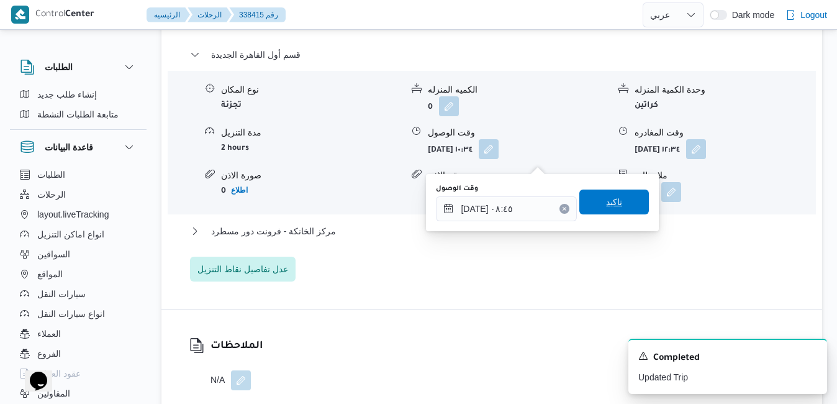
click at [614, 201] on span "تاكيد" at bounding box center [614, 201] width 70 height 25
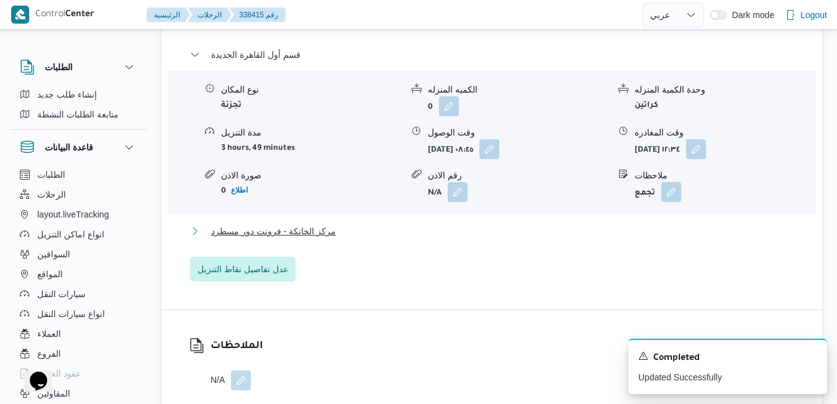
click at [561, 238] on button "مركز الخانكة - فرونت دور مسطرد" at bounding box center [492, 230] width 604 height 15
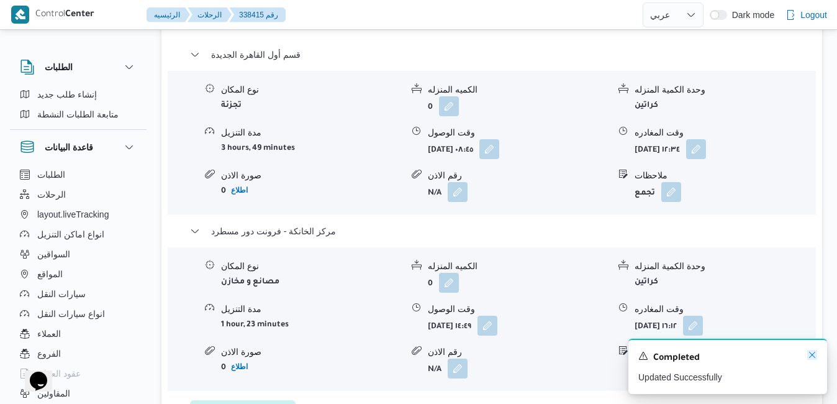
click at [807, 351] on icon "Dismiss toast" at bounding box center [812, 354] width 10 height 10
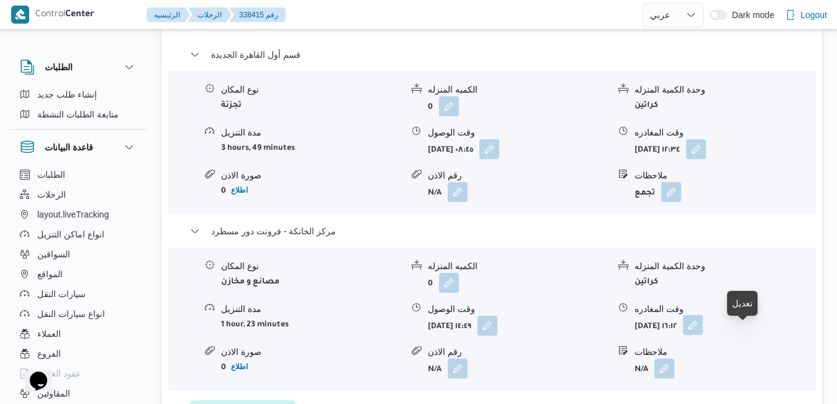
click at [703, 335] on button "button" at bounding box center [693, 325] width 20 height 20
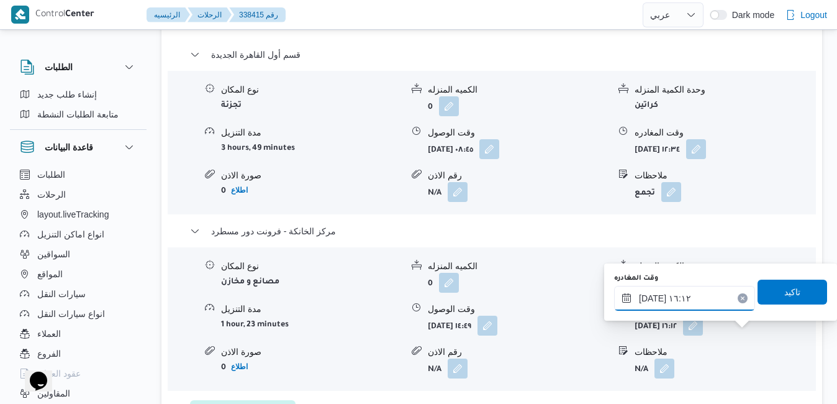
click at [688, 299] on input "٢٣/٠٩/٢٠٢٥ ١٦:١٢" at bounding box center [684, 298] width 141 height 25
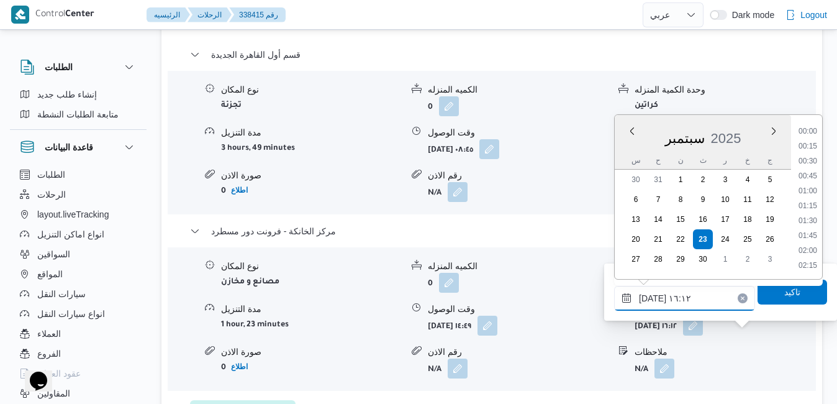
scroll to position [878, 0]
click at [811, 263] on li "17:00" at bounding box center [807, 266] width 29 height 12
type input "٢٣/٠٩/٢٠٢٥ ١٧:٠٠"
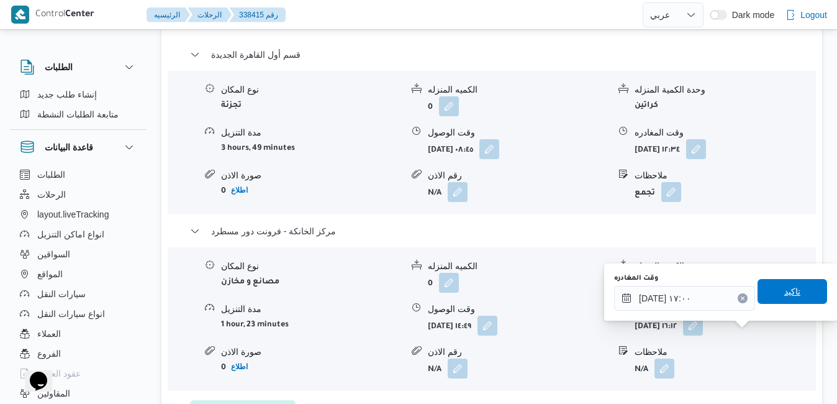
click at [787, 294] on span "تاكيد" at bounding box center [792, 291] width 16 height 15
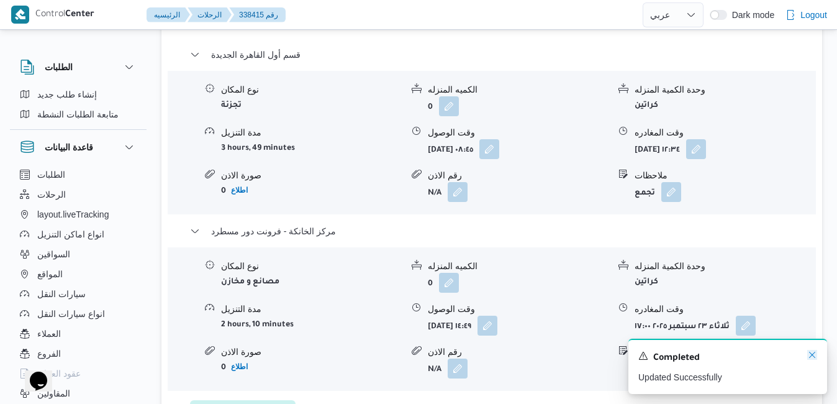
click at [811, 354] on icon "Dismiss toast" at bounding box center [812, 354] width 10 height 10
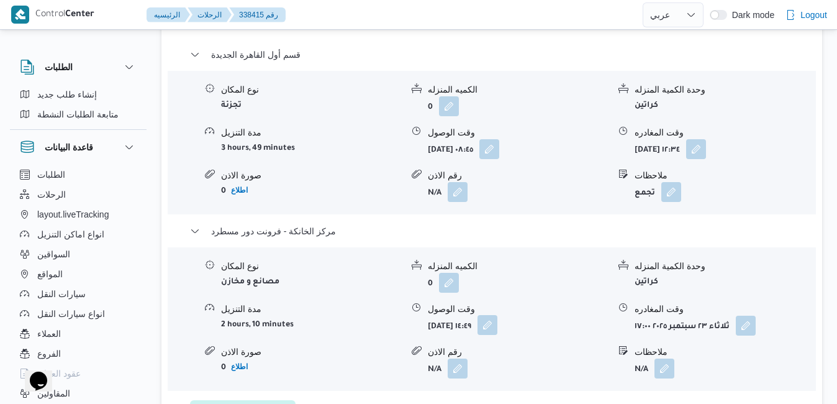
click at [497, 335] on button "button" at bounding box center [487, 325] width 20 height 20
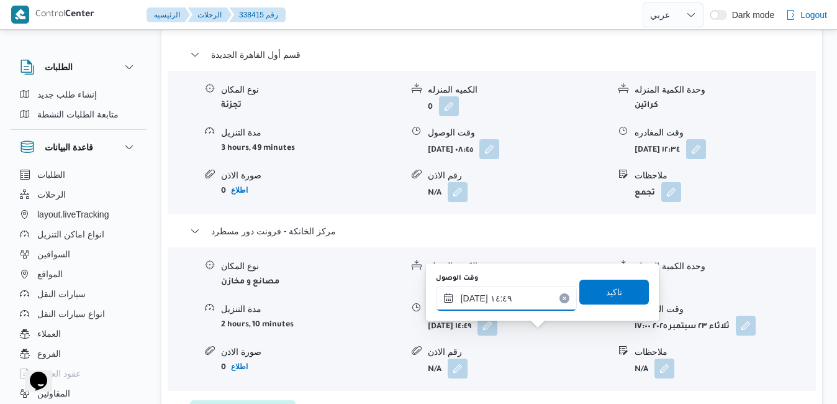
click at [515, 303] on input "٢٣/٠٩/٢٠٢٥ ١٤:٤٩" at bounding box center [506, 298] width 141 height 25
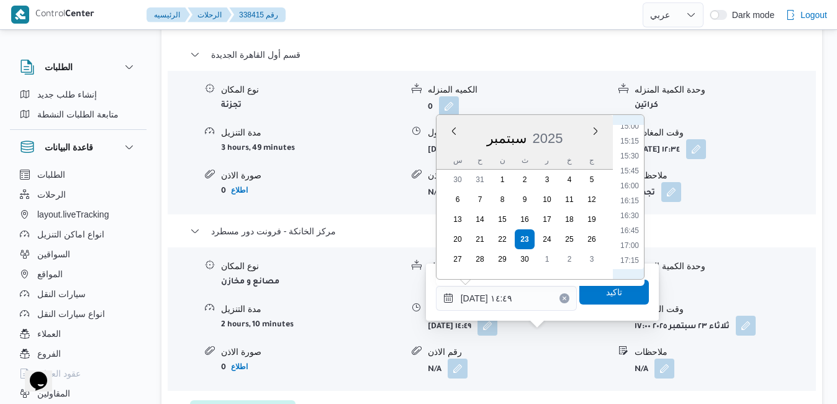
scroll to position [929, 0]
click at [633, 202] on li "16:45" at bounding box center [629, 200] width 29 height 12
type input "٢٣/٠٩/٢٠٢٥ ١٦:٤٥"
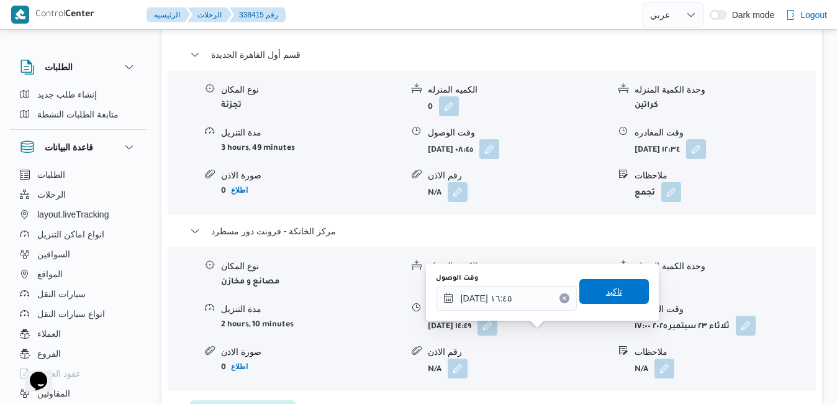
click at [606, 285] on span "تاكيد" at bounding box center [614, 291] width 16 height 15
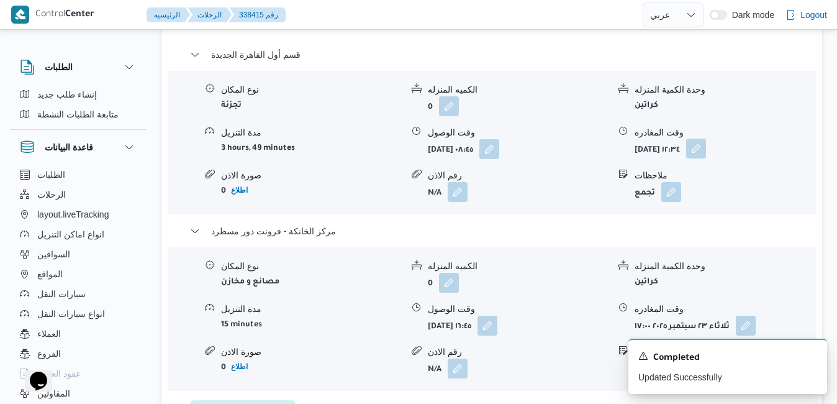
click at [706, 158] on button "button" at bounding box center [696, 148] width 20 height 20
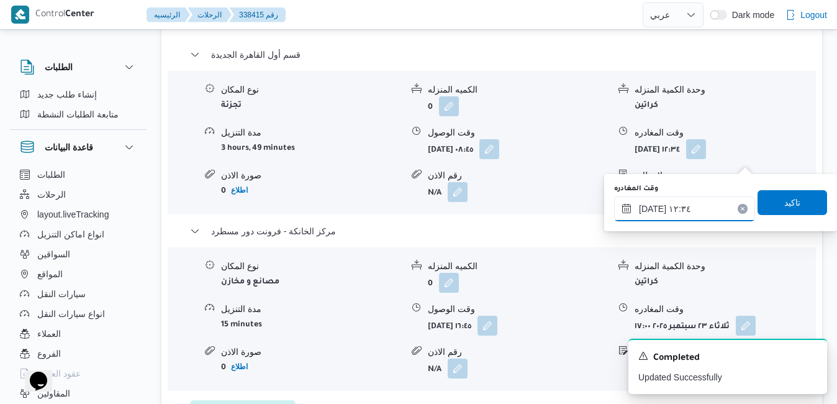
click at [693, 204] on input "٢٣/٠٩/٢٠٢٥ ١٢:٣٤" at bounding box center [684, 208] width 141 height 25
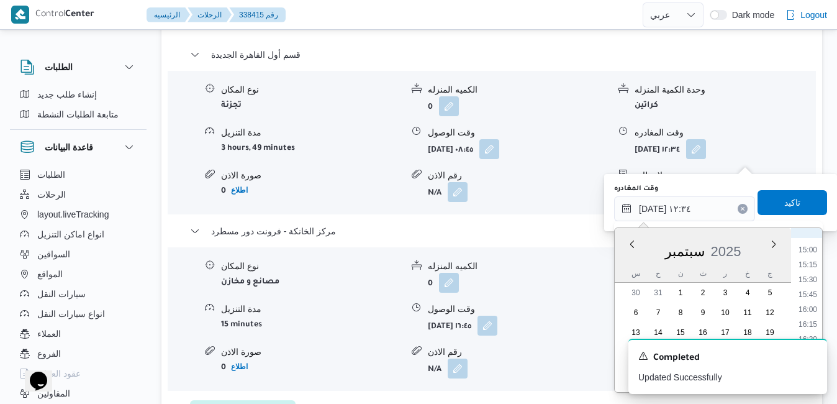
scroll to position [916, 0]
click at [813, 283] on li "16:00" at bounding box center [807, 281] width 29 height 12
type input "٢٣/٠٩/٢٠٢٥ ١٦:٠٠"
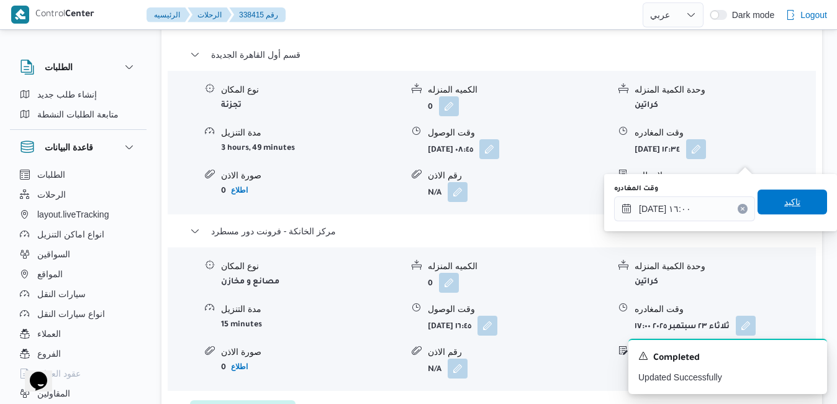
click at [785, 196] on span "تاكيد" at bounding box center [792, 201] width 16 height 15
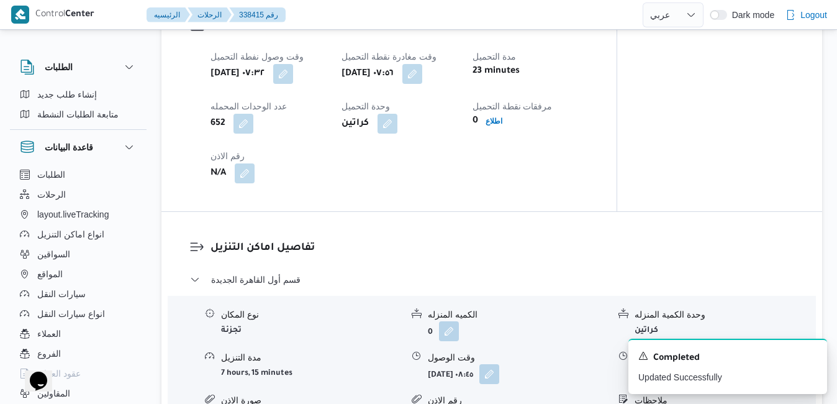
scroll to position [0, 0]
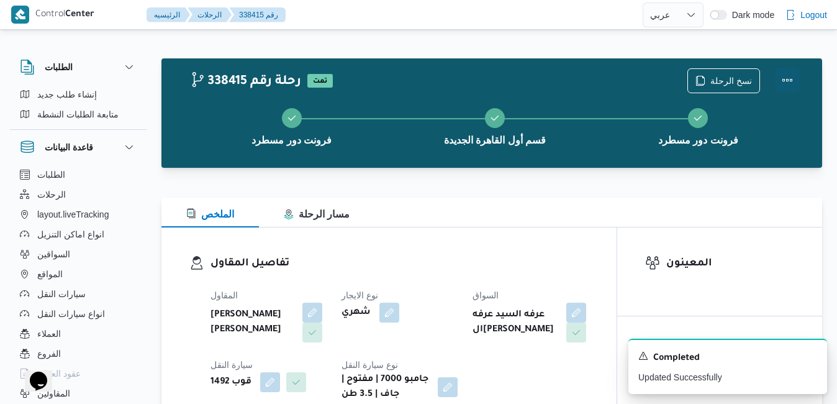
click at [790, 79] on button "Actions" at bounding box center [787, 80] width 25 height 25
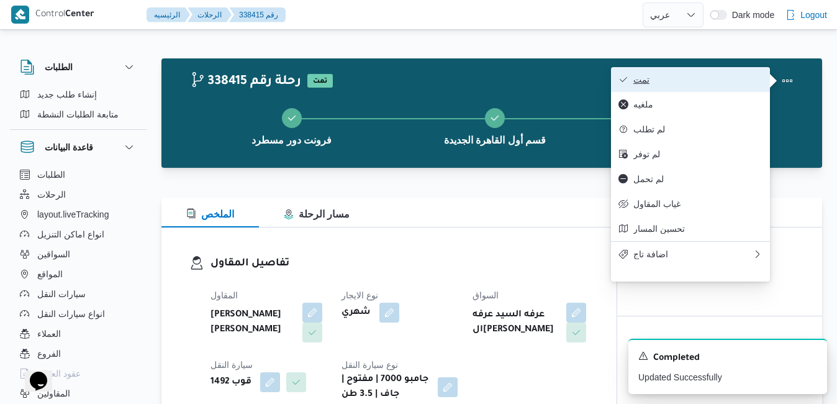
click at [731, 78] on span "تمت" at bounding box center [697, 79] width 129 height 10
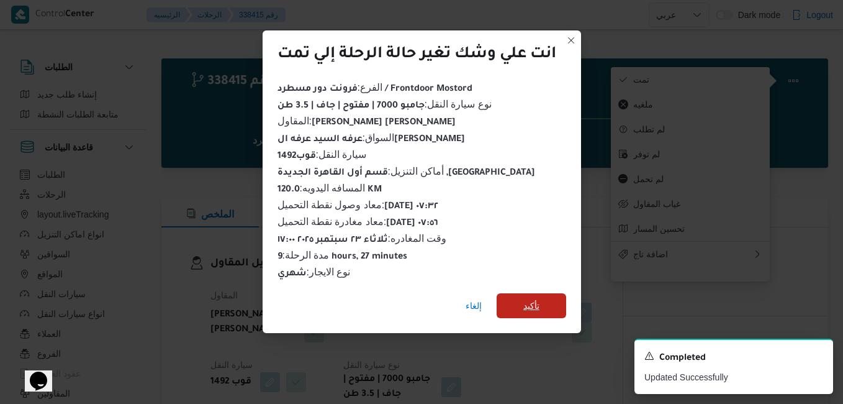
click at [540, 293] on span "تأكيد" at bounding box center [532, 305] width 70 height 25
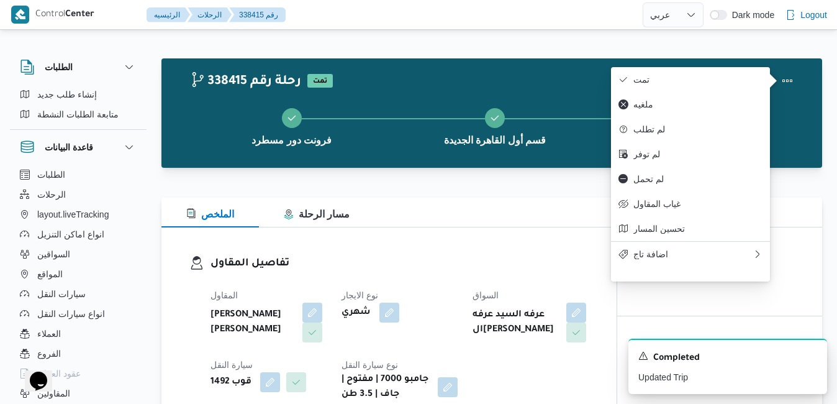
click at [538, 274] on dl "تفاصيل المقاول المقاول عبدالمنعم مجدي السيد عواد نوع الايجار شهري السواق عرفه ا…" at bounding box center [399, 328] width 378 height 147
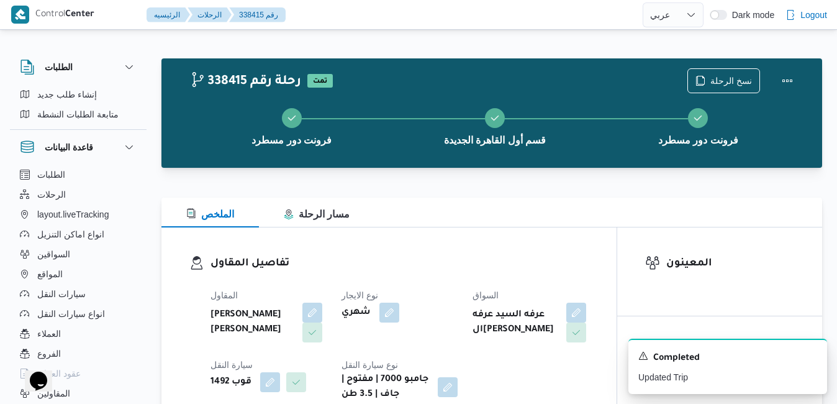
click at [538, 274] on dl "تفاصيل المقاول المقاول عبدالمنعم مجدي السيد عواد نوع الايجار شهري السواق عرفه ا…" at bounding box center [399, 328] width 378 height 147
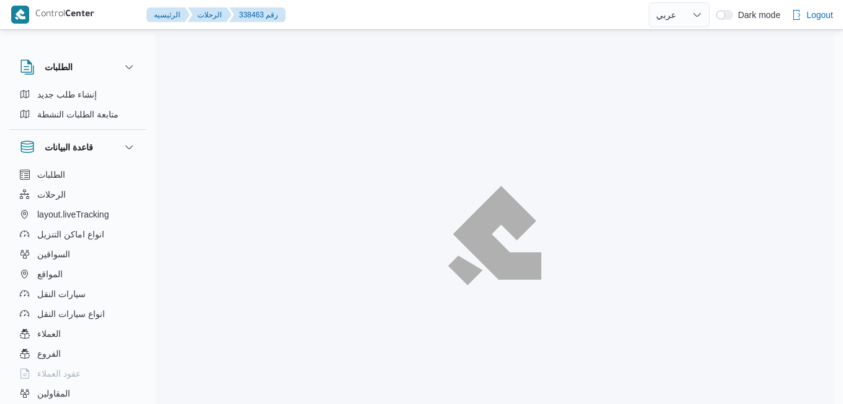
select select "ar"
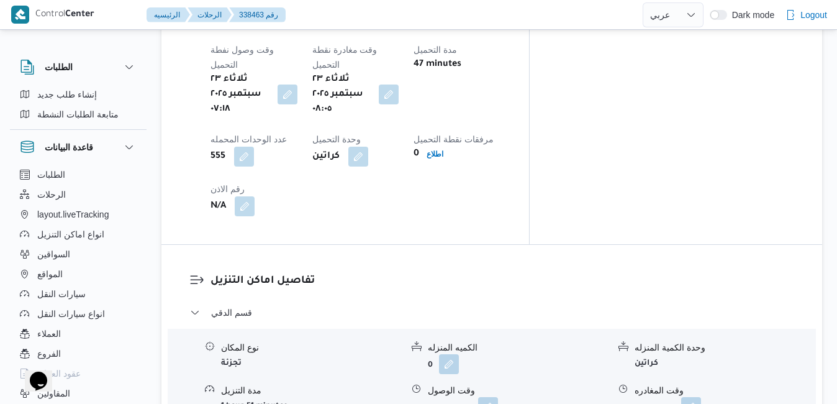
scroll to position [1053, 0]
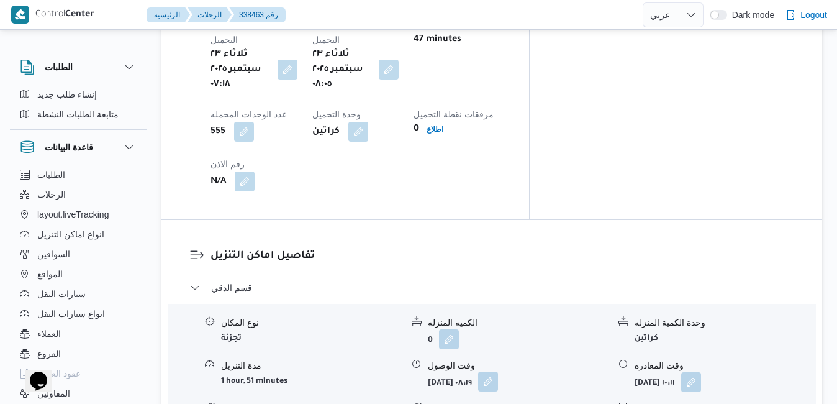
click at [498, 371] on button "button" at bounding box center [488, 381] width 20 height 20
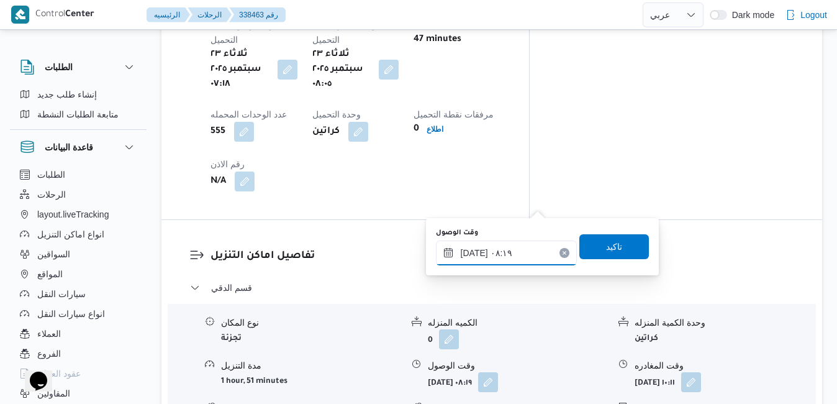
click at [507, 260] on input "[DATE] ٠٨:١٩" at bounding box center [506, 252] width 141 height 25
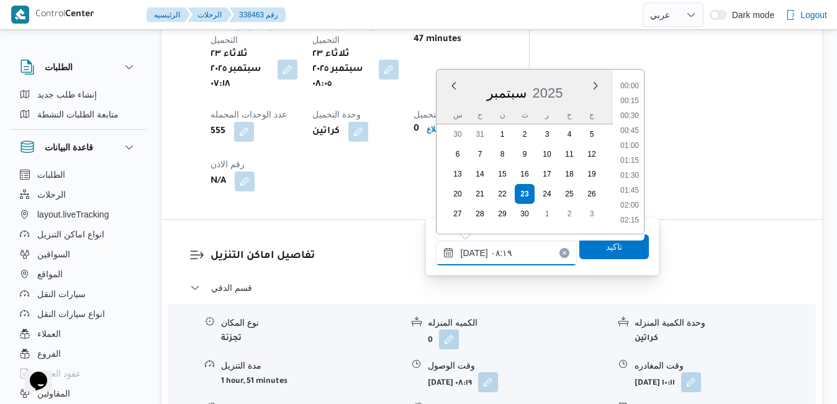
scroll to position [416, 0]
click at [628, 208] on li "09:00" at bounding box center [629, 206] width 29 height 12
type input "[DATE] ٠٩:٠٠"
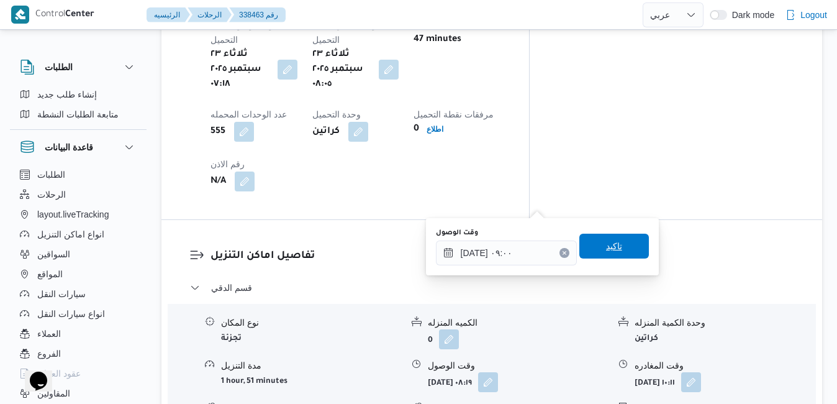
click at [612, 240] on span "تاكيد" at bounding box center [614, 245] width 16 height 15
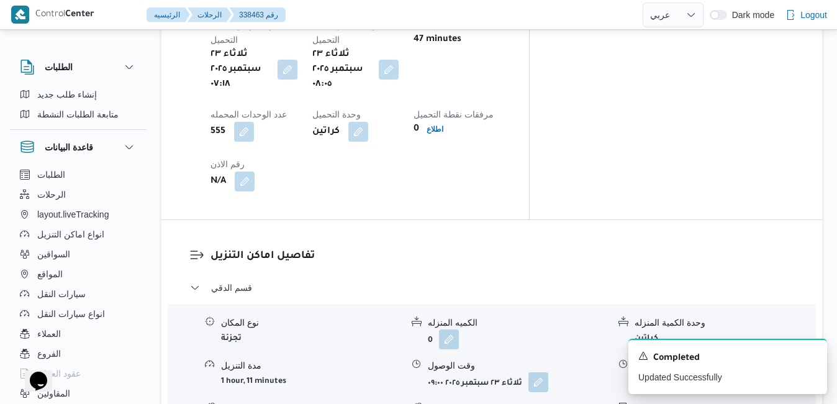
click at [811, 354] on icon "Dismiss toast" at bounding box center [812, 354] width 10 height 10
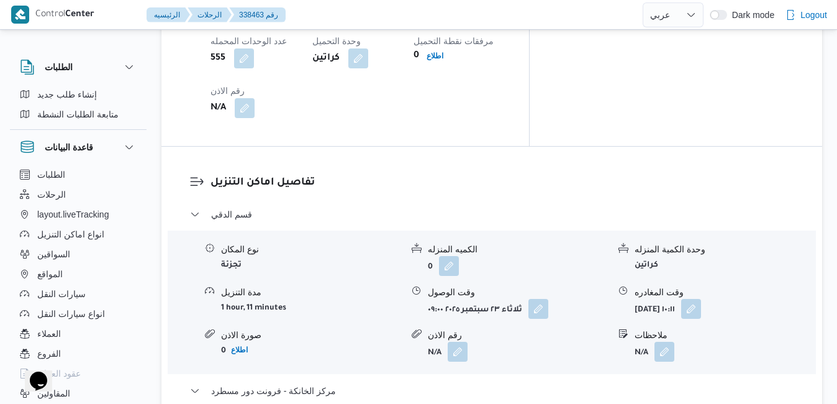
scroll to position [1128, 0]
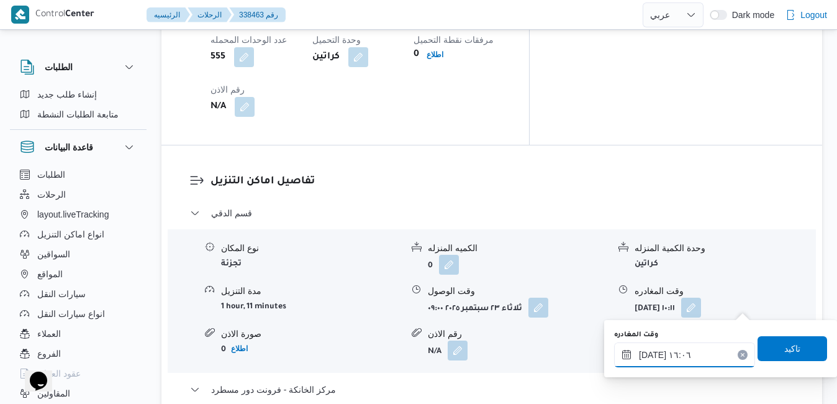
click at [686, 363] on input "٢٣/٠٩/٢٠٢٥ ١٦:٠٦" at bounding box center [684, 354] width 141 height 25
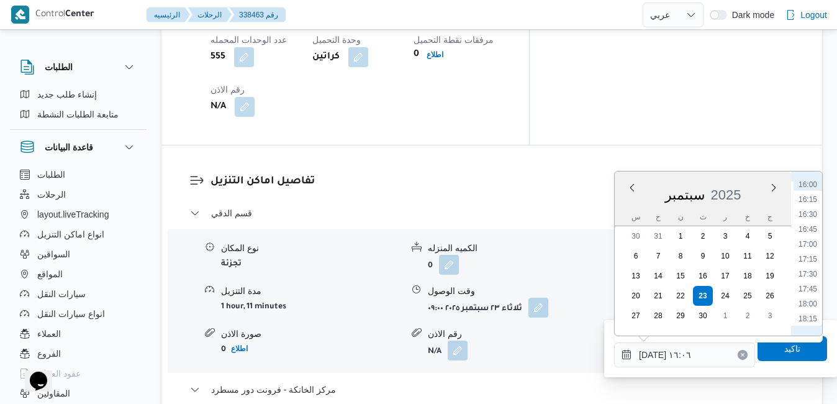
scroll to position [1004, 0]
click at [811, 213] on li "17:15" at bounding box center [807, 211] width 29 height 12
type input "٢٣/٠٩/٢٠٢٥ ١٧:١٥"
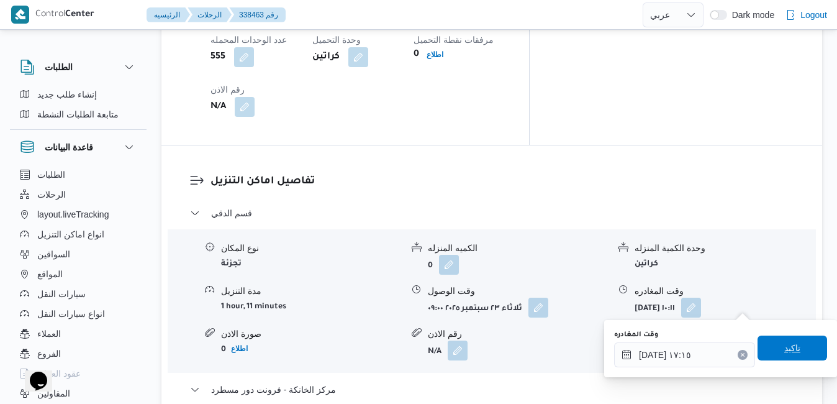
click at [784, 345] on span "تاكيد" at bounding box center [792, 347] width 16 height 15
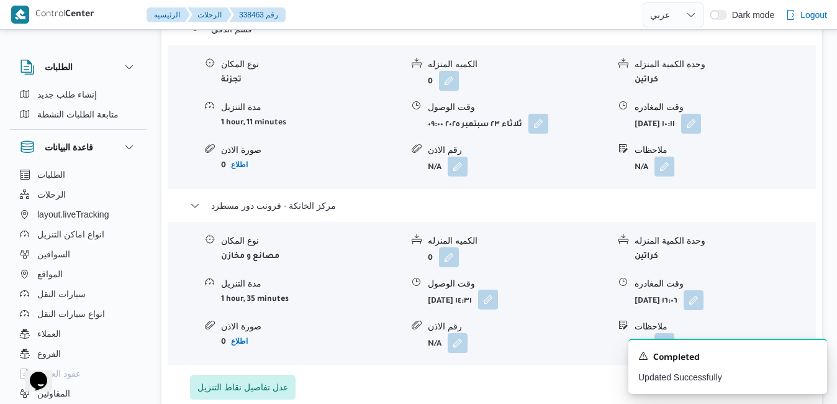
click at [498, 307] on button "button" at bounding box center [488, 299] width 20 height 20
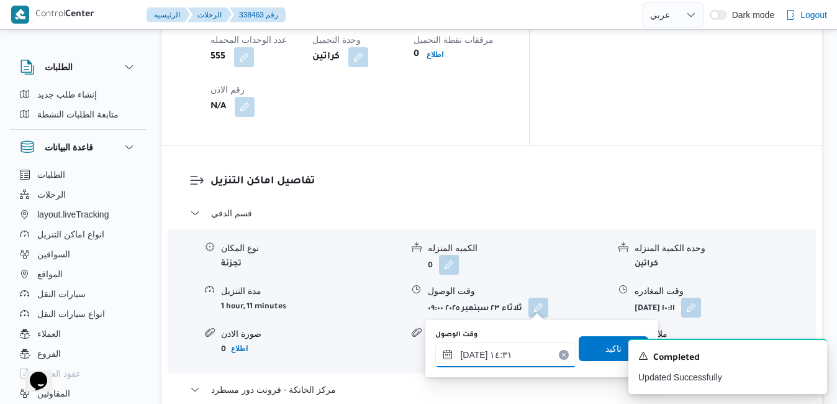
click at [522, 346] on div "٢٣/٠٩/٢٠٢٥ ١٤:٣١" at bounding box center [505, 354] width 141 height 25
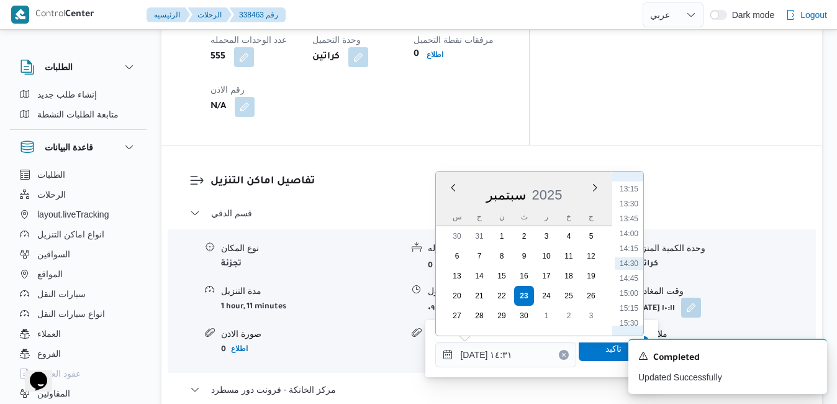
scroll to position [914, 0]
click at [631, 289] on li "17:00" at bounding box center [629, 286] width 29 height 12
type input "[DATE] ١٧:٠٠"
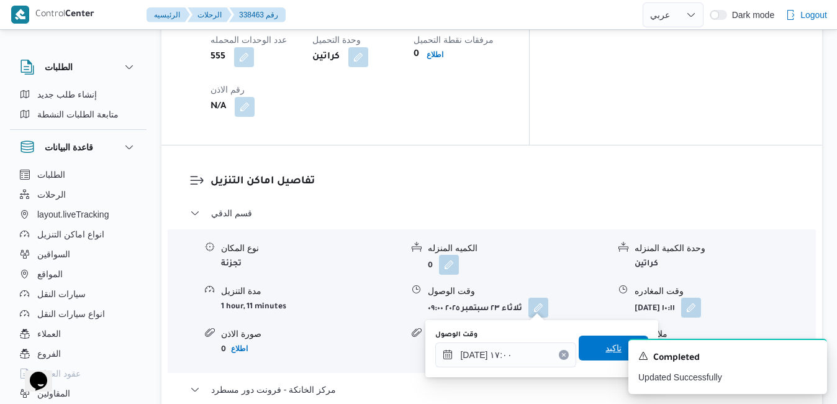
click at [584, 348] on span "تاكيد" at bounding box center [614, 347] width 70 height 25
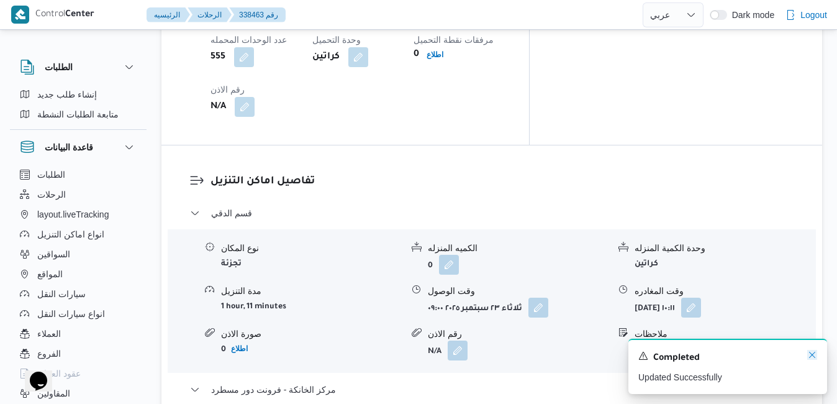
click at [809, 356] on icon "Dismiss toast" at bounding box center [812, 354] width 10 height 10
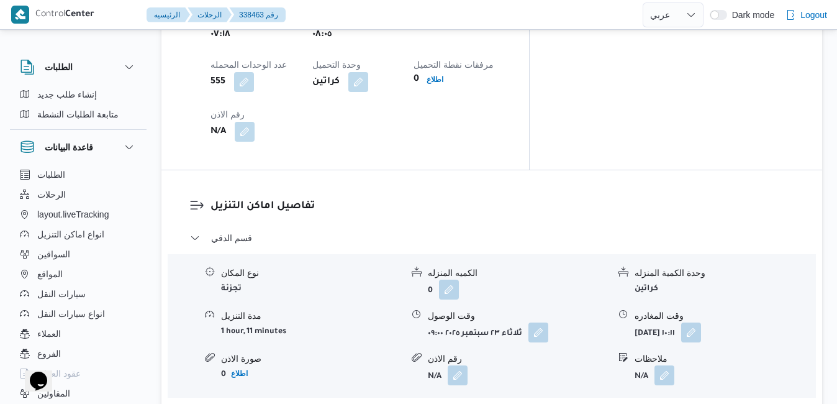
scroll to position [1078, 0]
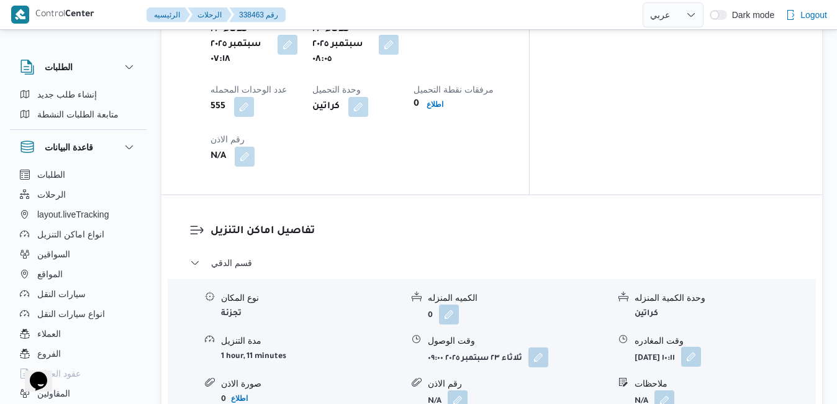
click at [701, 346] on button "button" at bounding box center [691, 356] width 20 height 20
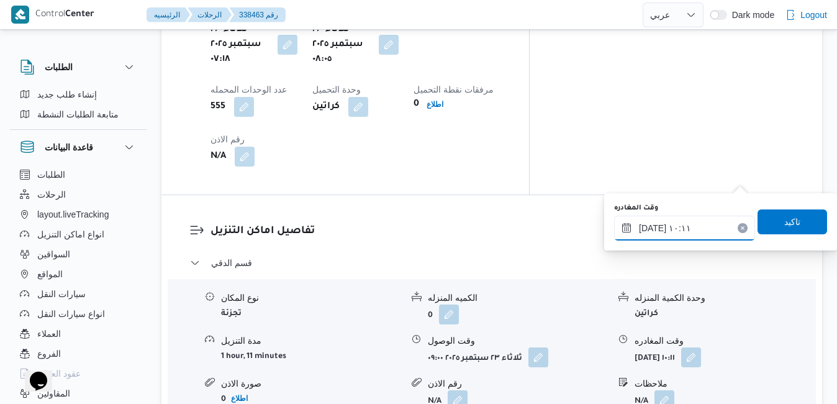
click at [706, 223] on input "٢٣/٠٩/٢٠٢٥ ١٠:١١" at bounding box center [684, 227] width 141 height 25
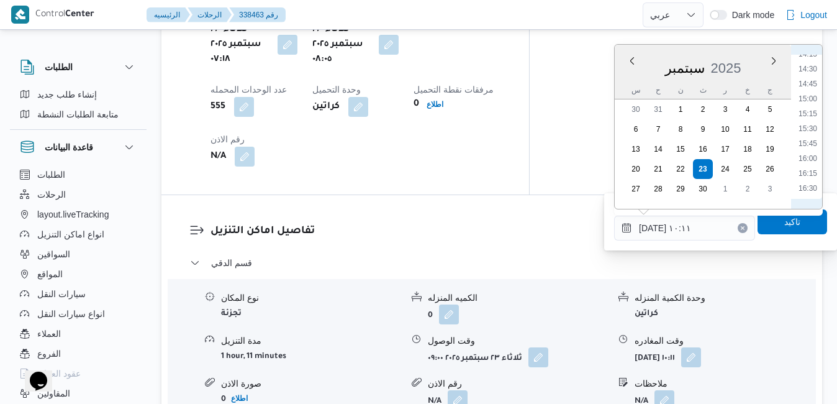
scroll to position [857, 0]
click at [809, 171] on li "16:15" at bounding box center [807, 172] width 29 height 12
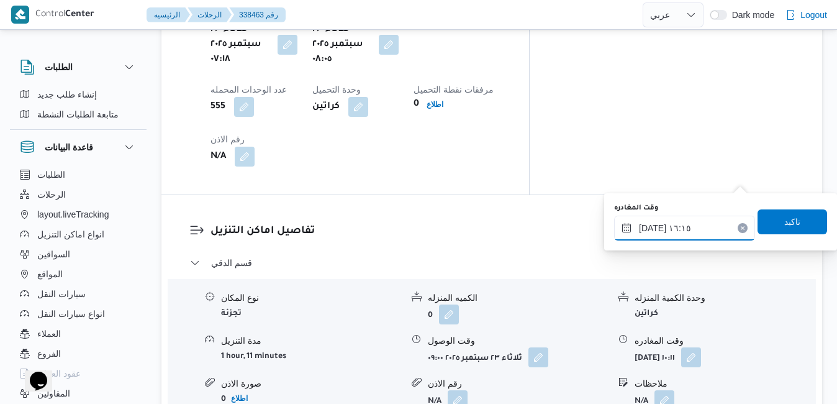
click at [651, 228] on input "٢٣/٠٩/٢٠٢٥ ١٦:١٥" at bounding box center [684, 227] width 141 height 25
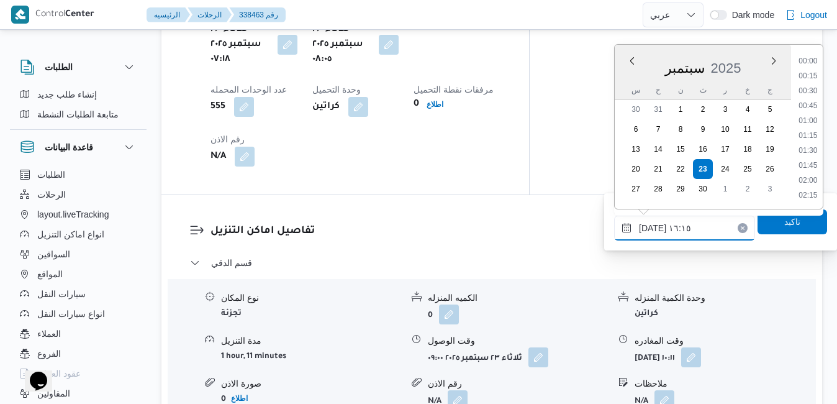
click at [651, 228] on input "٢٣/٠٩/٢٠٢٥ ١٦:١٥" at bounding box center [684, 227] width 141 height 25
type input "٢٣/٠٩/٢٠٢٥ ١٦:10"
click at [763, 227] on span "تاكيد" at bounding box center [792, 221] width 70 height 25
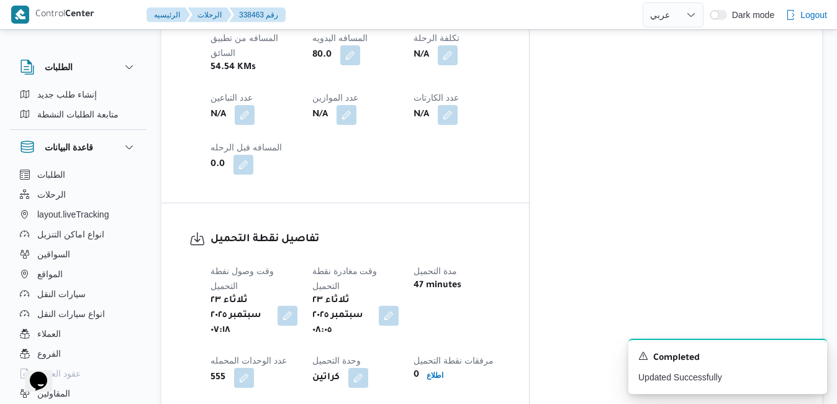
scroll to position [0, 0]
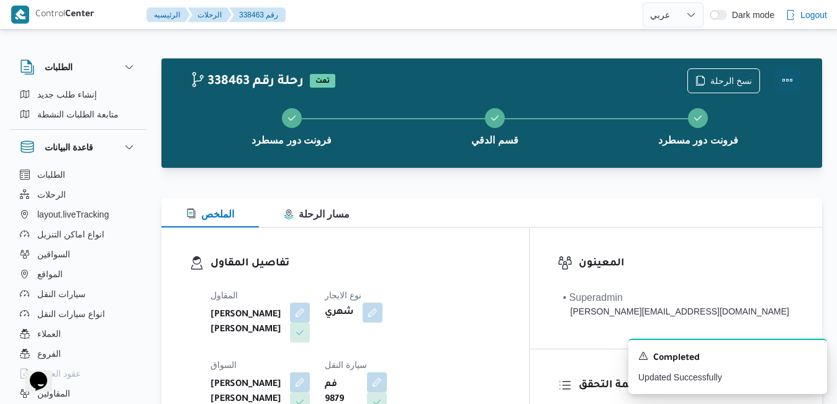
click at [787, 81] on button "Actions" at bounding box center [787, 80] width 25 height 25
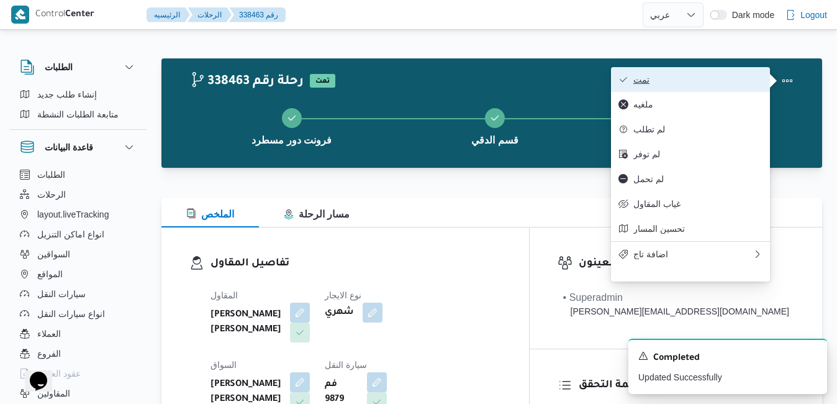
click at [709, 83] on span "تمت" at bounding box center [697, 79] width 129 height 10
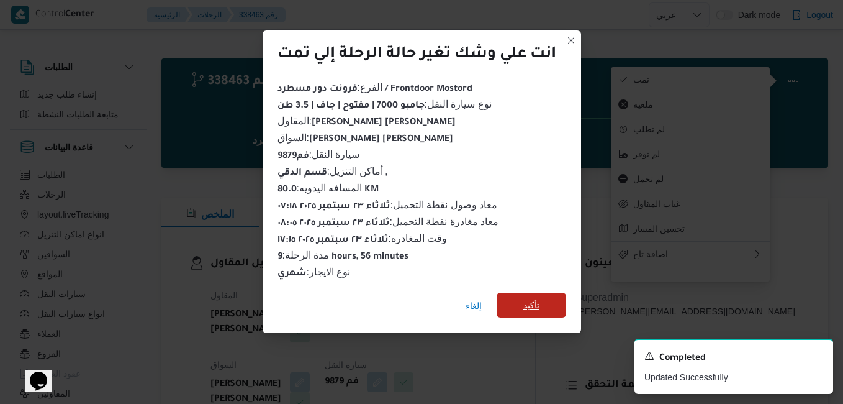
click at [538, 299] on span "تأكيد" at bounding box center [531, 304] width 16 height 15
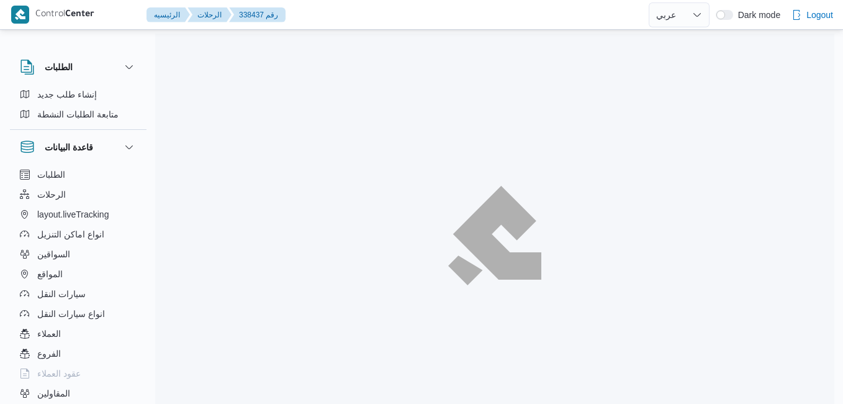
select select "ar"
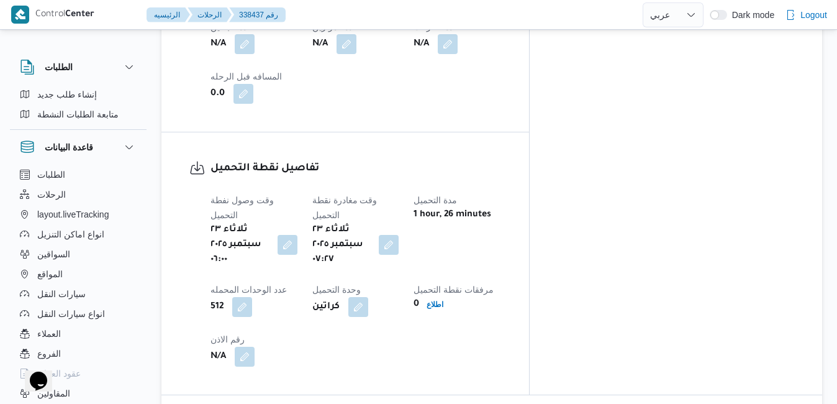
scroll to position [993, 0]
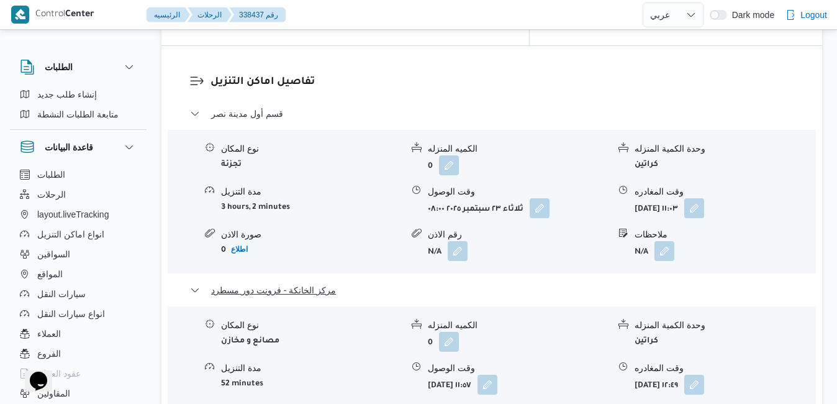
scroll to position [1242, 0]
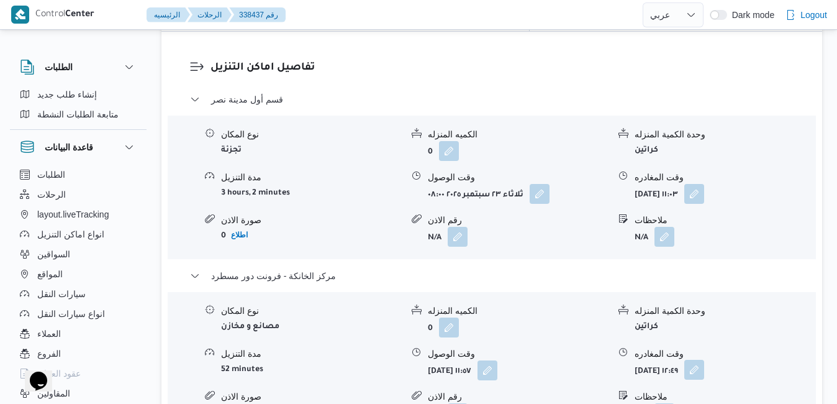
click at [704, 359] on button "button" at bounding box center [694, 369] width 20 height 20
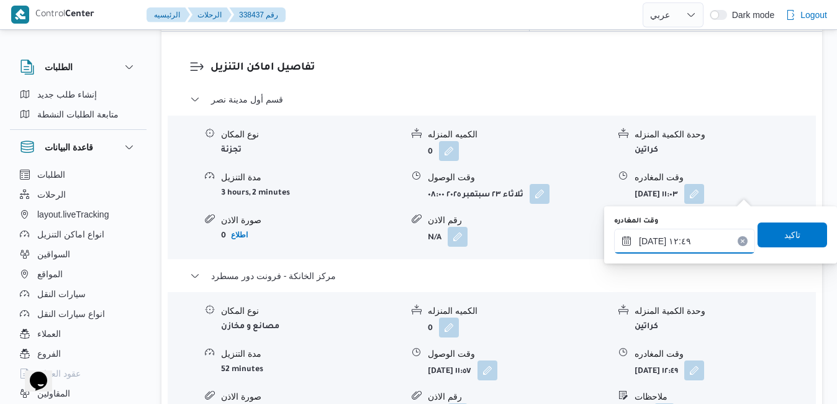
click at [699, 251] on input "٢٣/٠٩/٢٠٢٥ ١٢:٤٩" at bounding box center [684, 240] width 141 height 25
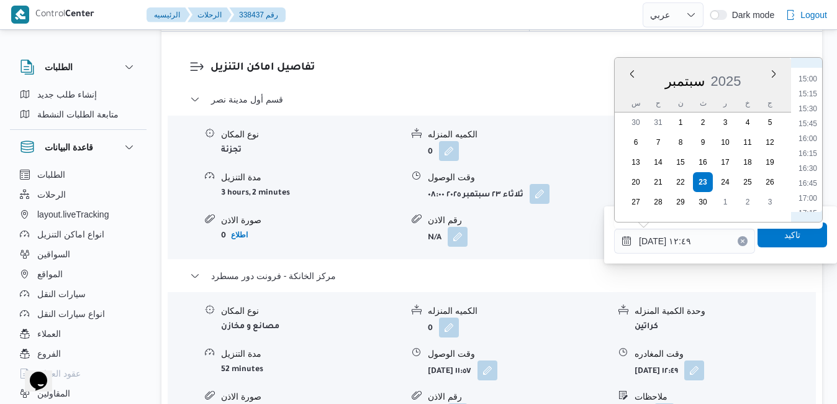
scroll to position [936, 0]
click at [806, 184] on li "17:30" at bounding box center [807, 180] width 29 height 12
type input "٢٣/٠٩/٢٠٢٥ ١٧:٣٠"
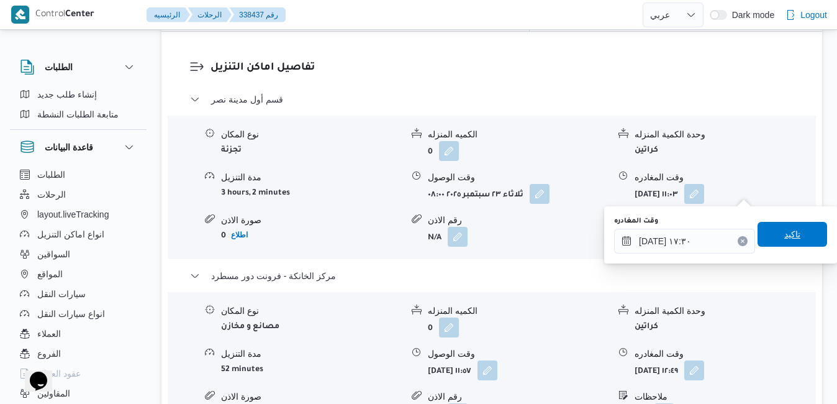
click at [784, 233] on span "تاكيد" at bounding box center [792, 234] width 16 height 15
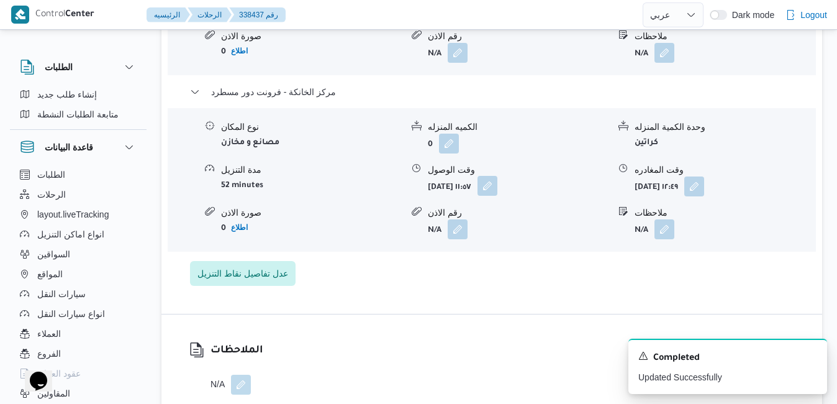
click at [497, 187] on button "button" at bounding box center [487, 186] width 20 height 20
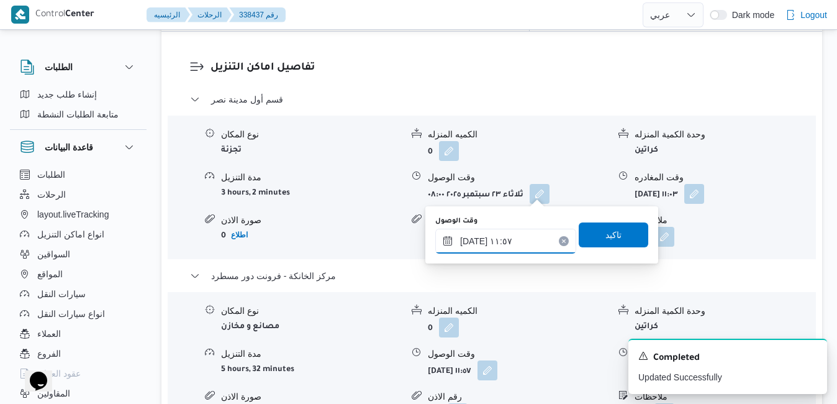
click at [527, 232] on div "٢٣/٠٩/٢٠٢٥ ١١:٥٧" at bounding box center [505, 240] width 141 height 25
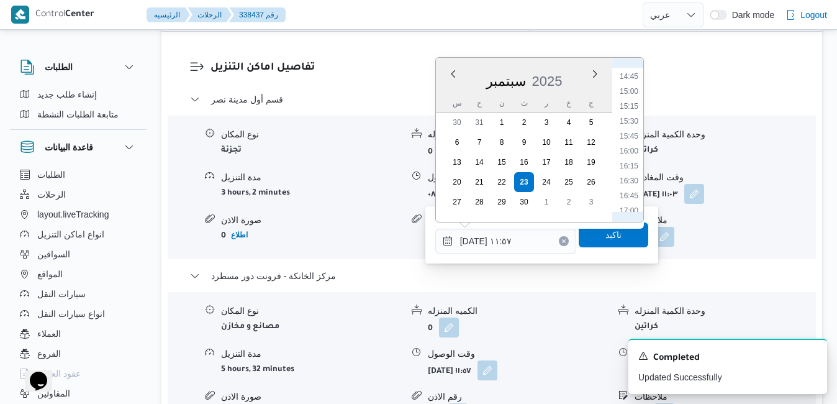
scroll to position [1003, 0]
click at [631, 100] on li "17:15" at bounding box center [629, 99] width 29 height 12
type input "٢٣/٠٩/٢٠٢٥ ١٧:١٥"
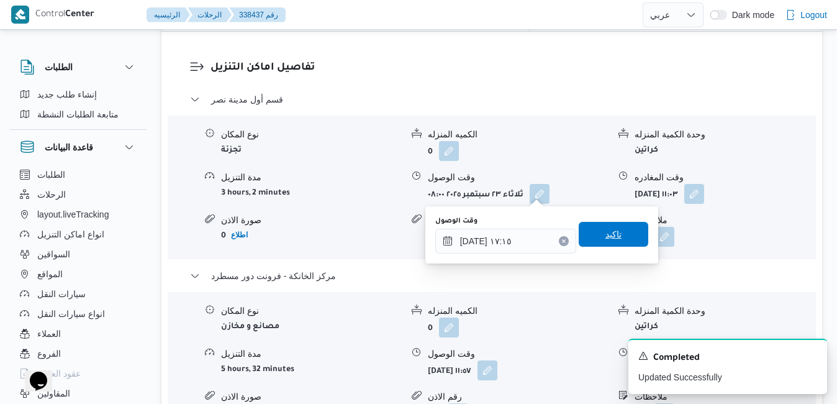
click at [605, 237] on span "تاكيد" at bounding box center [613, 234] width 16 height 15
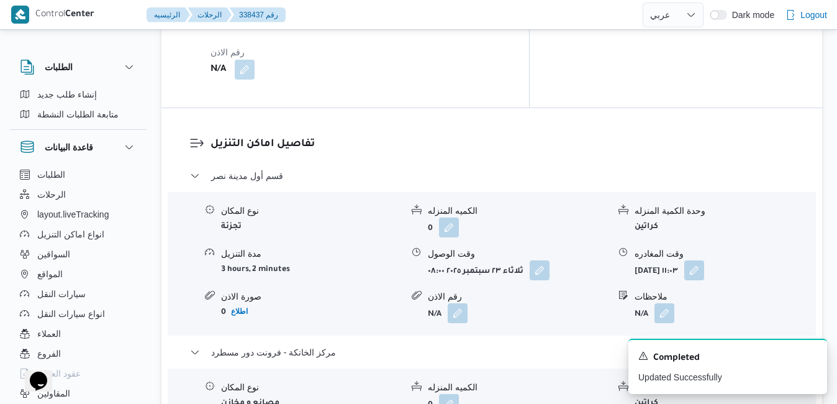
scroll to position [1117, 0]
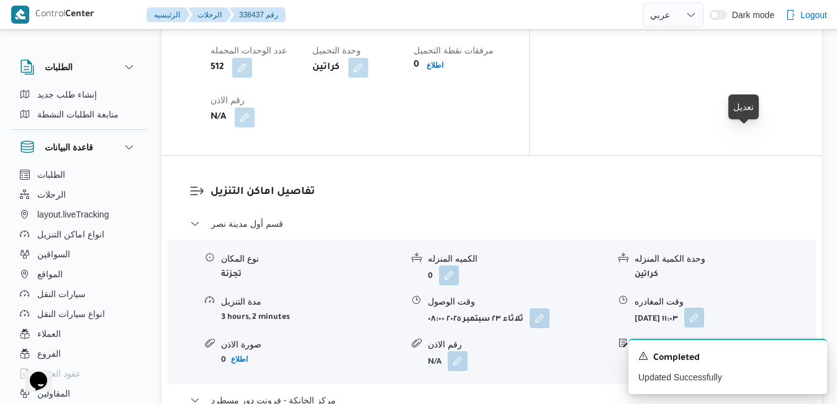
click at [704, 307] on button "button" at bounding box center [694, 317] width 20 height 20
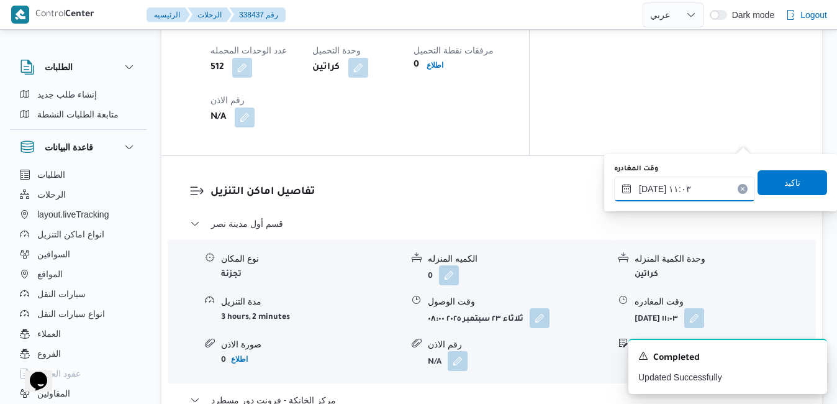
click at [697, 187] on input "٢٣/٠٩/٢٠٢٥ ١١:٠٣" at bounding box center [684, 188] width 141 height 25
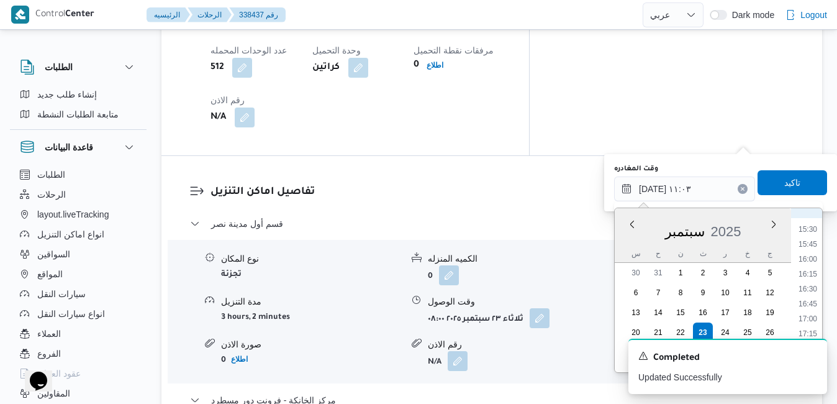
scroll to position [958, 0]
click at [808, 250] on li "16:30" at bounding box center [807, 249] width 29 height 12
type input "٢٣/٠٩/٢٠٢٥ ١٦:٣٠"
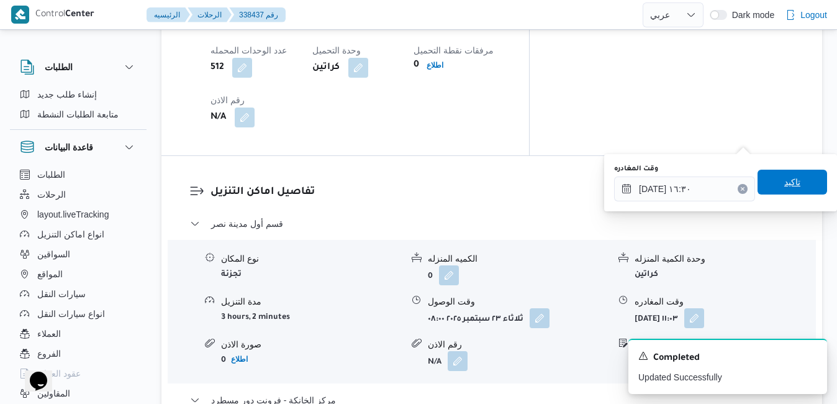
click at [786, 184] on span "تاكيد" at bounding box center [792, 181] width 16 height 15
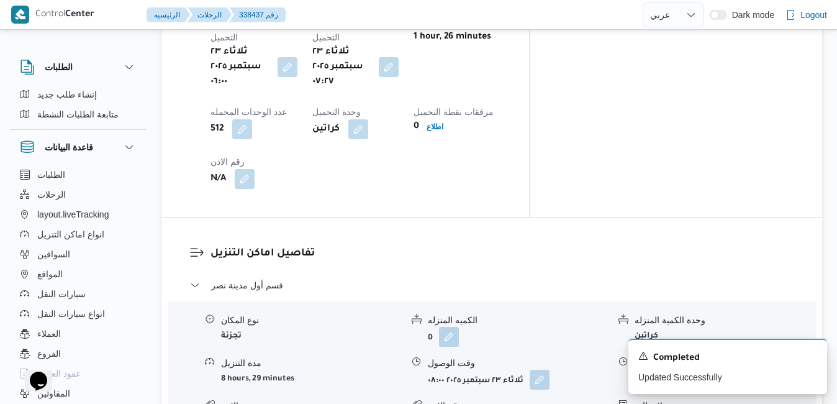
scroll to position [0, 0]
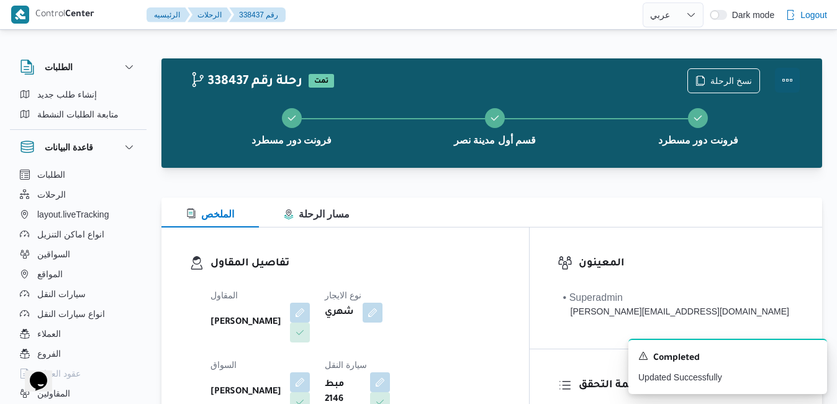
click at [785, 85] on button "Actions" at bounding box center [787, 80] width 25 height 25
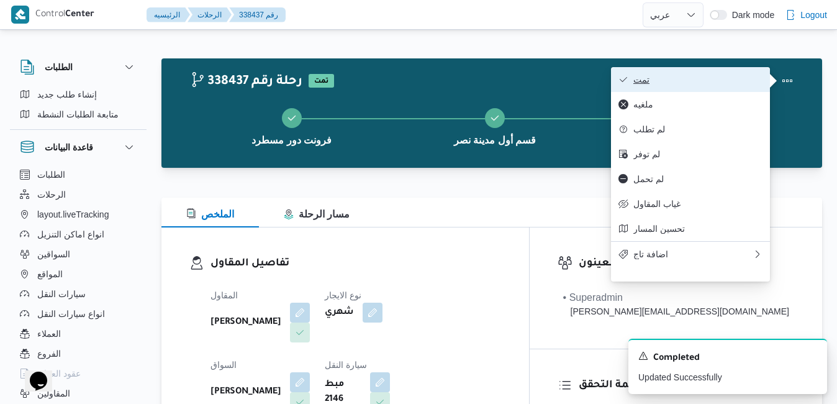
click at [724, 81] on span "تمت" at bounding box center [697, 79] width 129 height 10
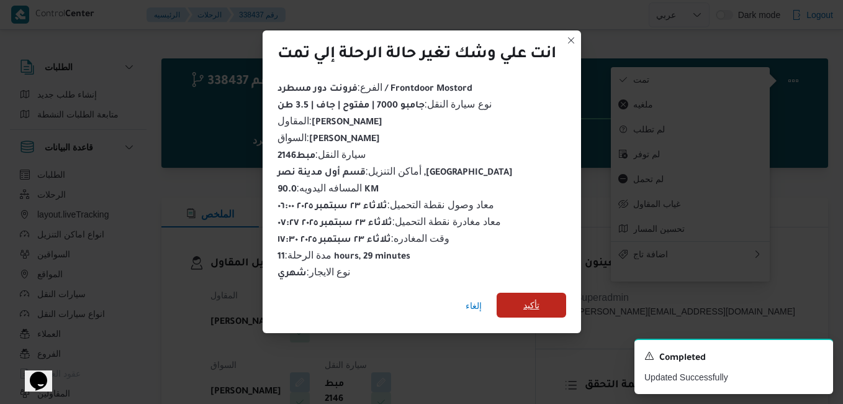
click at [533, 297] on span "تأكيد" at bounding box center [531, 304] width 16 height 15
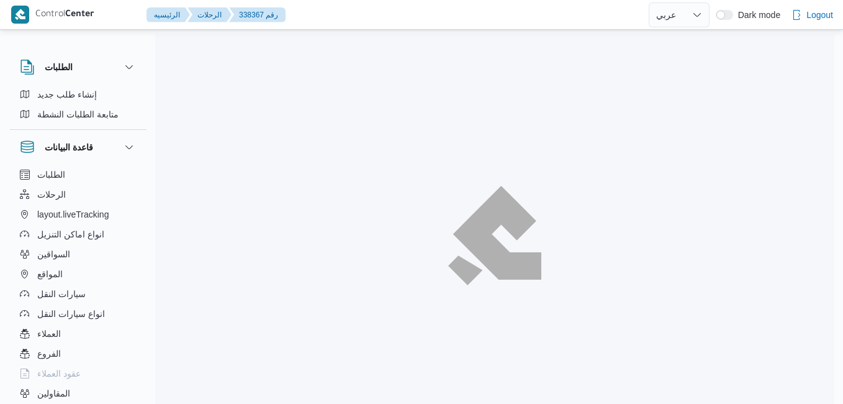
select select "ar"
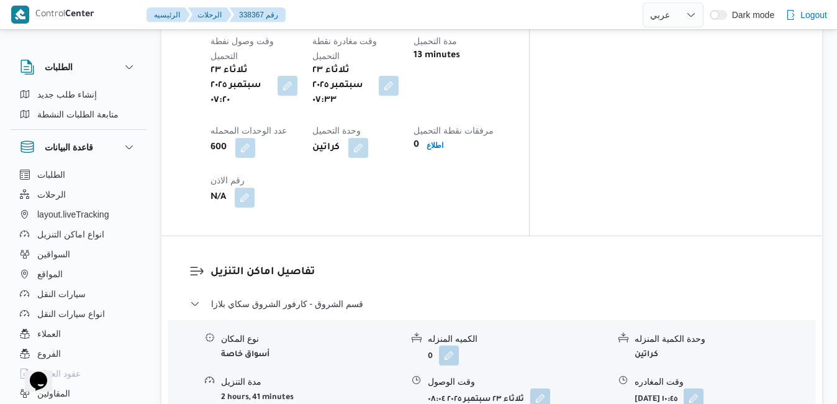
scroll to position [1043, 0]
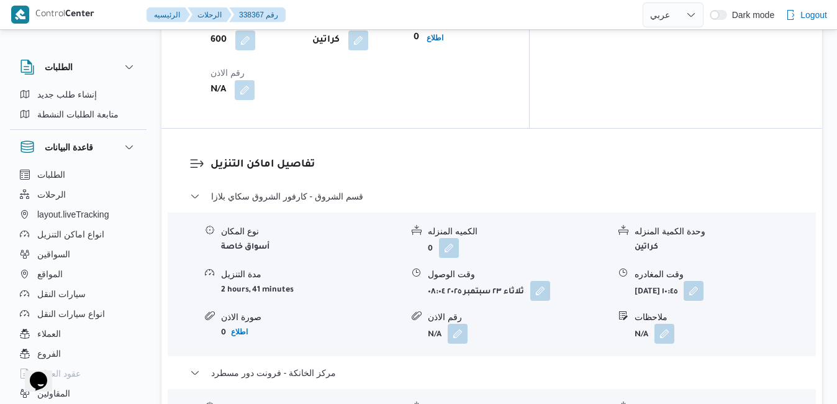
scroll to position [1167, 0]
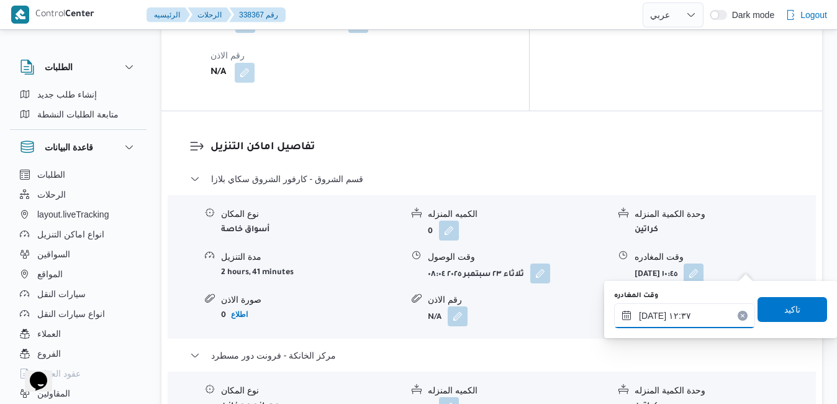
click at [704, 314] on input "[DATE] ١٢:٣٧" at bounding box center [684, 315] width 141 height 25
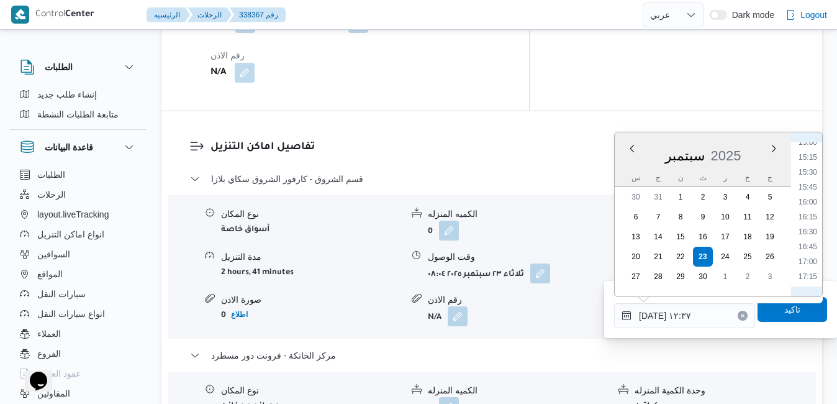
scroll to position [921, 0]
click at [813, 255] on li "17:15" at bounding box center [807, 255] width 29 height 12
type input "[DATE] ١٧:١٥"
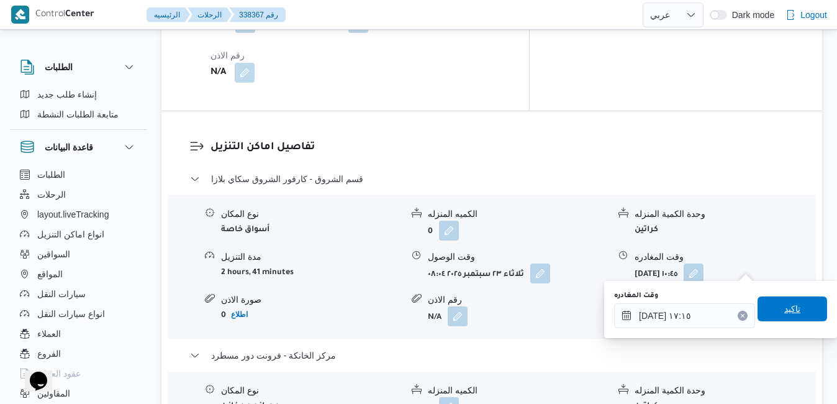
click at [788, 306] on span "تاكيد" at bounding box center [792, 308] width 16 height 15
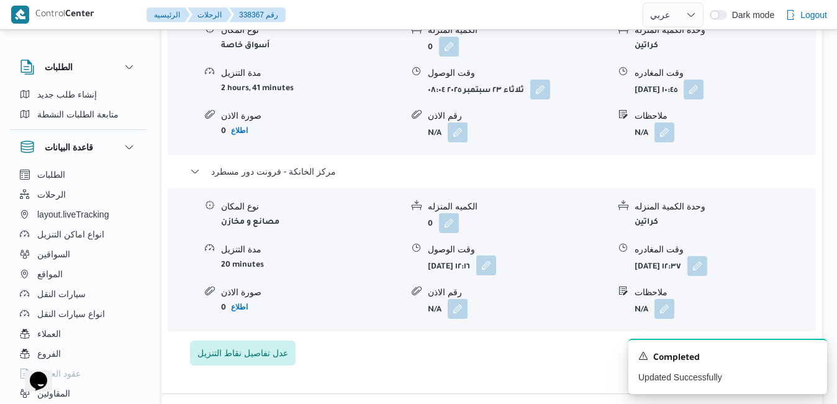
click at [496, 266] on button "button" at bounding box center [486, 265] width 20 height 20
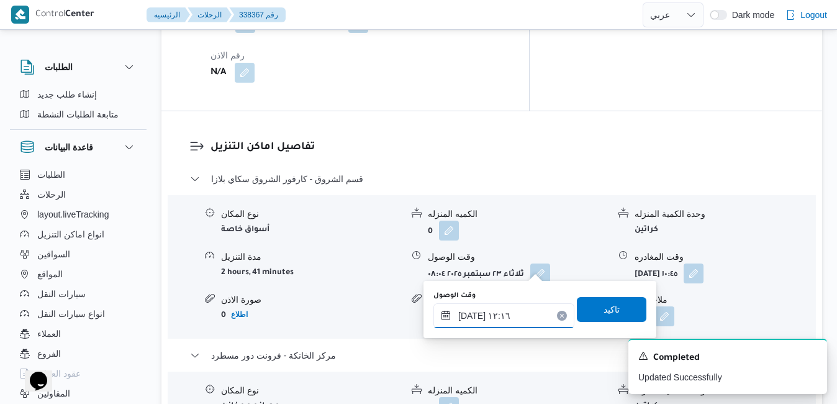
click at [503, 327] on input "٢٣/٠٩/٢٠٢٥ ١٢:١٦" at bounding box center [503, 315] width 141 height 25
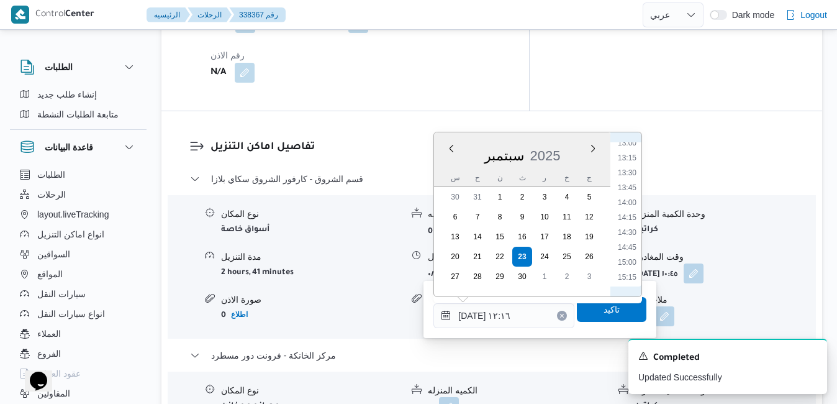
scroll to position [906, 0]
click at [631, 255] on li "17:00" at bounding box center [627, 255] width 29 height 12
type input "[DATE] ١٧:٠٠"
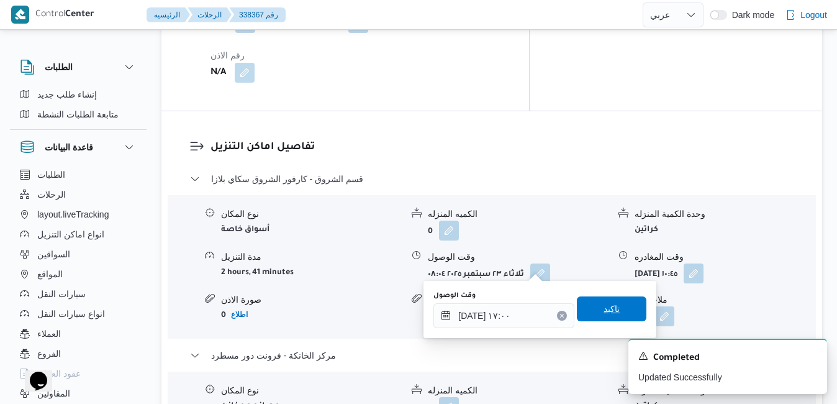
click at [603, 312] on span "تاكيد" at bounding box center [611, 308] width 16 height 15
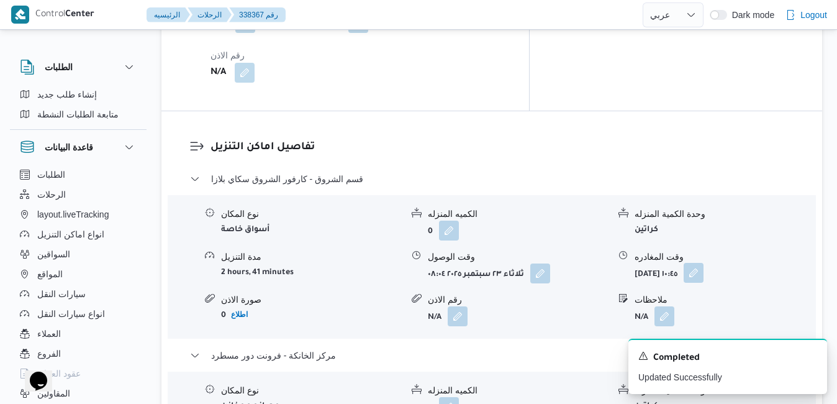
click at [703, 263] on button "button" at bounding box center [693, 273] width 20 height 20
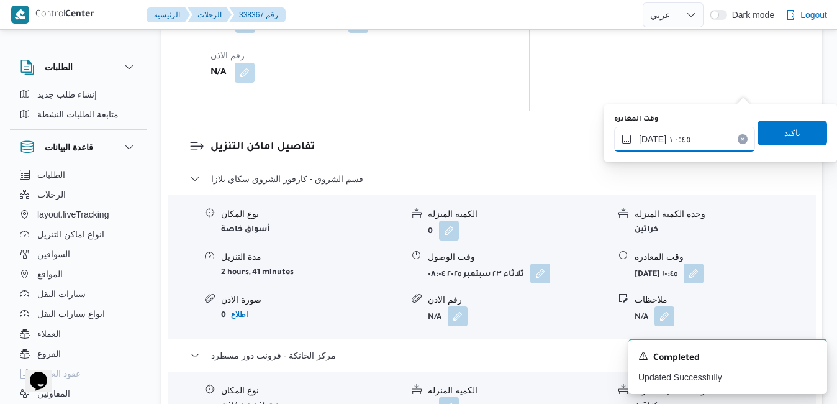
click at [717, 137] on input "٢٣/٠٩/٢٠٢٥ ١٠:٤٥" at bounding box center [684, 139] width 141 height 25
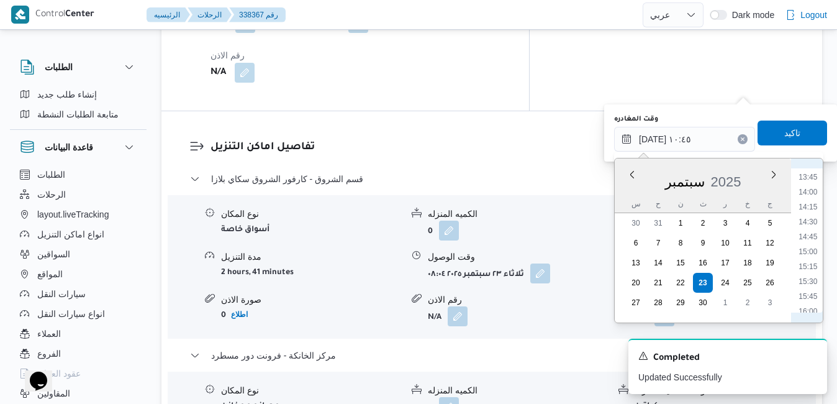
scroll to position [943, 0]
click at [807, 202] on li "16:15" at bounding box center [807, 200] width 29 height 12
type input "٢٣/٠٩/٢٠٢٥ ١٦:١٥"
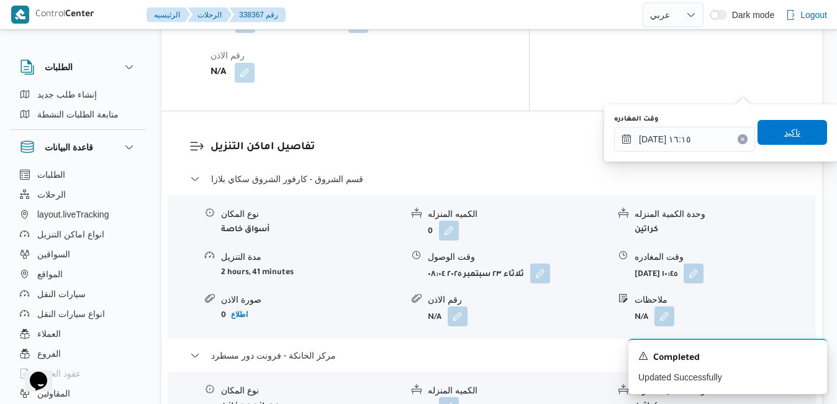
click at [791, 136] on span "تاكيد" at bounding box center [792, 132] width 70 height 25
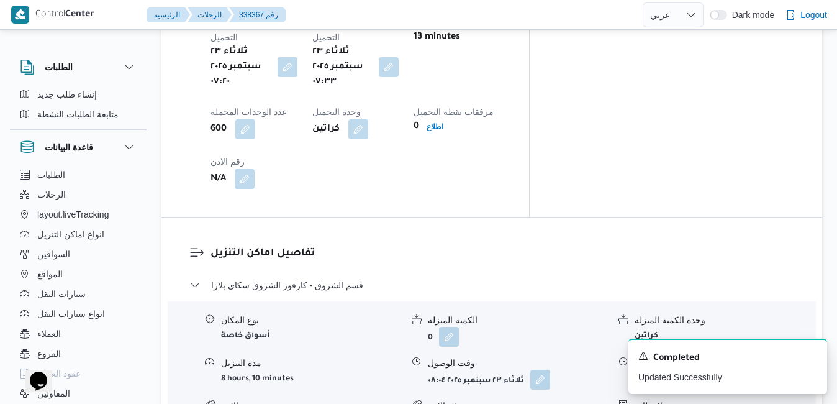
scroll to position [1068, 0]
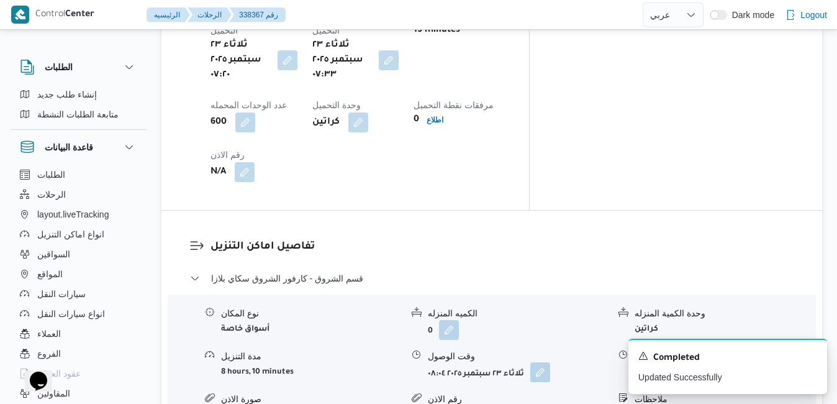
click at [545, 362] on button "button" at bounding box center [540, 372] width 20 height 20
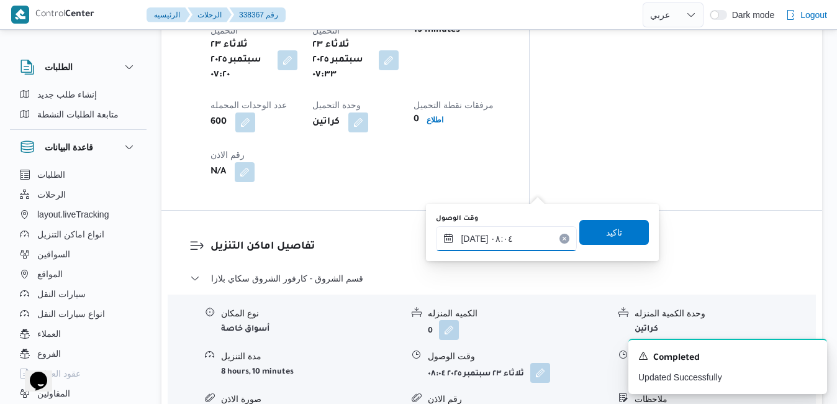
click at [509, 235] on input "٢٣/٠٩/٢٠٢٥ ٠٨:٠٤" at bounding box center [506, 238] width 141 height 25
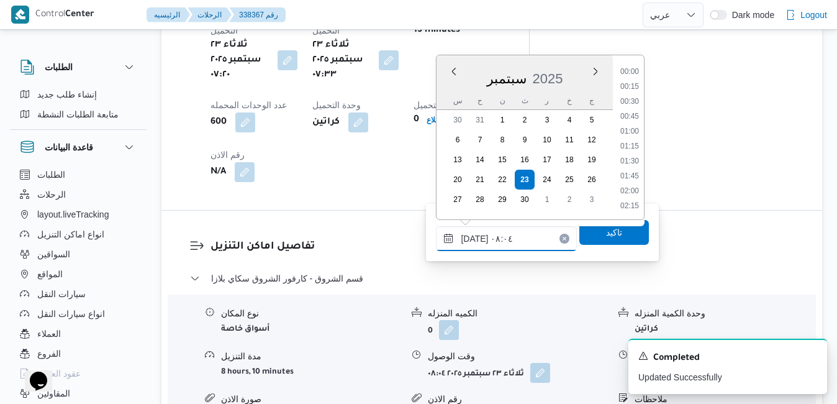
scroll to position [401, 0]
click at [632, 178] on li "08:30" at bounding box center [629, 177] width 29 height 12
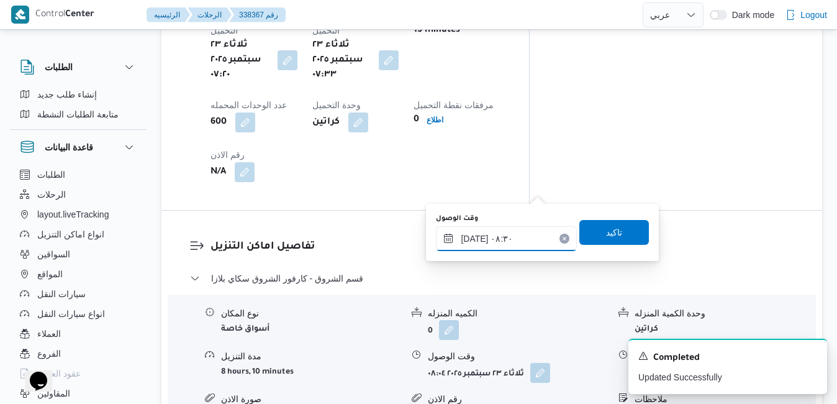
click at [478, 237] on input "[DATE] ٠٨:٣٠" at bounding box center [506, 238] width 141 height 25
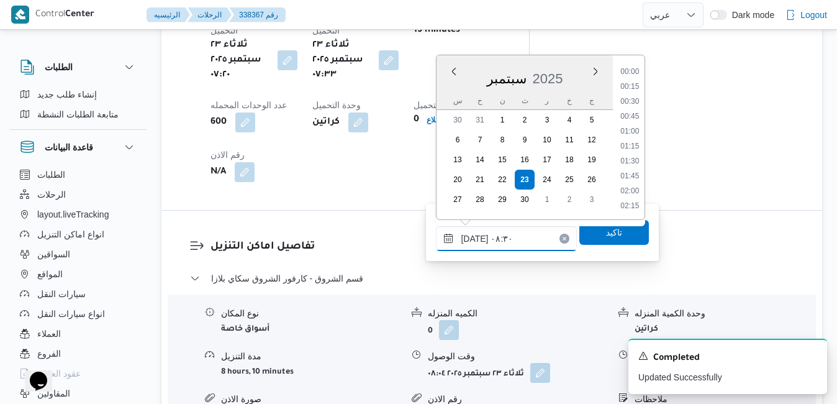
click at [478, 237] on input "[DATE] ٠٨:٣٠" at bounding box center [506, 238] width 141 height 25
type input "٢٣/٠٩/٢٠٢٥ ٠٨:20"
click at [601, 242] on span "تاكيد" at bounding box center [614, 231] width 70 height 25
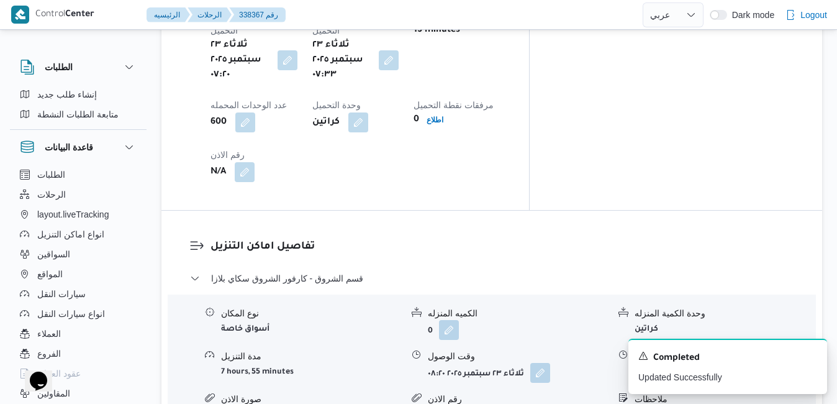
scroll to position [0, 0]
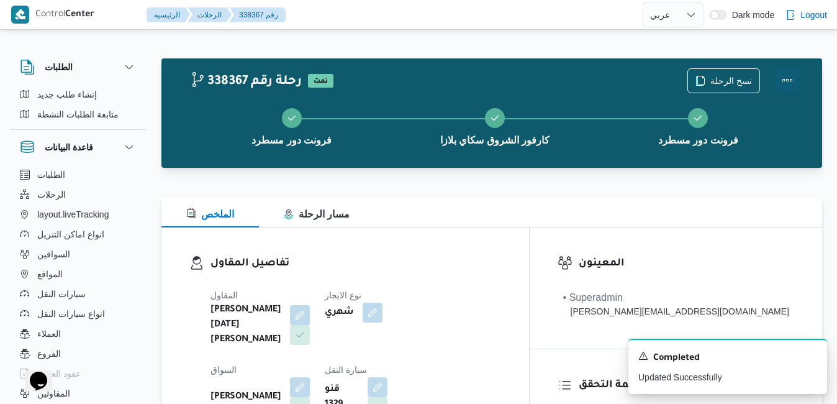
click at [788, 81] on button "Actions" at bounding box center [787, 80] width 25 height 25
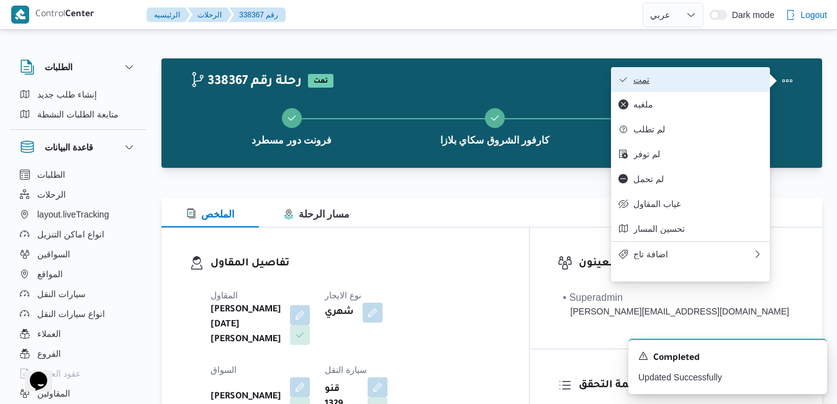
click at [725, 84] on span "تمت" at bounding box center [697, 79] width 129 height 10
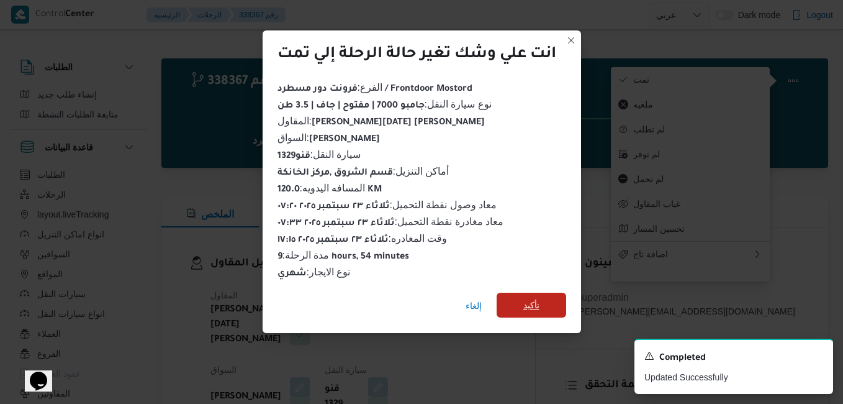
click at [544, 302] on span "تأكيد" at bounding box center [532, 304] width 70 height 25
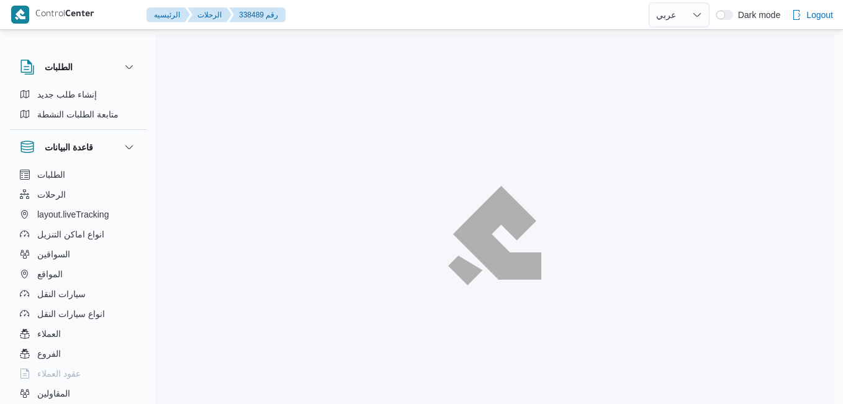
select select "ar"
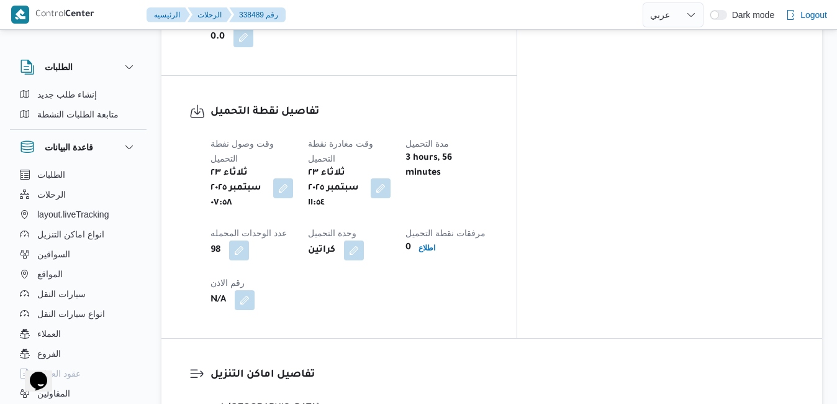
scroll to position [582, 0]
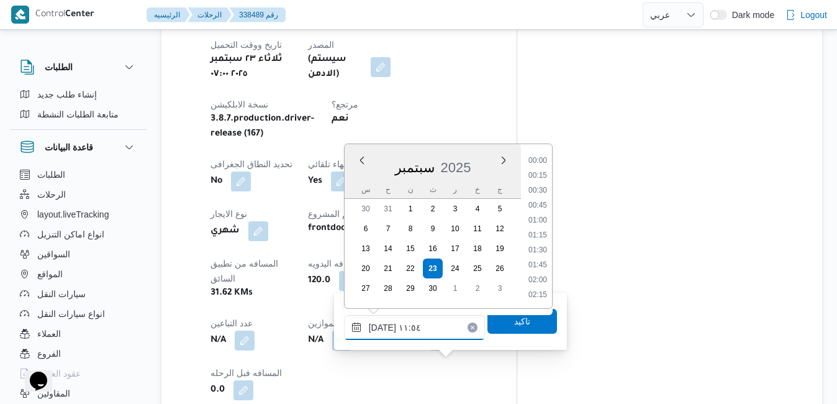
click at [417, 336] on input "[DATE] ١١:٥٤" at bounding box center [414, 327] width 141 height 25
click at [539, 170] on li "08:30" at bounding box center [537, 168] width 29 height 12
type input "[DATE] ٠٨:٣٠"
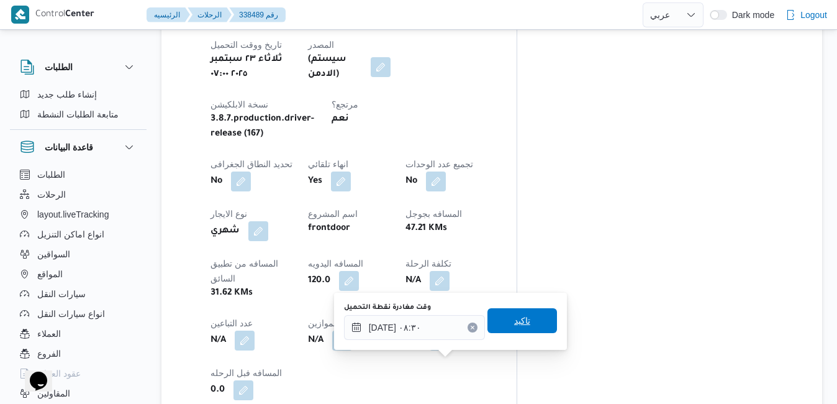
click at [514, 323] on span "تاكيد" at bounding box center [522, 320] width 16 height 15
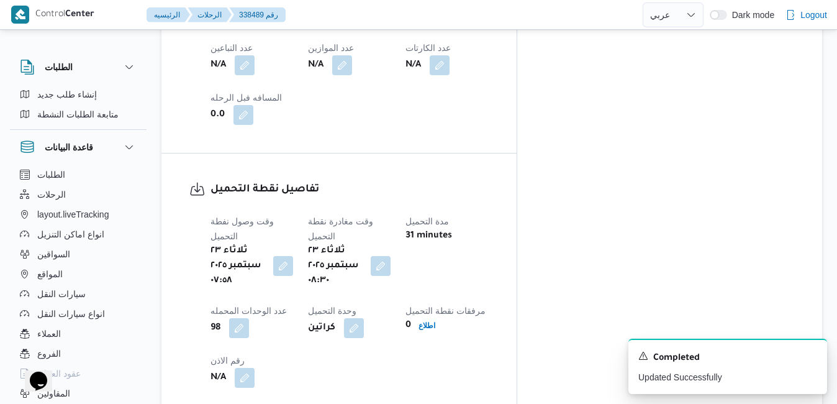
scroll to position [905, 0]
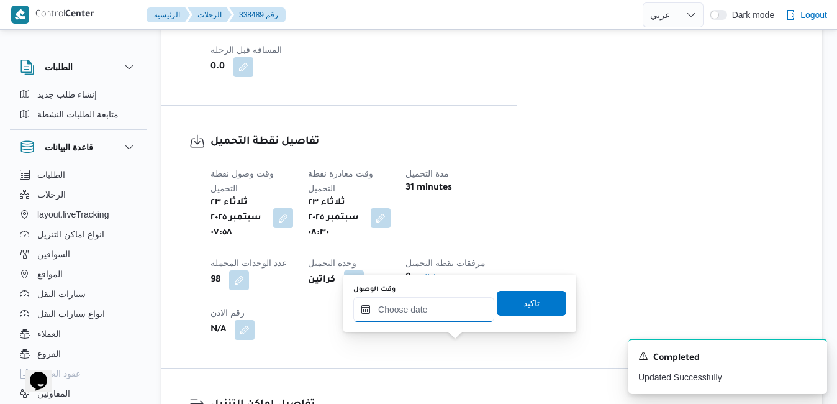
click at [433, 313] on input "وقت الوصول" at bounding box center [423, 309] width 141 height 25
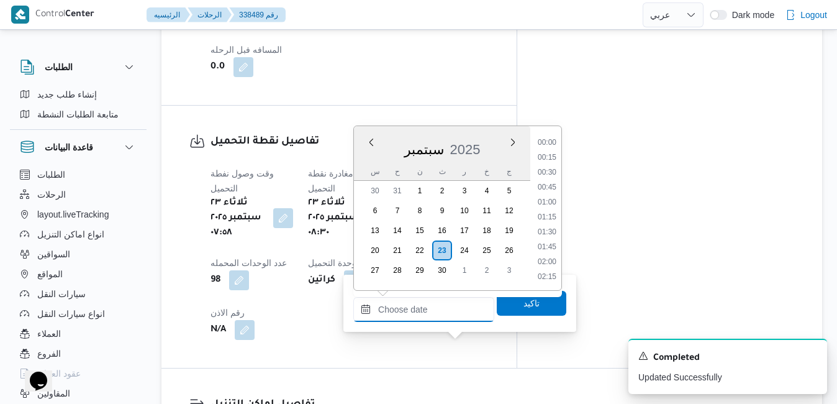
scroll to position [1027, 0]
click at [372, 165] on div "س" at bounding box center [375, 171] width 20 height 17
click at [547, 168] on li "09:15" at bounding box center [547, 171] width 29 height 12
type input "[DATE] ٠٩:١٥"
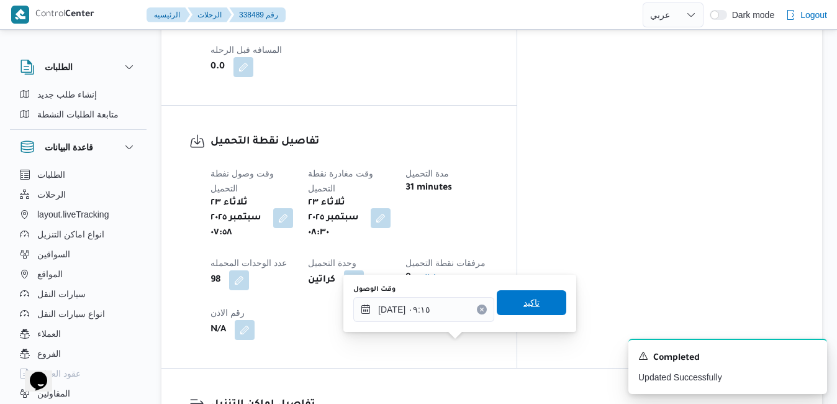
click at [523, 304] on span "تاكيد" at bounding box center [531, 302] width 16 height 15
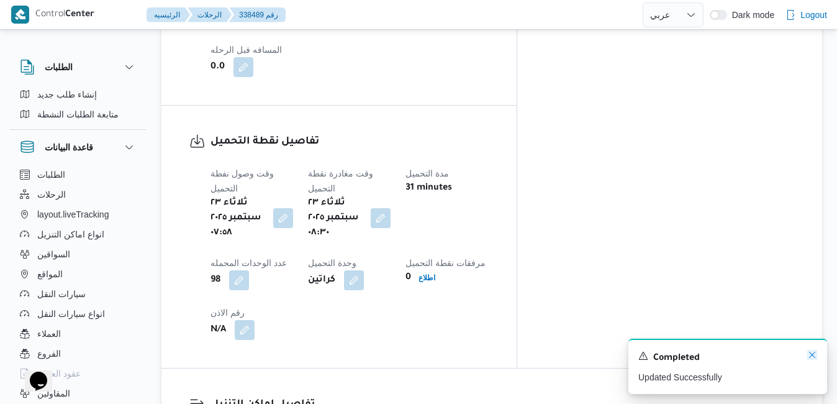
click at [814, 354] on icon "Dismiss toast" at bounding box center [812, 354] width 10 height 10
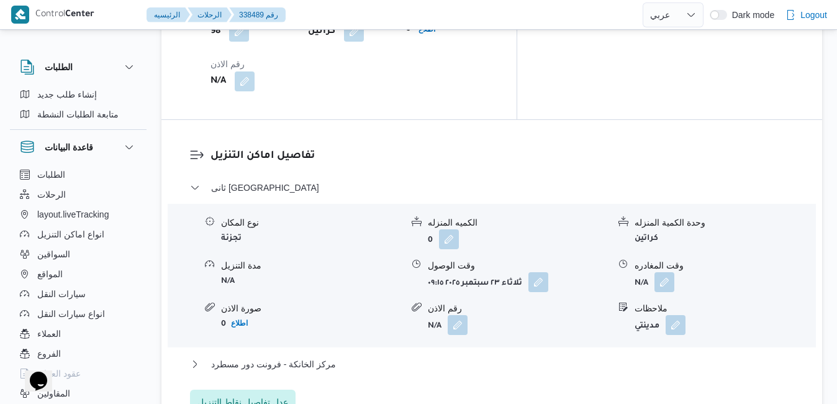
scroll to position [1178, 0]
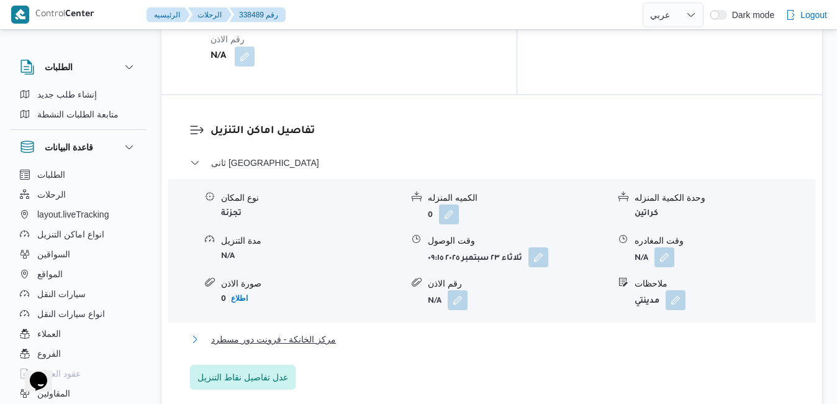
click at [610, 331] on button "مركز الخانكة - فرونت دور مسطرد" at bounding box center [492, 338] width 604 height 15
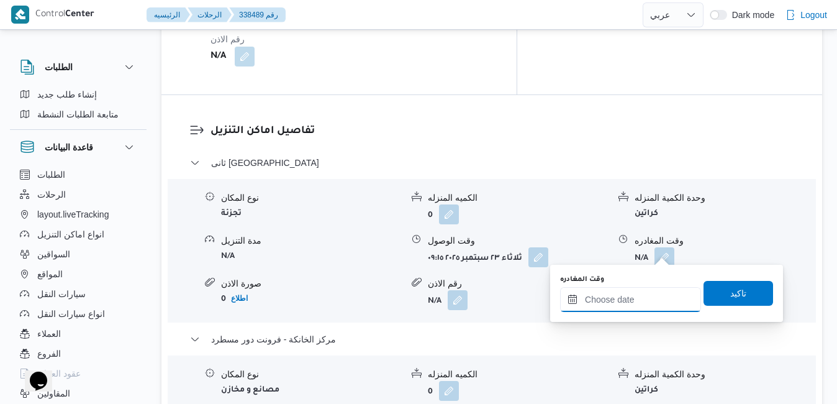
click at [626, 293] on input "وقت المغادره" at bounding box center [630, 299] width 141 height 25
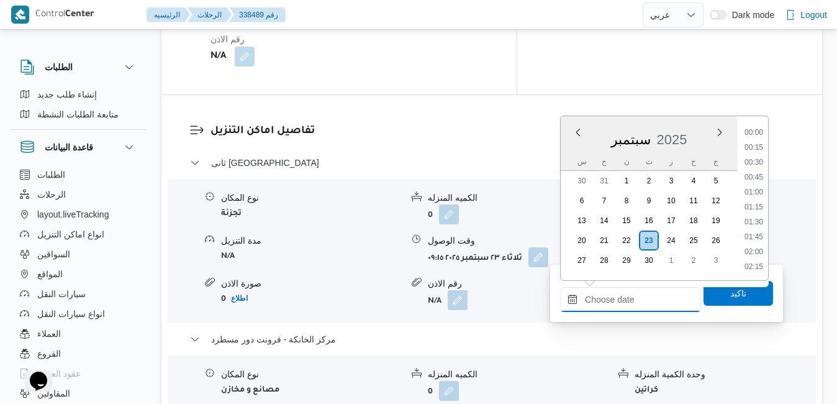
scroll to position [1027, 0]
drag, startPoint x: 764, startPoint y: 211, endPoint x: 756, endPoint y: 178, distance: 33.7
click at [756, 178] on ul "00:00 00:15 00:30 00:45 01:00 01:15 01:30 01:45 02:00 02:15 02:30 02:45 03:00 0…" at bounding box center [753, 198] width 29 height 144
click at [759, 179] on li "18:00" at bounding box center [753, 178] width 29 height 12
type input "[DATE] ١٨:٠٠"
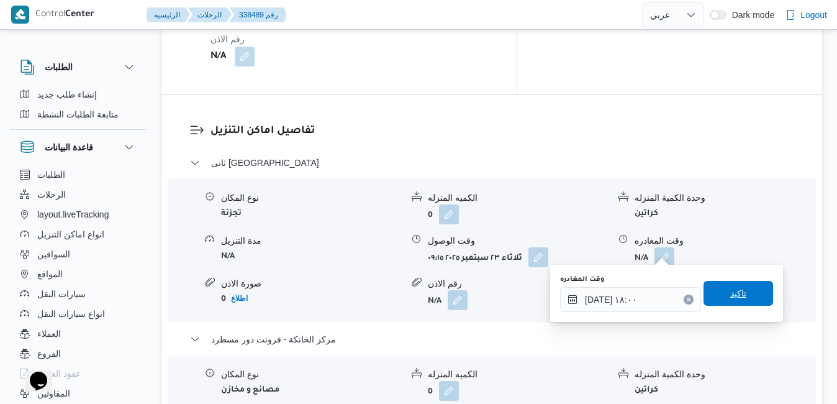
click at [718, 305] on span "تاكيد" at bounding box center [738, 293] width 70 height 25
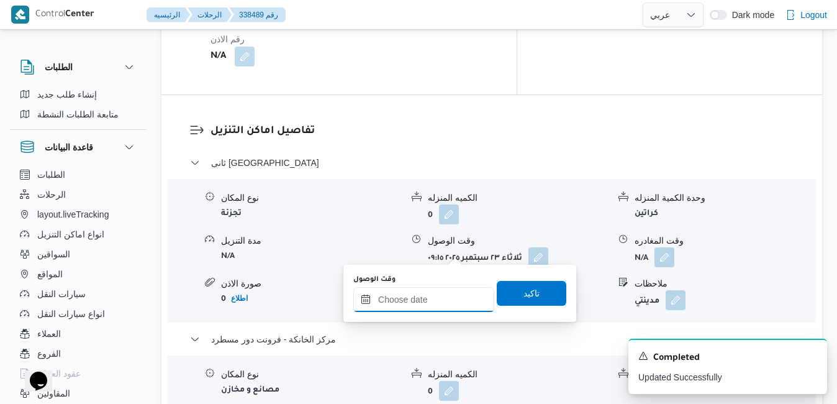
click at [438, 297] on input "وقت الوصول" at bounding box center [423, 299] width 141 height 25
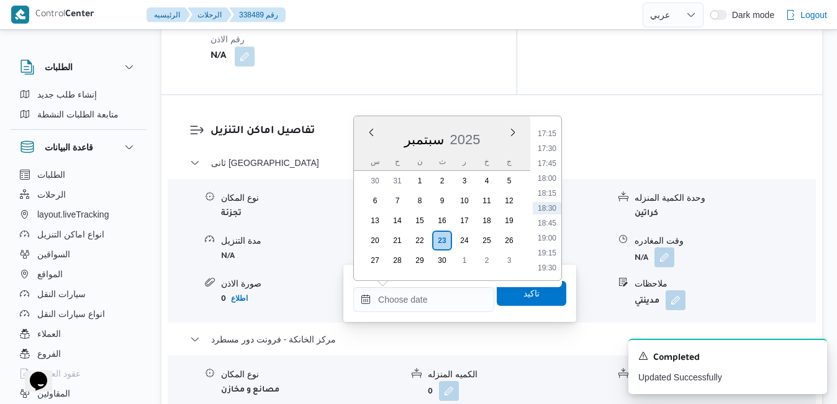
click at [363, 151] on div "سبتمبر 2025" at bounding box center [442, 137] width 176 height 32
click at [552, 161] on li "17:45" at bounding box center [547, 163] width 29 height 12
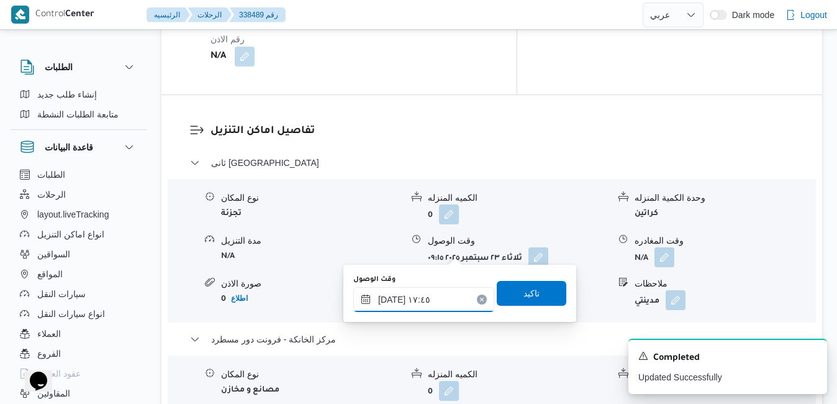
type input "٢٣/٠٩/٢٠٢٥ ١٧:٤٥"
click at [528, 290] on span "تاكيد" at bounding box center [531, 292] width 16 height 15
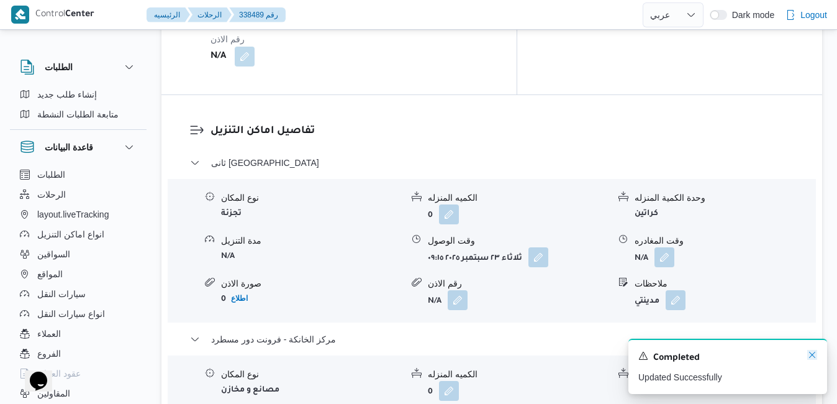
click at [811, 356] on icon "Dismiss toast" at bounding box center [812, 354] width 10 height 10
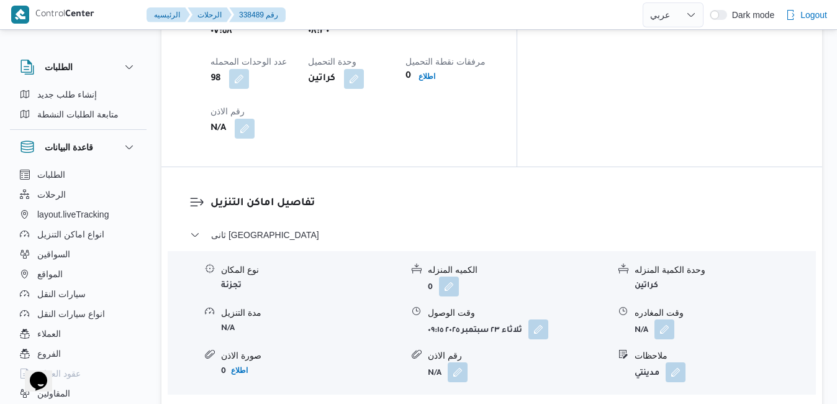
scroll to position [1104, 0]
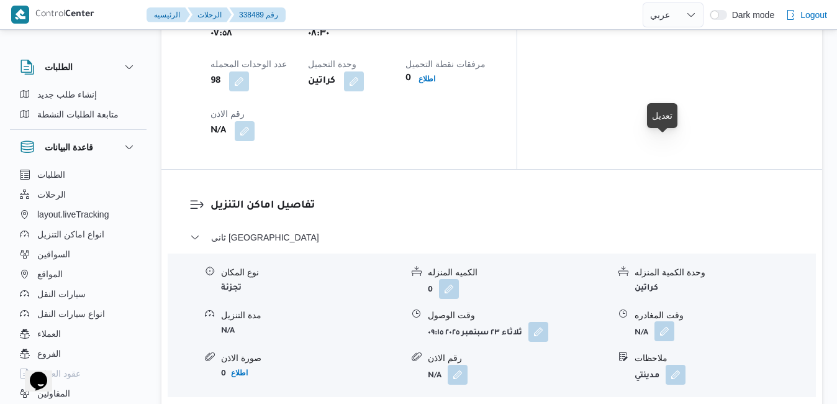
click at [661, 321] on button "button" at bounding box center [664, 331] width 20 height 20
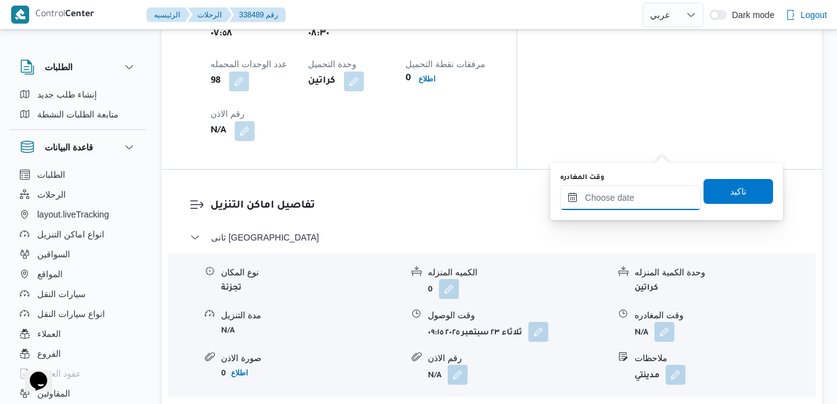
click at [628, 204] on input "وقت المغادره" at bounding box center [630, 197] width 141 height 25
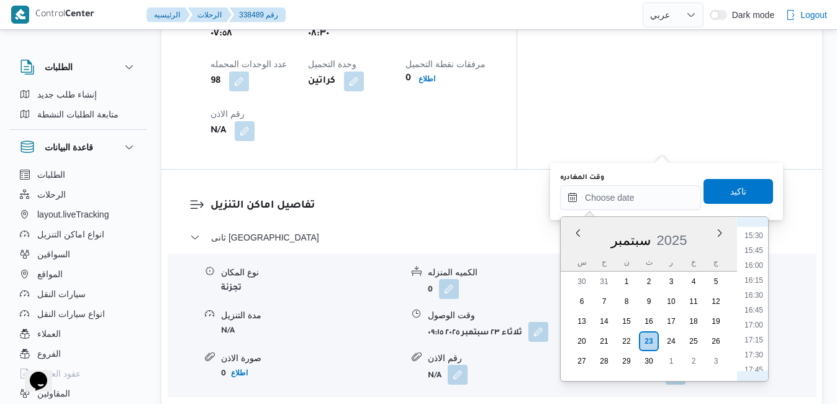
scroll to position [901, 0]
click at [757, 344] on li "17:00" at bounding box center [753, 345] width 29 height 12
type input "٢٣/٠٩/٢٠٢٥ ١٧:٠٠"
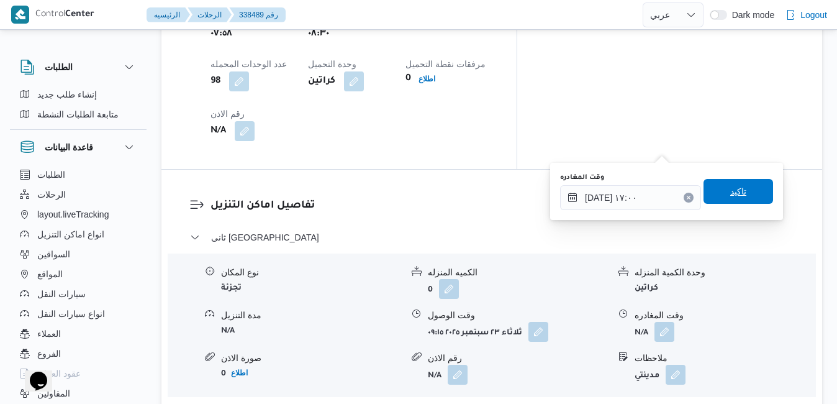
click at [747, 197] on span "تاكيد" at bounding box center [738, 191] width 70 height 25
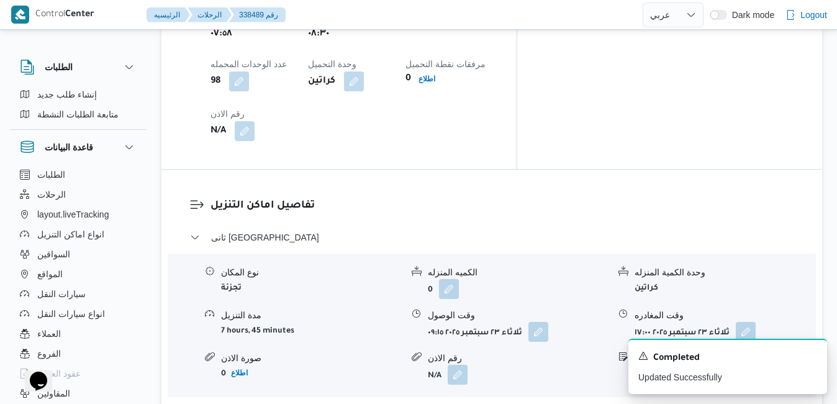
scroll to position [0, 0]
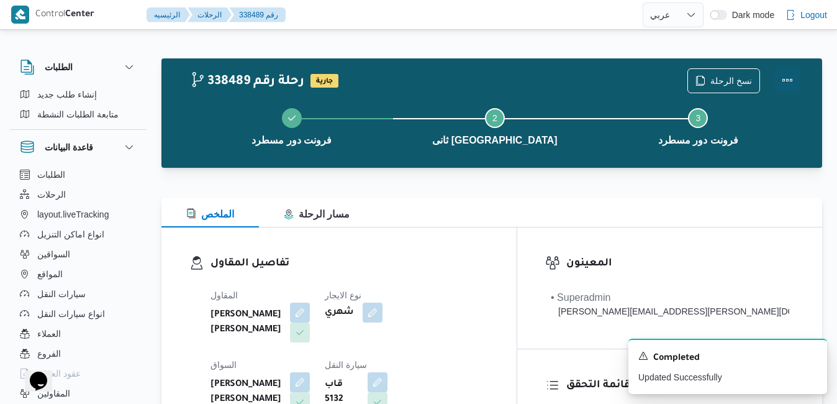
click at [785, 84] on button "Actions" at bounding box center [787, 80] width 25 height 25
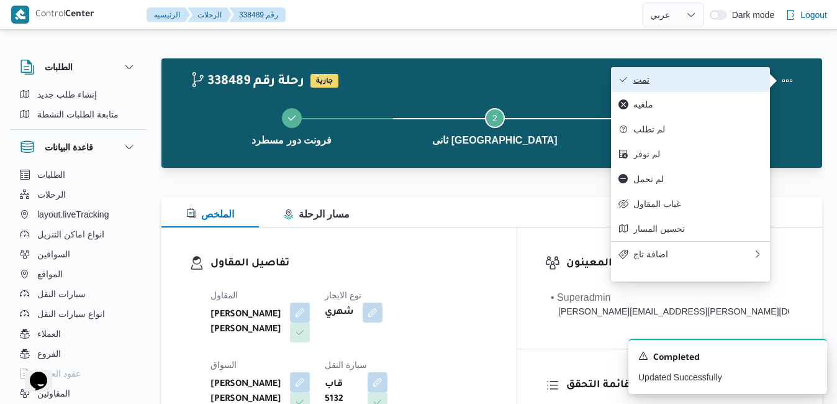
click at [734, 84] on span "تمت" at bounding box center [697, 79] width 129 height 10
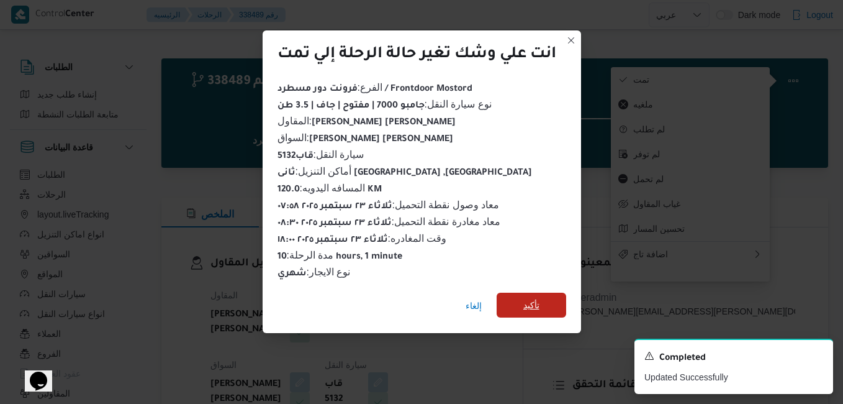
click at [531, 302] on span "تأكيد" at bounding box center [531, 304] width 16 height 15
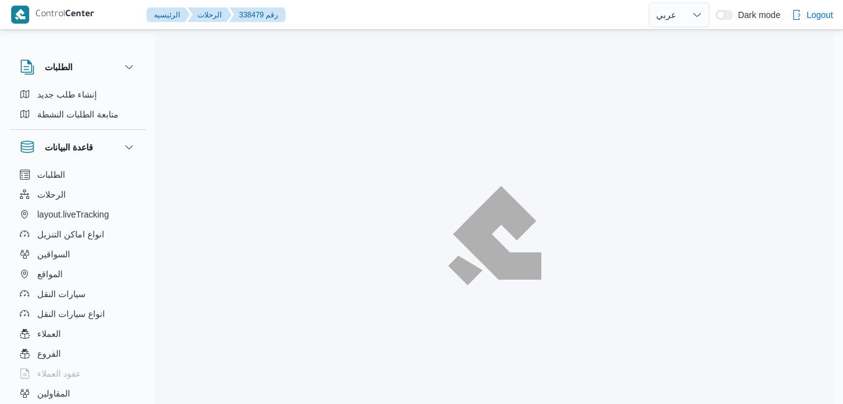
select select "ar"
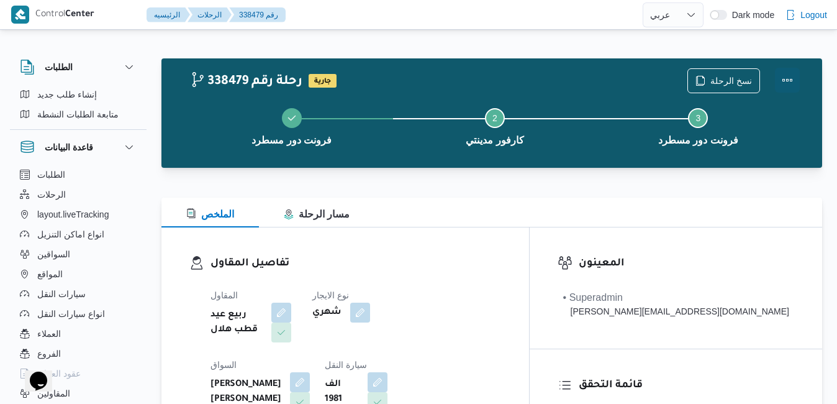
click at [798, 75] on button "Actions" at bounding box center [787, 80] width 25 height 25
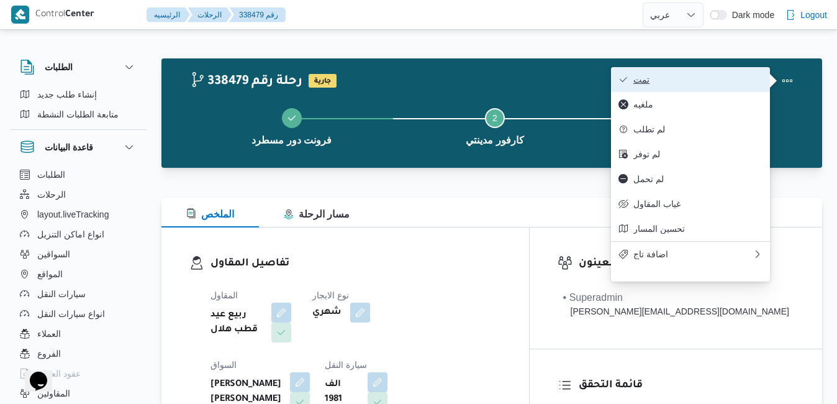
click at [683, 90] on button "تمت" at bounding box center [690, 79] width 159 height 25
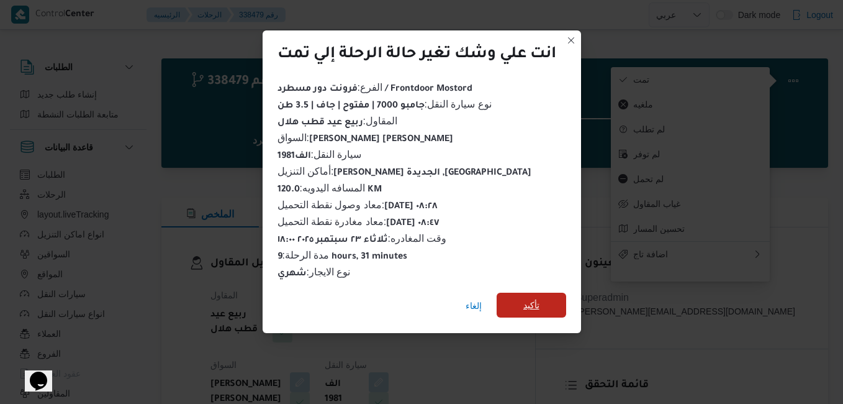
click at [525, 307] on span "تأكيد" at bounding box center [532, 304] width 70 height 25
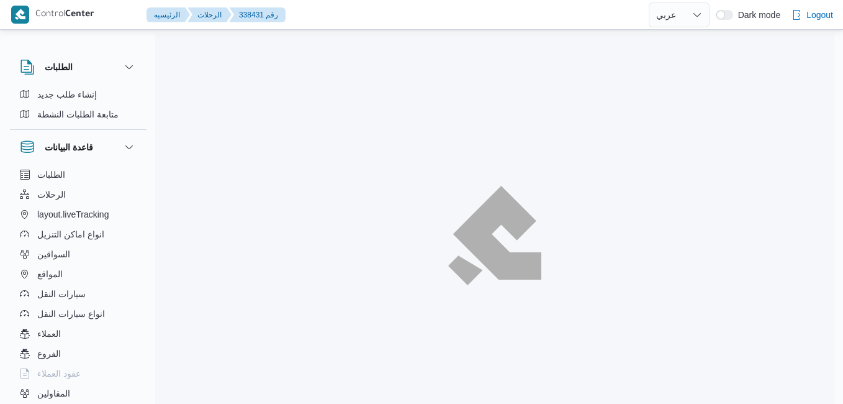
select select "ar"
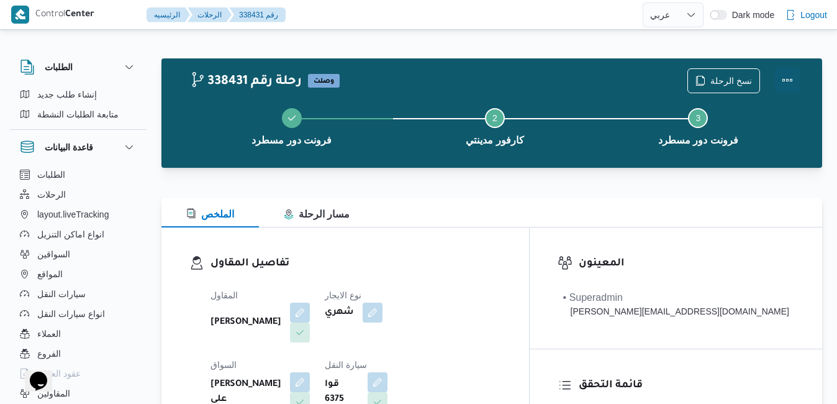
click at [791, 74] on button "Actions" at bounding box center [787, 80] width 25 height 25
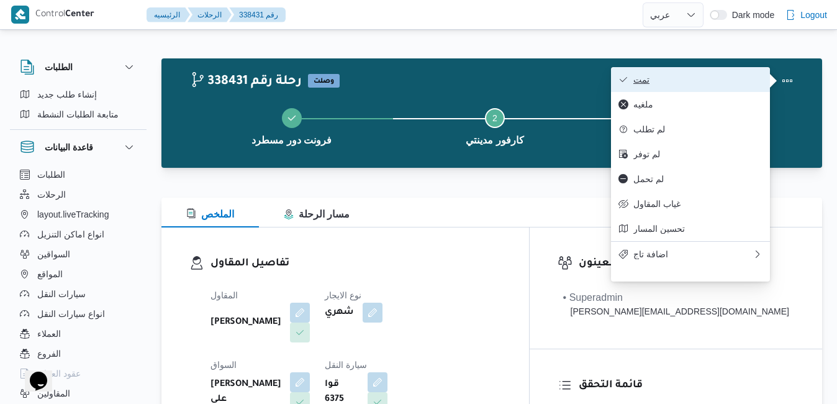
click at [760, 75] on span "تمت" at bounding box center [697, 79] width 129 height 10
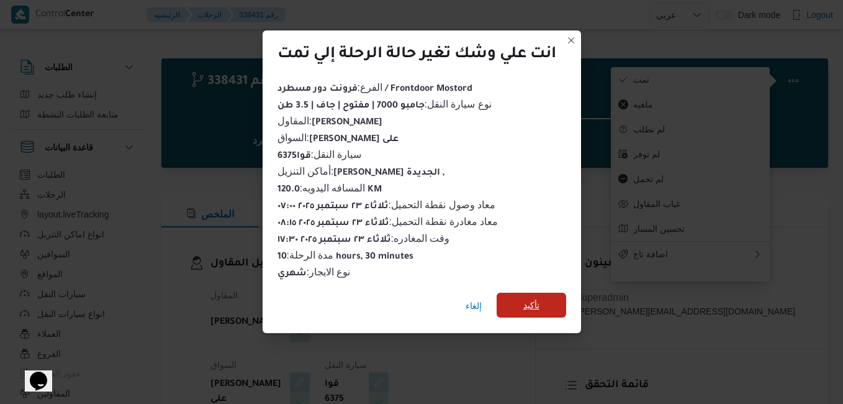
click at [522, 300] on span "تأكيد" at bounding box center [532, 304] width 70 height 25
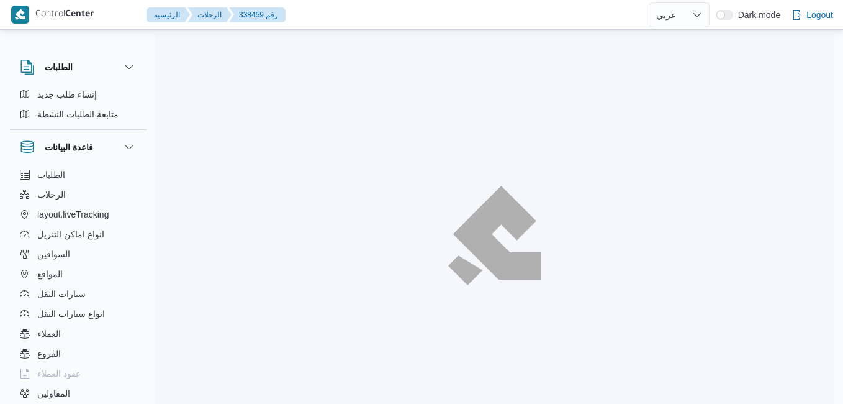
select select "ar"
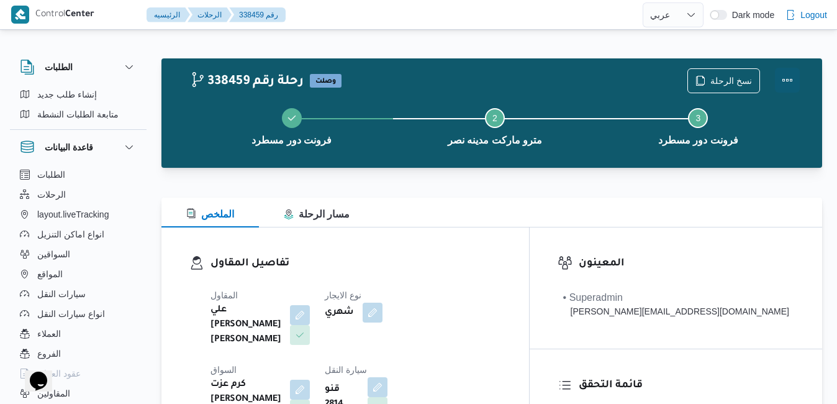
click at [784, 81] on button "Actions" at bounding box center [787, 80] width 25 height 25
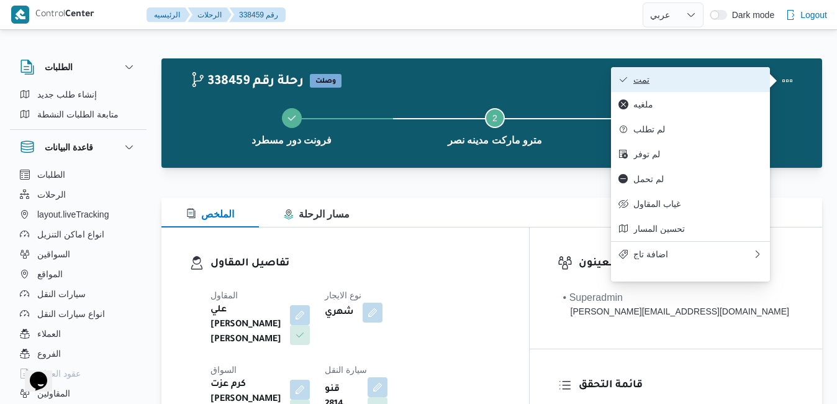
click at [701, 78] on span "تمت" at bounding box center [697, 79] width 129 height 10
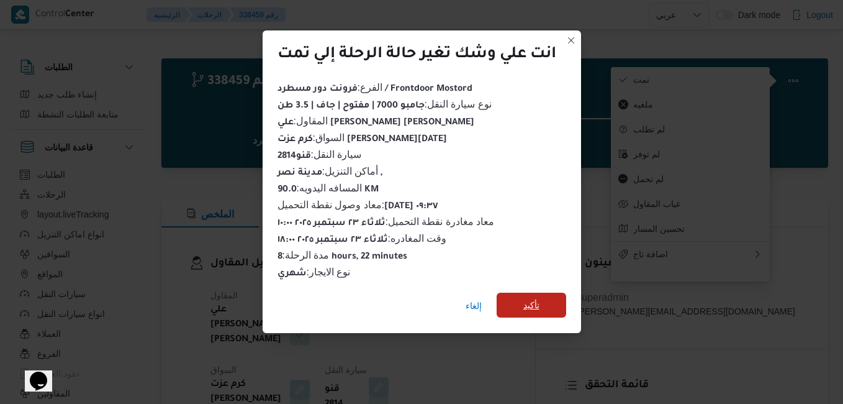
click at [533, 297] on span "تأكيد" at bounding box center [531, 304] width 16 height 15
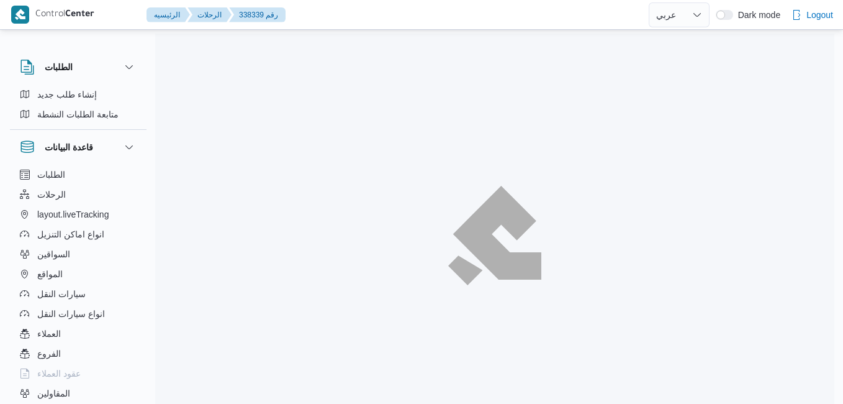
select select "ar"
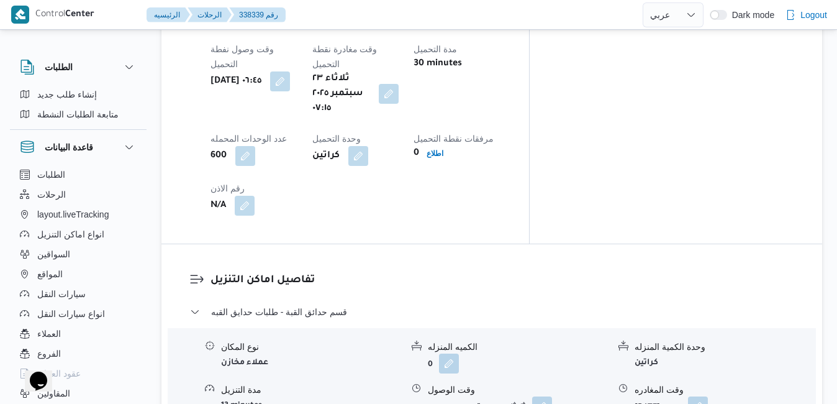
scroll to position [1068, 0]
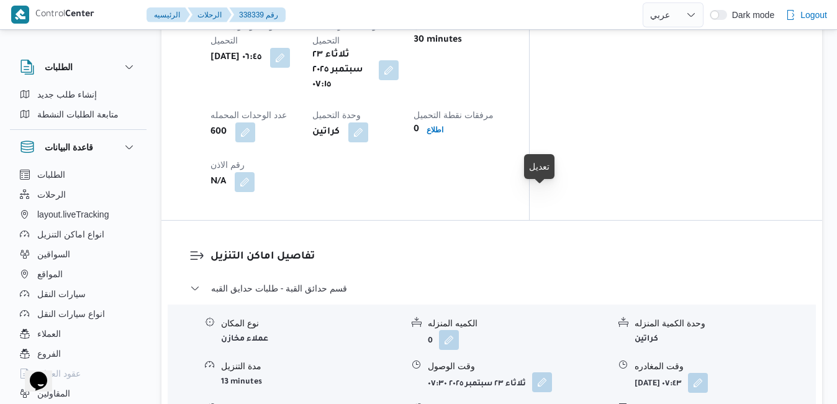
click at [539, 372] on button "button" at bounding box center [542, 382] width 20 height 20
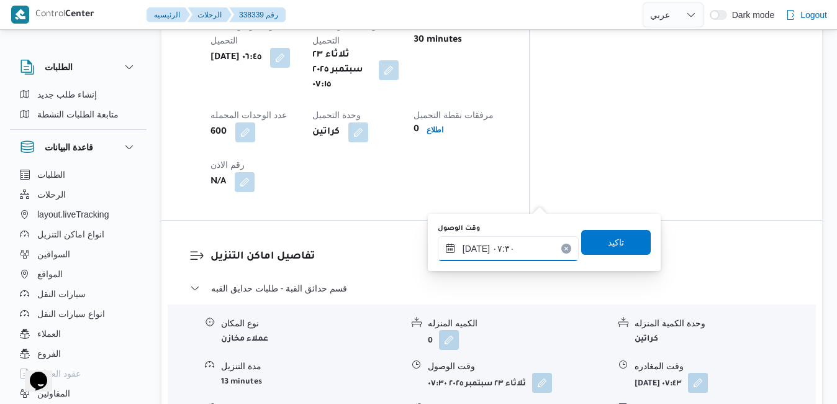
click at [490, 250] on input "[DATE] ٠٧:٣٠" at bounding box center [508, 248] width 141 height 25
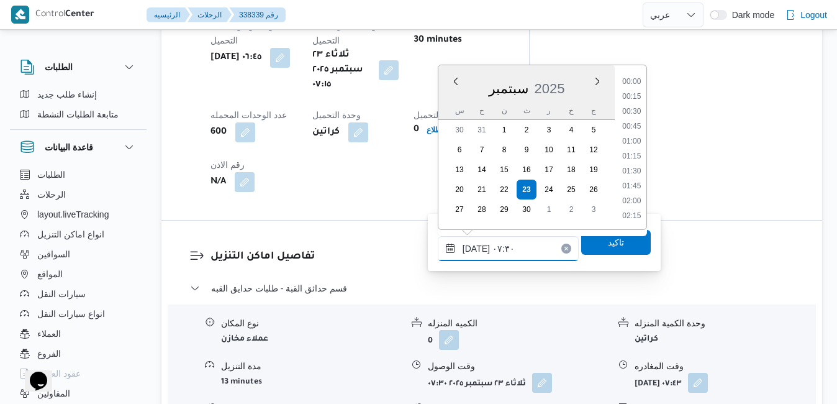
scroll to position [371, 0]
click at [642, 187] on li "08:00" at bounding box center [631, 187] width 29 height 12
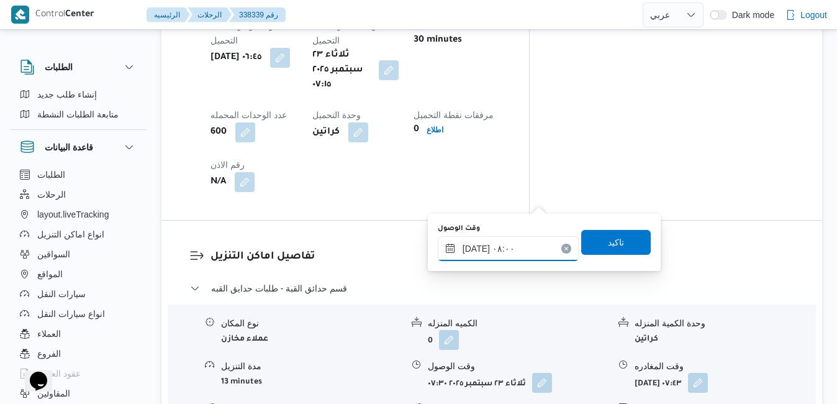
type input "[DATE] ٠٨:٠٠"
click at [613, 239] on span "تاكيد" at bounding box center [616, 241] width 16 height 15
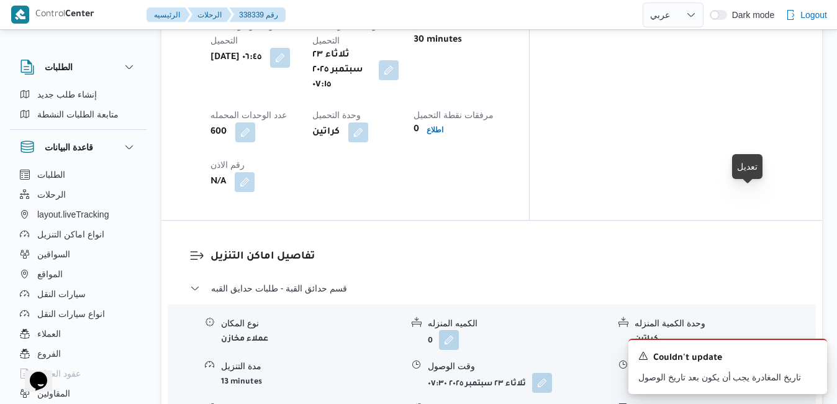
click at [708, 372] on button "button" at bounding box center [698, 382] width 20 height 20
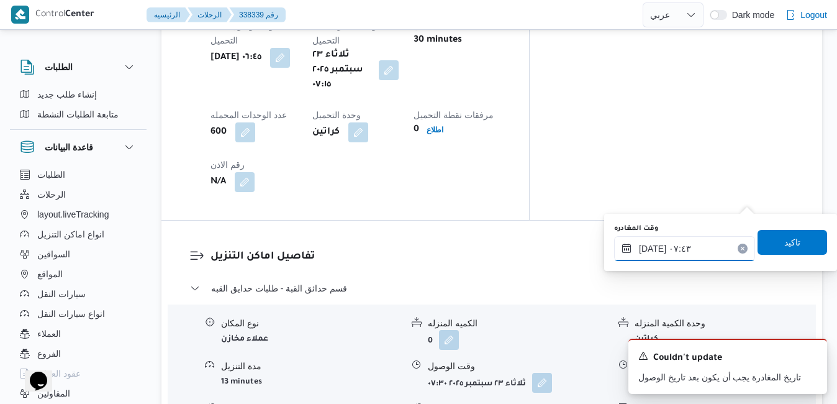
click at [687, 253] on input "[DATE] ٠٧:٤٣" at bounding box center [684, 248] width 141 height 25
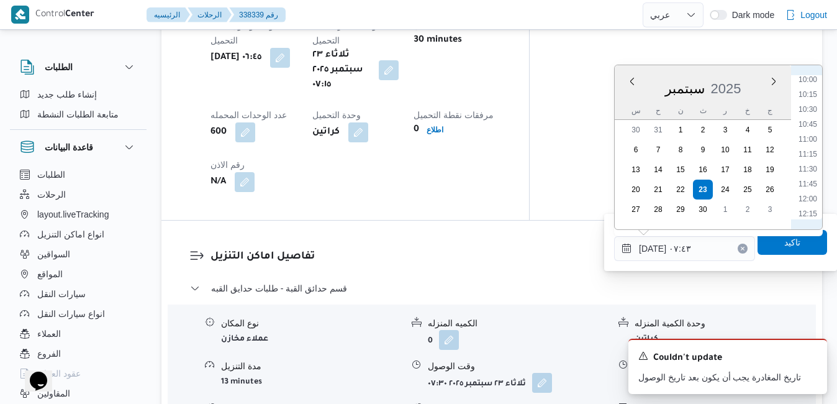
scroll to position [623, 0]
click at [813, 176] on li "12:00" at bounding box center [807, 173] width 29 height 12
type input "[DATE] ١٢:٠٠"
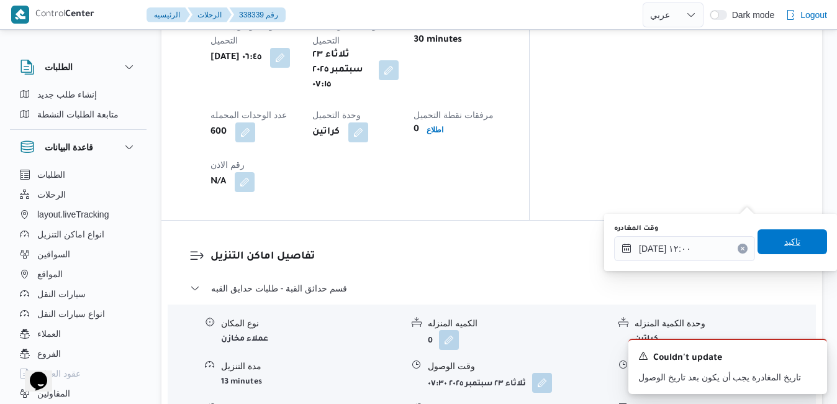
click at [784, 245] on span "تاكيد" at bounding box center [792, 241] width 16 height 15
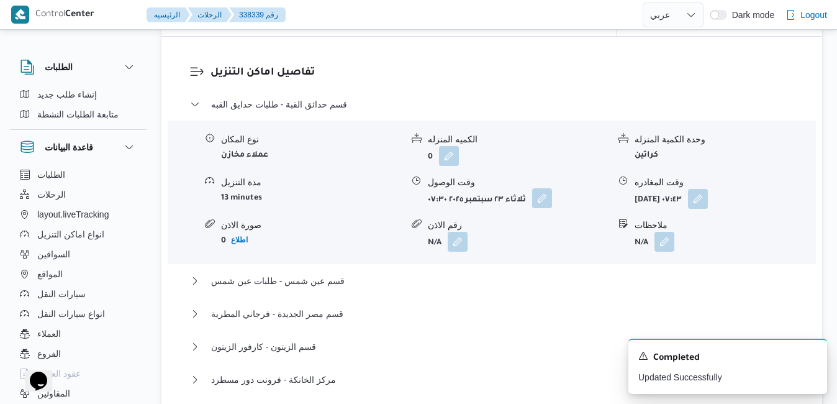
click at [539, 203] on button "button" at bounding box center [542, 198] width 20 height 20
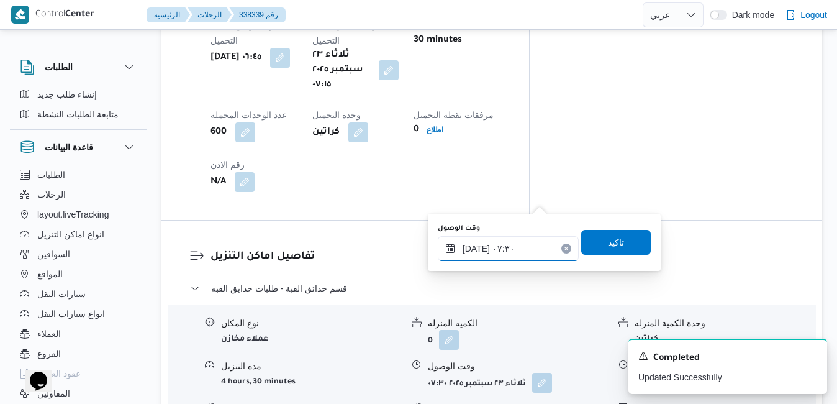
click at [511, 247] on input "[DATE] ٠٧:٣٠" at bounding box center [508, 248] width 141 height 25
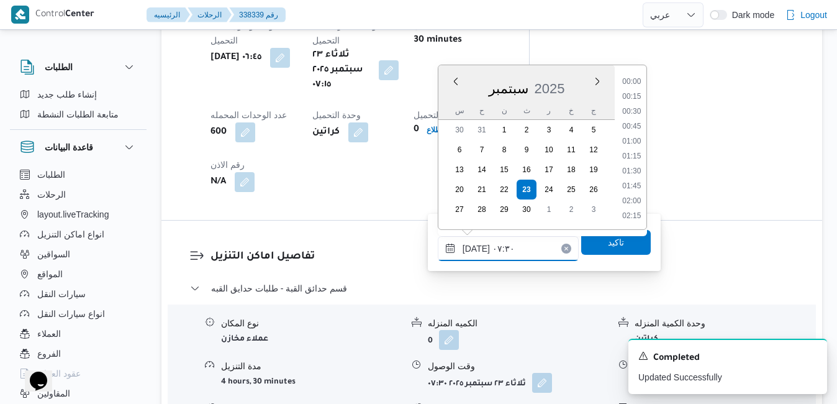
scroll to position [371, 0]
click at [633, 190] on li "08:00" at bounding box center [631, 187] width 29 height 12
type input "[DATE] ٠٨:٠٠"
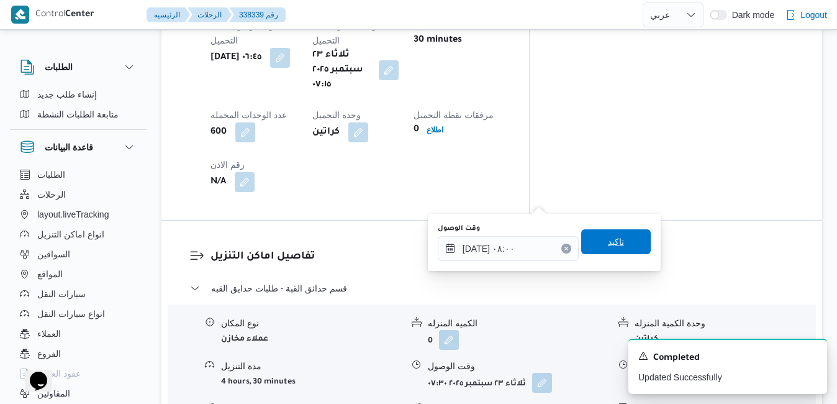
click at [608, 248] on span "تاكيد" at bounding box center [616, 241] width 16 height 15
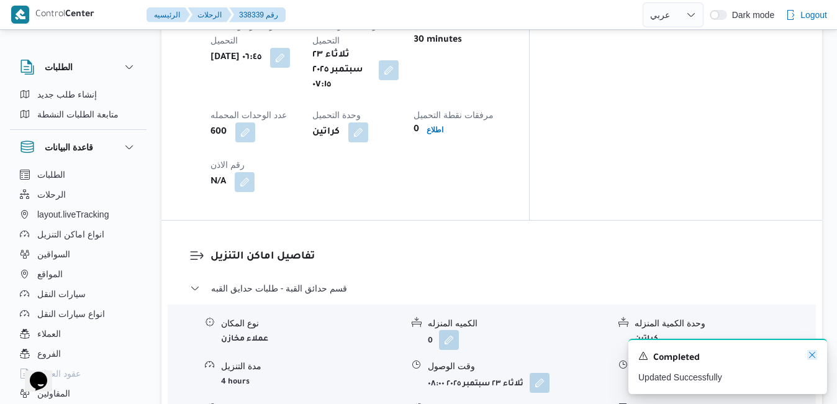
click at [811, 357] on icon "Dismiss toast" at bounding box center [812, 354] width 10 height 10
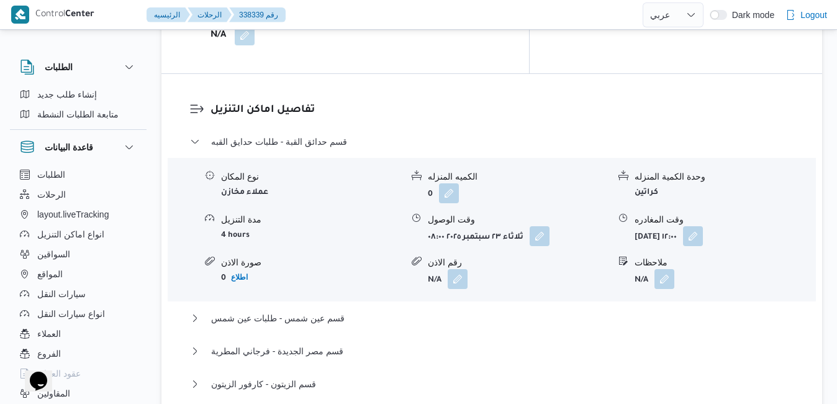
scroll to position [1316, 0]
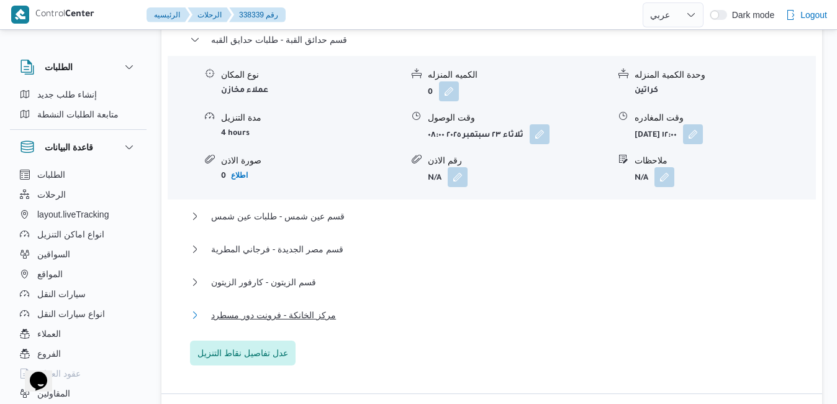
click at [432, 307] on button "مركز الخانكة - فرونت دور مسطرد" at bounding box center [492, 314] width 604 height 15
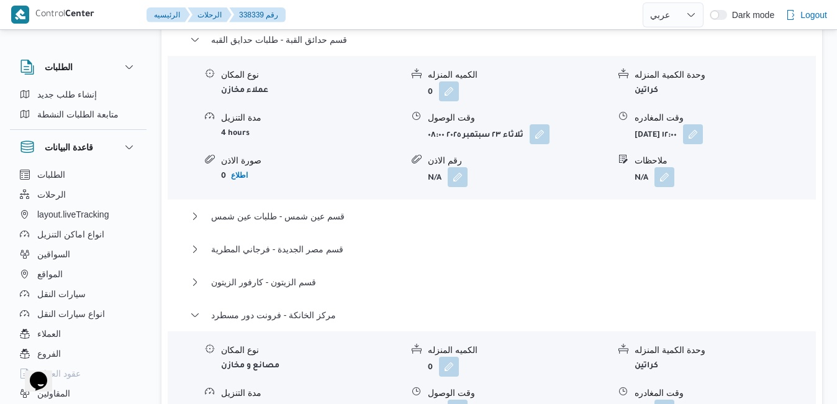
click at [675, 399] on form "N/A" at bounding box center [724, 409] width 181 height 20
click at [670, 399] on button "button" at bounding box center [664, 409] width 20 height 20
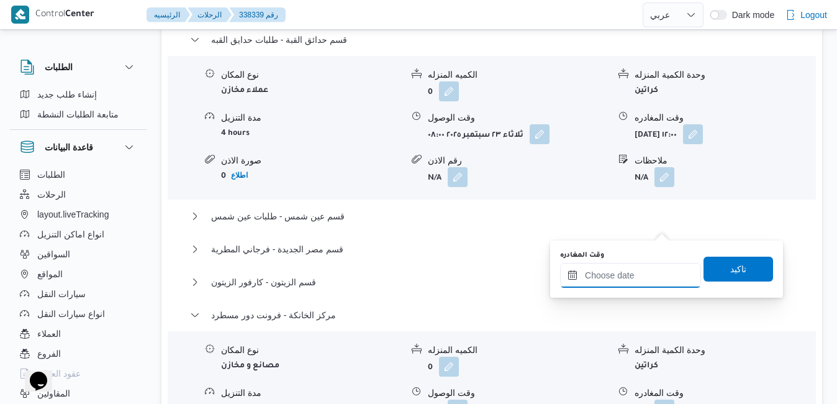
click at [632, 278] on input "وقت المغادره" at bounding box center [630, 275] width 141 height 25
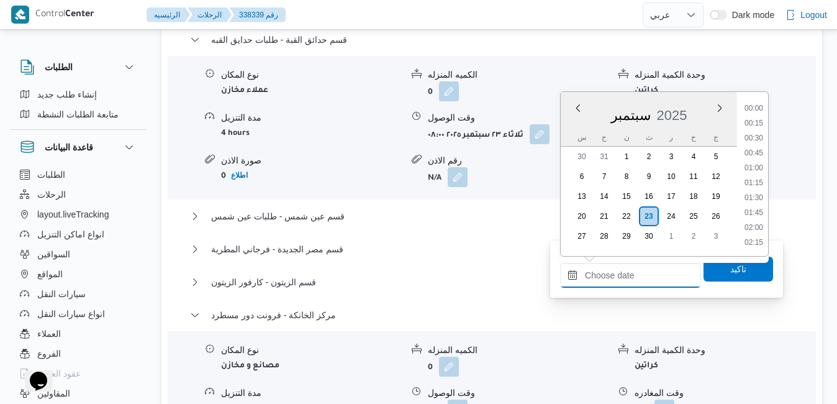
scroll to position [1057, 0]
click at [757, 129] on li "18:00" at bounding box center [753, 124] width 29 height 12
type input "[DATE] ١٨:٠٠"
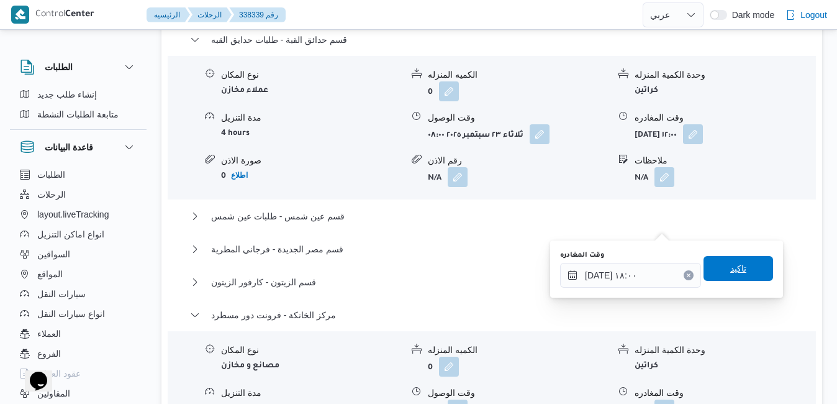
click at [735, 272] on span "تاكيد" at bounding box center [738, 268] width 16 height 15
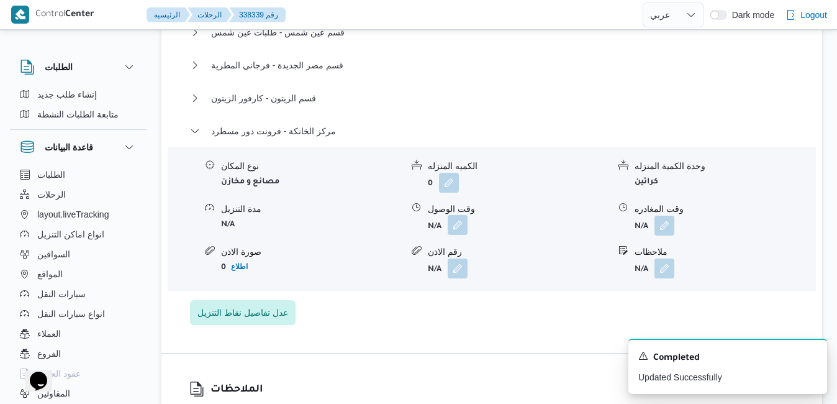
click at [456, 225] on button "button" at bounding box center [458, 225] width 20 height 20
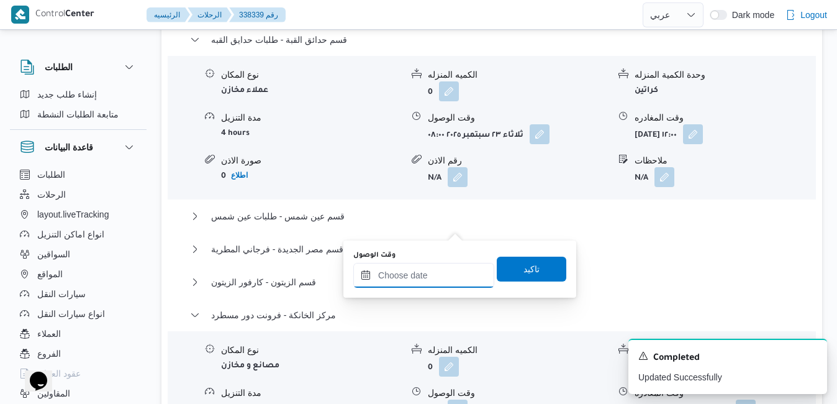
click at [435, 277] on input "وقت الوصول" at bounding box center [423, 275] width 141 height 25
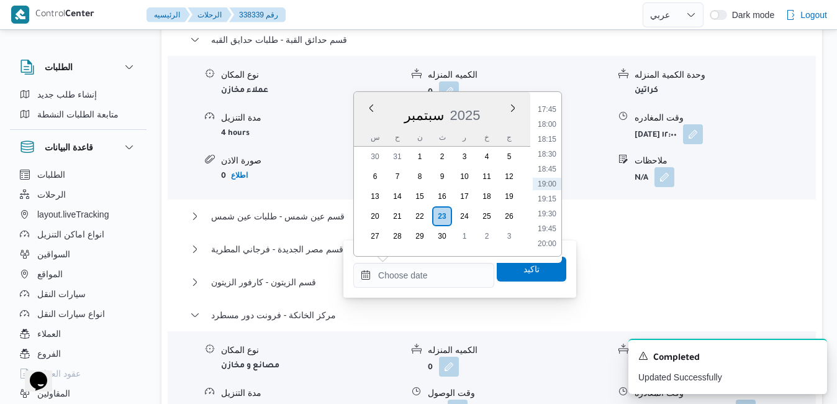
click at [368, 122] on div "سبتمبر 2025" at bounding box center [442, 113] width 176 height 32
click at [550, 110] on li "17:45" at bounding box center [547, 109] width 29 height 12
type input "[DATE] ١٧:٤٥"
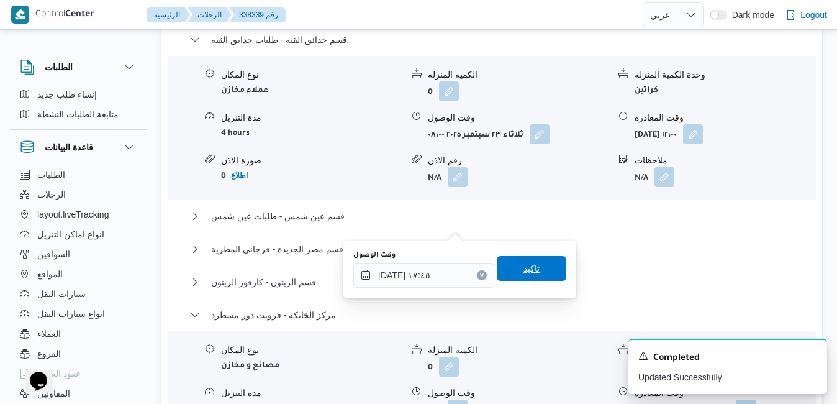
click at [528, 266] on span "تاكيد" at bounding box center [531, 268] width 16 height 15
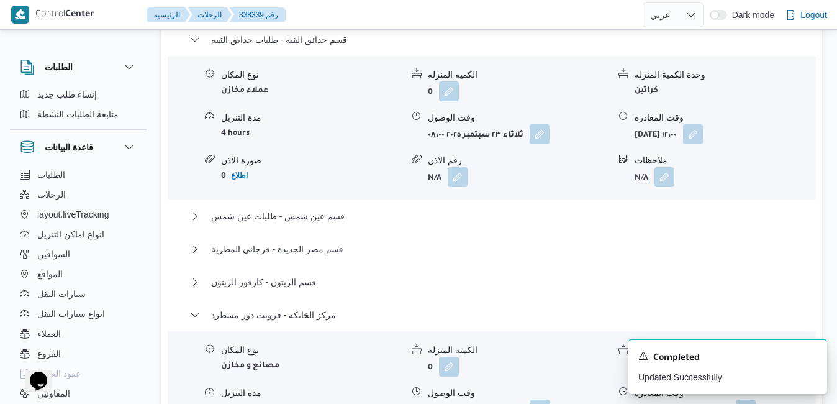
scroll to position [0, 0]
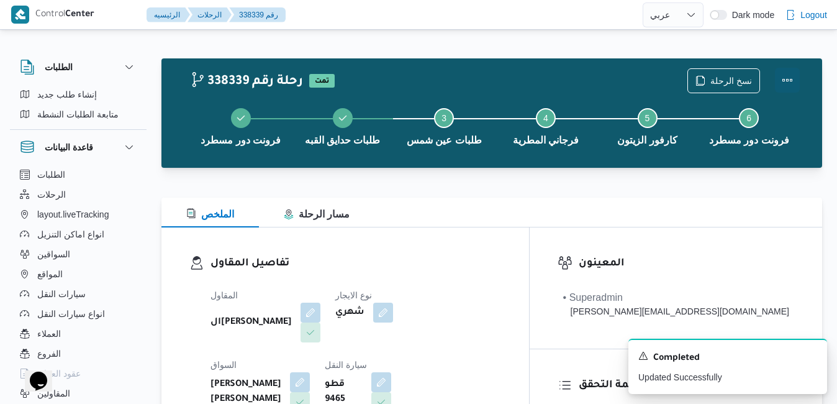
click at [783, 86] on button "Actions" at bounding box center [787, 80] width 25 height 25
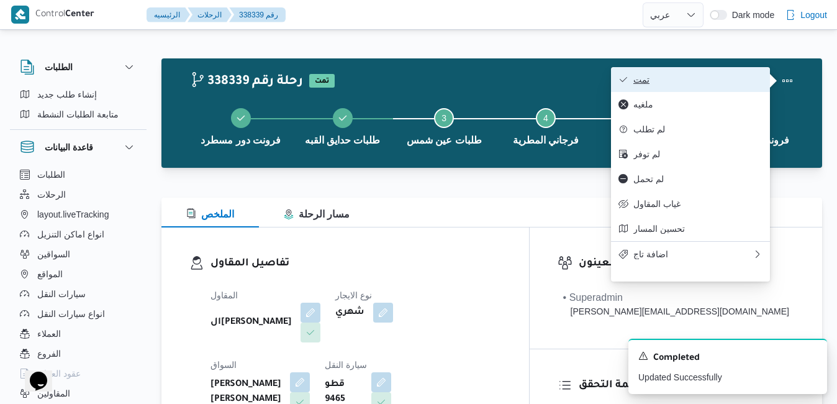
click at [679, 84] on span "تمت" at bounding box center [697, 79] width 129 height 10
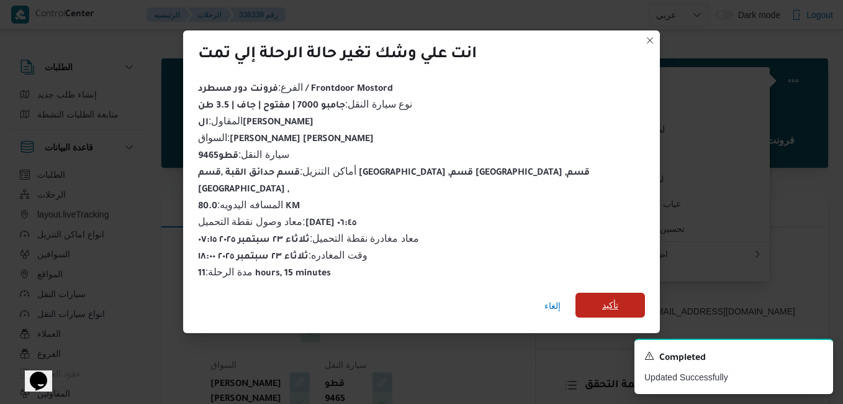
click at [602, 298] on span "تأكيد" at bounding box center [610, 304] width 16 height 15
